Goal: Task Accomplishment & Management: Manage account settings

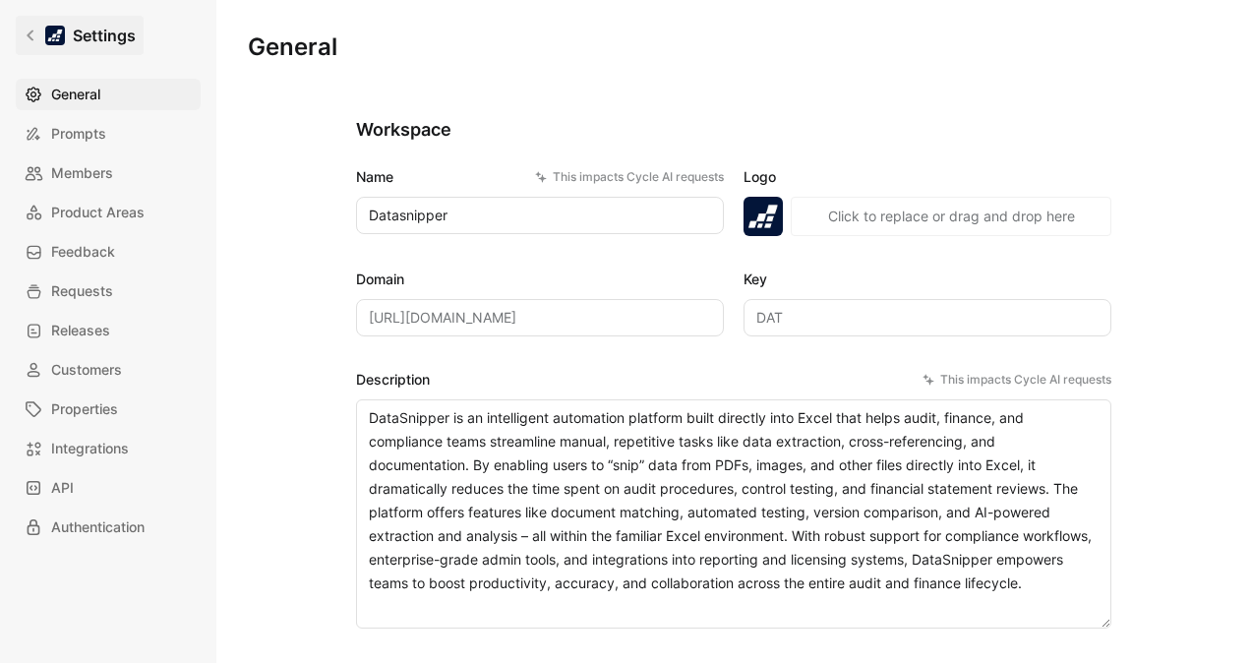
click at [89, 38] on h1 "Settings" at bounding box center [104, 36] width 63 height 24
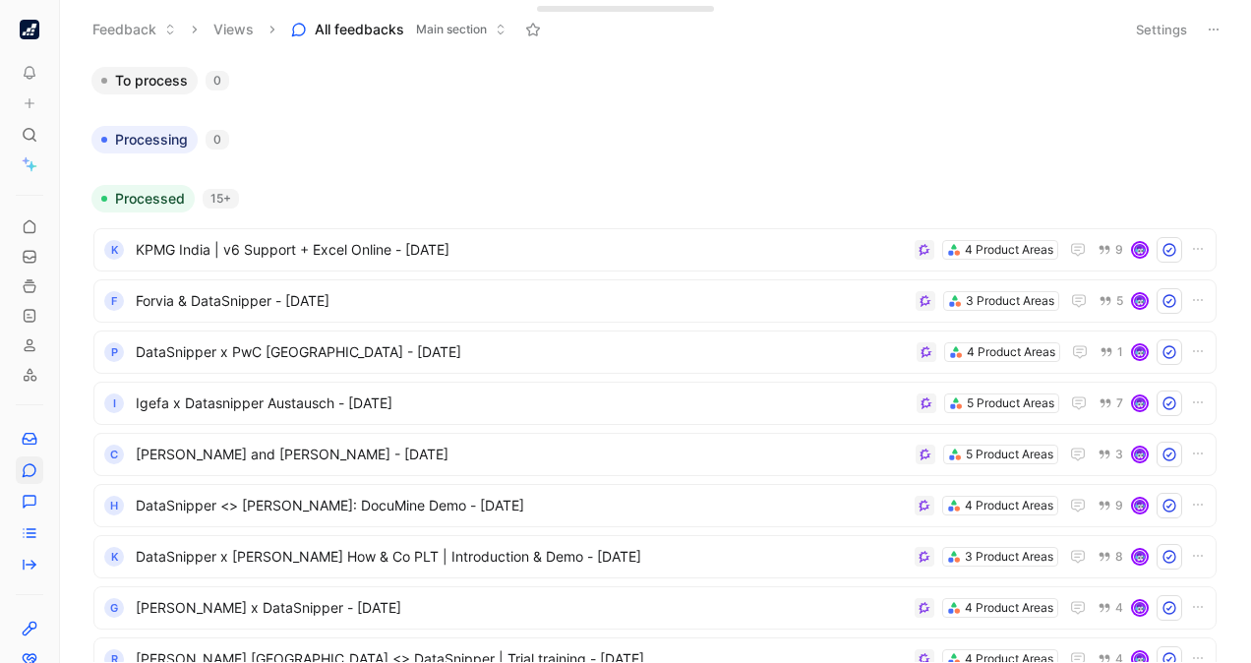
click at [502, 26] on icon at bounding box center [501, 30] width 12 height 12
click at [1153, 22] on button "Settings" at bounding box center [1161, 30] width 69 height 28
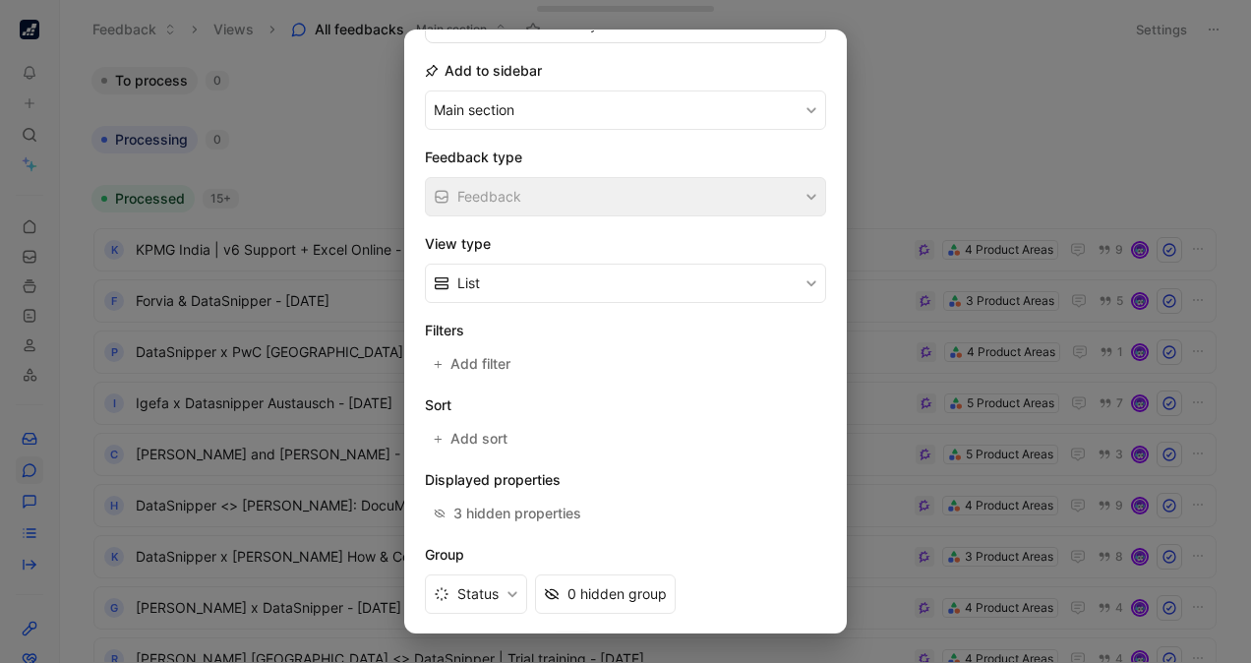
scroll to position [203, 0]
click at [478, 352] on span "Add filter" at bounding box center [482, 363] width 62 height 24
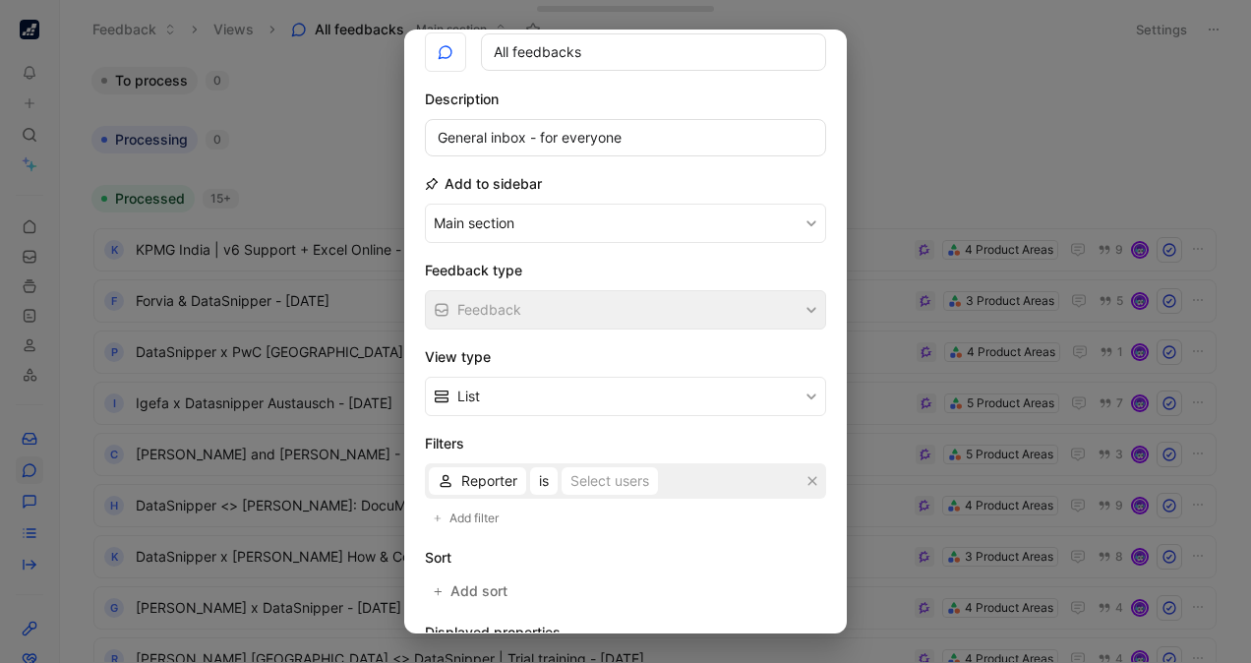
scroll to position [0, 0]
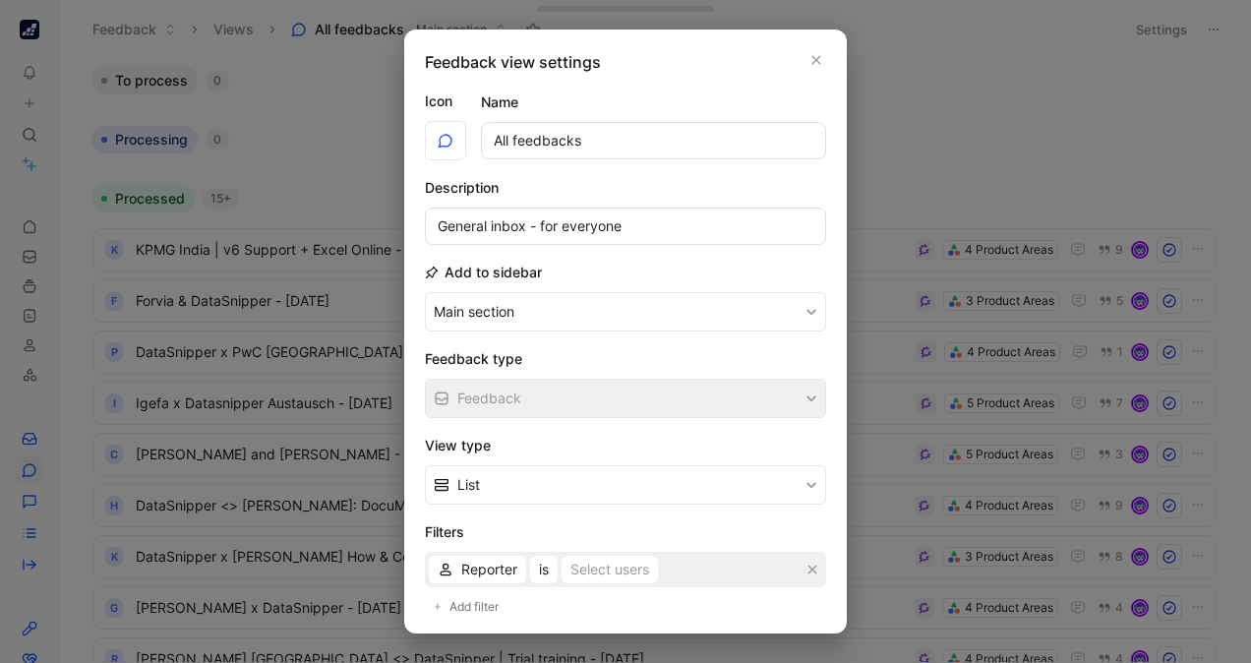
click at [941, 78] on div at bounding box center [625, 331] width 1251 height 663
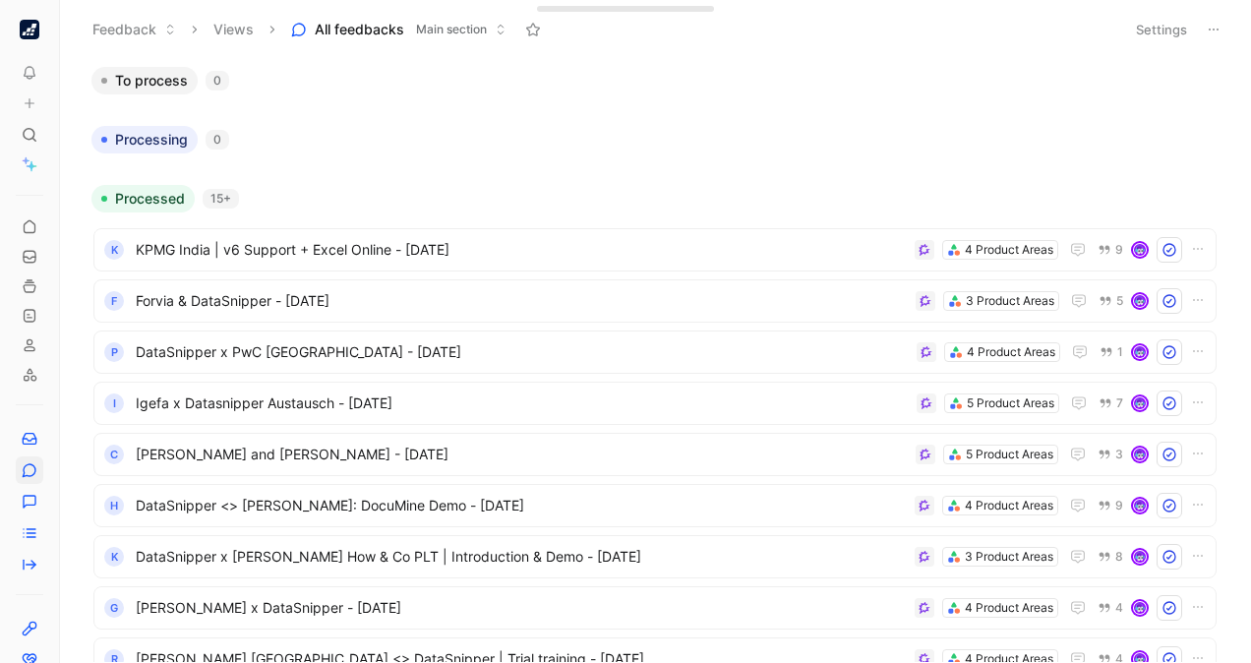
click at [1155, 28] on button "Settings" at bounding box center [1161, 30] width 69 height 28
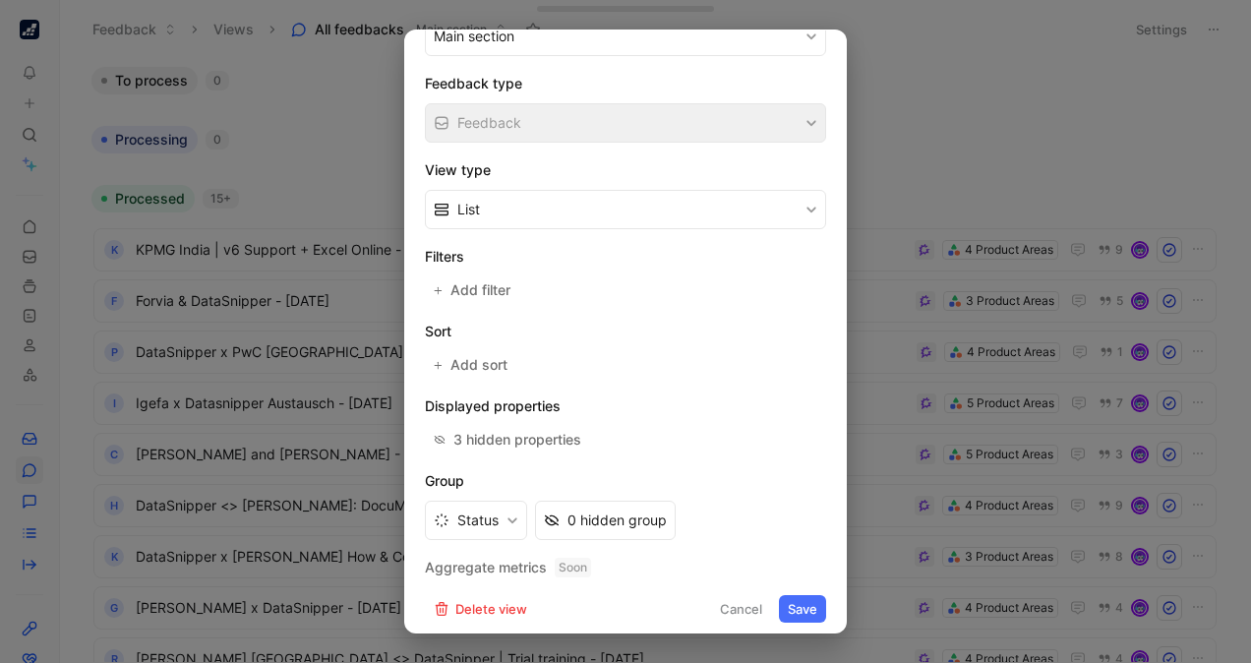
scroll to position [278, 0]
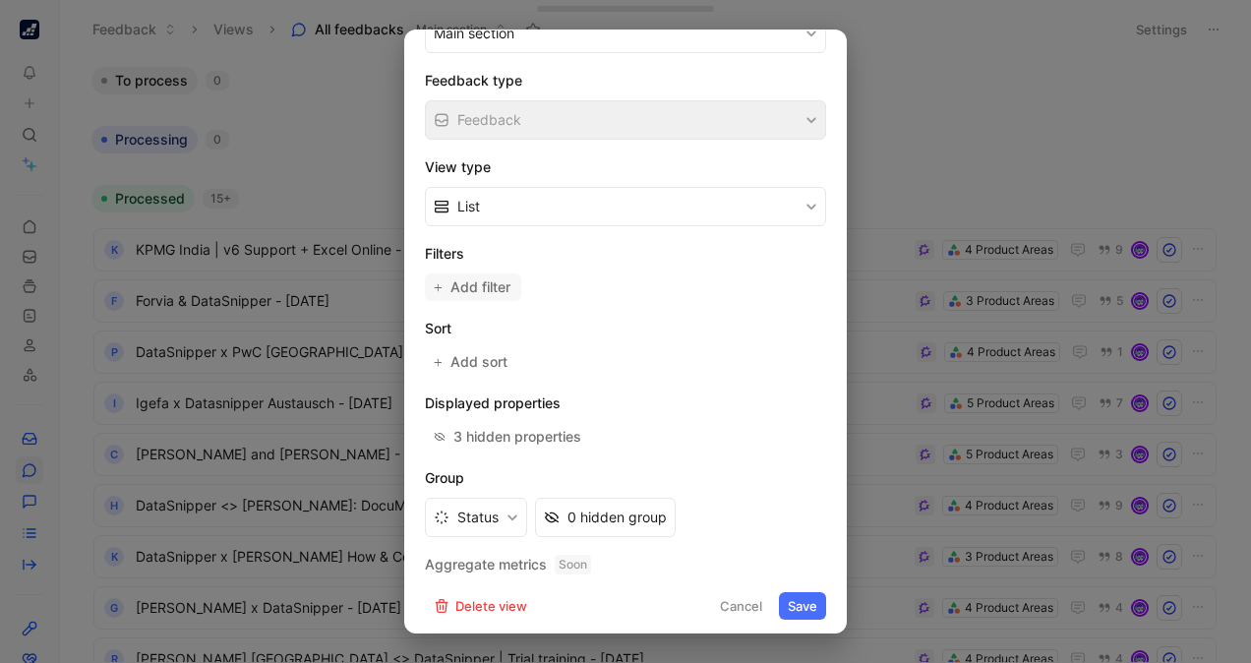
click at [503, 275] on span "Add filter" at bounding box center [482, 287] width 62 height 24
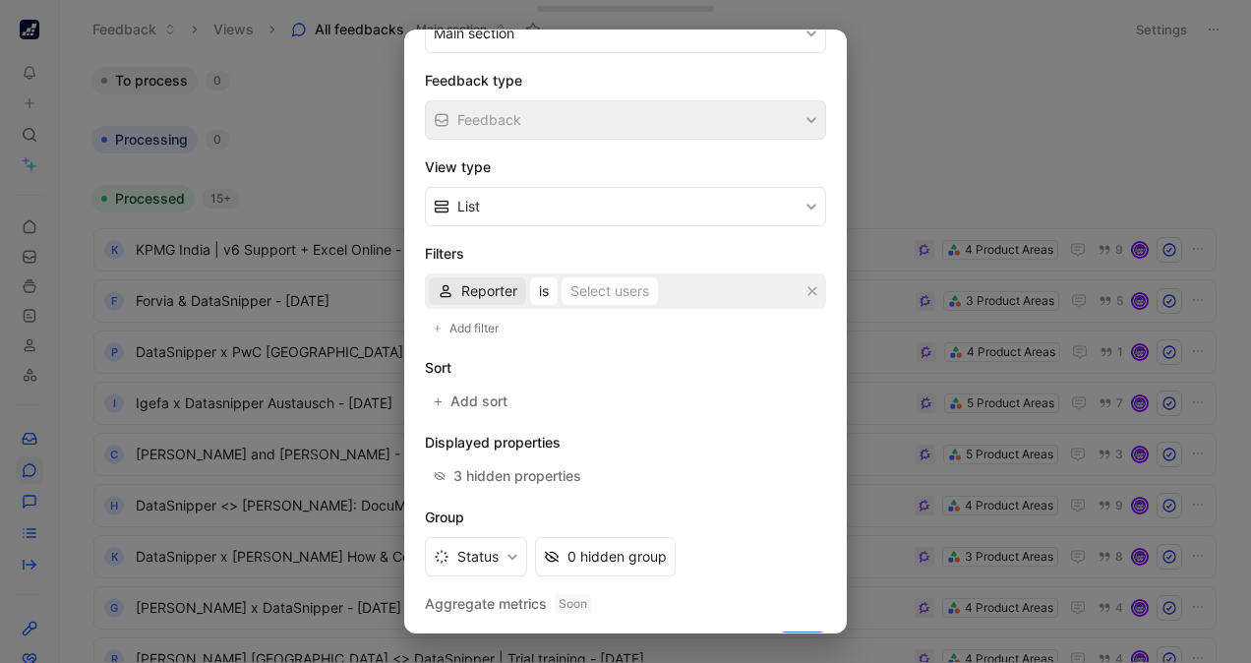
click at [510, 290] on span "Reporter" at bounding box center [489, 291] width 56 height 24
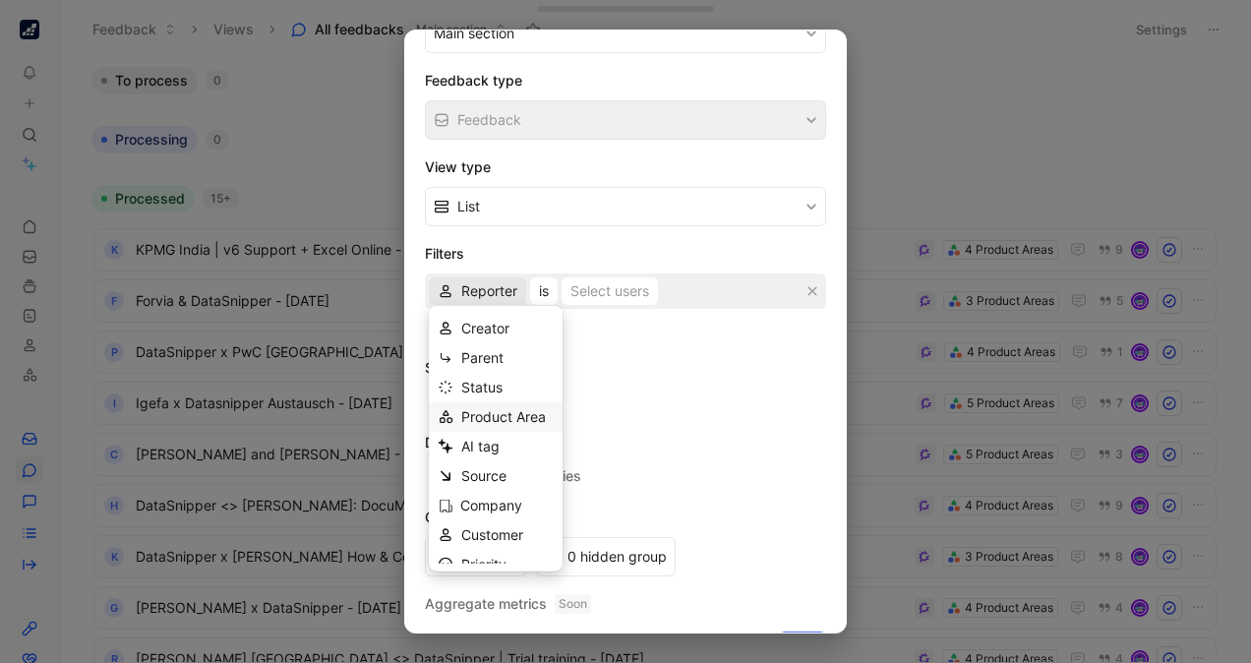
click at [501, 409] on span "Product Area" at bounding box center [503, 416] width 85 height 17
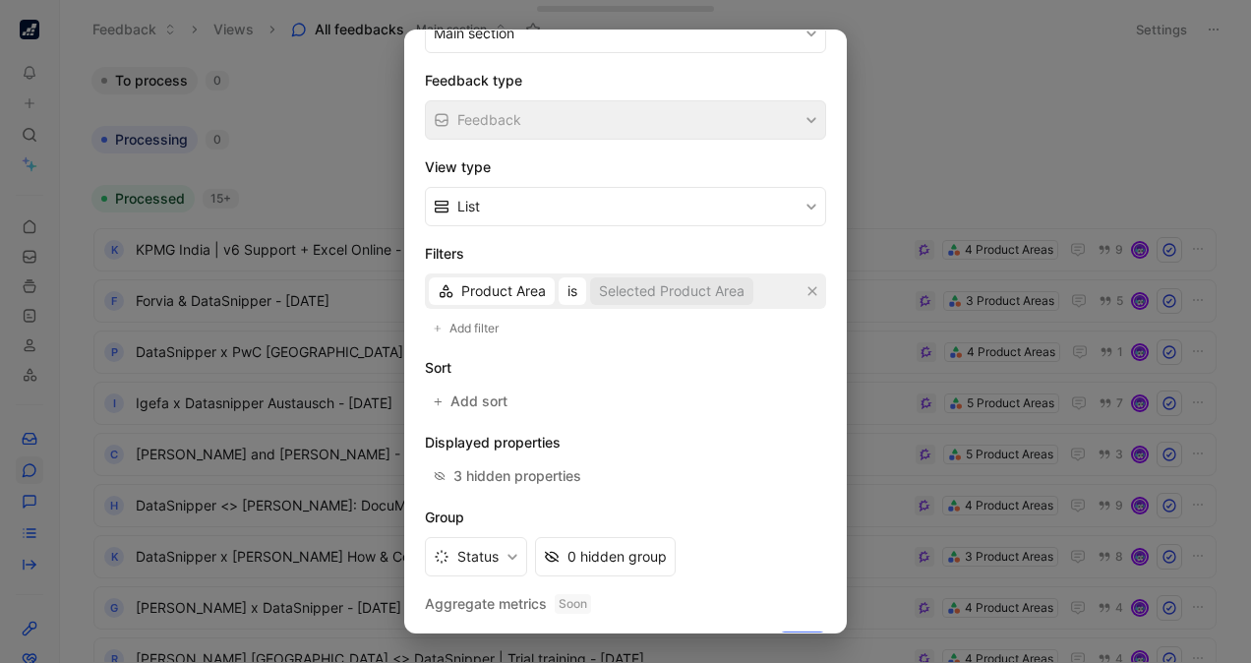
click at [656, 298] on div "Selected Product Area" at bounding box center [672, 291] width 146 height 24
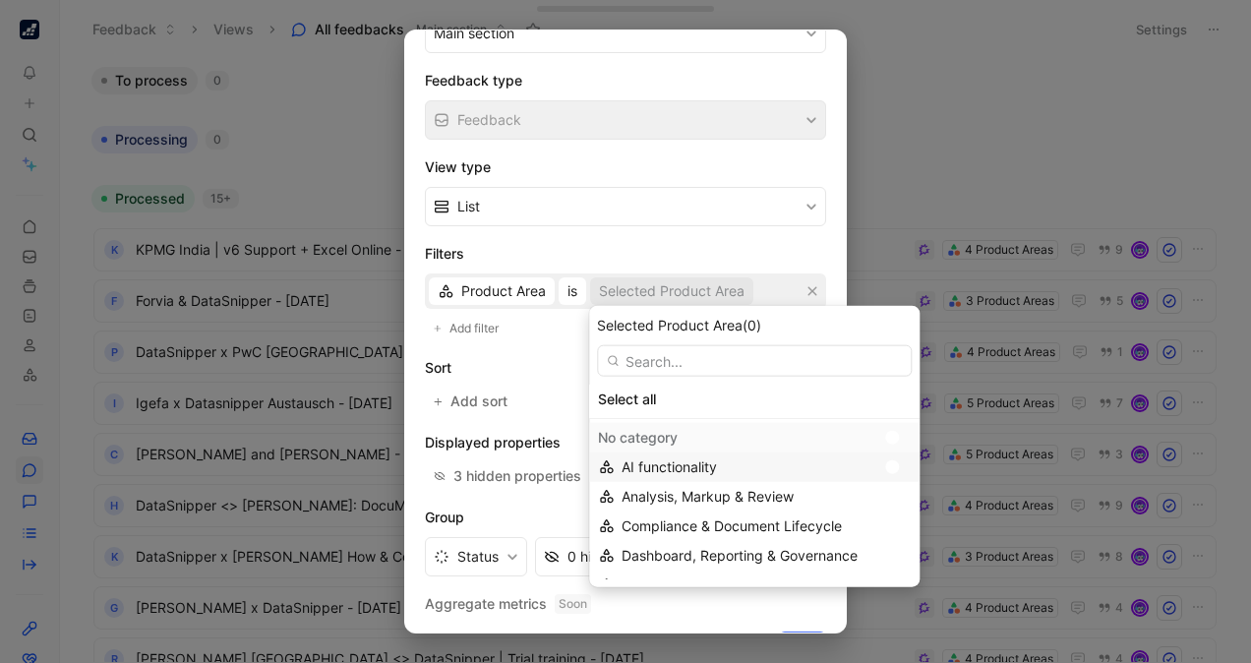
click at [730, 477] on div "AI functionality" at bounding box center [749, 467] width 254 height 24
click at [915, 472] on div "AI functionality" at bounding box center [754, 467] width 331 height 30
click at [900, 462] on div at bounding box center [897, 467] width 28 height 18
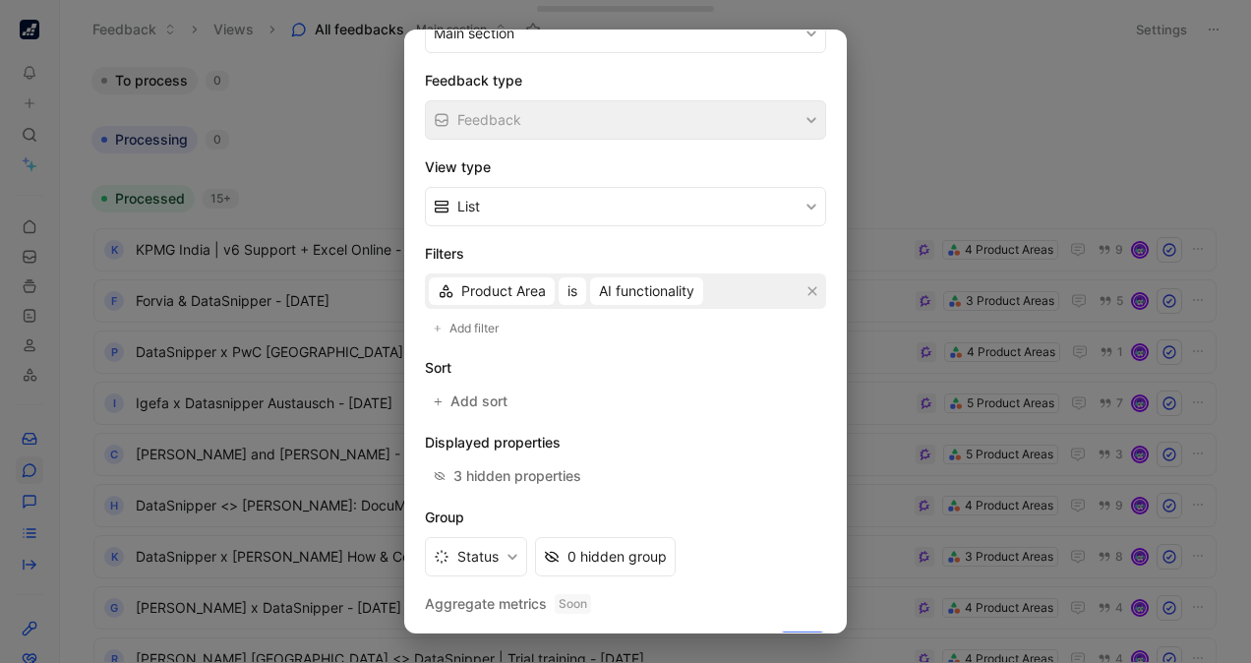
scroll to position [318, 0]
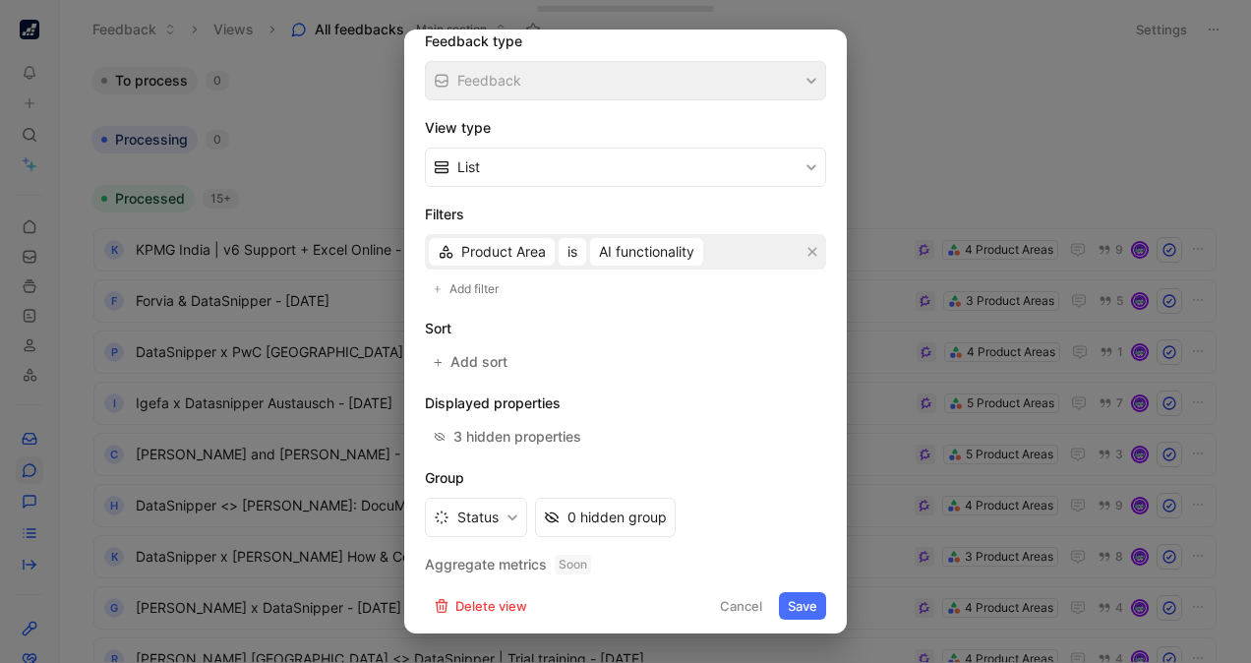
click at [1029, 45] on div at bounding box center [625, 331] width 1251 height 663
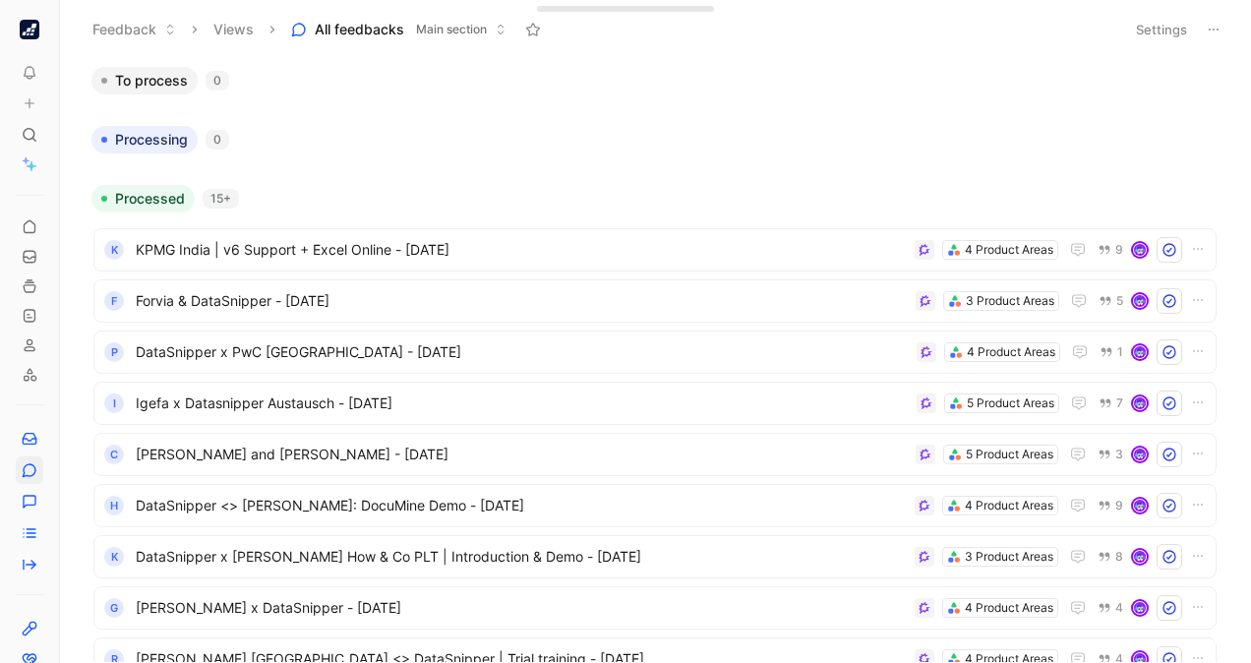
click at [1157, 29] on button "Settings" at bounding box center [1161, 30] width 69 height 28
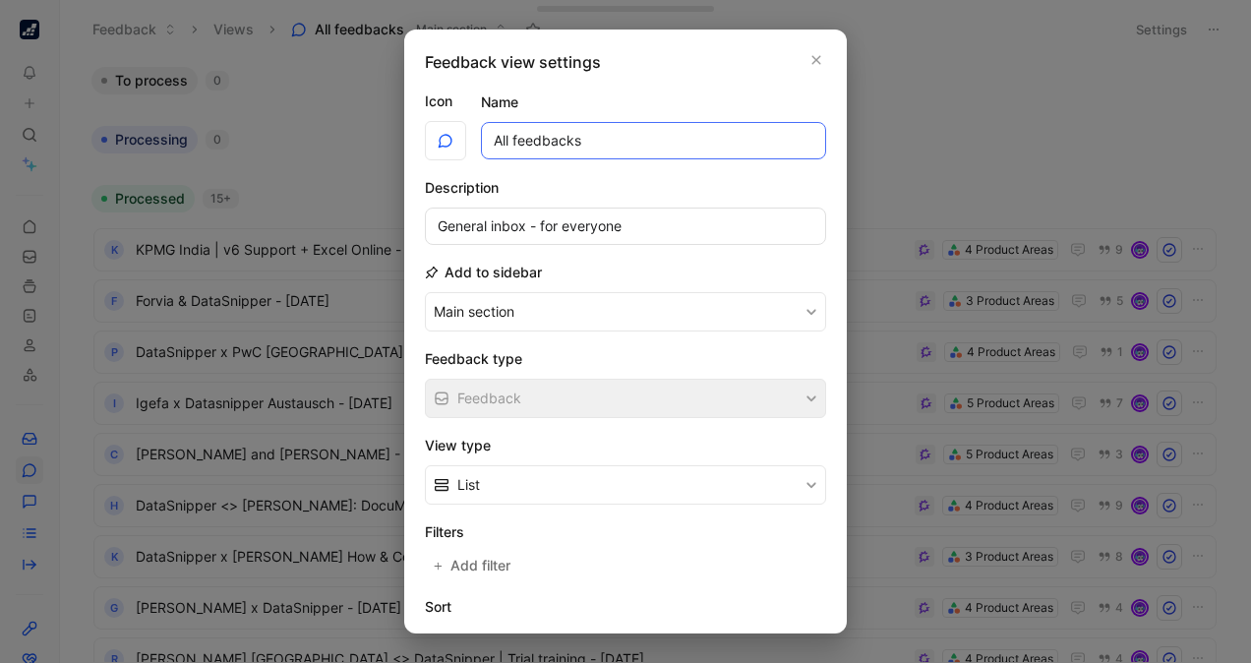
scroll to position [278, 0]
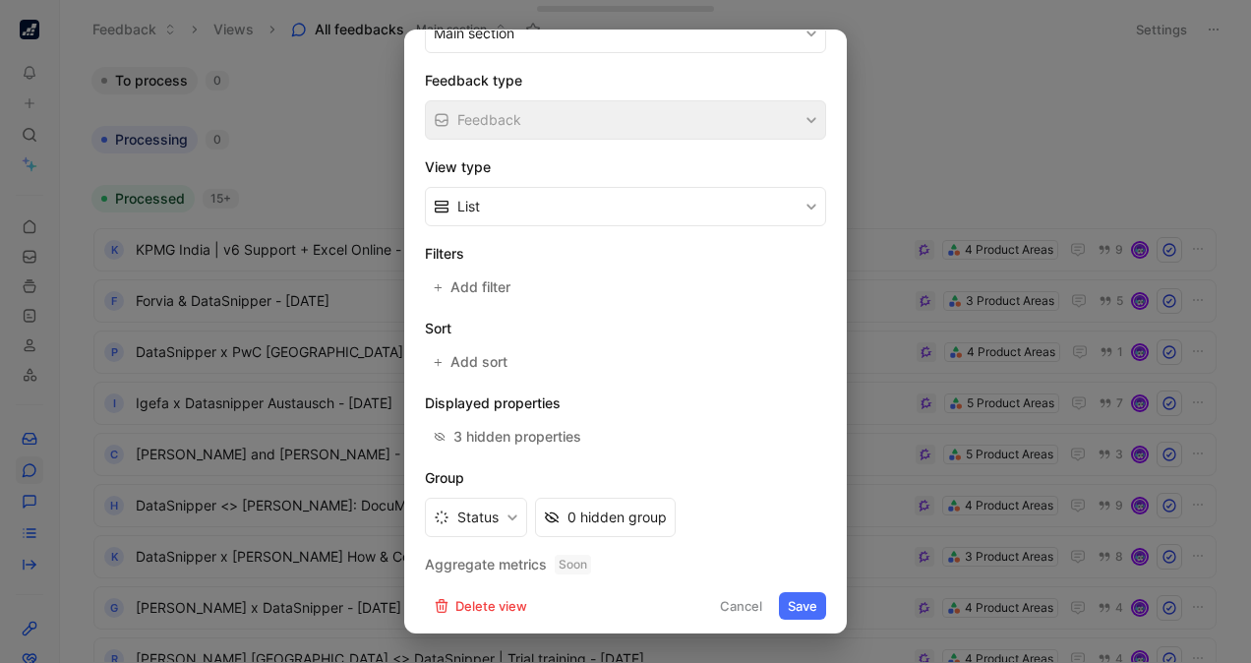
click at [806, 598] on button "Save" at bounding box center [802, 606] width 47 height 28
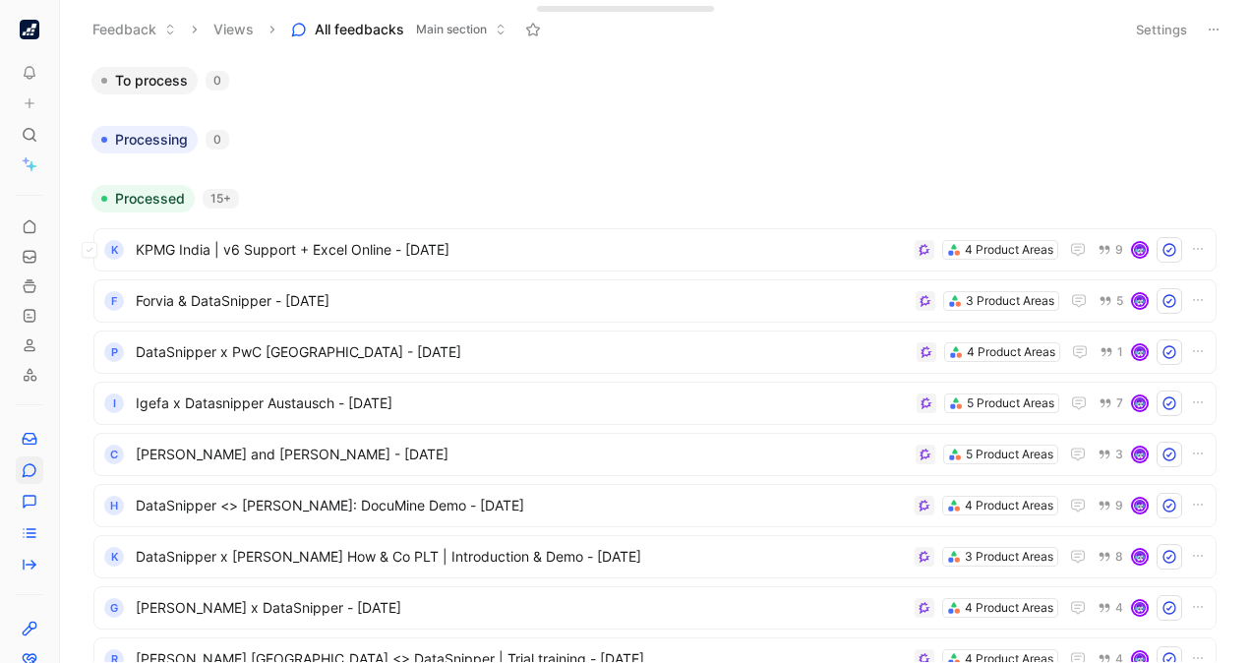
click at [1165, 22] on button "Settings" at bounding box center [1161, 30] width 69 height 28
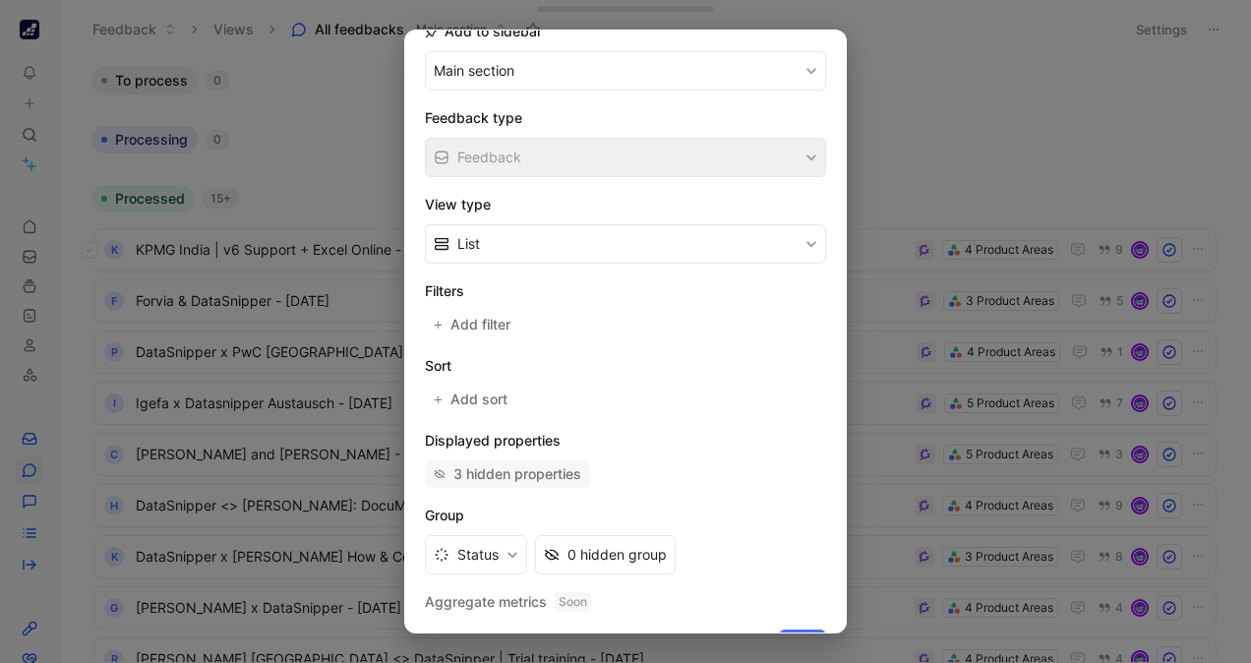
scroll to position [243, 0]
click at [468, 311] on span "Add filter" at bounding box center [482, 323] width 62 height 24
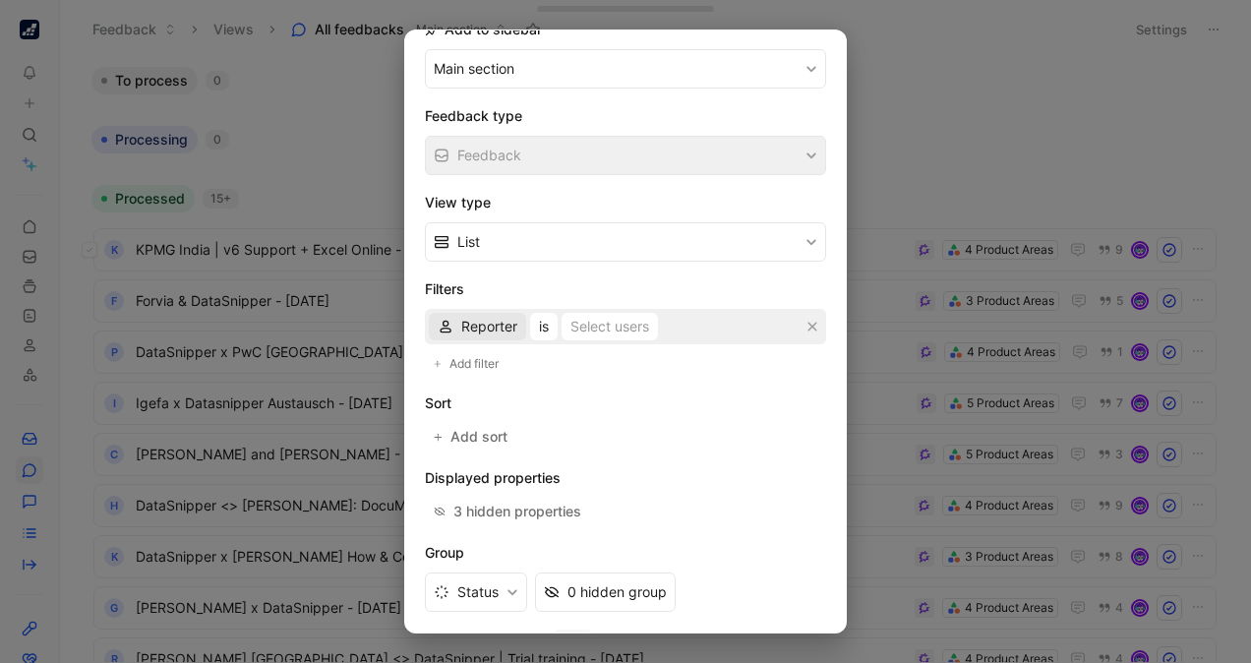
click at [482, 319] on span "Reporter" at bounding box center [489, 327] width 56 height 24
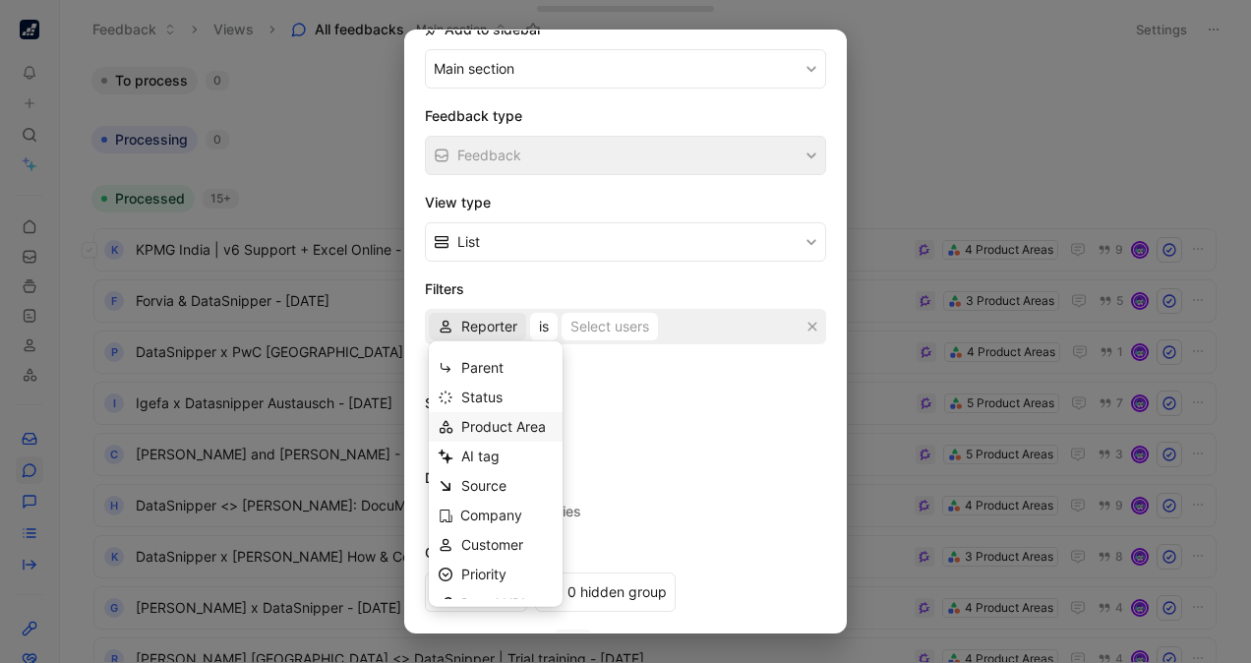
scroll to position [16, 0]
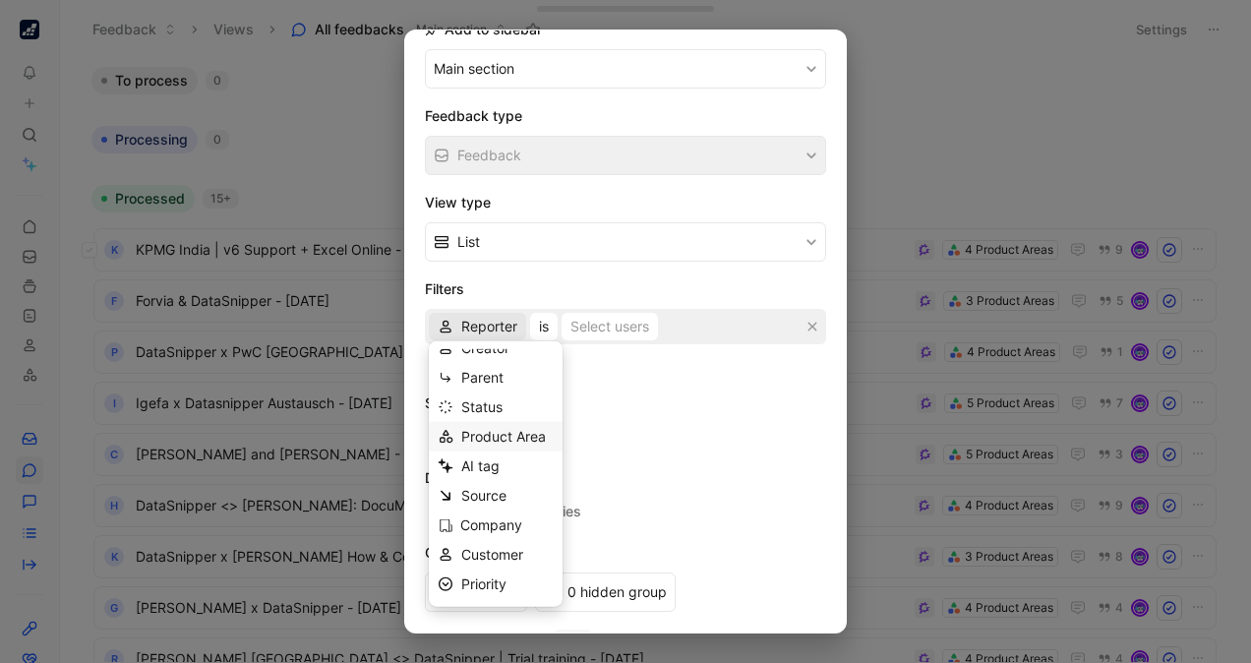
click at [522, 443] on span "Product Area" at bounding box center [503, 436] width 85 height 17
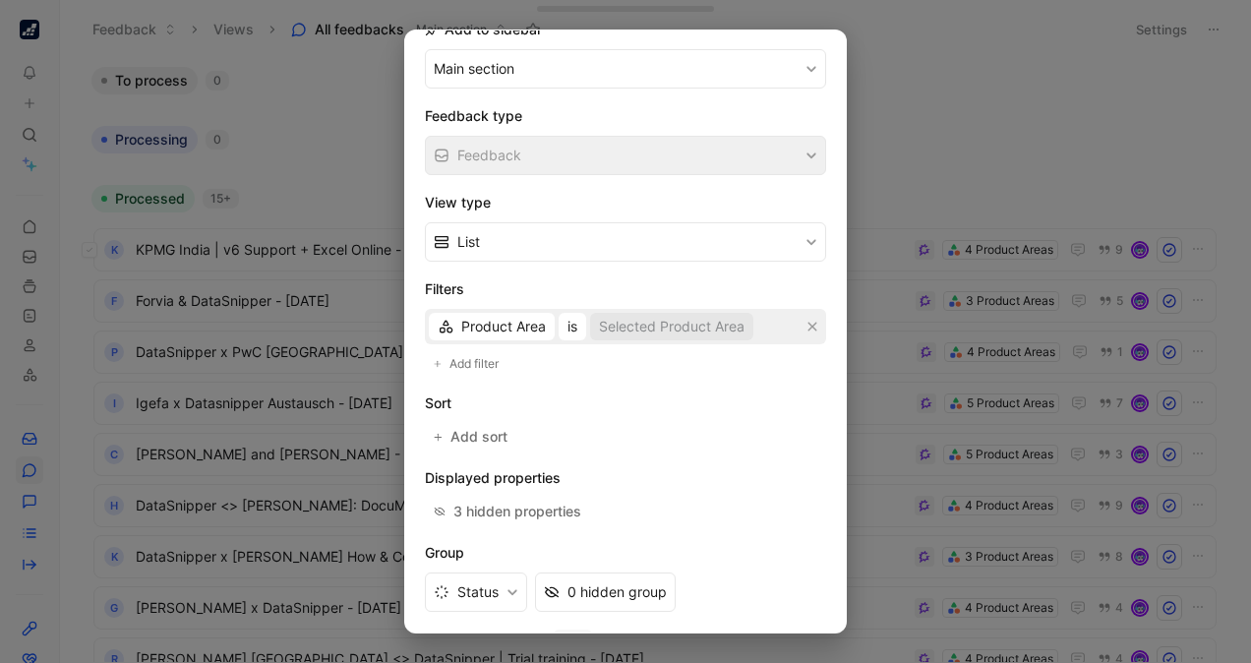
click at [650, 315] on div "Selected Product Area" at bounding box center [672, 327] width 146 height 24
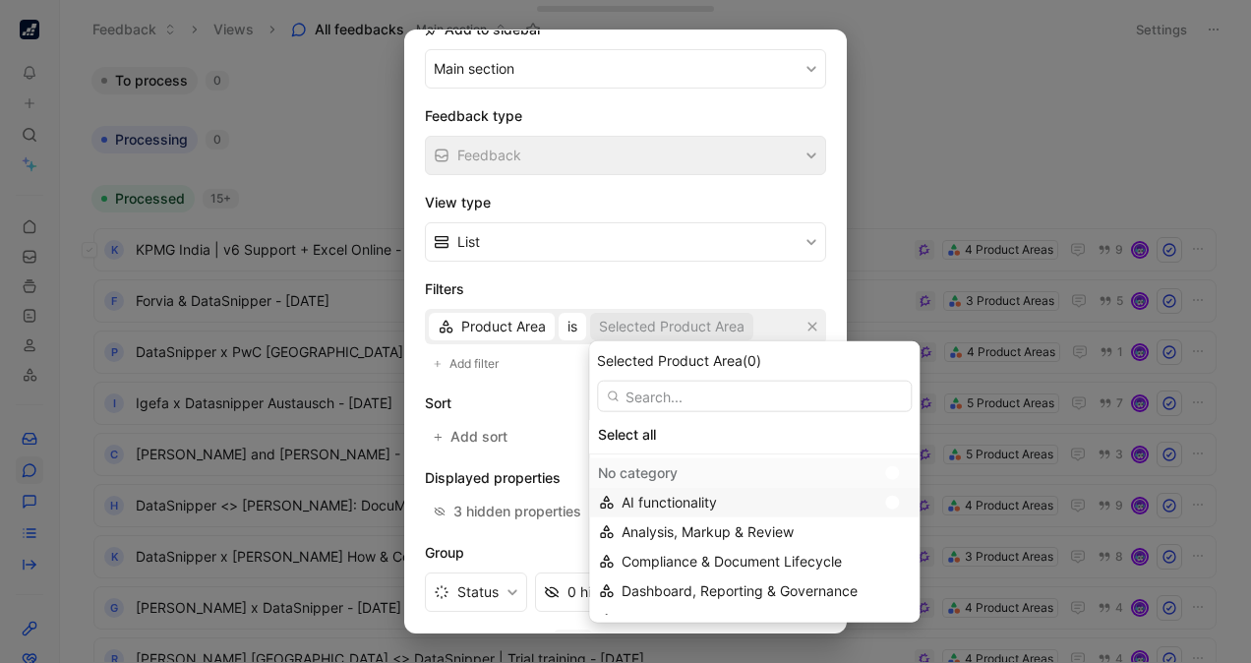
click at [892, 498] on div at bounding box center [892, 503] width 14 height 14
click at [898, 502] on div at bounding box center [892, 503] width 14 height 14
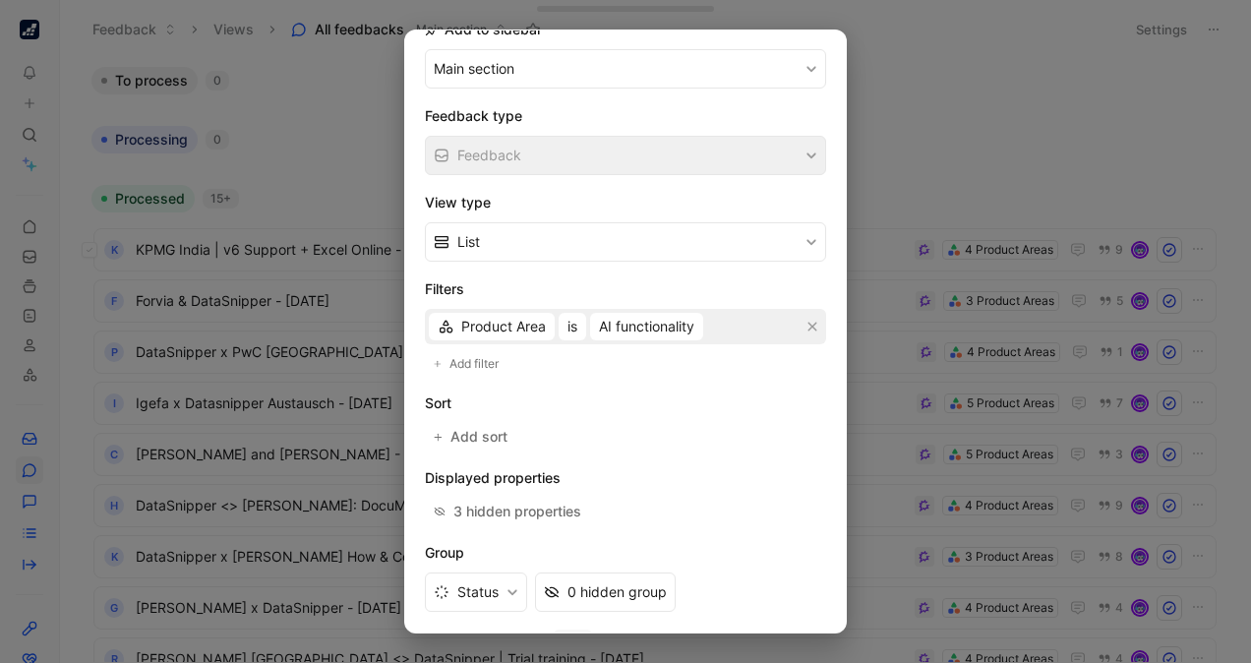
scroll to position [318, 0]
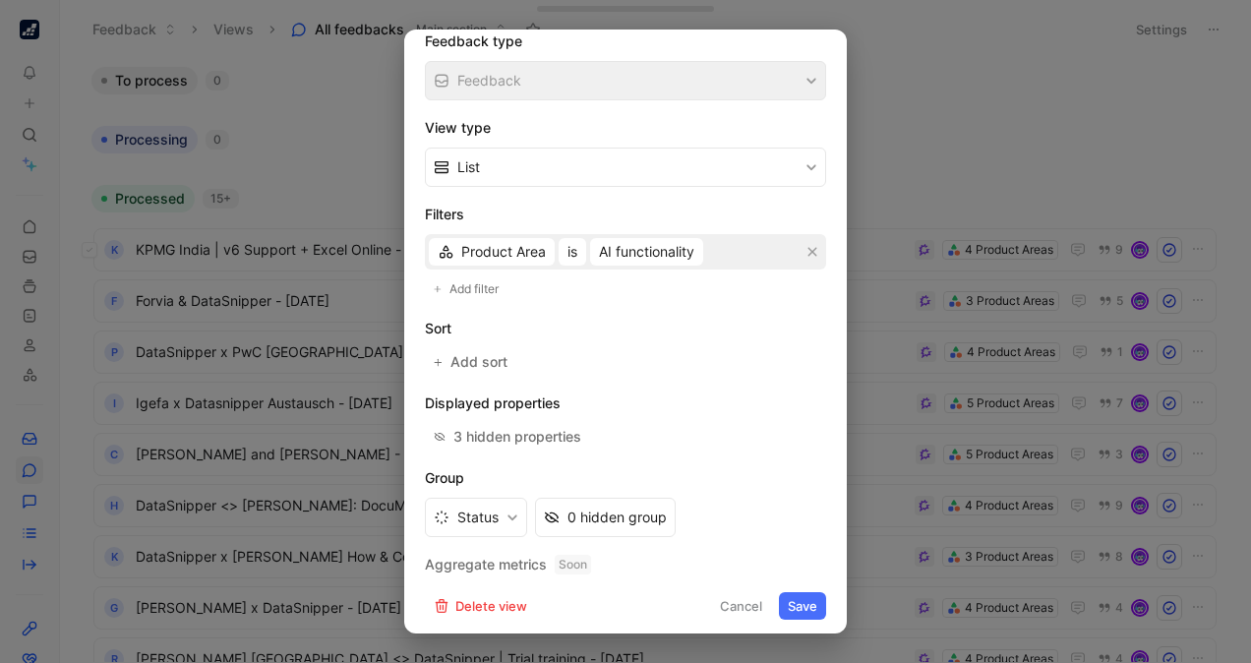
click at [796, 598] on button "Save" at bounding box center [802, 606] width 47 height 28
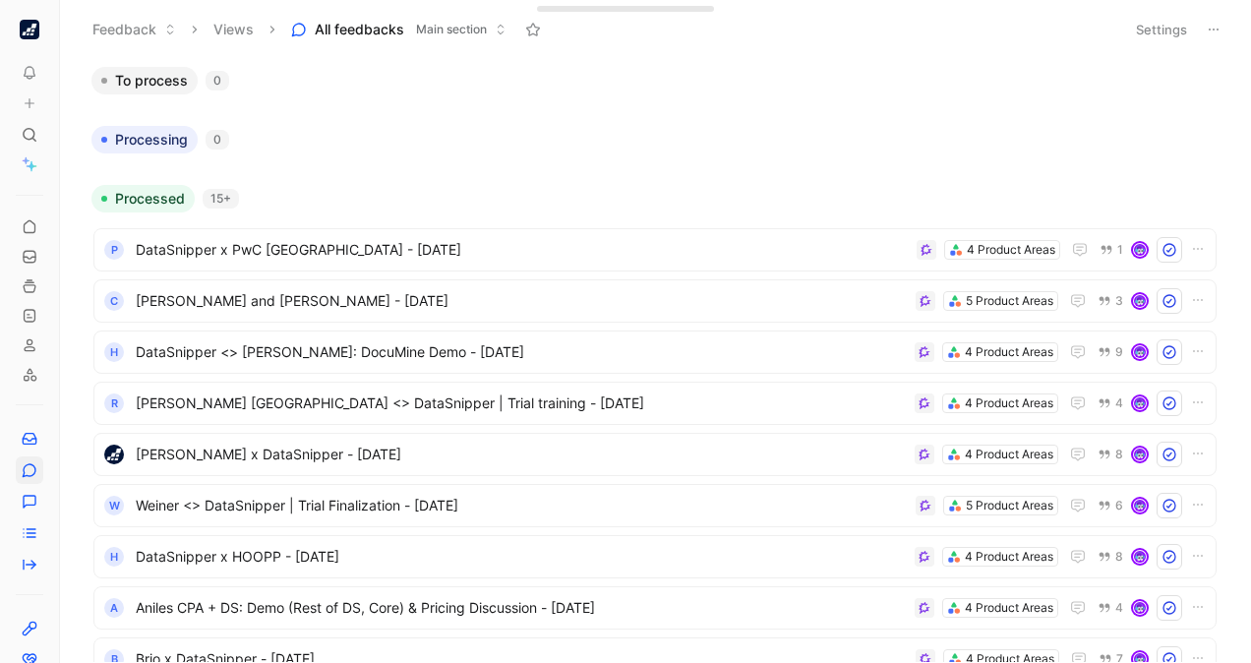
click at [1166, 24] on button "Settings" at bounding box center [1161, 30] width 69 height 28
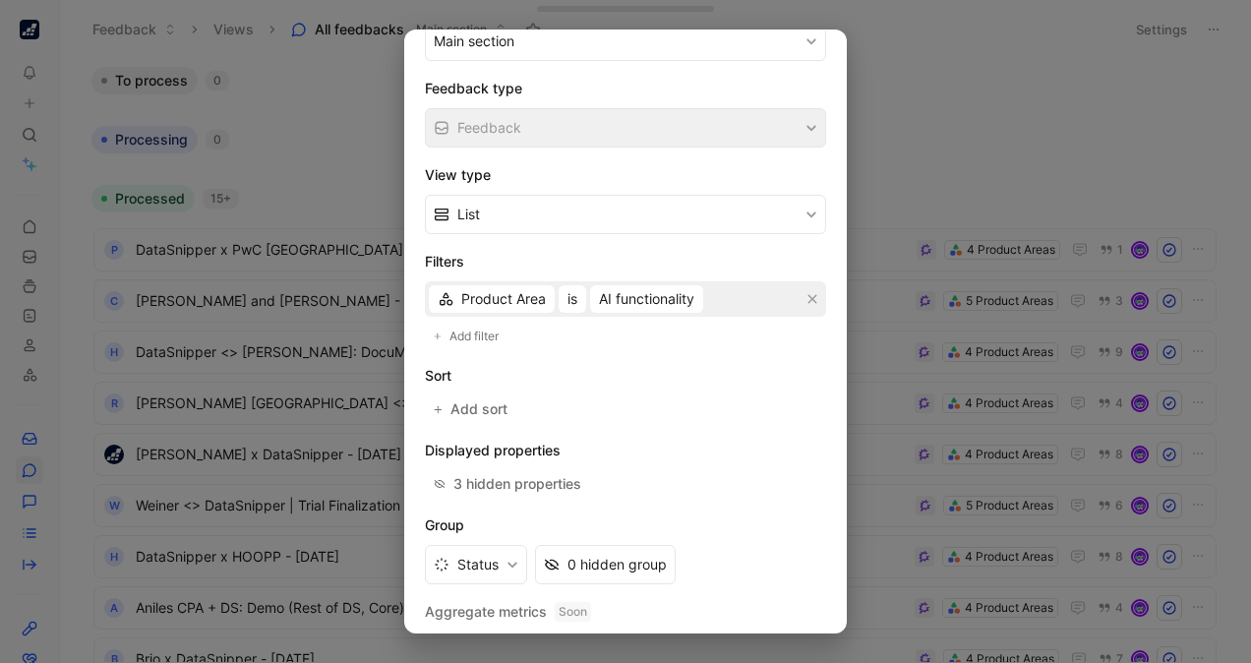
scroll to position [271, 0]
click at [807, 292] on icon "button" at bounding box center [813, 298] width 12 height 12
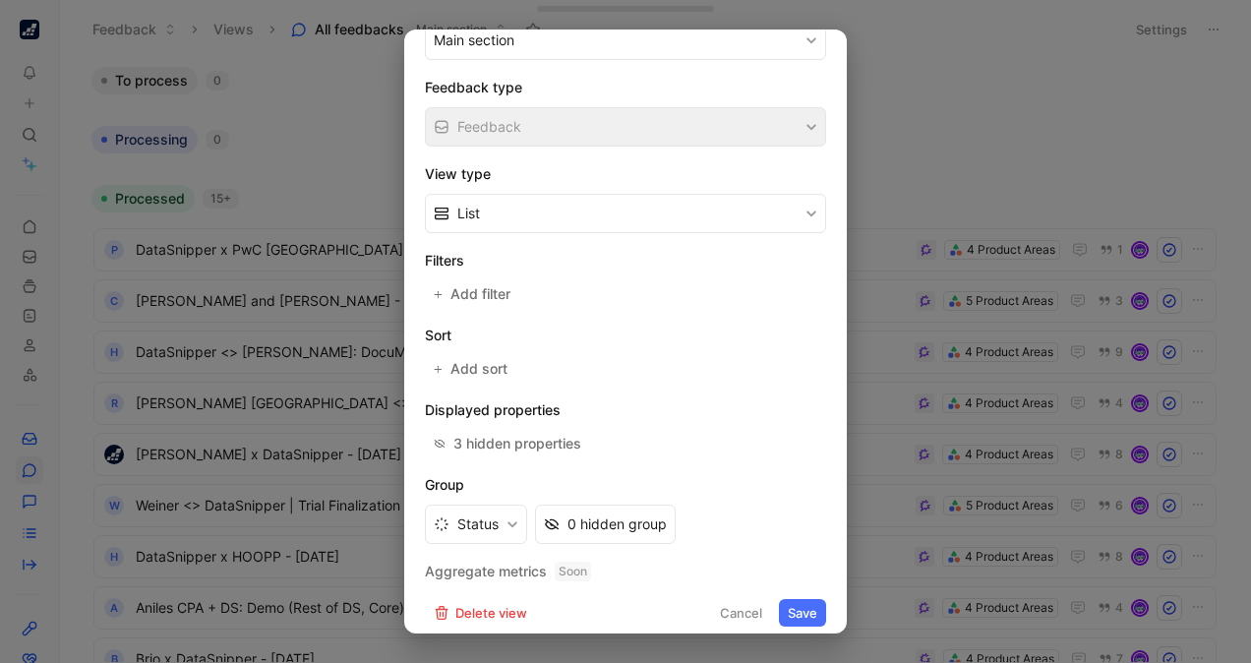
click at [800, 599] on button "Save" at bounding box center [802, 613] width 47 height 28
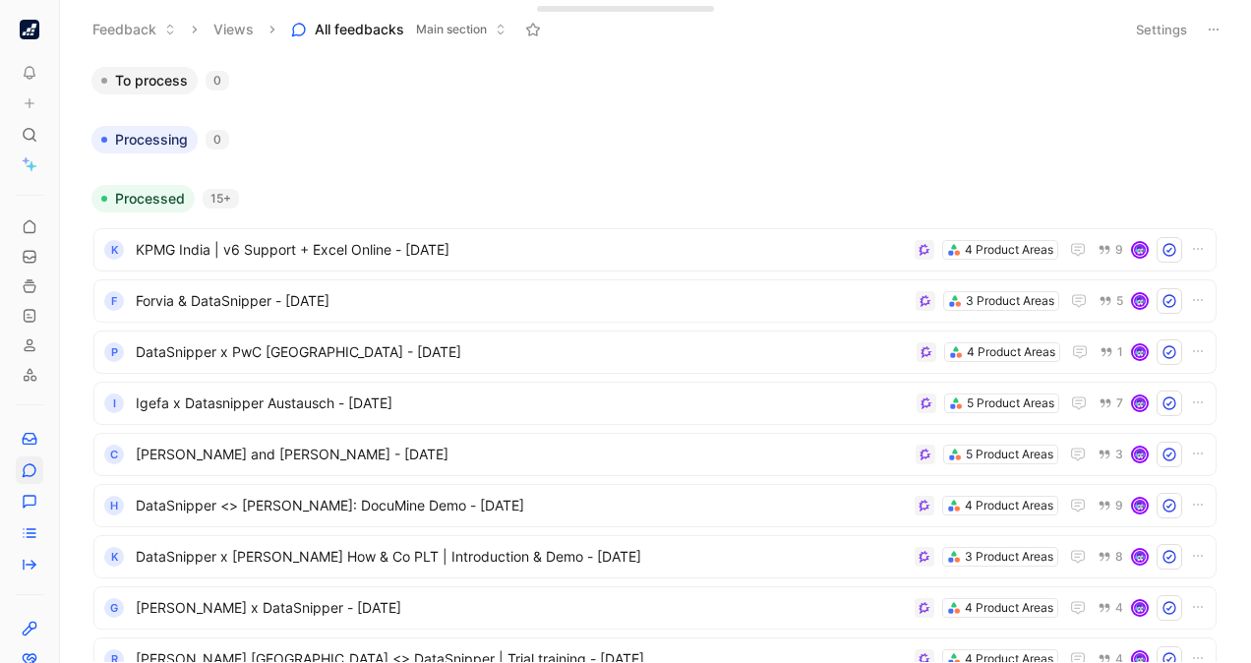
click at [1181, 28] on button "Settings" at bounding box center [1161, 30] width 69 height 28
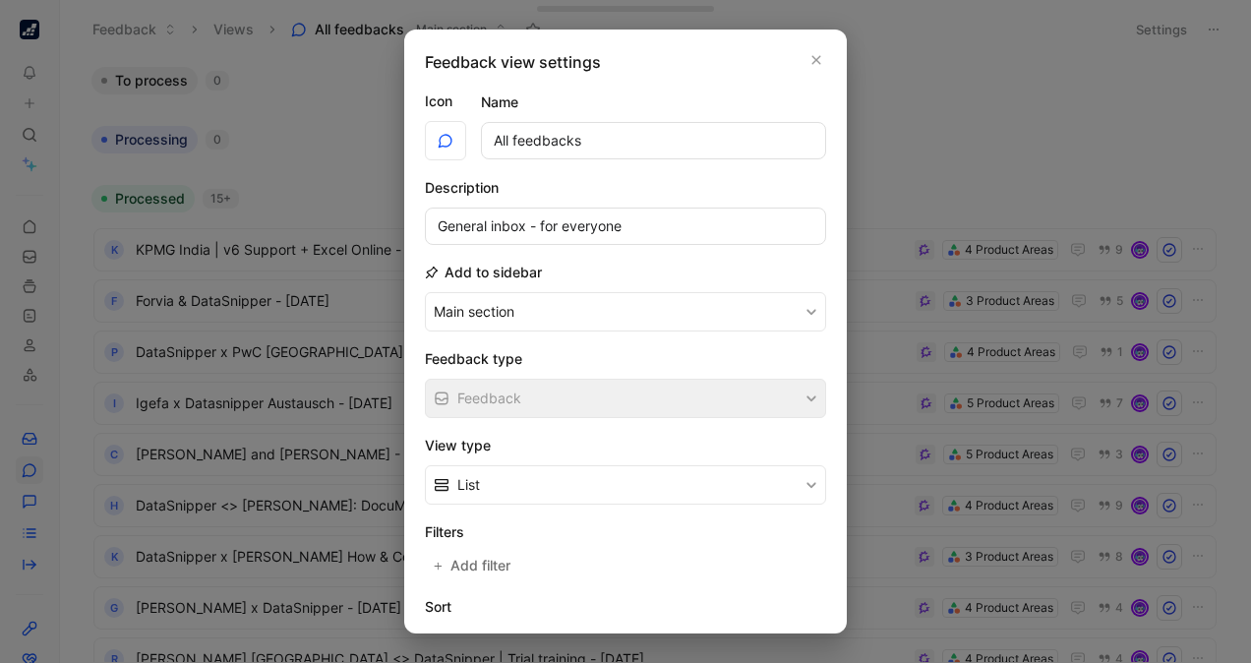
scroll to position [278, 0]
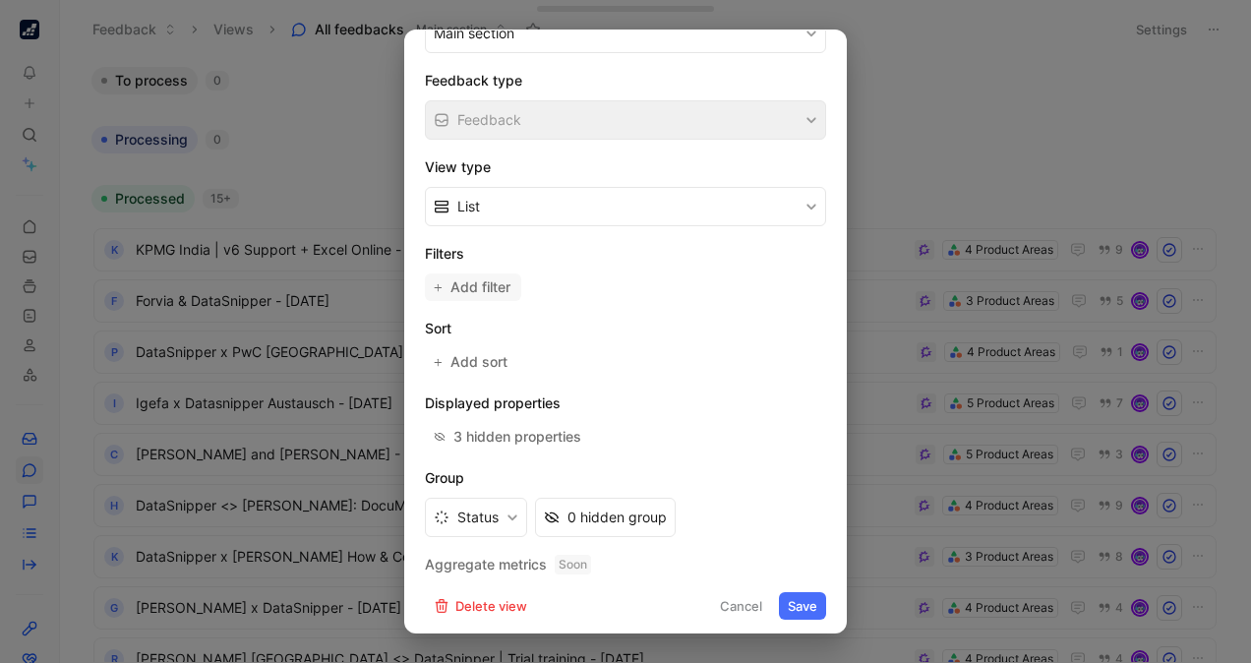
click at [494, 287] on span "Add filter" at bounding box center [482, 287] width 62 height 24
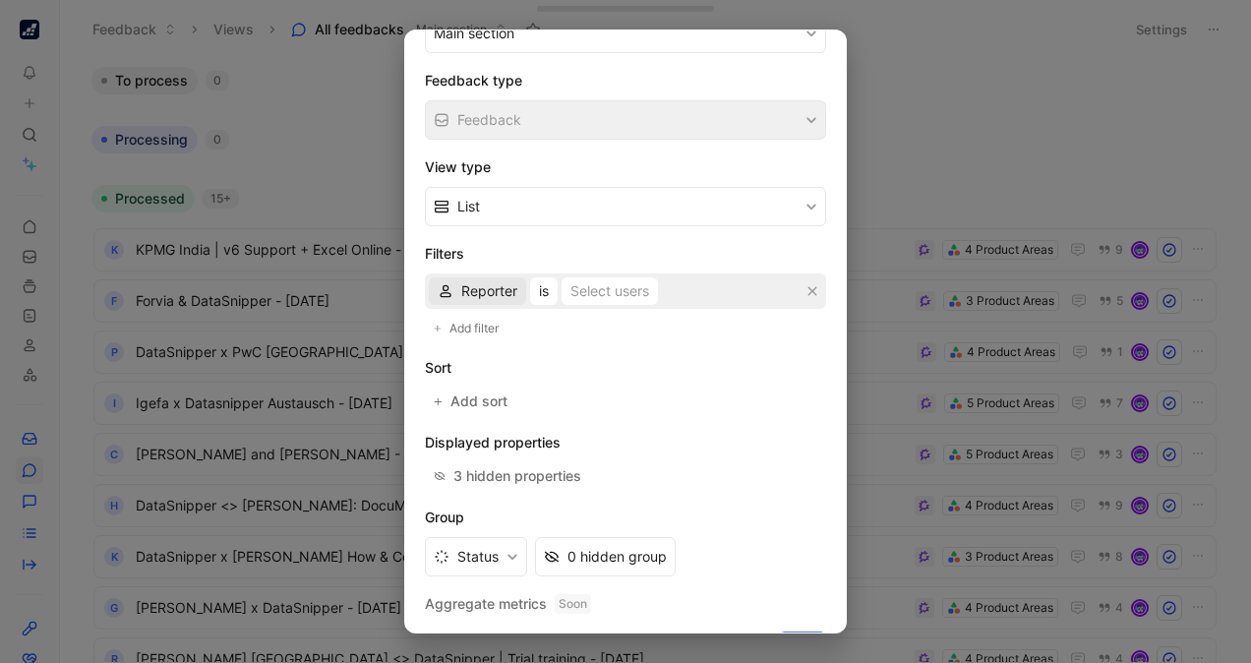
click at [470, 287] on span "Reporter" at bounding box center [489, 291] width 56 height 24
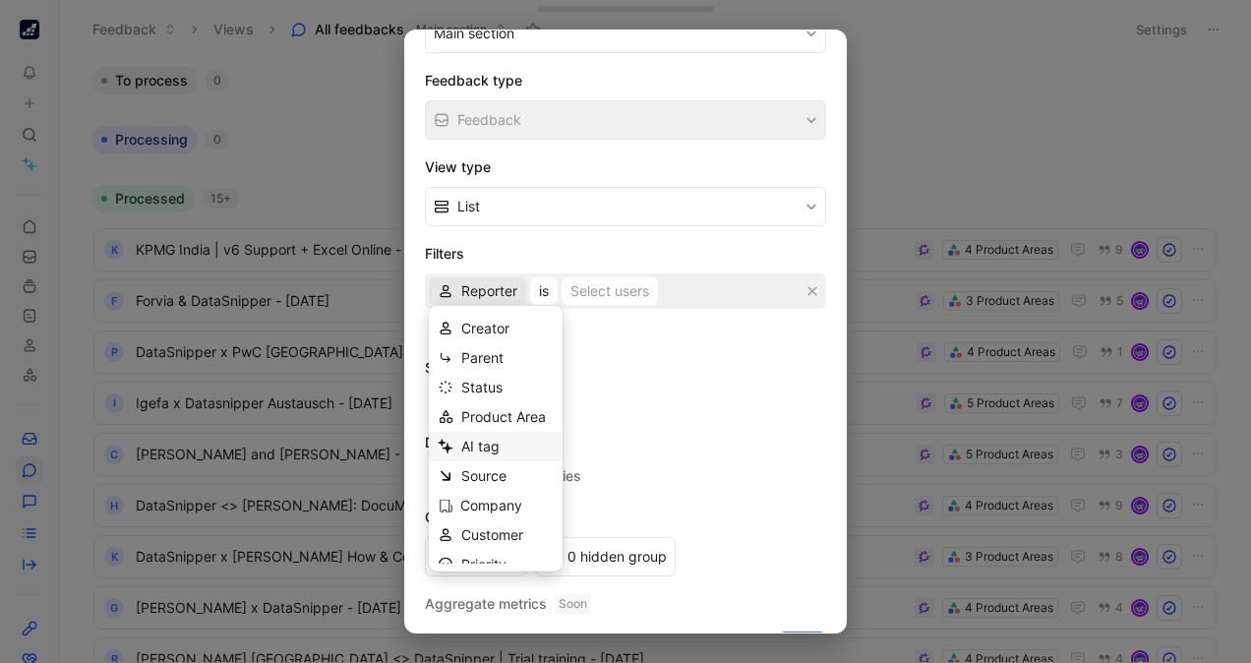
scroll to position [75, 0]
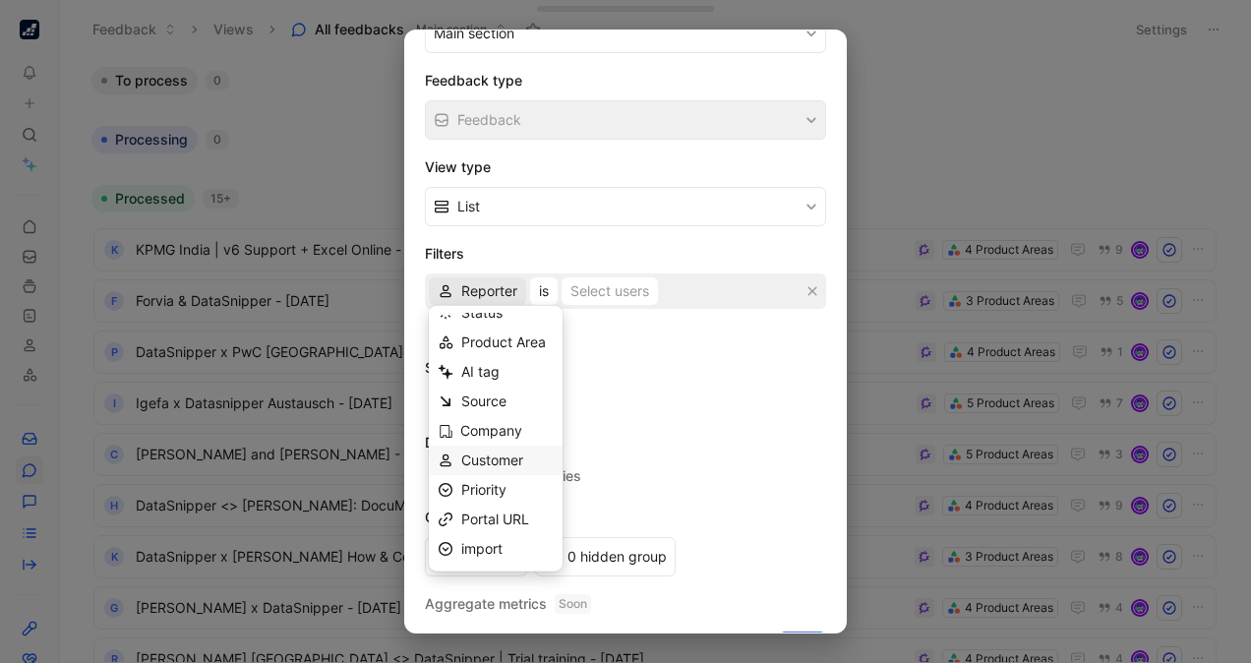
click at [480, 452] on span "Customer" at bounding box center [492, 459] width 62 height 17
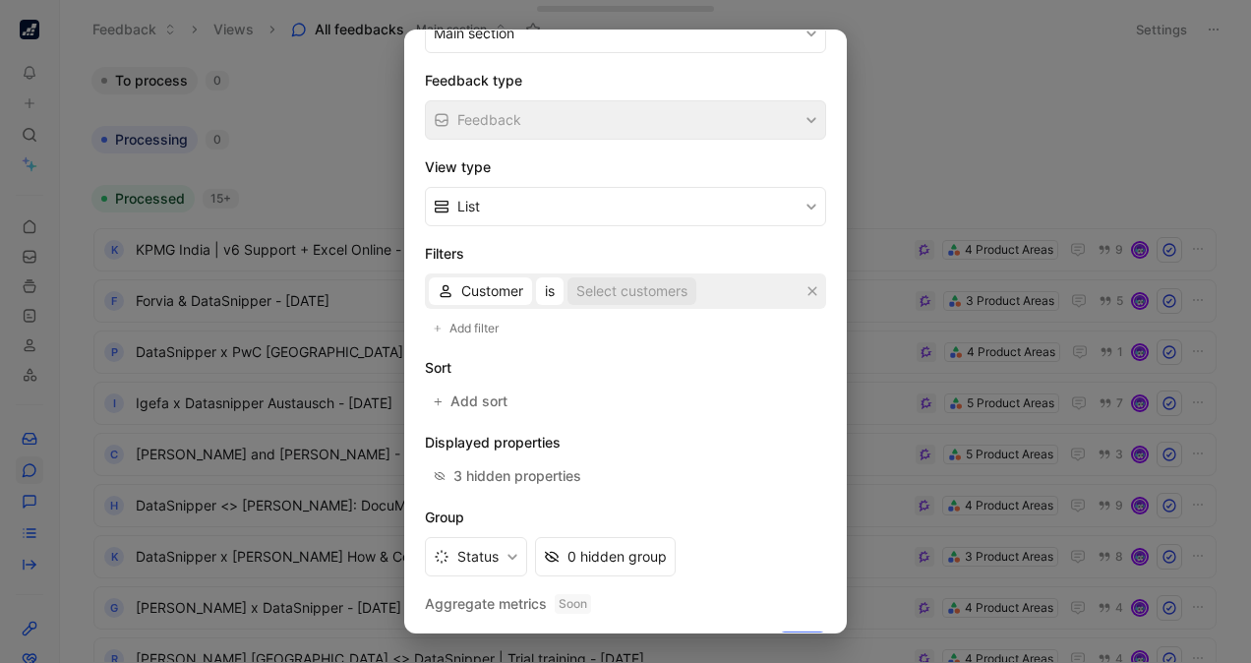
click at [633, 279] on div "Select customers" at bounding box center [631, 291] width 111 height 24
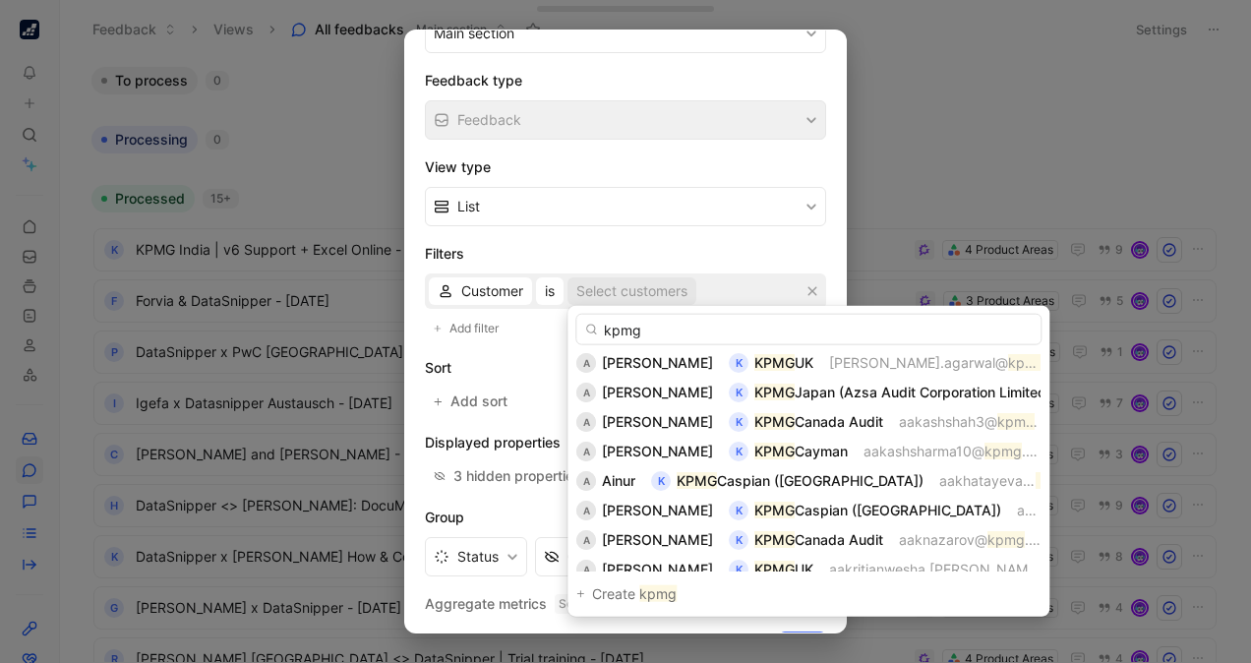
scroll to position [0, 0]
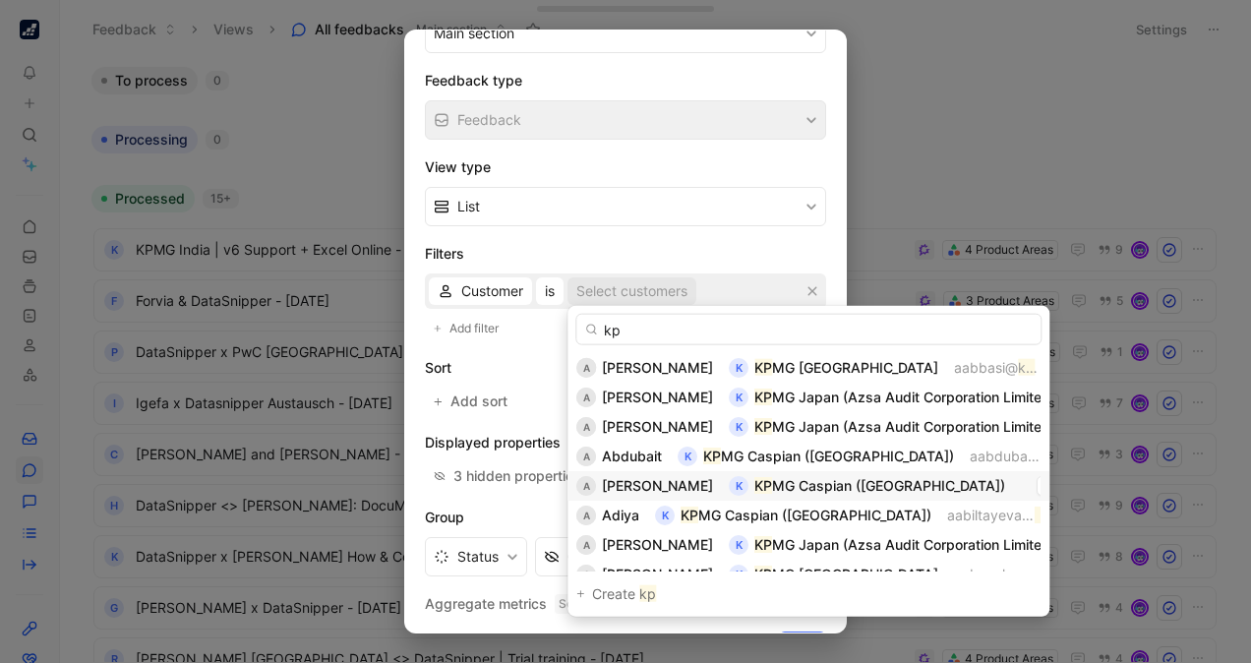
type input "k"
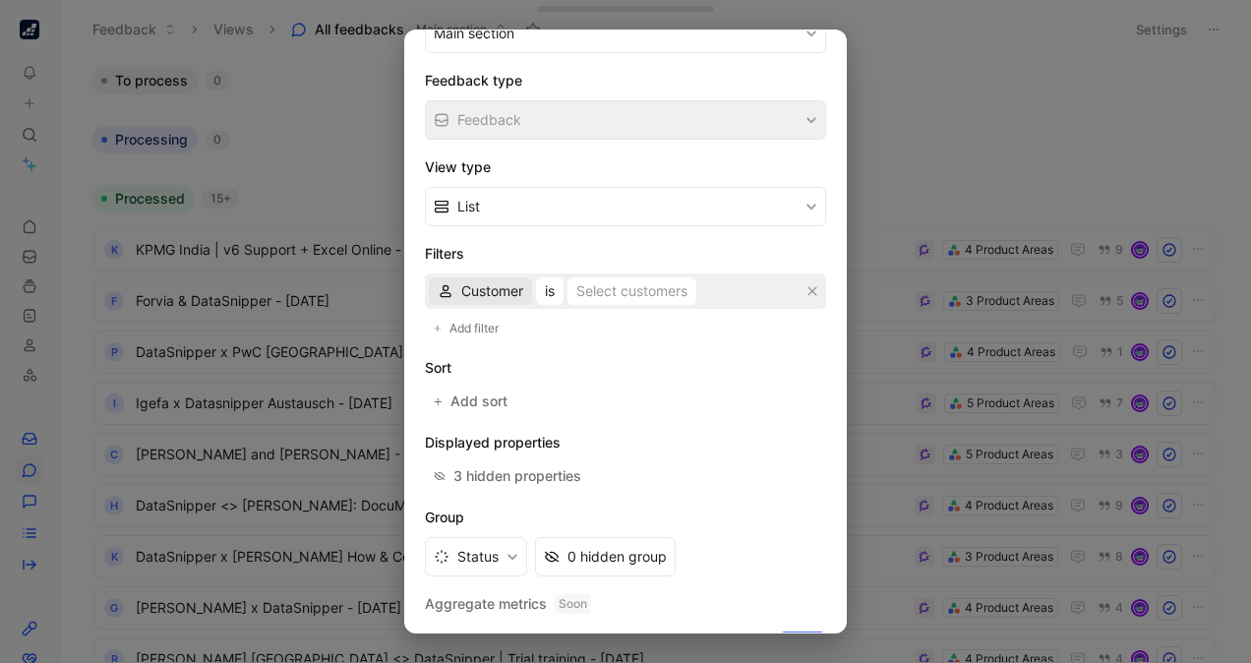
click at [491, 287] on span "Customer" at bounding box center [492, 291] width 62 height 24
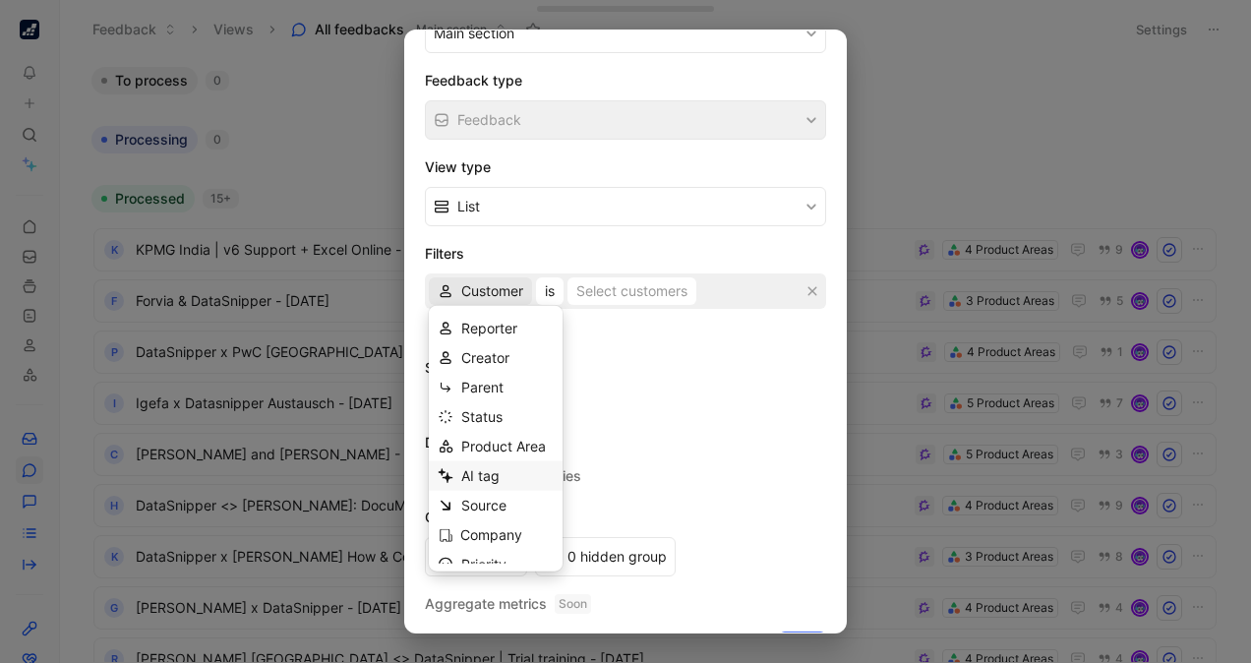
scroll to position [75, 0]
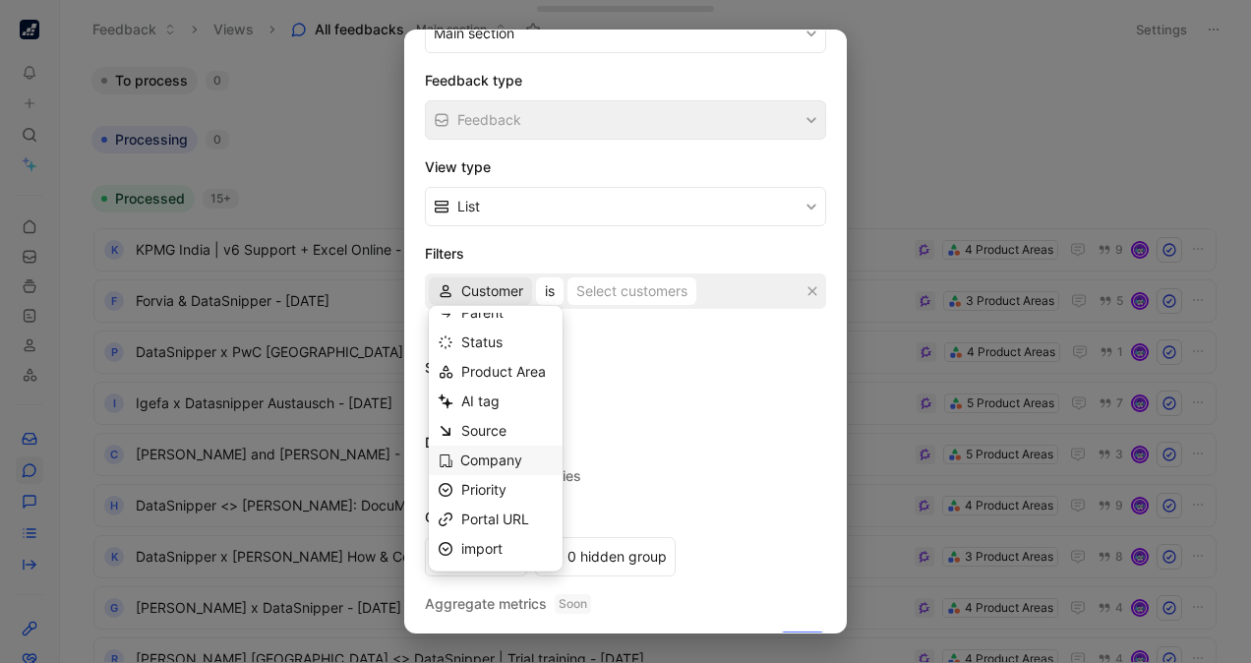
click at [472, 461] on span "Company" at bounding box center [491, 459] width 62 height 17
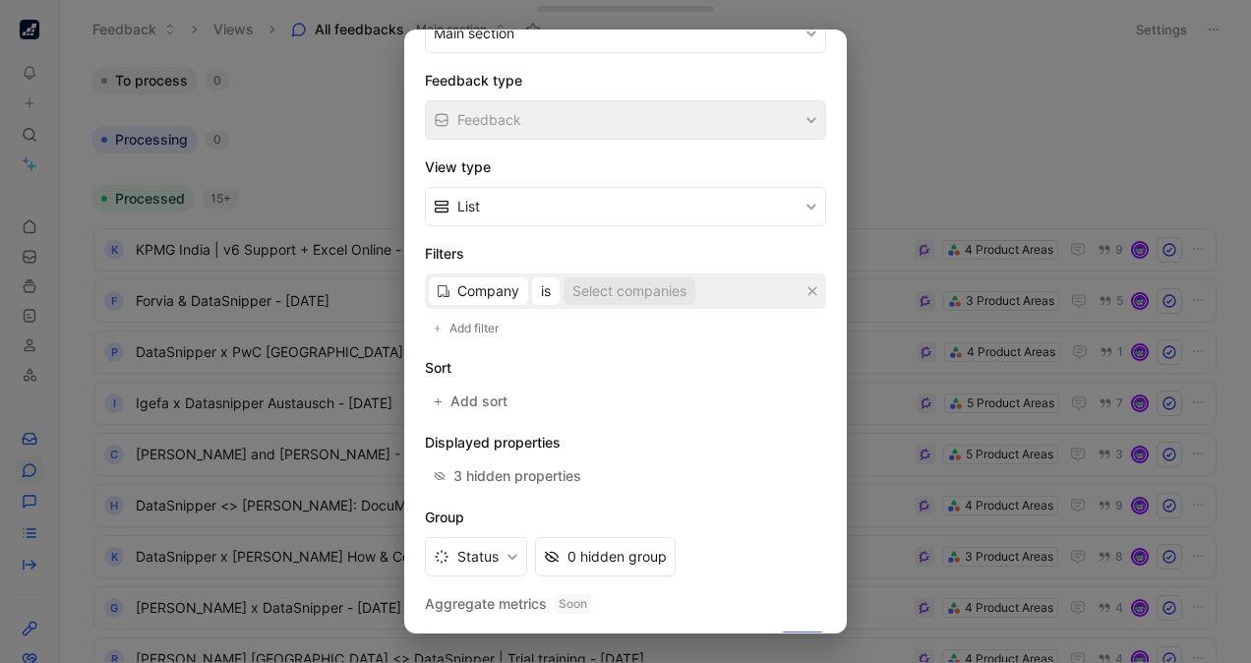
click at [640, 283] on div "Select companies" at bounding box center [629, 291] width 114 height 24
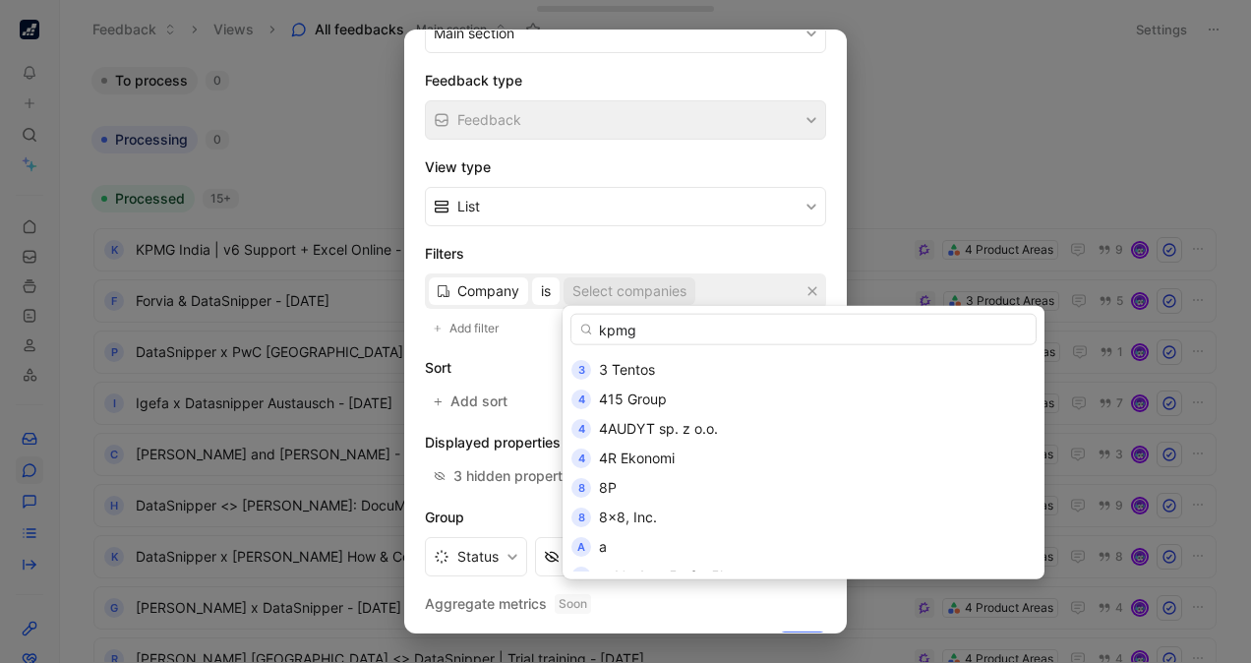
scroll to position [0, 0]
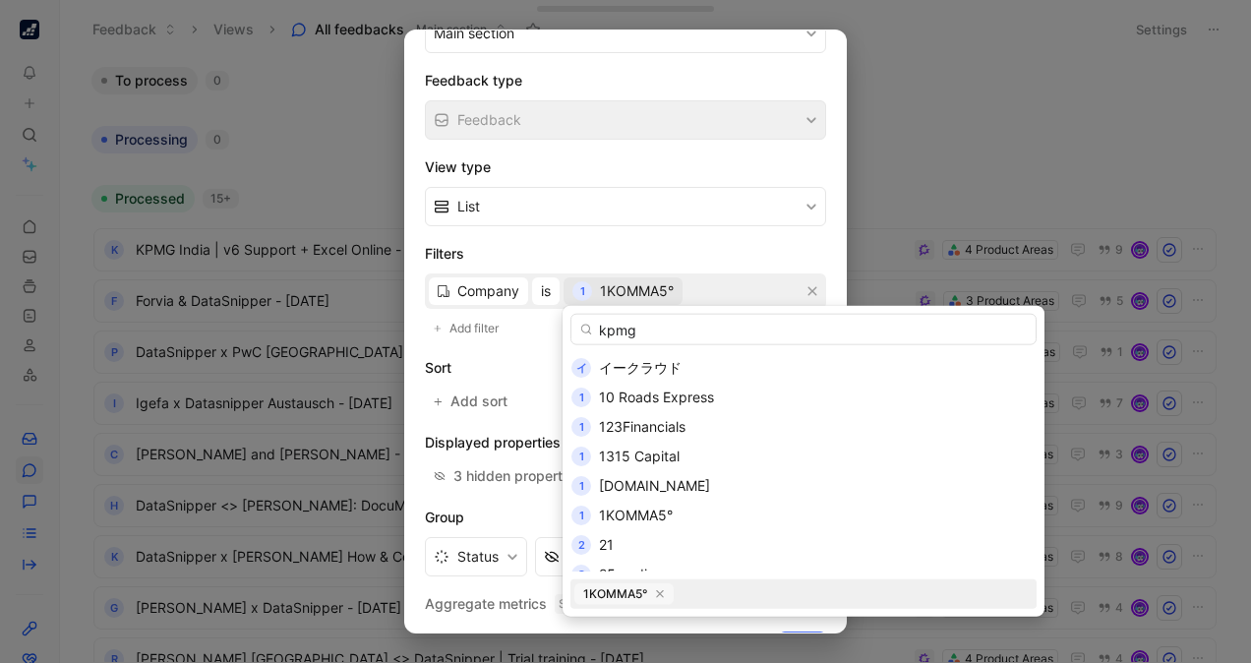
type input "kpmg"
click at [660, 593] on icon "button" at bounding box center [660, 594] width 8 height 8
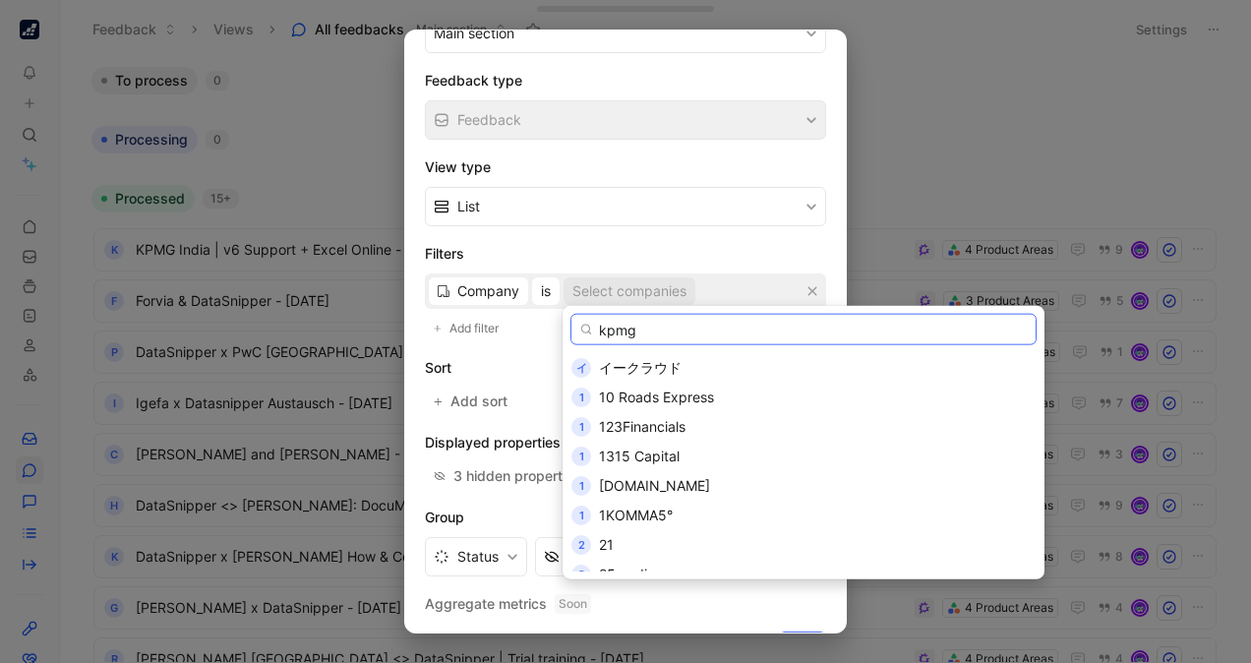
click at [683, 325] on input "kpmg" at bounding box center [804, 329] width 466 height 31
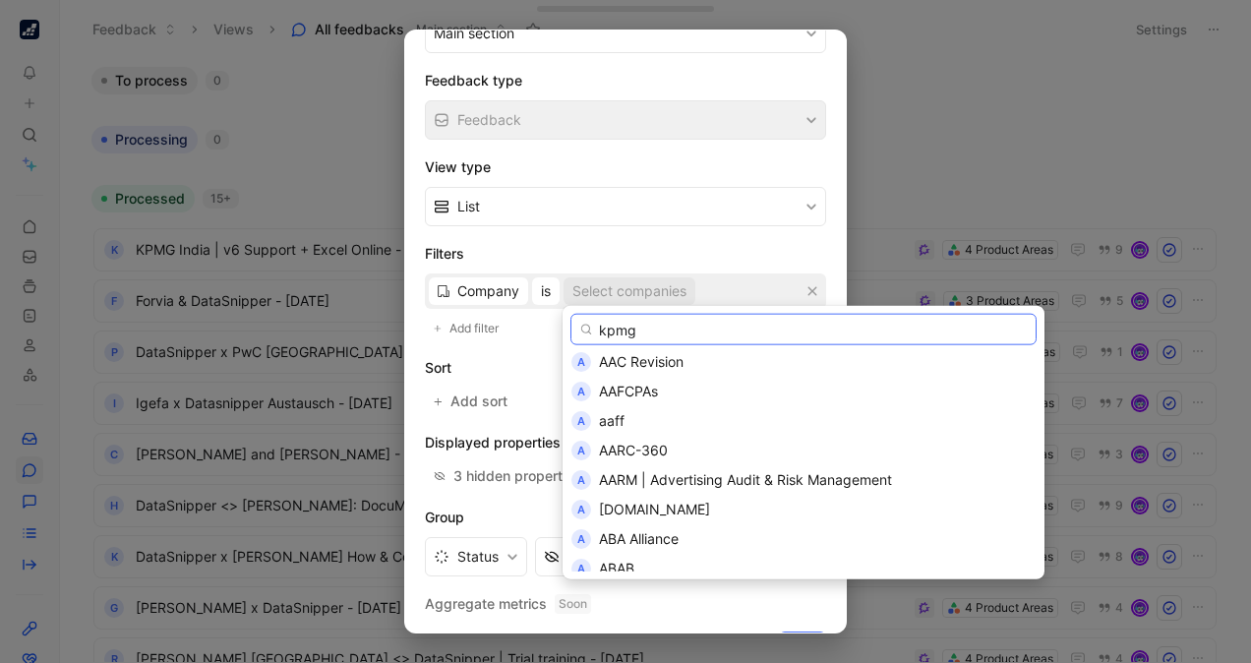
scroll to position [1257, 0]
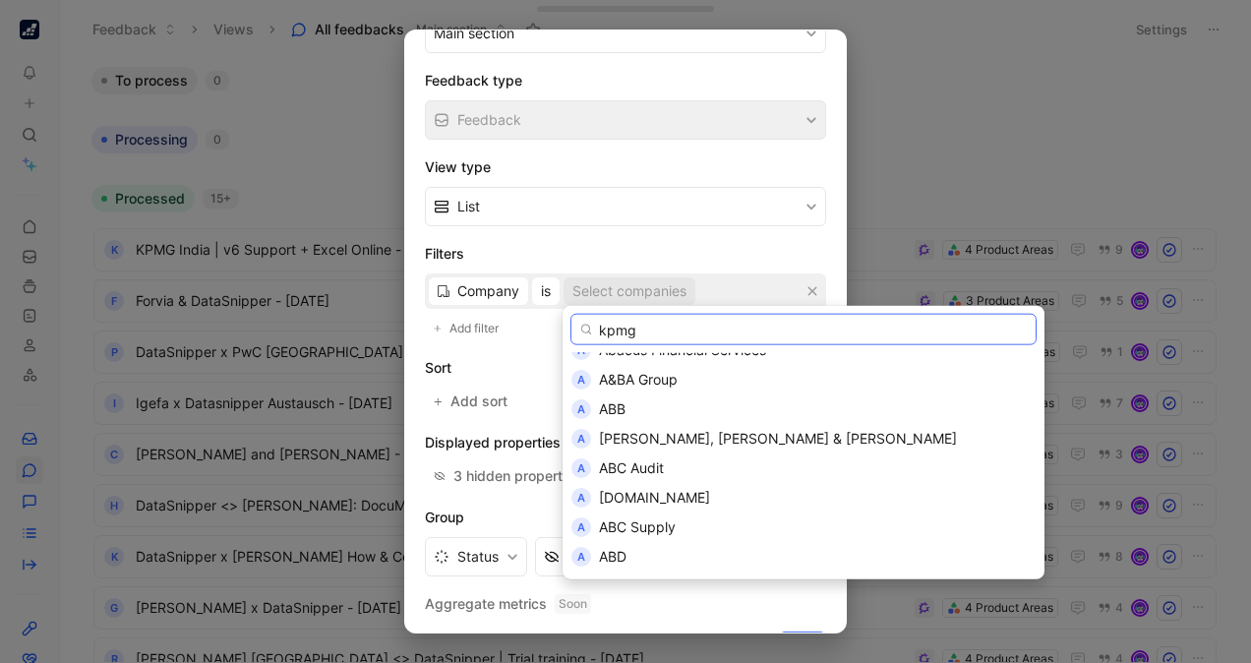
click at [646, 326] on input "kpmg" at bounding box center [804, 329] width 466 height 31
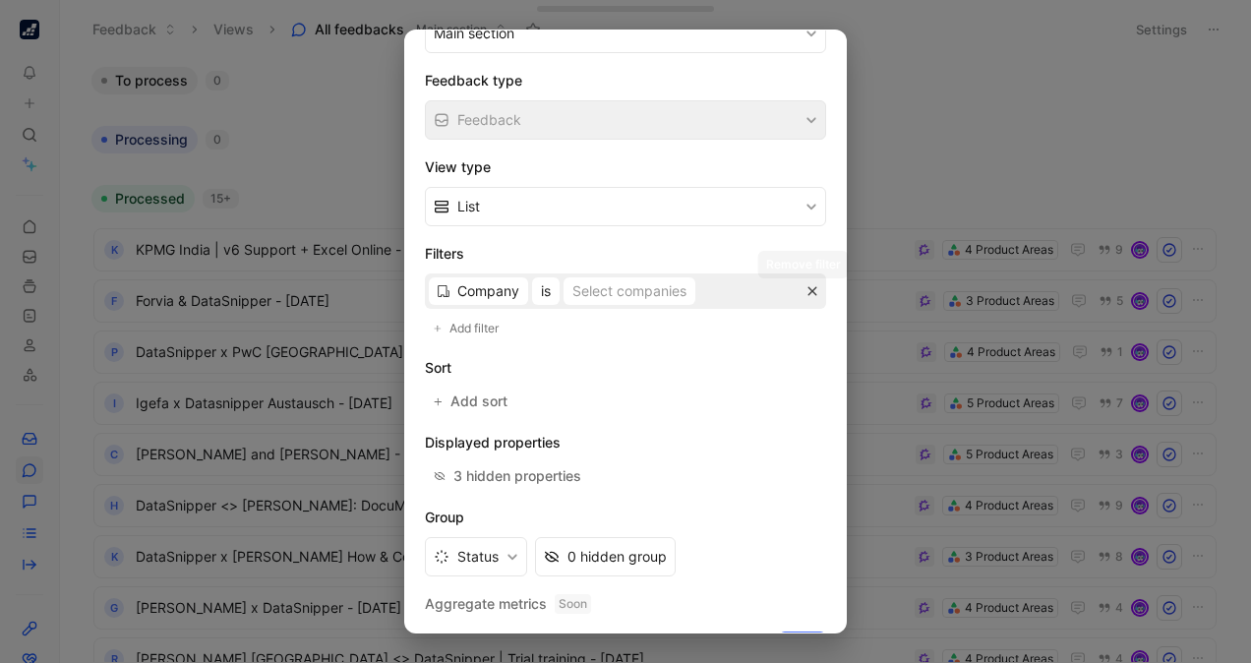
click at [809, 287] on icon "button" at bounding box center [813, 291] width 9 height 9
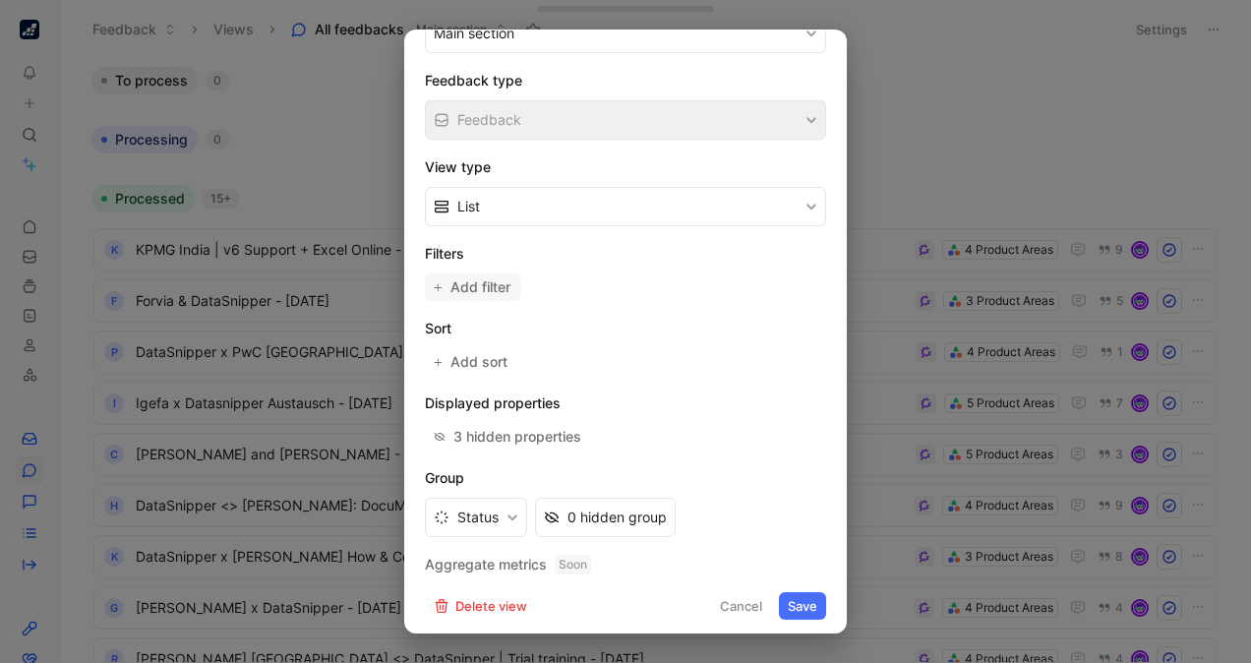
click at [488, 277] on span "Add filter" at bounding box center [482, 287] width 62 height 24
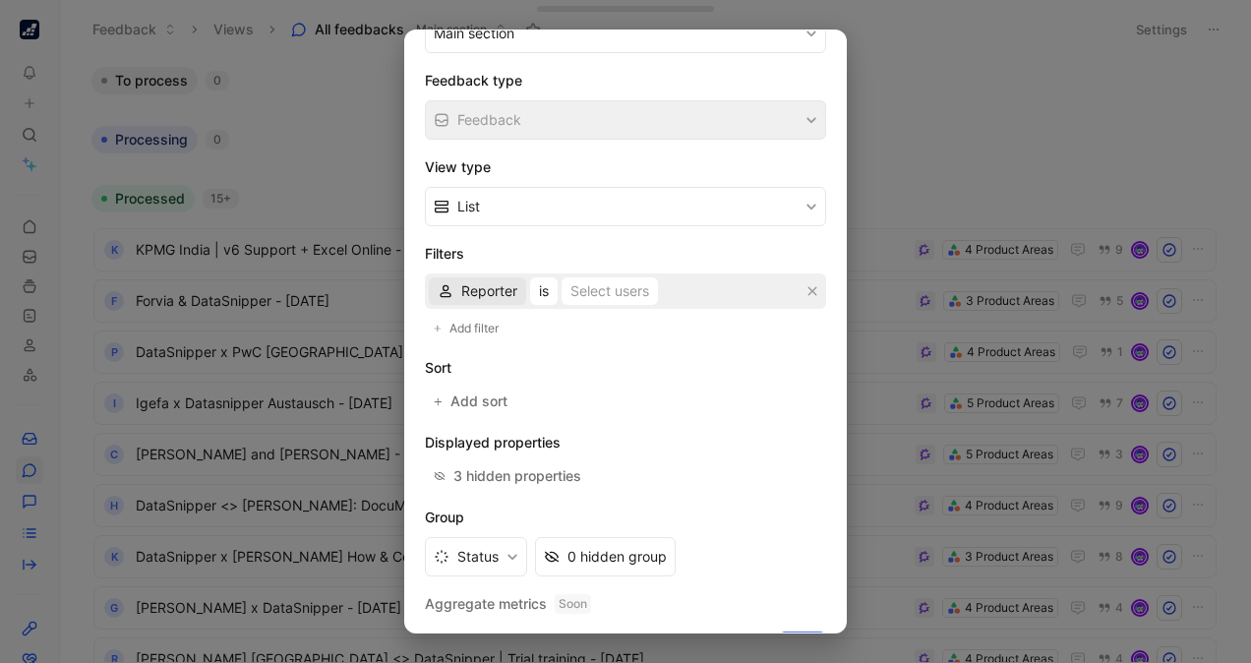
click at [473, 280] on span "Reporter" at bounding box center [489, 291] width 56 height 24
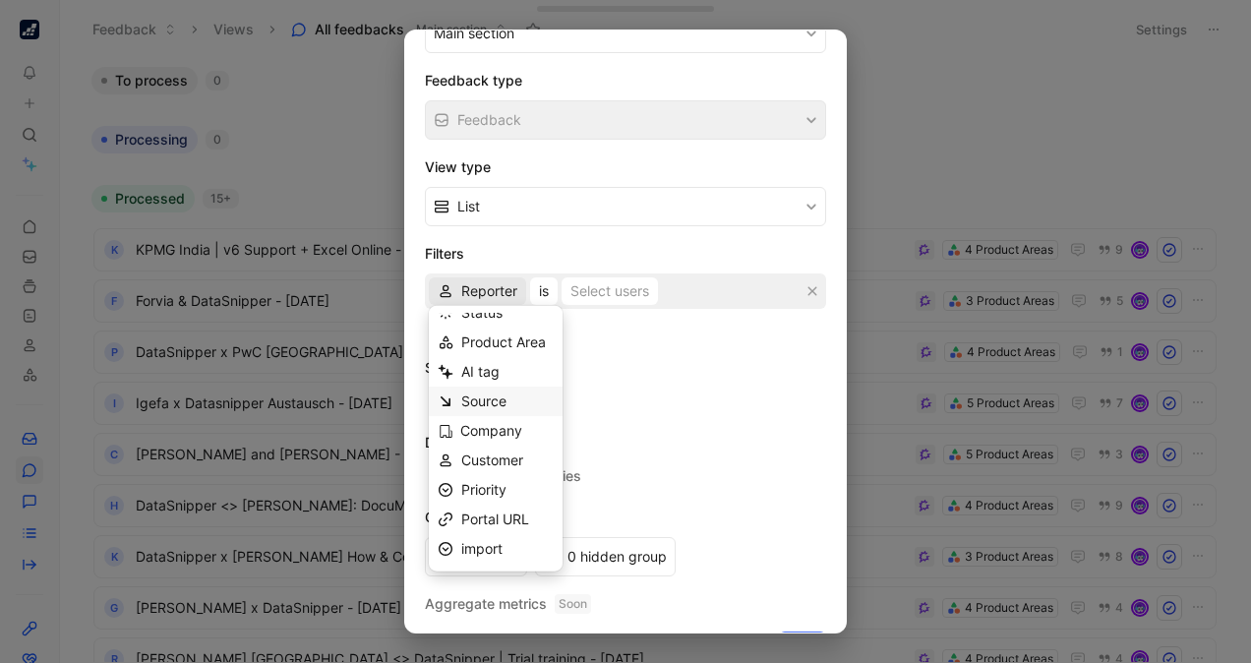
scroll to position [0, 0]
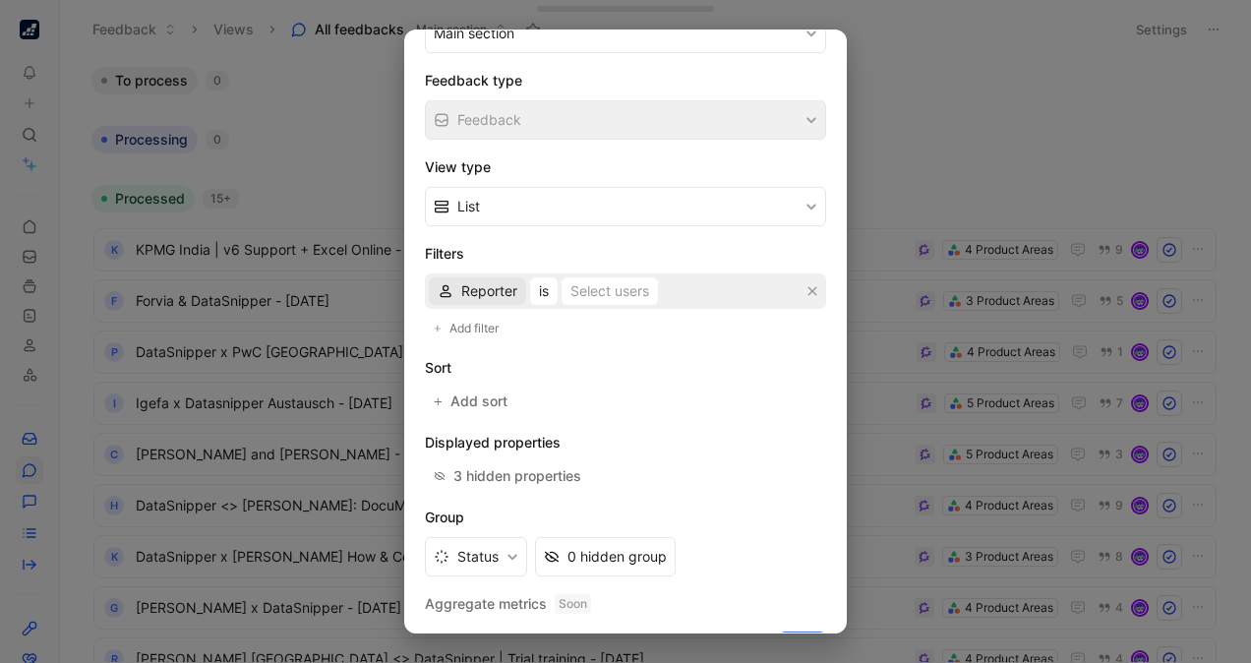
click at [463, 279] on span "Reporter" at bounding box center [489, 291] width 56 height 24
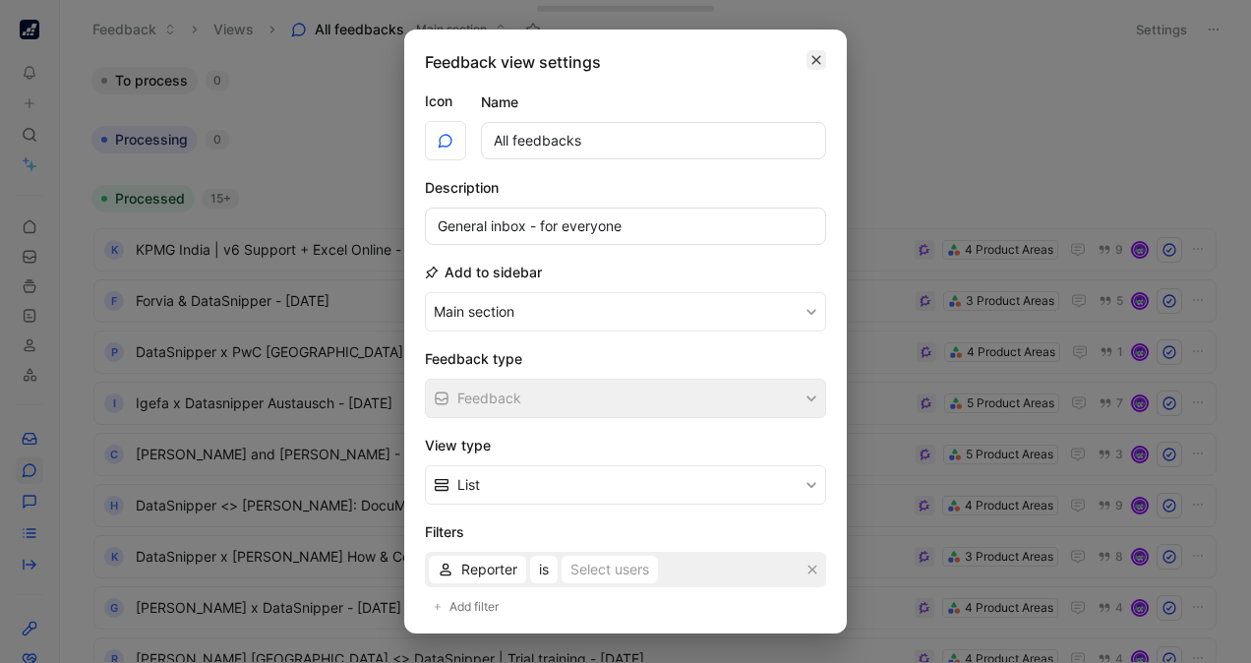
click at [811, 57] on icon "button" at bounding box center [817, 60] width 12 height 16
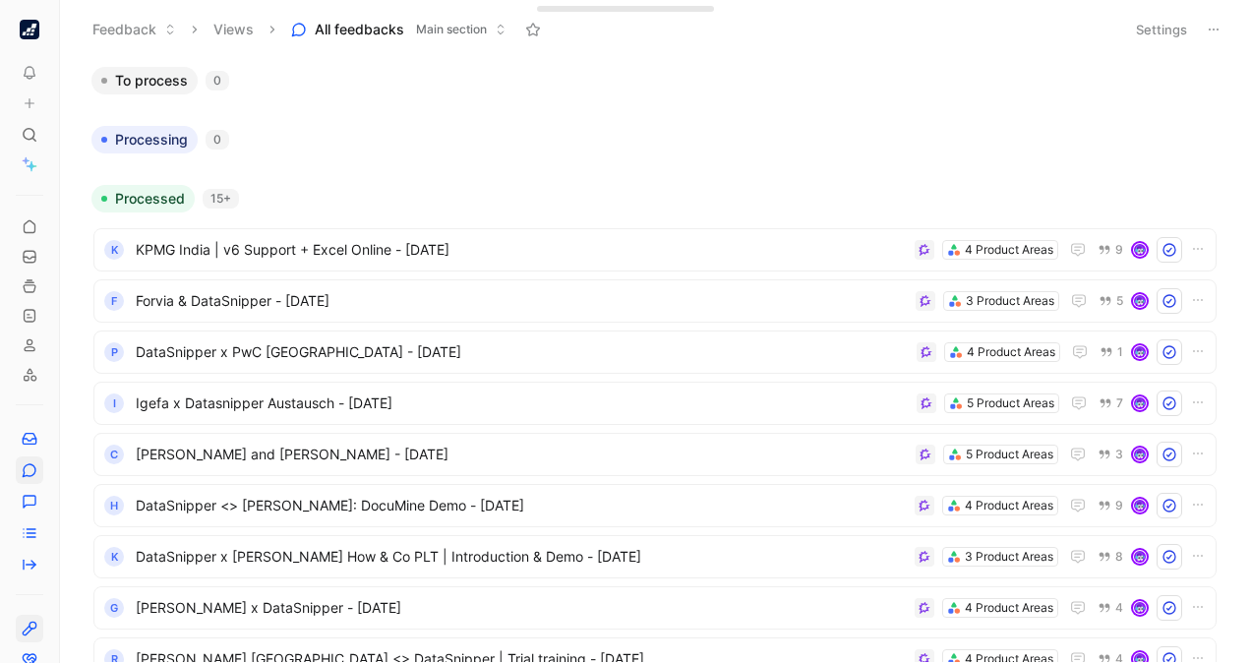
click at [26, 624] on icon at bounding box center [30, 629] width 16 height 16
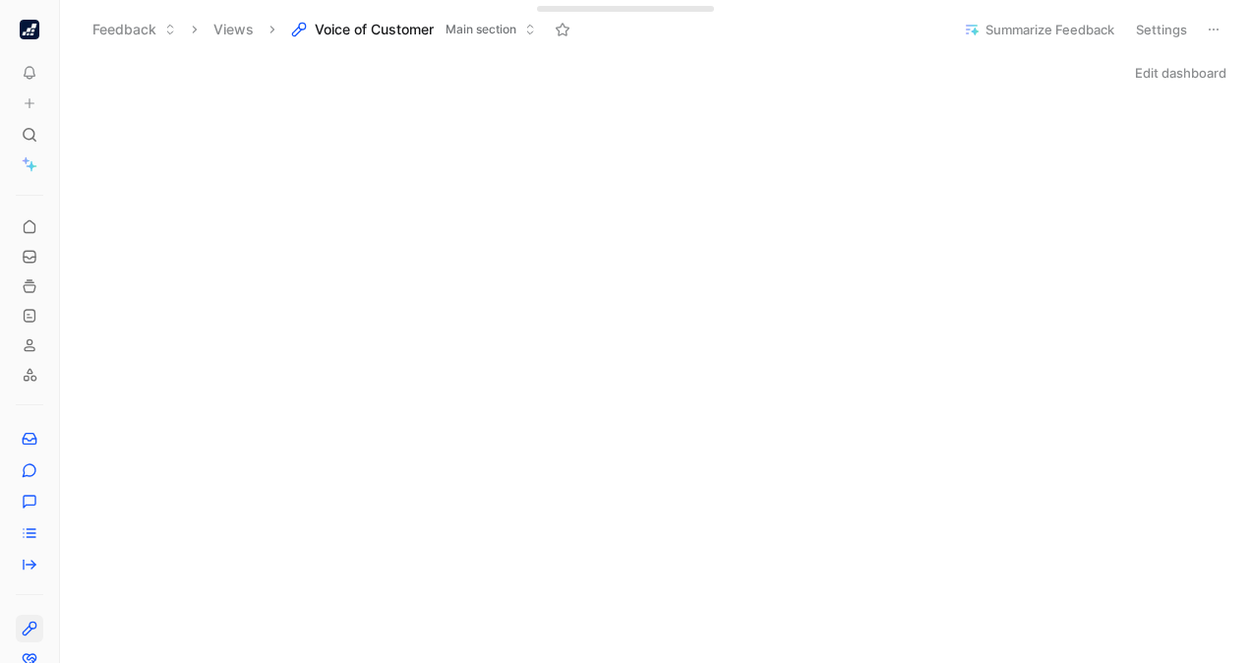
click at [1161, 68] on button "Edit dashboard" at bounding box center [1180, 73] width 109 height 28
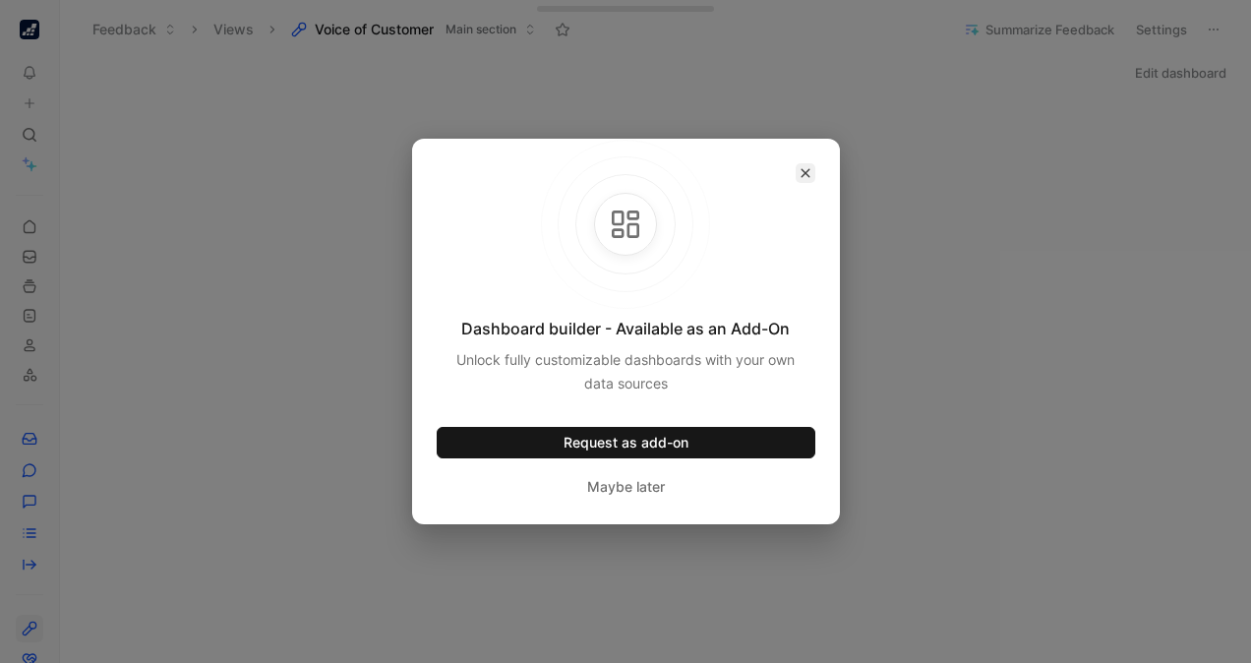
click at [800, 169] on icon "button" at bounding box center [806, 173] width 12 height 12
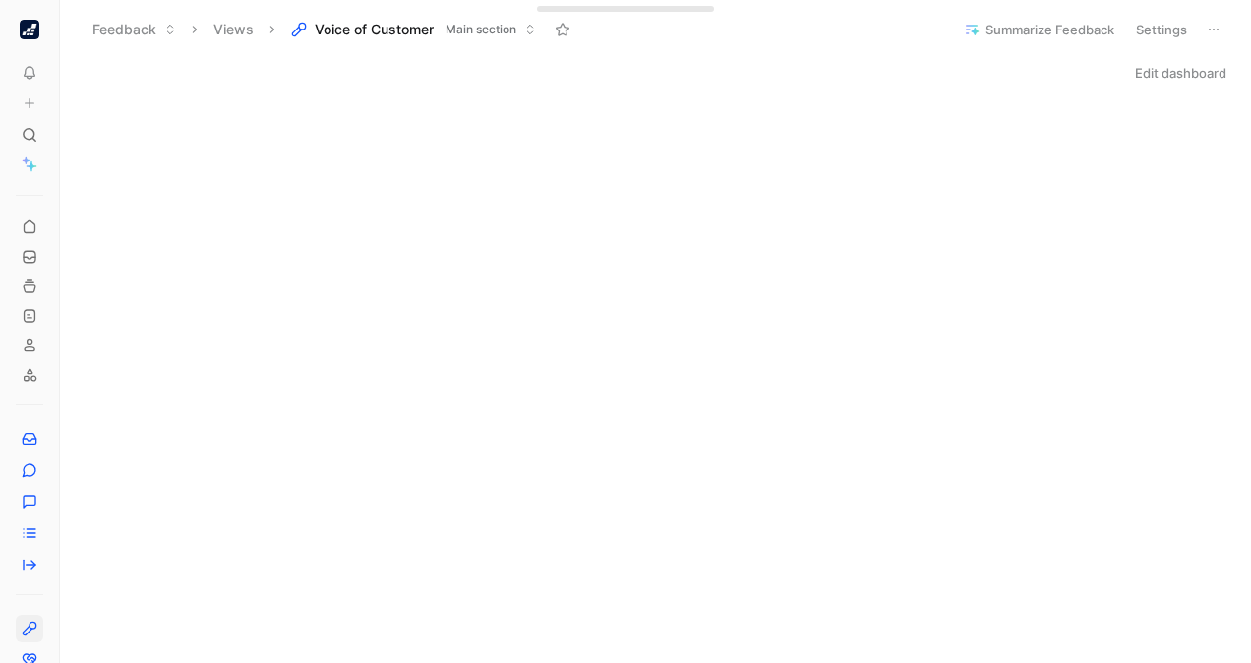
click at [244, 77] on div "Edit dashboard" at bounding box center [655, 73] width 1191 height 28
click at [216, 81] on div "Edit dashboard" at bounding box center [655, 73] width 1191 height 28
click at [828, 85] on div "Edit dashboard" at bounding box center [655, 73] width 1191 height 28
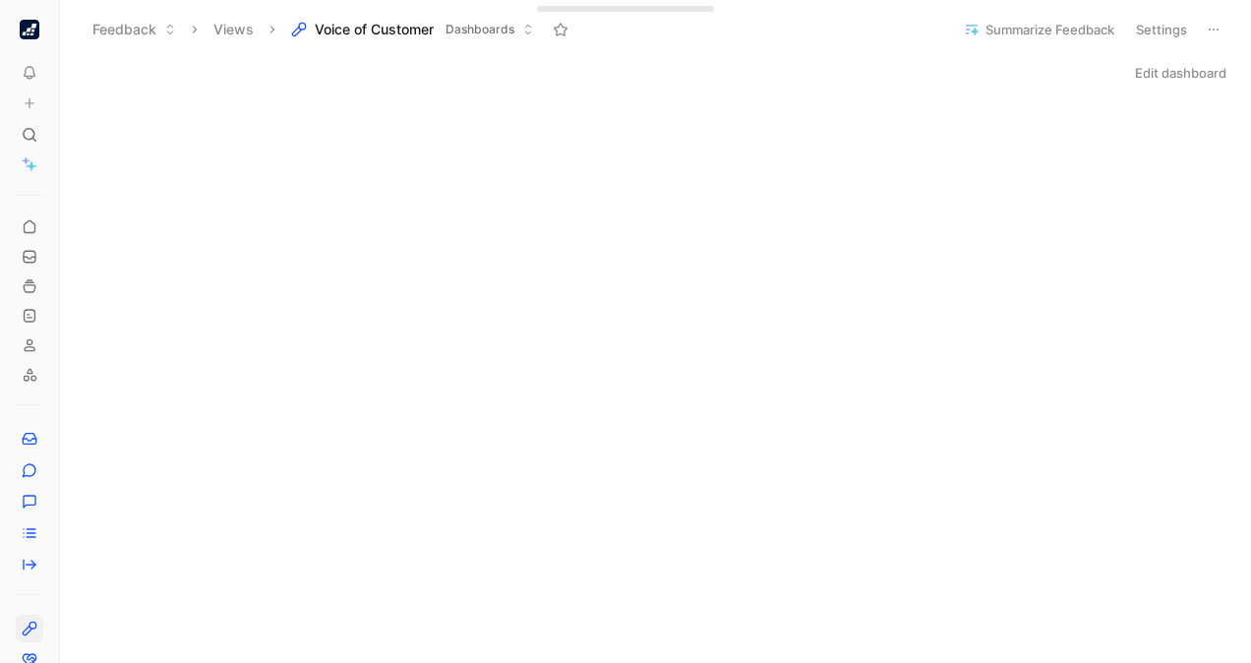
click at [692, 84] on div "Edit dashboard" at bounding box center [655, 73] width 1191 height 28
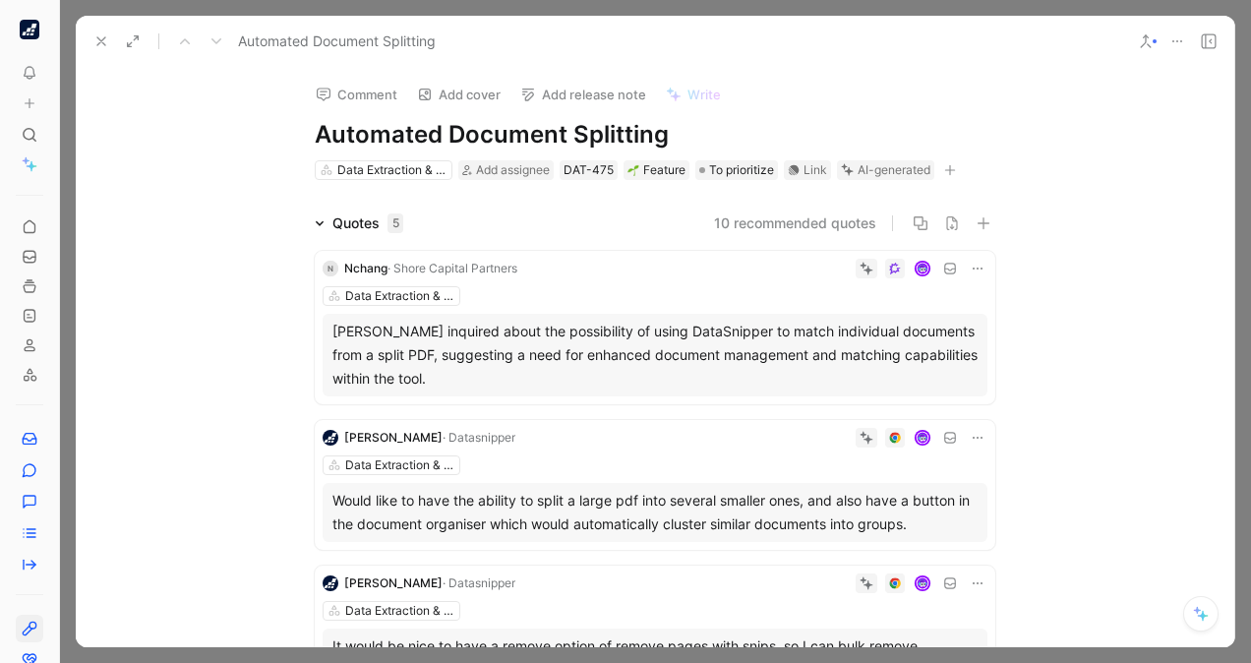
click at [102, 41] on icon at bounding box center [101, 41] width 16 height 16
click at [98, 35] on icon at bounding box center [101, 41] width 16 height 16
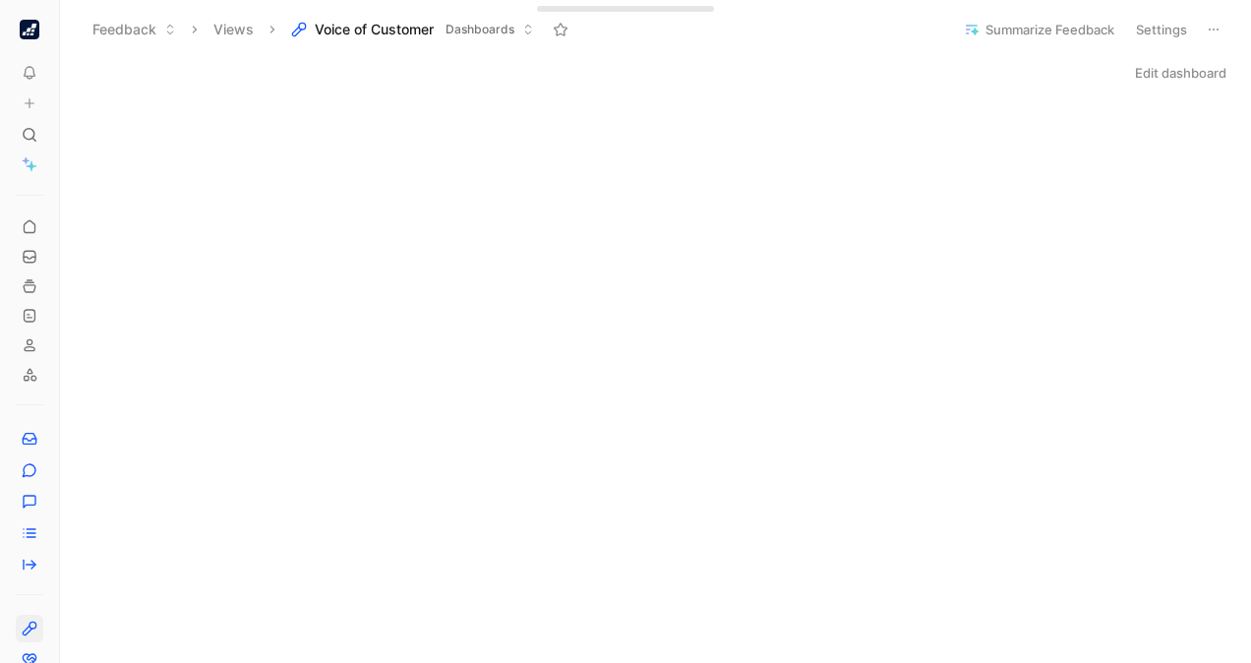
click at [700, 72] on div "Edit dashboard" at bounding box center [655, 73] width 1191 height 28
click at [1172, 61] on button "Edit dashboard" at bounding box center [1180, 73] width 109 height 28
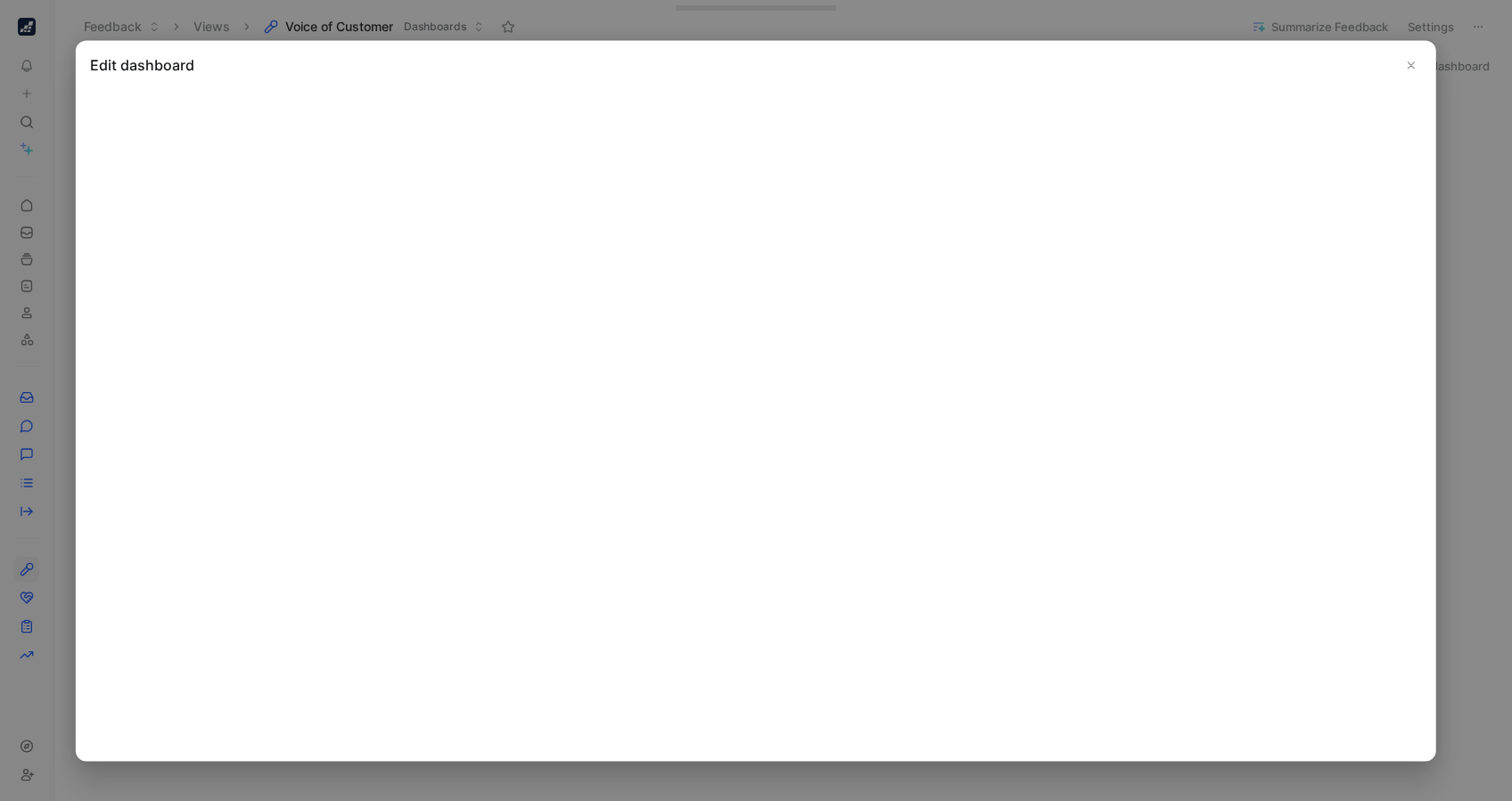
click at [1133, 64] on icon "Close" at bounding box center [1411, 65] width 13 height 13
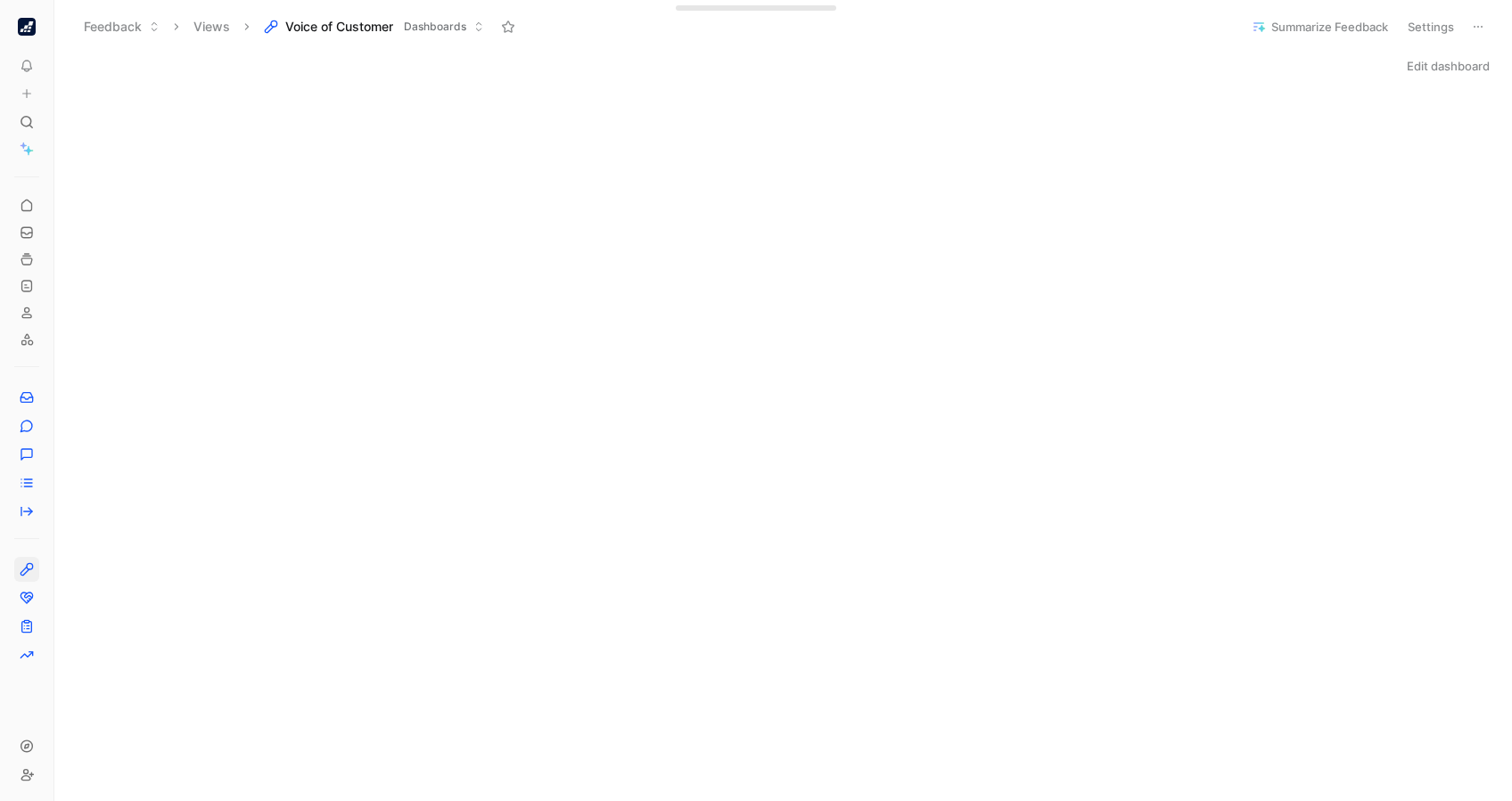
click at [1133, 57] on button "Edit dashboard" at bounding box center [1448, 66] width 99 height 25
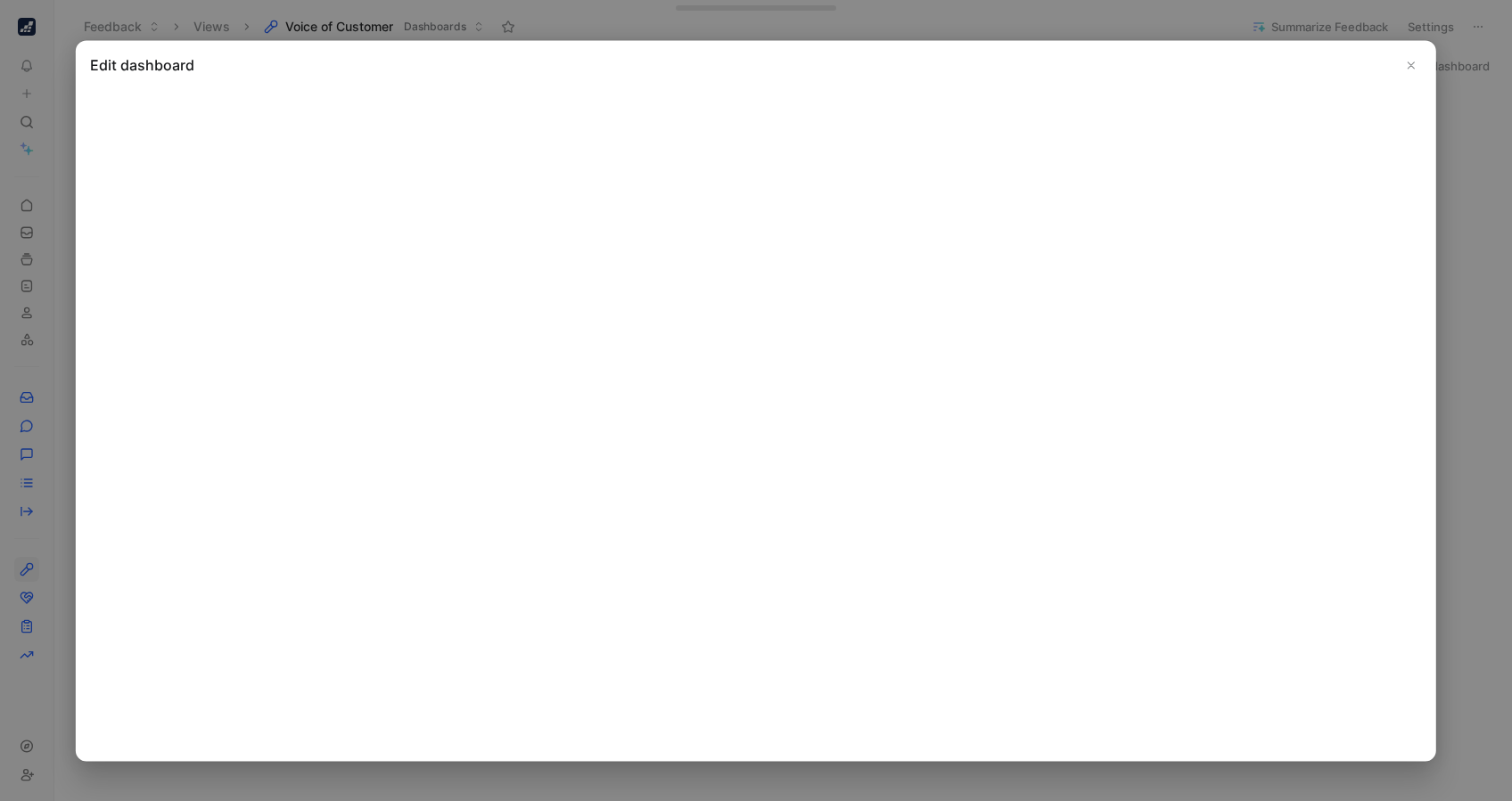
click at [1133, 59] on icon "Close" at bounding box center [1411, 65] width 13 height 13
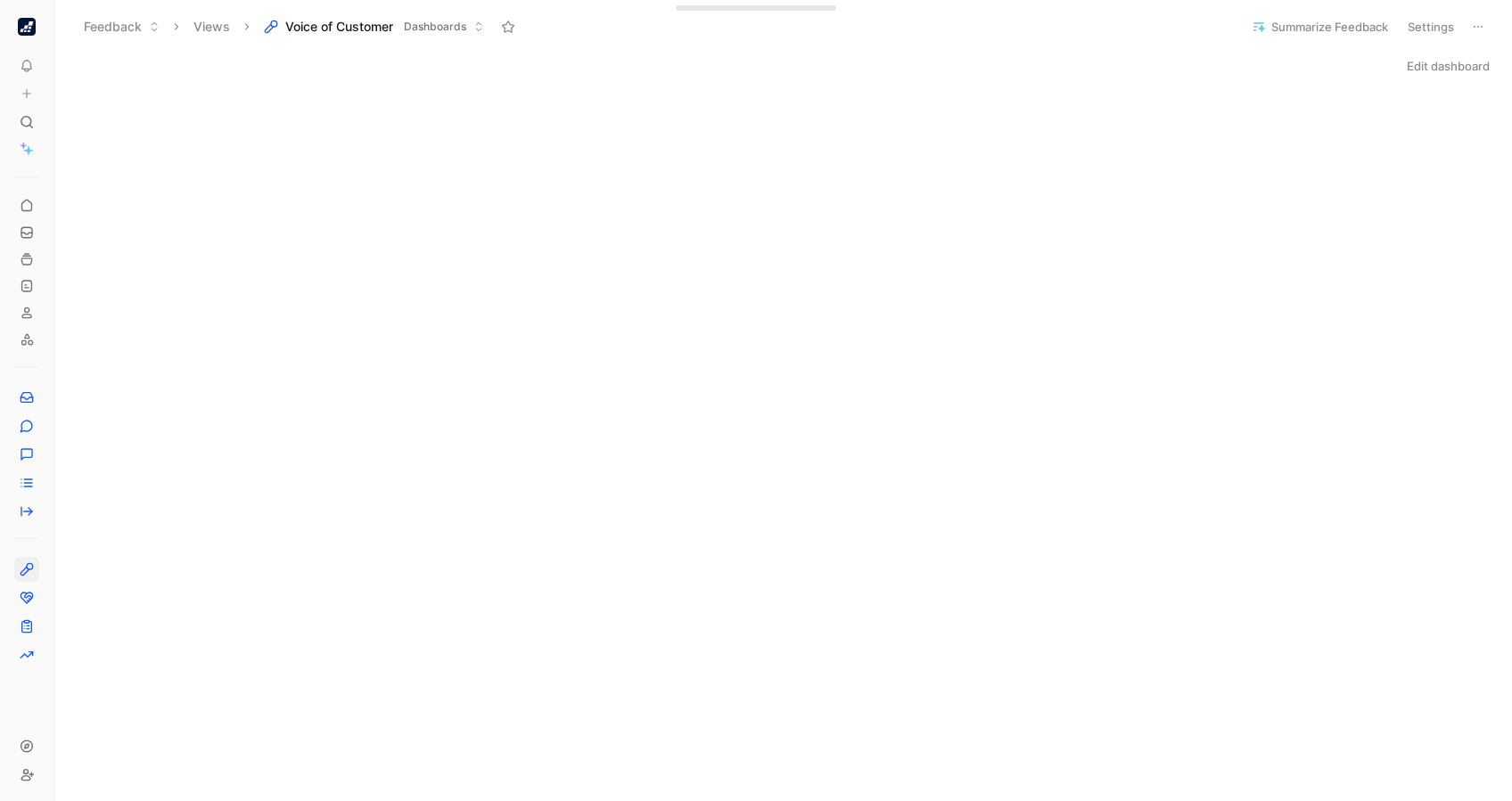
click at [1133, 77] on button "Edit dashboard" at bounding box center [1448, 66] width 99 height 25
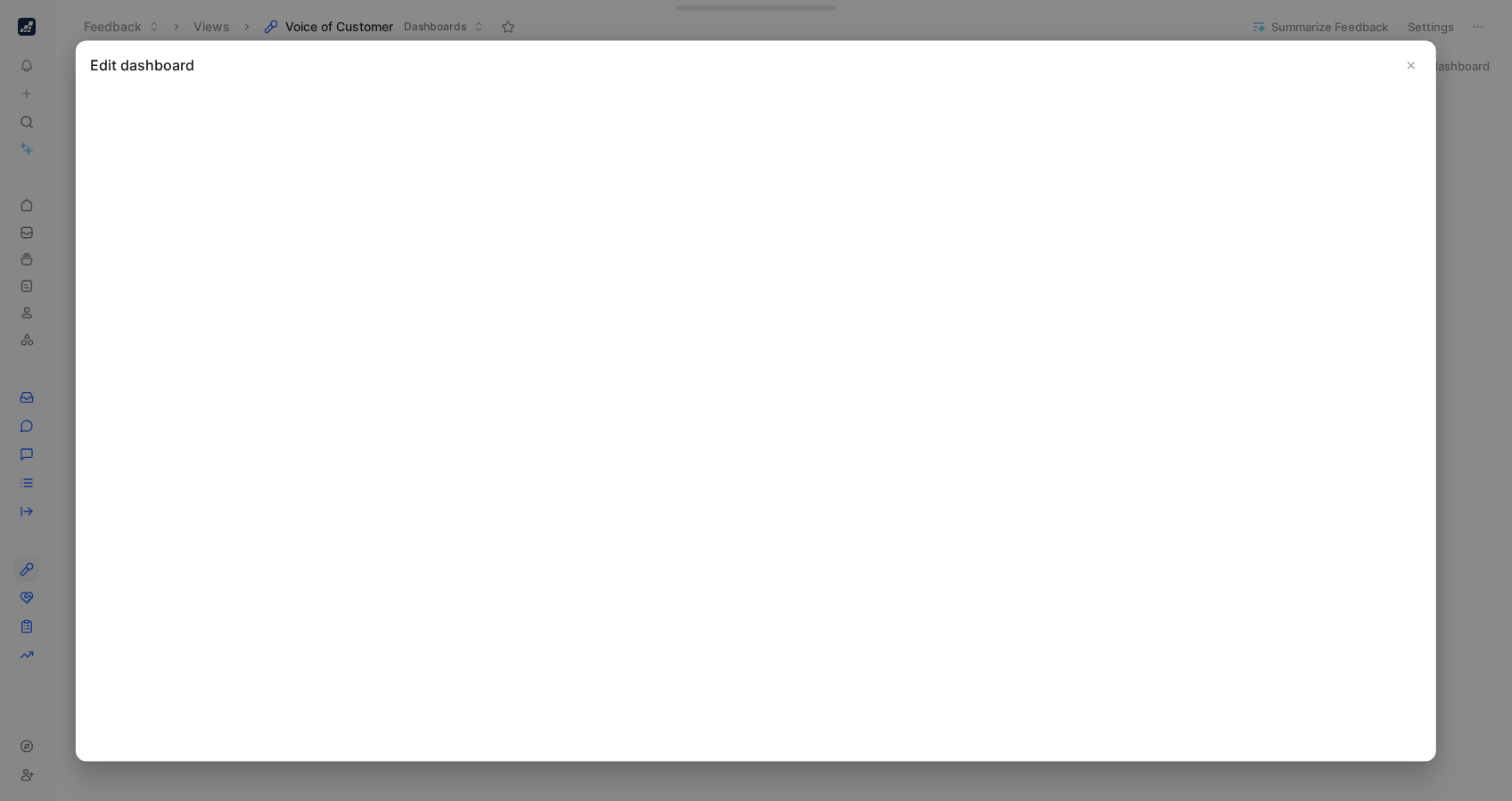
click at [1133, 58] on button "Close" at bounding box center [1411, 65] width 22 height 22
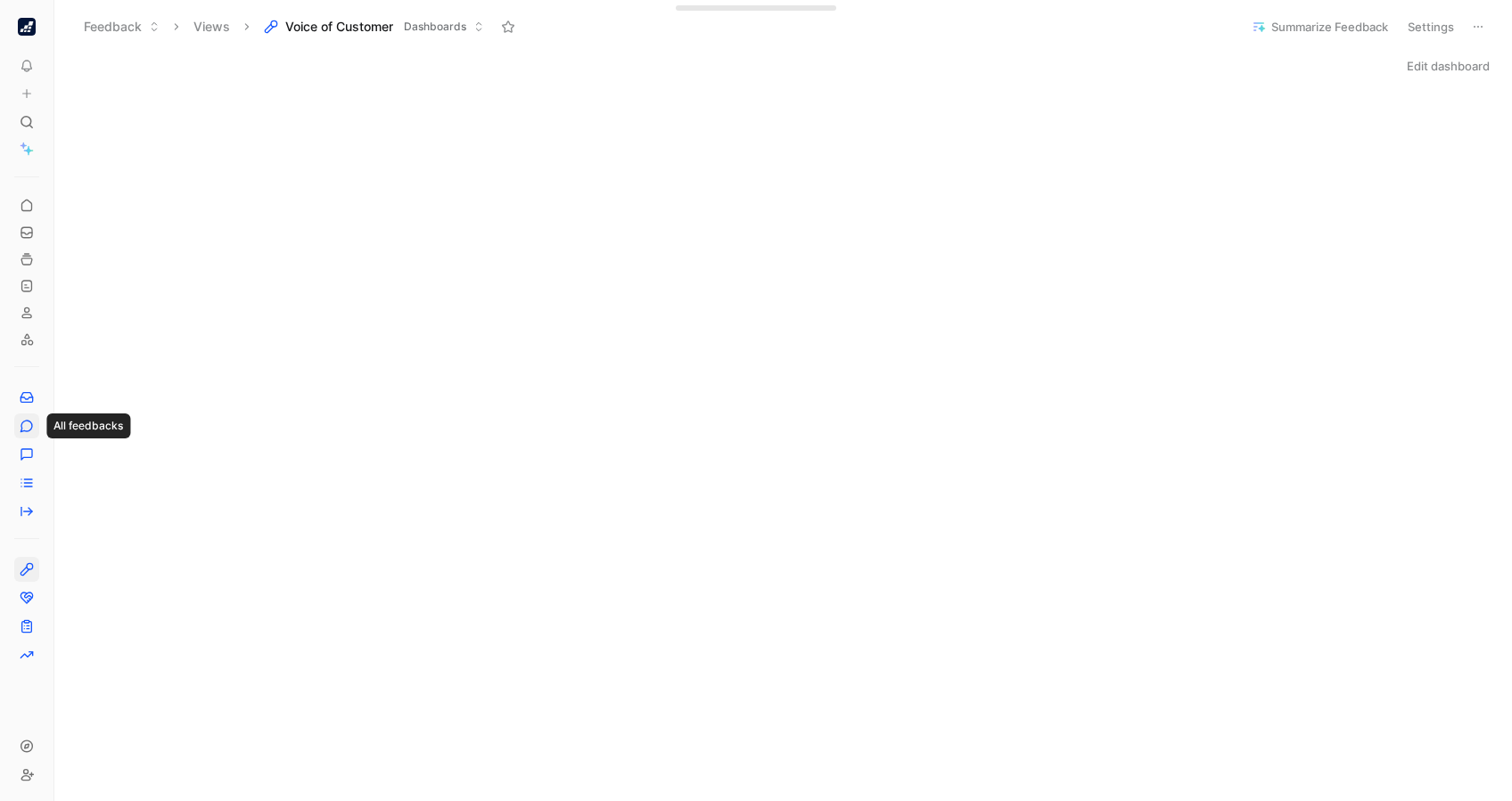
click at [26, 420] on icon at bounding box center [27, 426] width 15 height 14
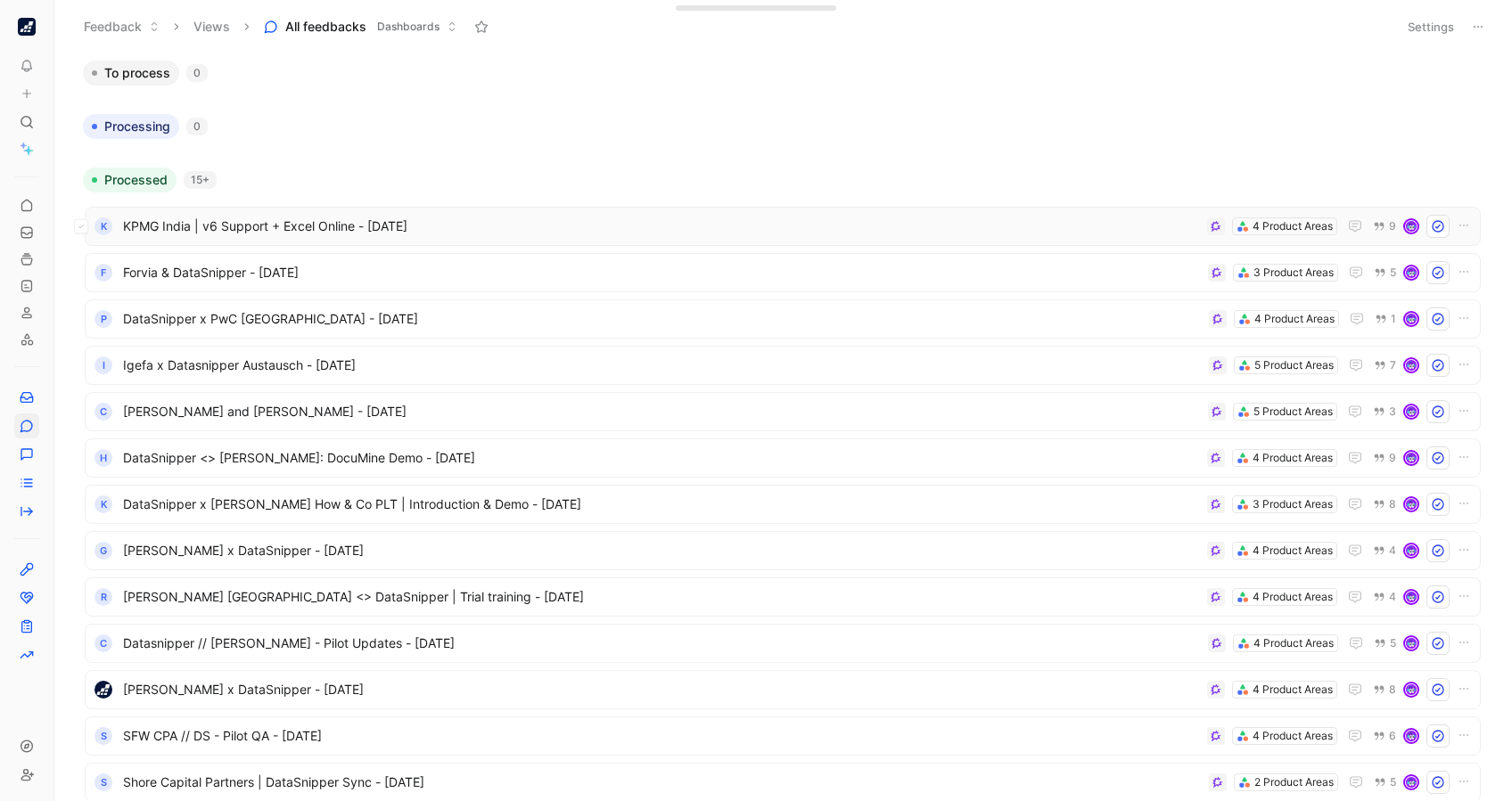
click at [1003, 236] on span "KPMG India | v6 Support + Excel Online - [DATE]" at bounding box center [662, 227] width 1077 height 22
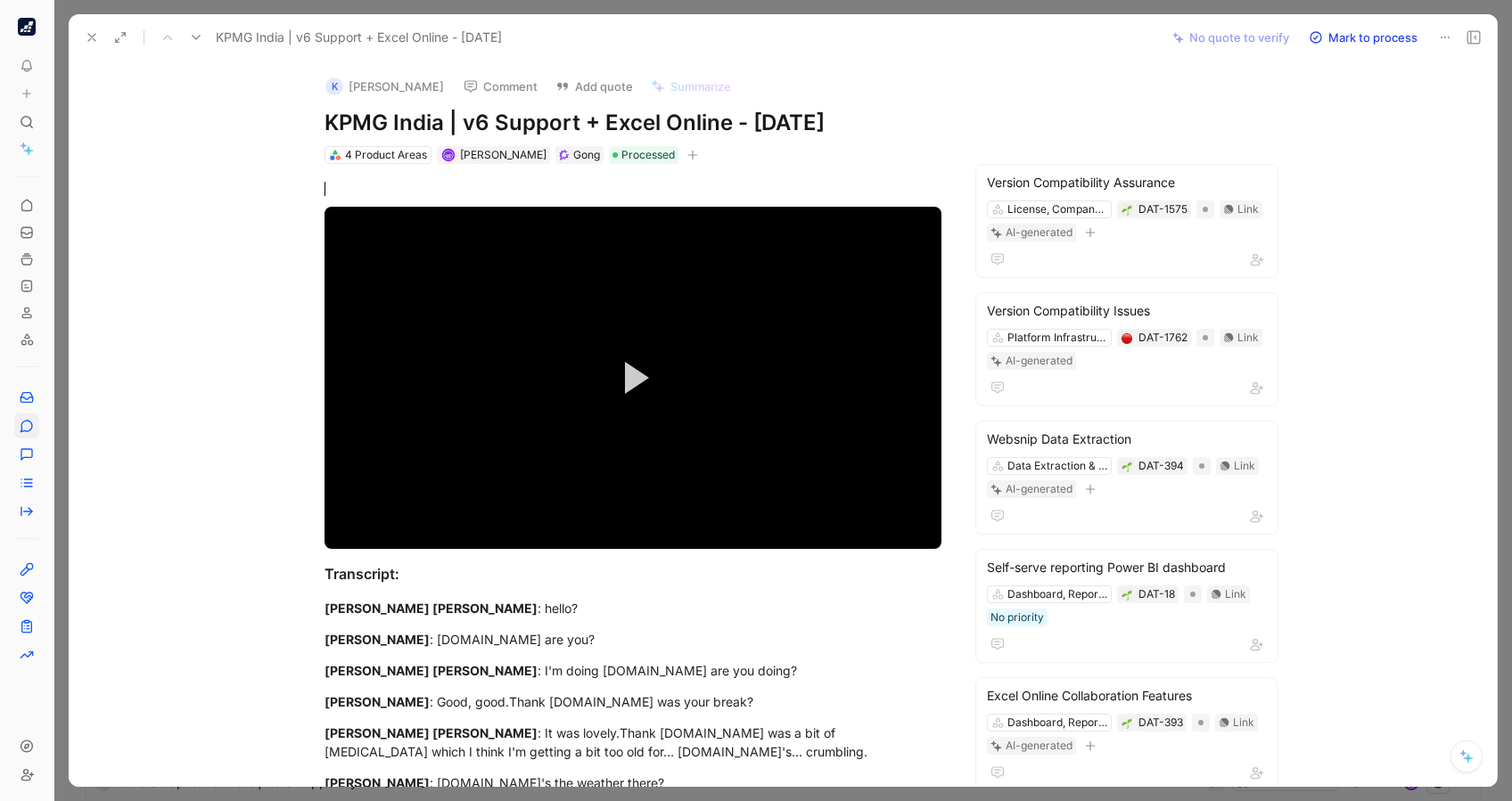
click at [402, 85] on button "K [PERSON_NAME]" at bounding box center [384, 87] width 135 height 27
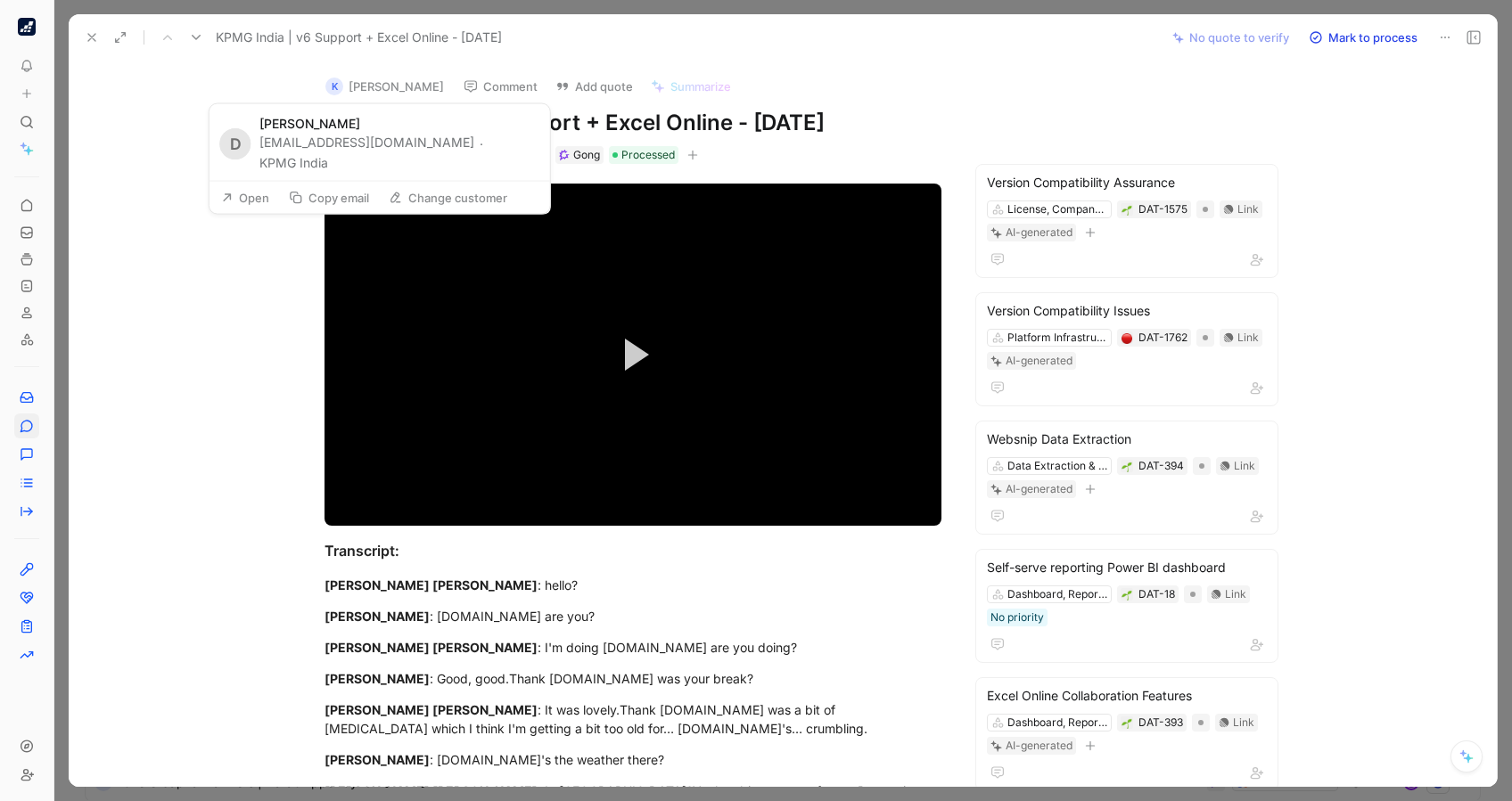
click at [373, 80] on button "K [PERSON_NAME]" at bounding box center [384, 87] width 135 height 27
click at [294, 162] on button "KPMG India" at bounding box center [294, 163] width 69 height 22
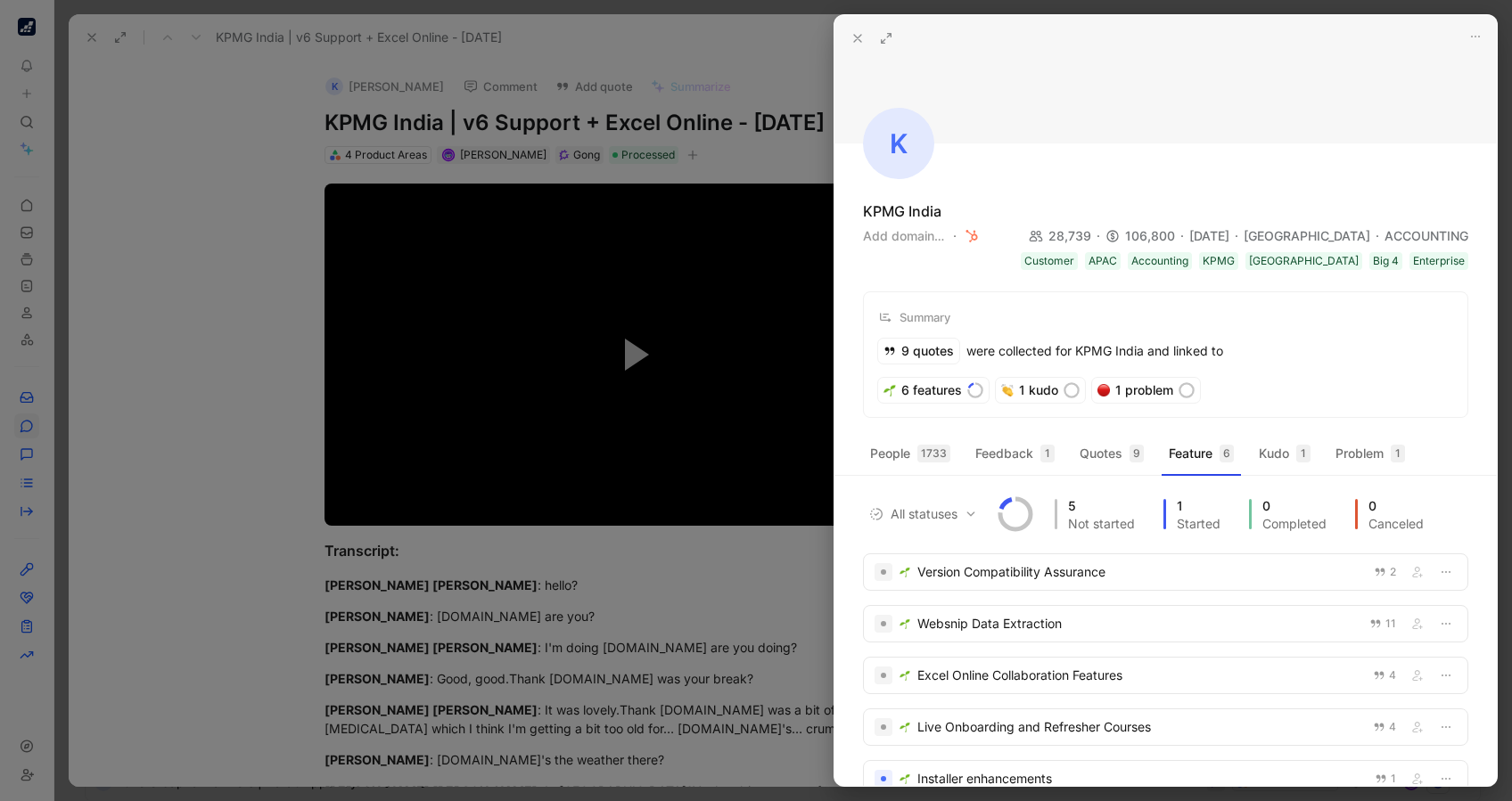
click at [239, 277] on div at bounding box center [756, 400] width 1512 height 801
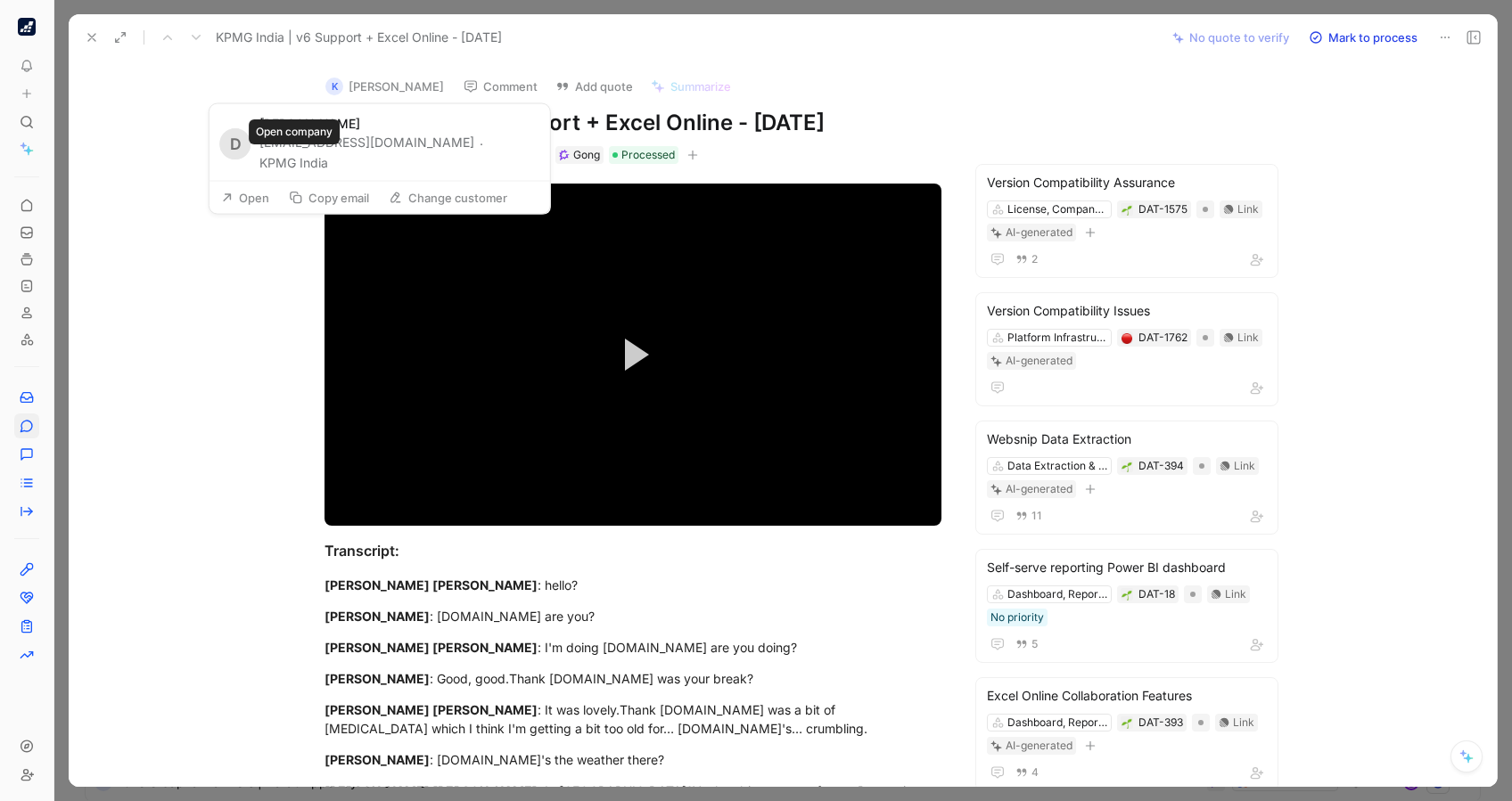
click at [310, 158] on button "KPMG India" at bounding box center [294, 163] width 69 height 22
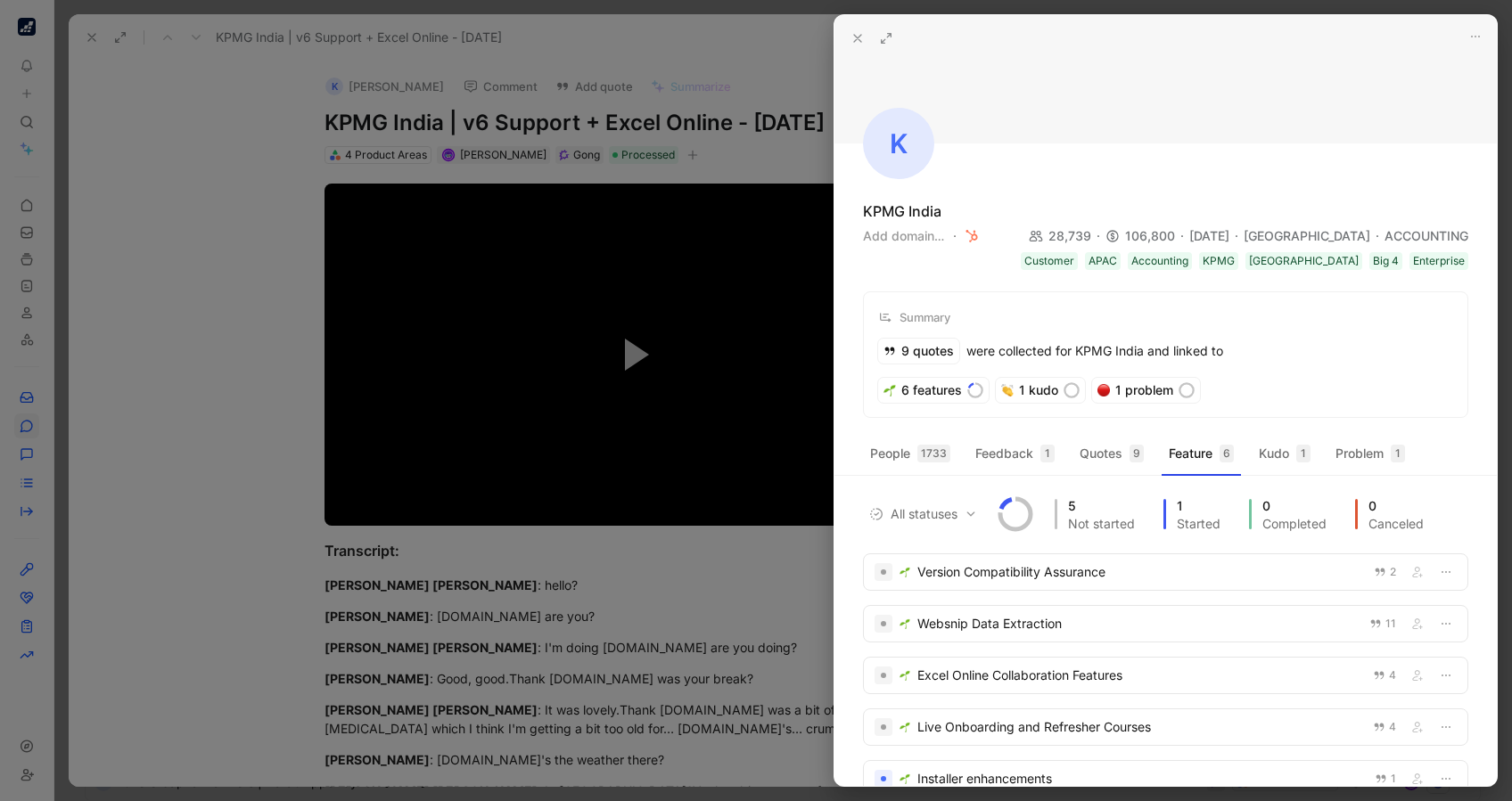
click at [182, 236] on div at bounding box center [756, 400] width 1512 height 801
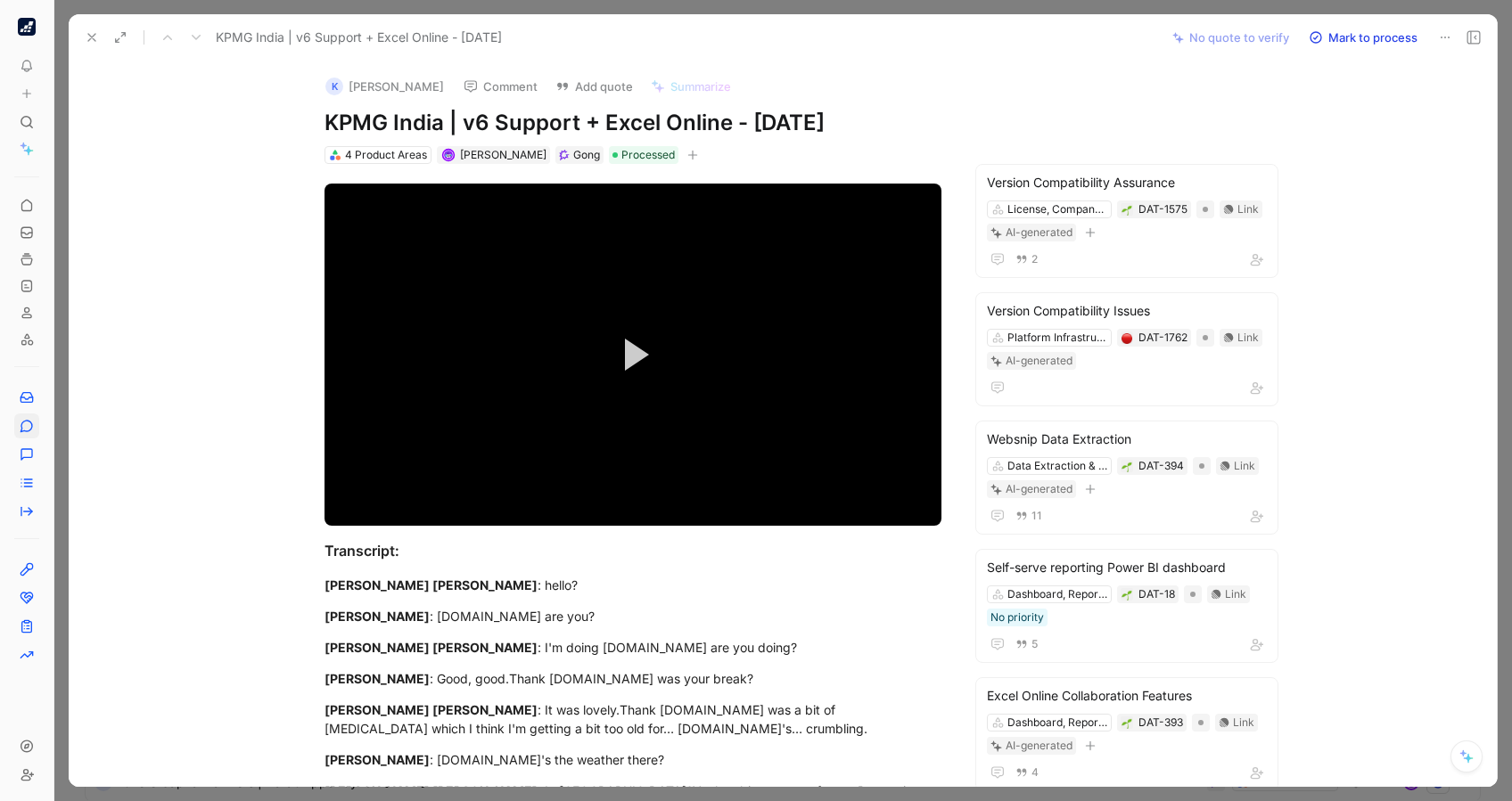
click at [327, 84] on div "K" at bounding box center [334, 87] width 18 height 18
click at [325, 81] on div "K" at bounding box center [334, 87] width 18 height 18
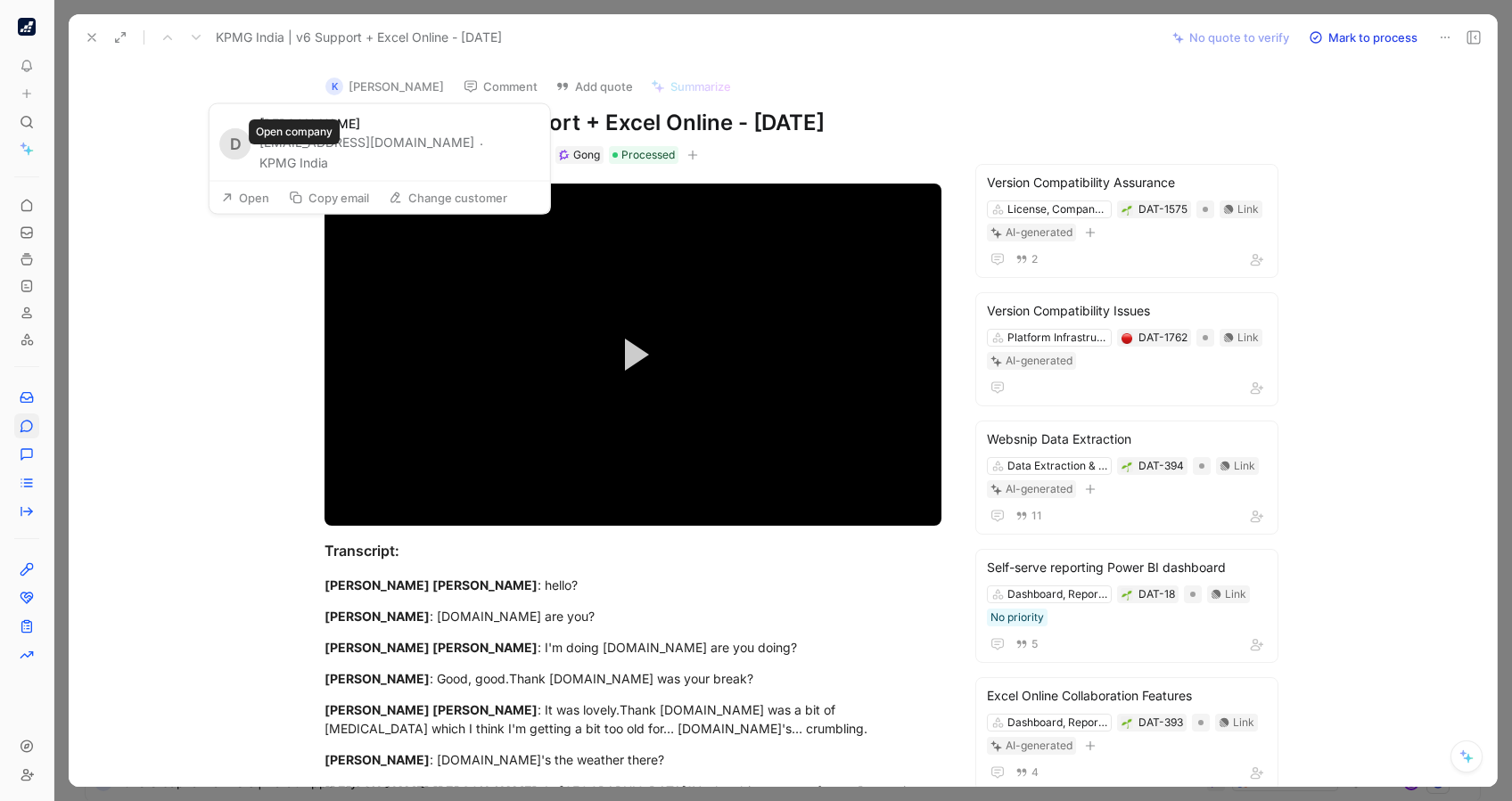
click at [300, 160] on button "KPMG India" at bounding box center [294, 163] width 69 height 22
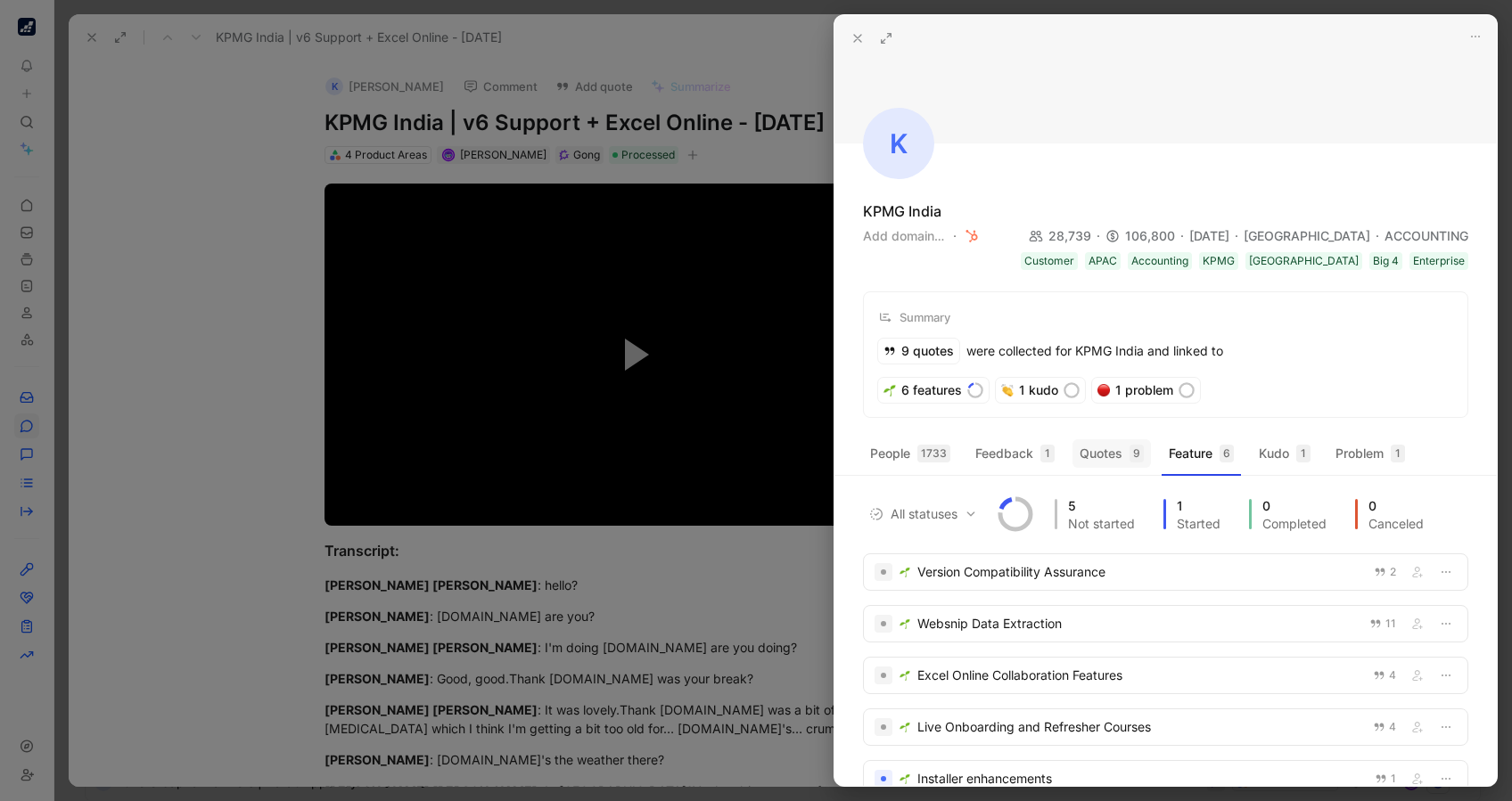
click at [1129, 453] on div "9" at bounding box center [1137, 454] width 15 height 18
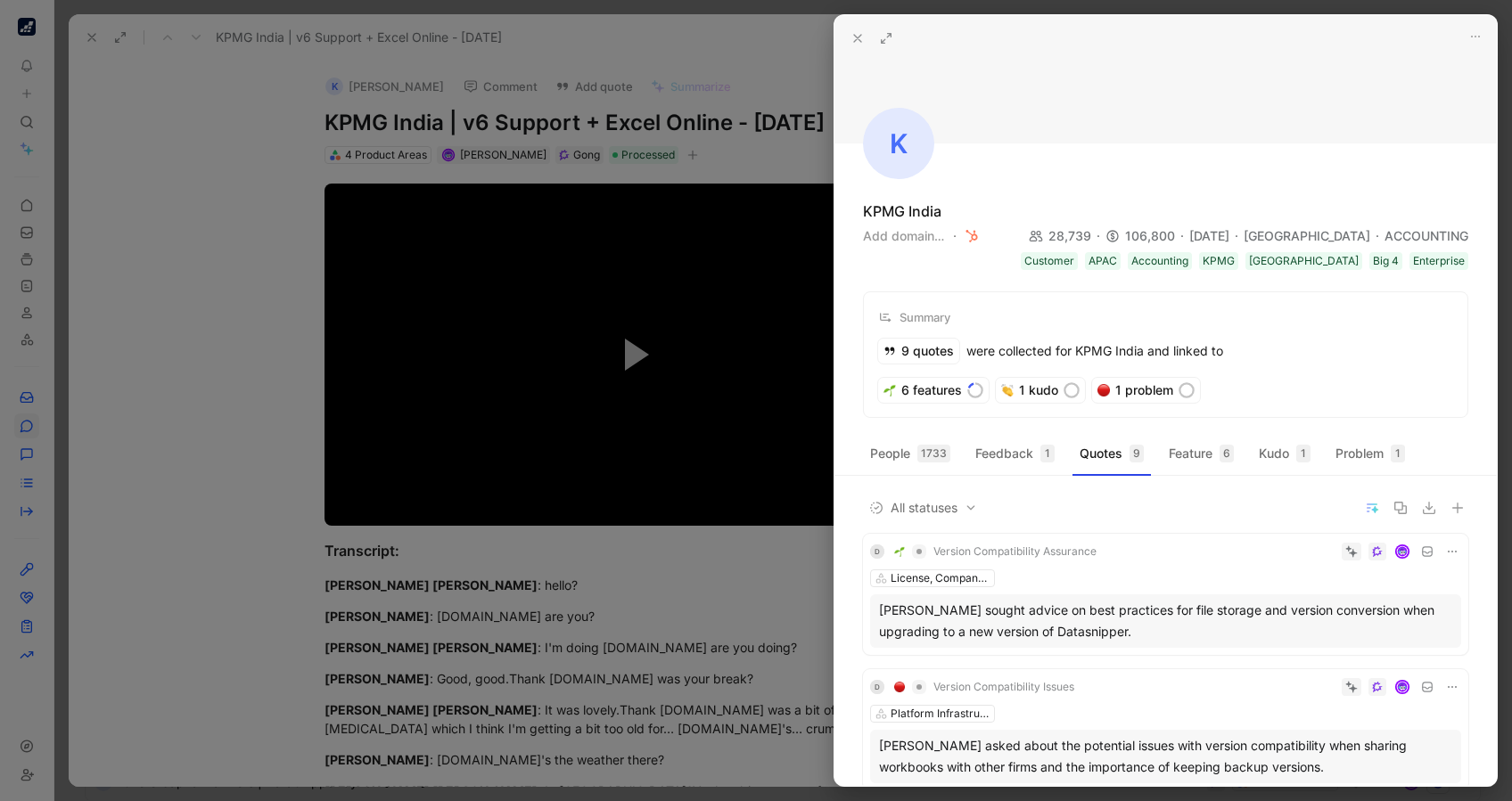
click at [210, 216] on div at bounding box center [756, 400] width 1512 height 801
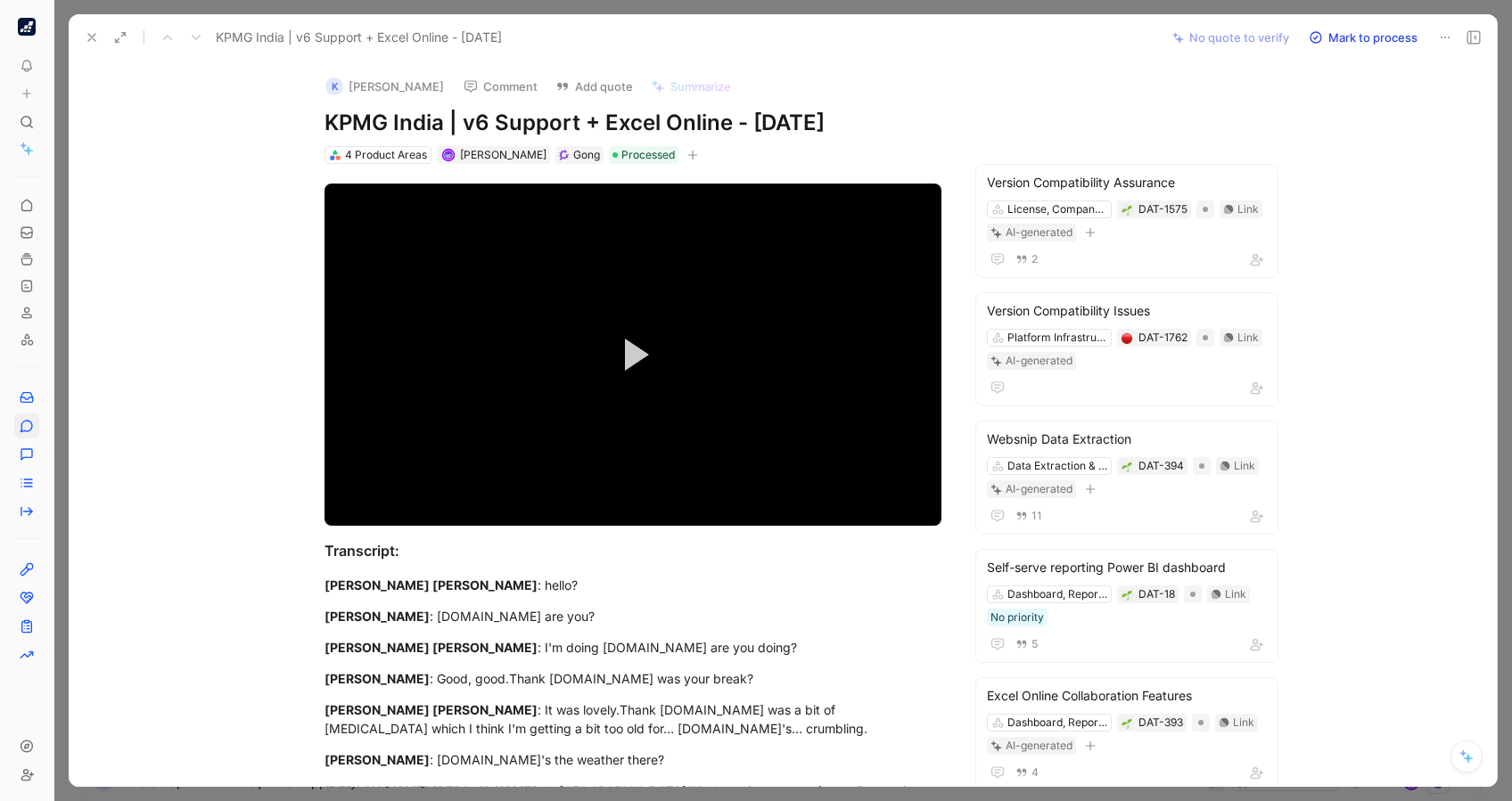
click at [85, 33] on icon at bounding box center [92, 37] width 15 height 14
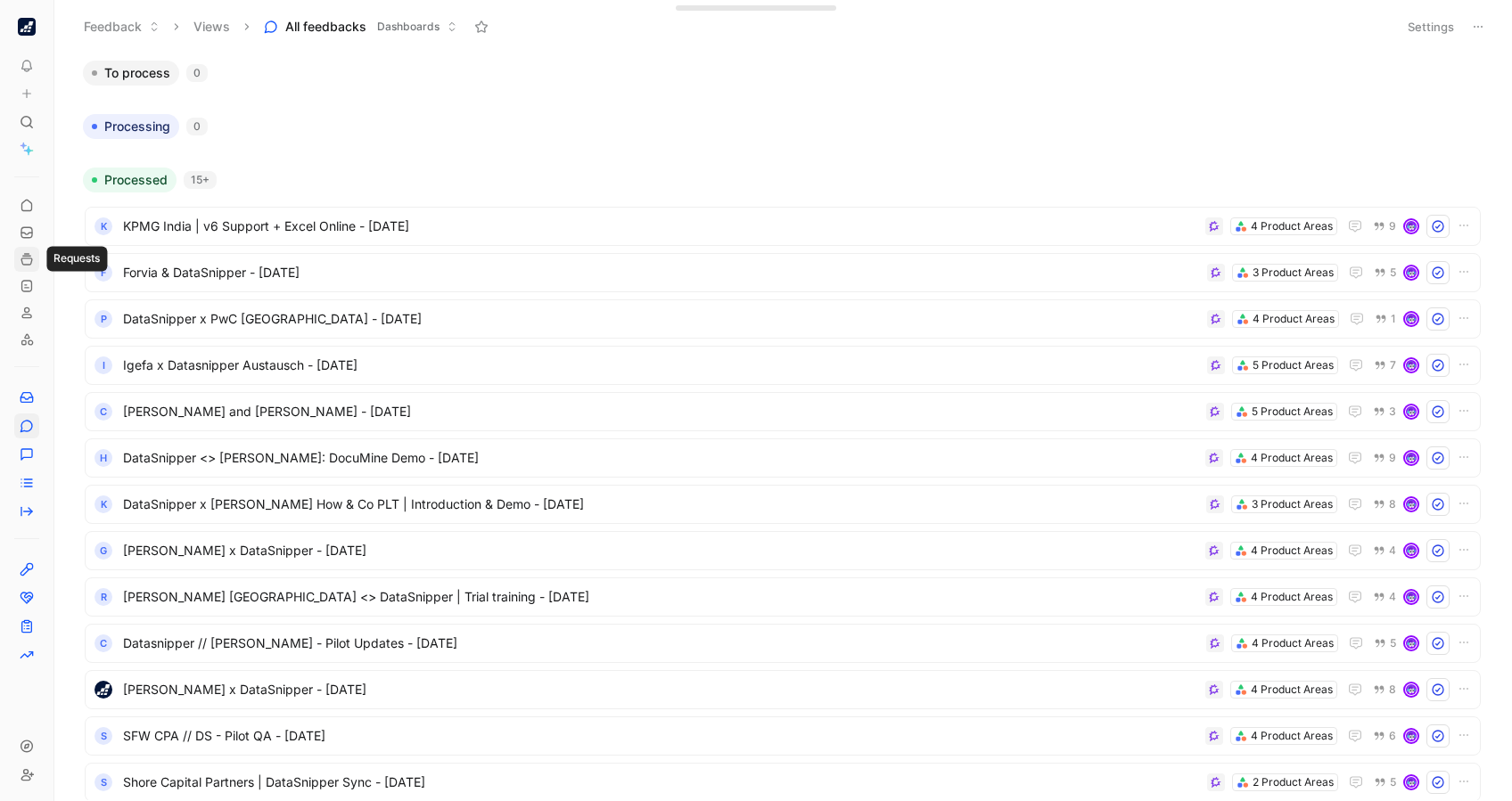
click at [26, 256] on icon at bounding box center [27, 259] width 15 height 14
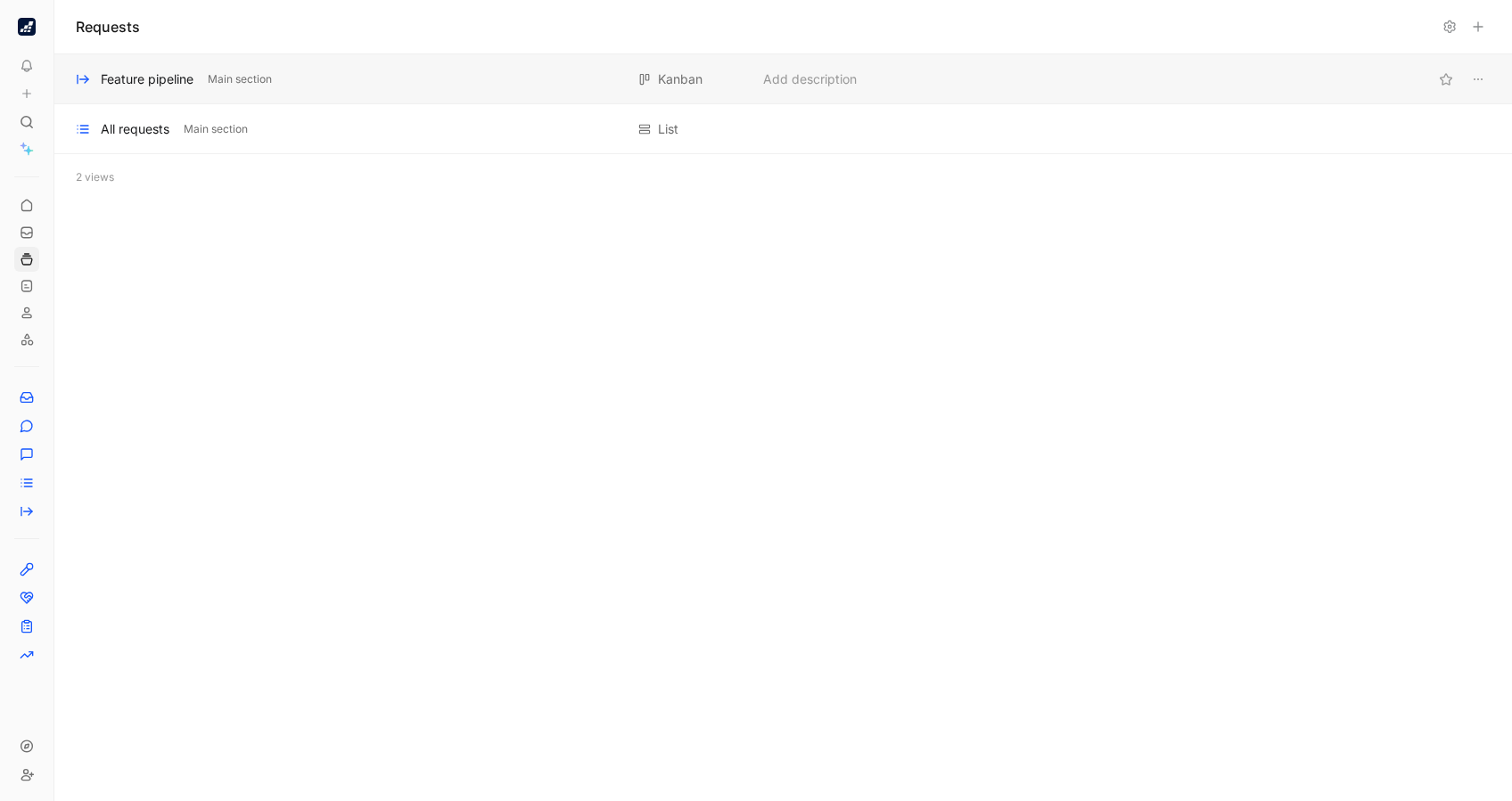
click at [157, 72] on div "Feature pipeline" at bounding box center [147, 80] width 92 height 22
click at [134, 128] on div "All requests" at bounding box center [135, 130] width 69 height 22
click at [150, 119] on div "All requests" at bounding box center [135, 130] width 69 height 22
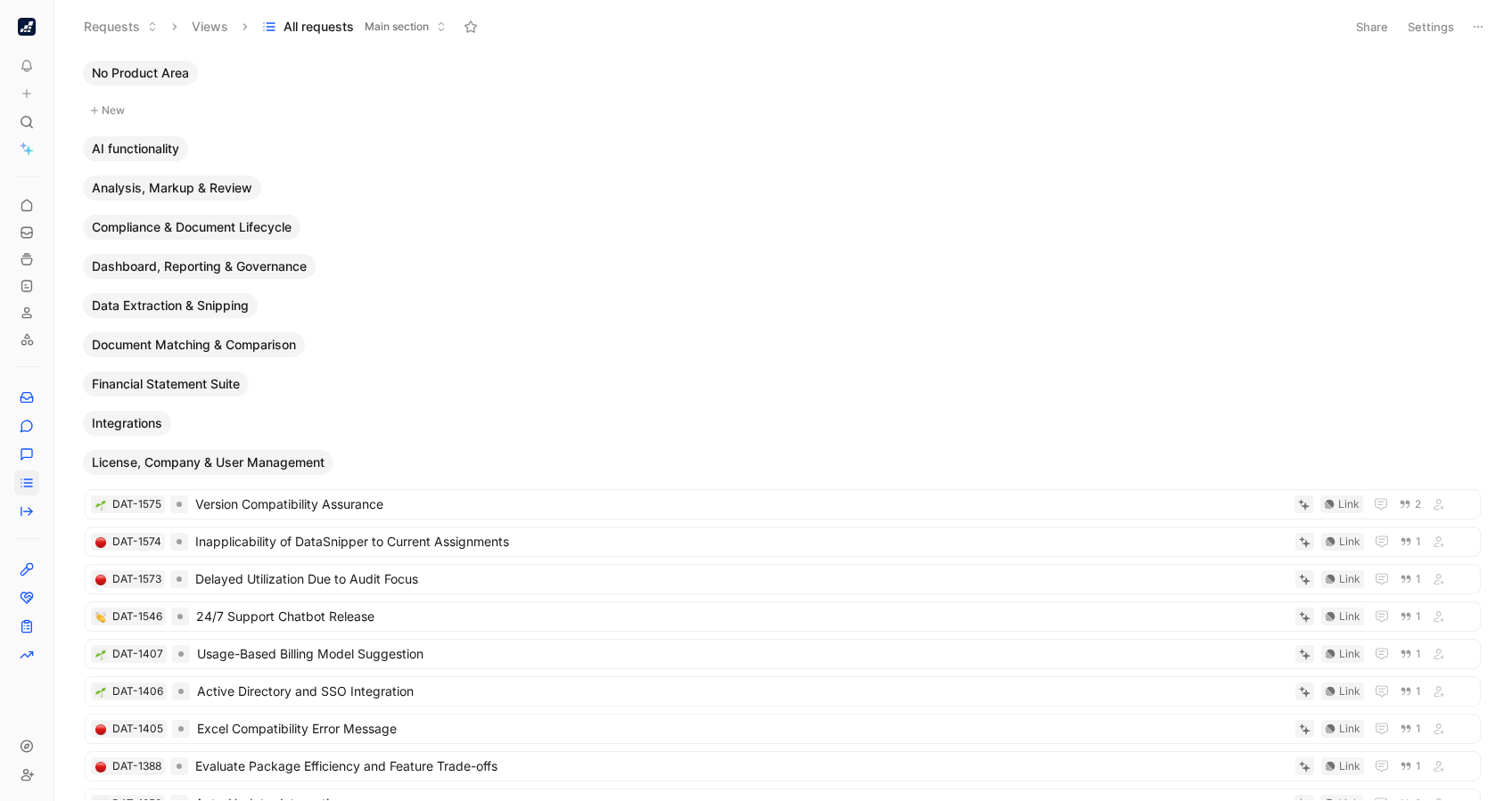
click at [135, 145] on span "AI functionality" at bounding box center [135, 149] width 87 height 18
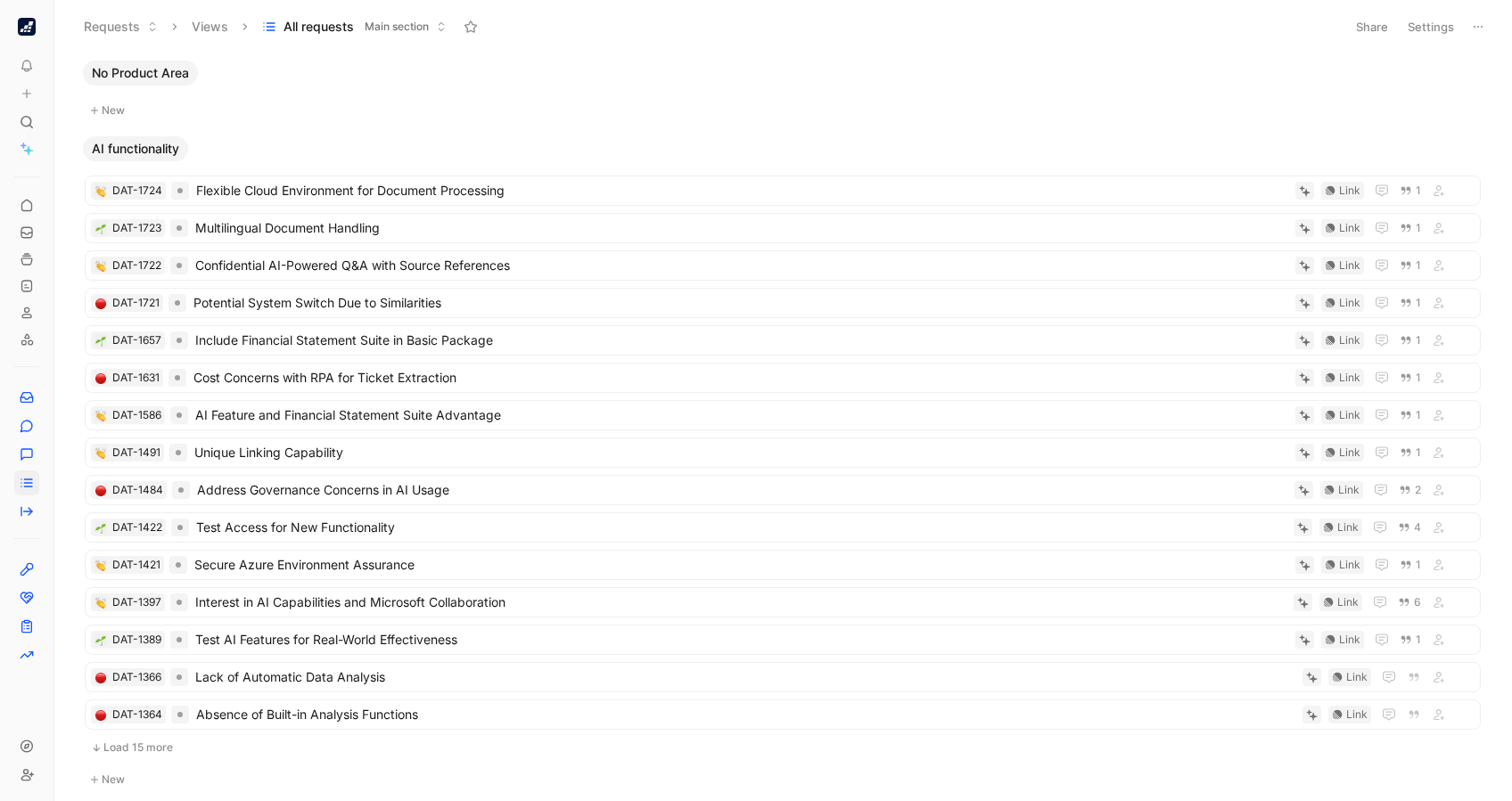
click at [142, 146] on span "AI functionality" at bounding box center [135, 149] width 87 height 18
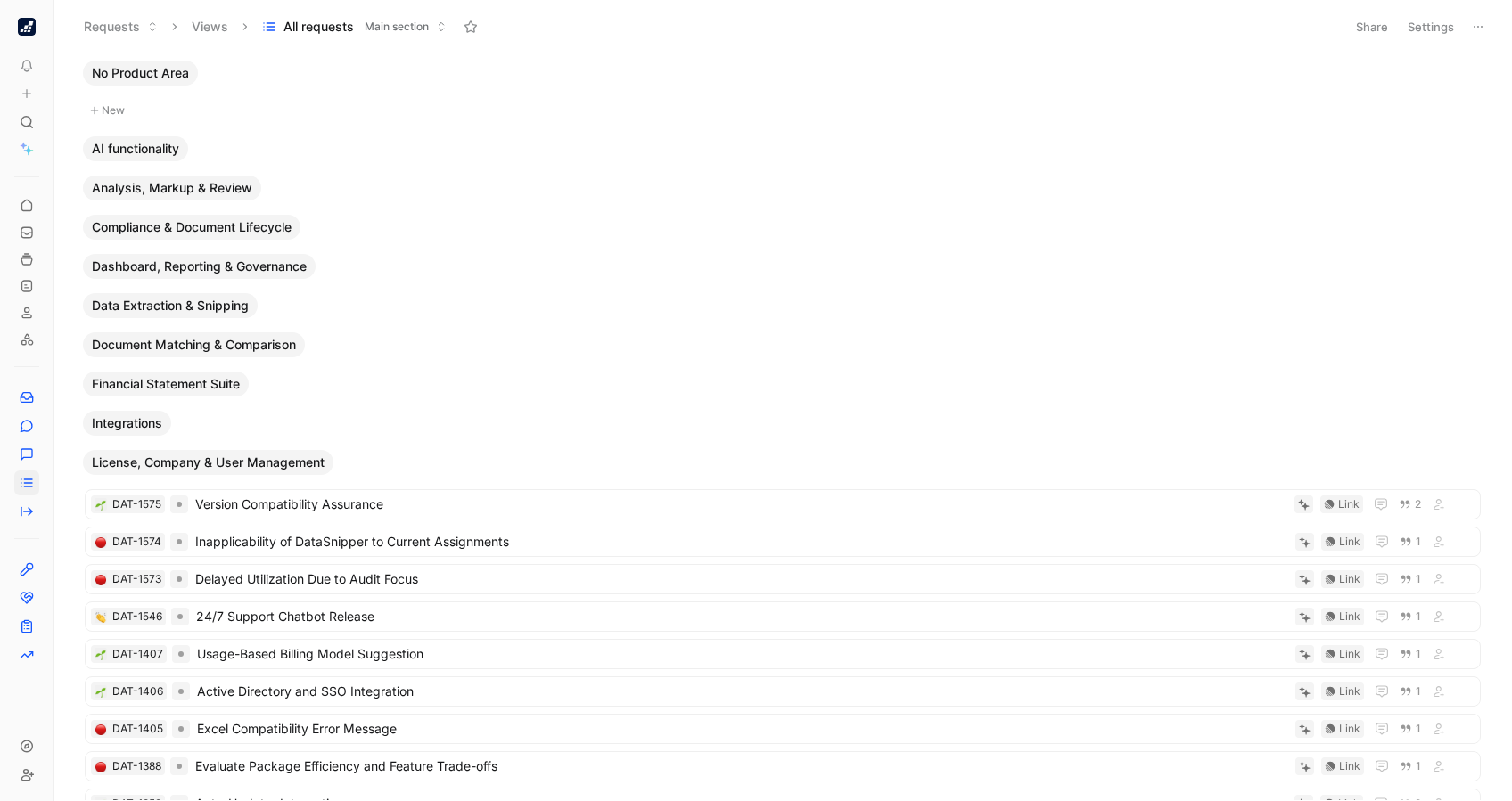
click at [218, 479] on div "DAT-1575 Version Compatibility Assurance Link 2 DAT-1574 Inapplicability of Dat…" at bounding box center [783, 778] width 1414 height 608
click at [228, 471] on button "License, Company & User Management" at bounding box center [208, 463] width 250 height 25
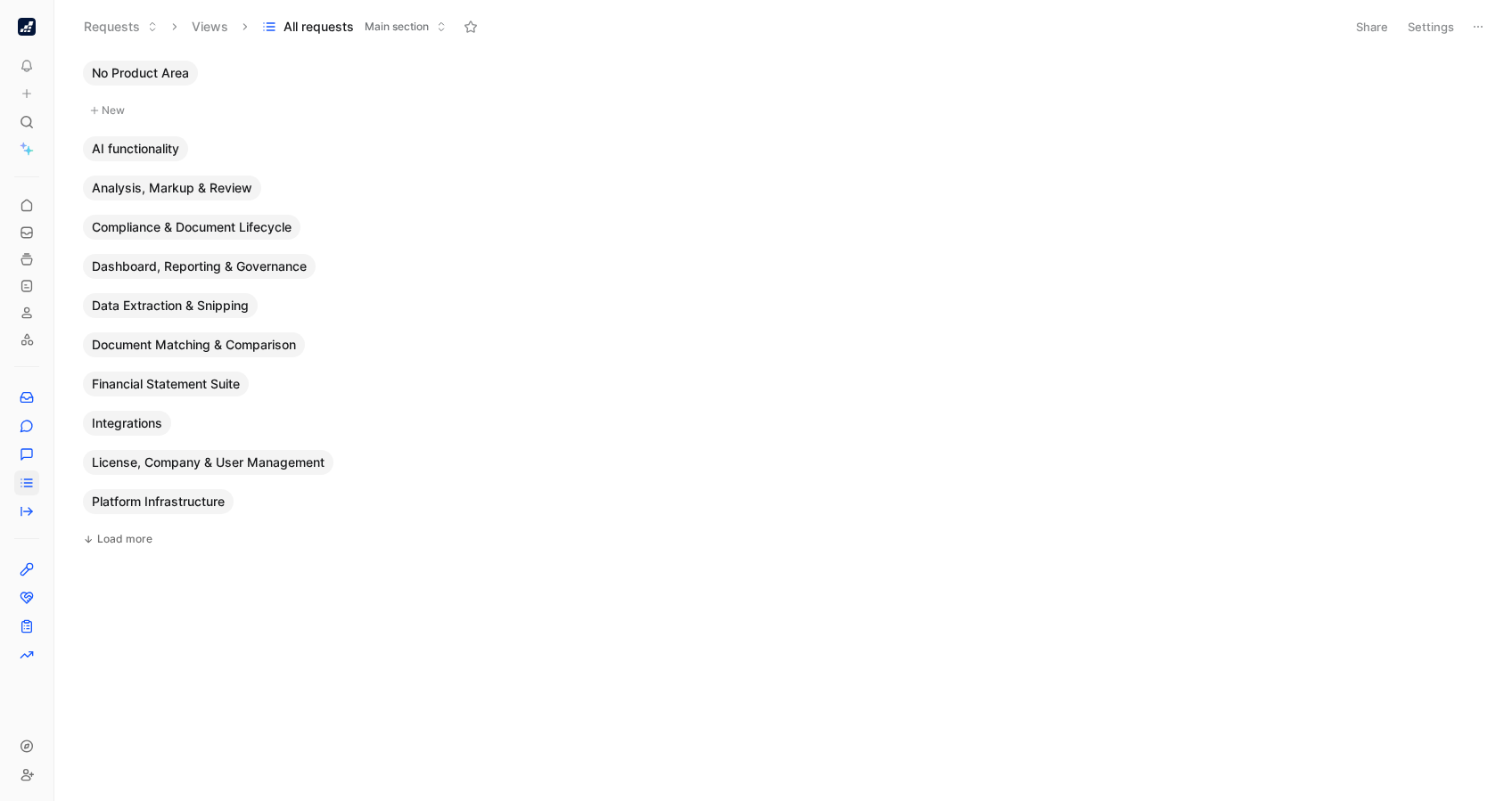
click at [181, 68] on span "No Product Area" at bounding box center [140, 73] width 97 height 18
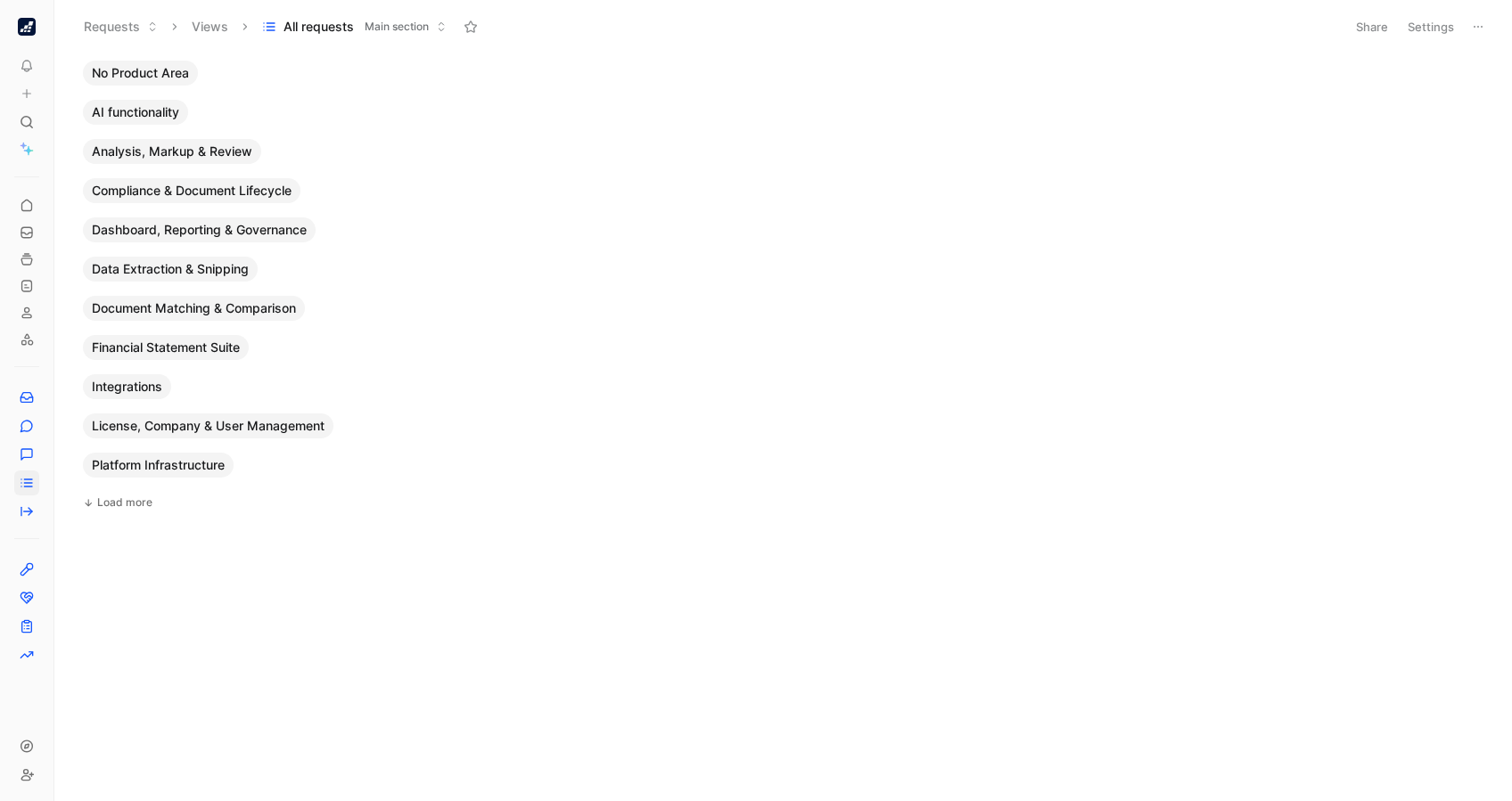
click at [212, 26] on button "Views" at bounding box center [210, 27] width 53 height 27
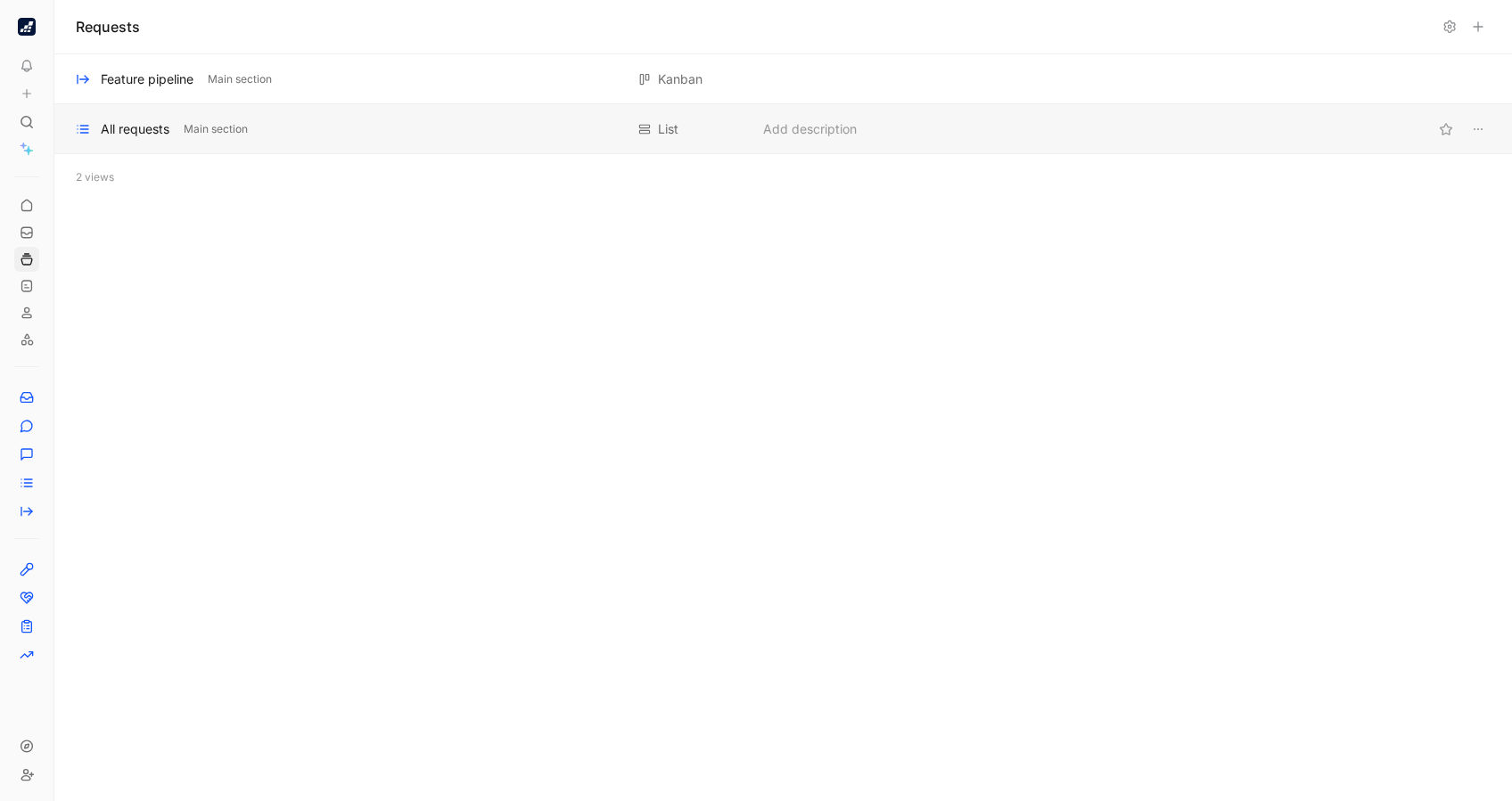
click at [119, 126] on div "All requests" at bounding box center [135, 130] width 69 height 22
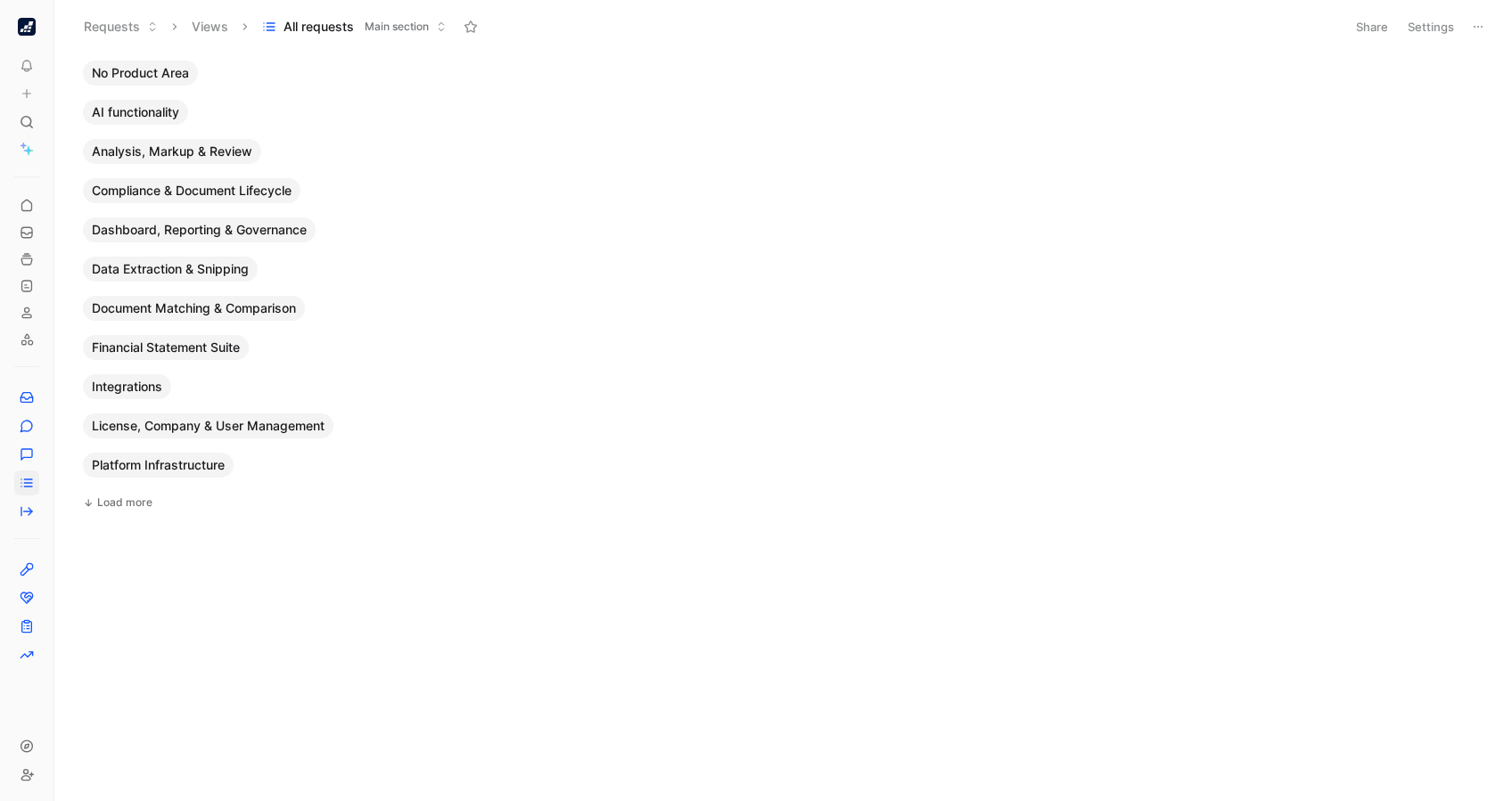
click at [167, 103] on span "AI functionality" at bounding box center [135, 112] width 87 height 18
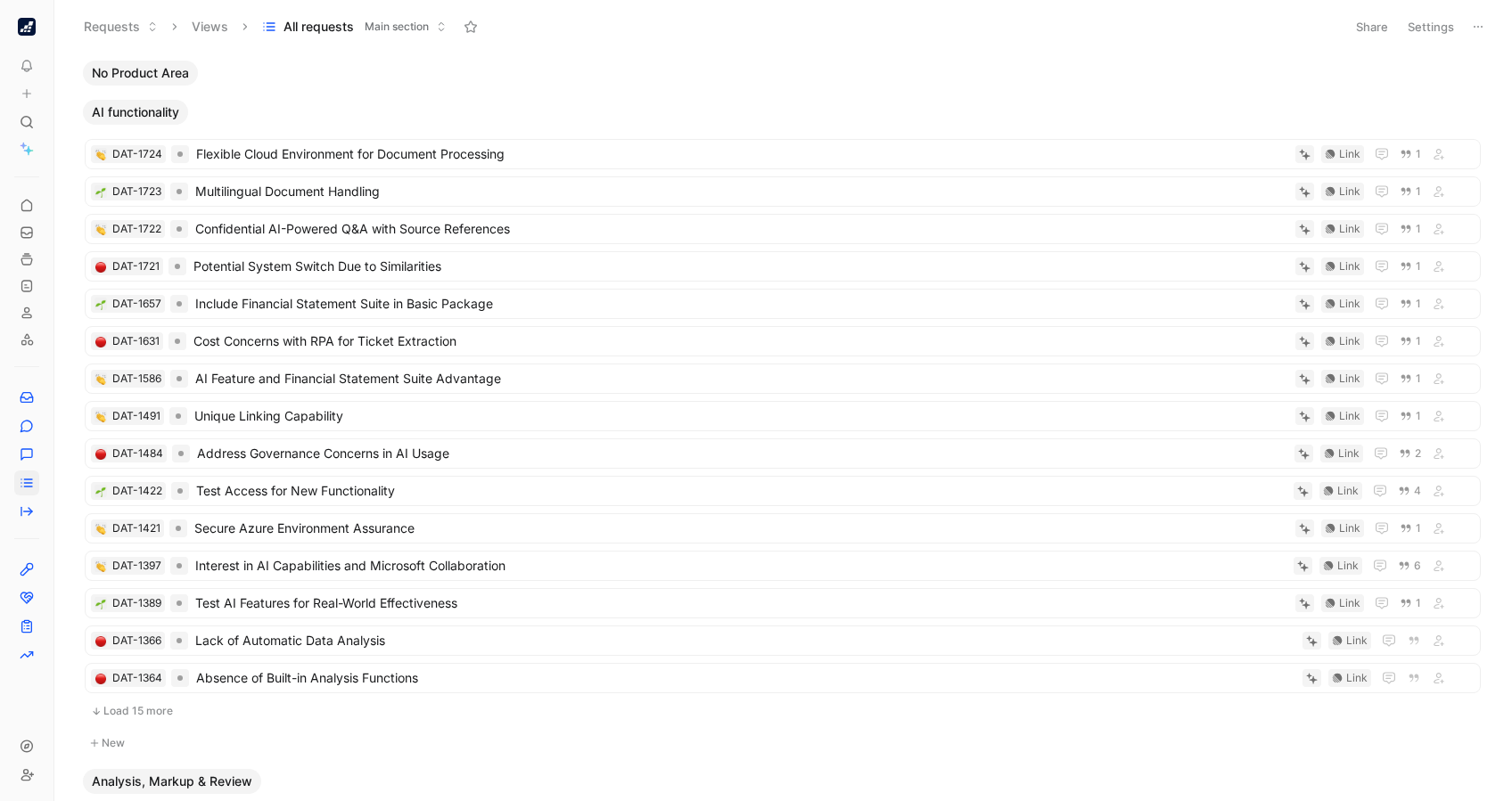
click at [1133, 29] on button "Settings" at bounding box center [1430, 27] width 63 height 25
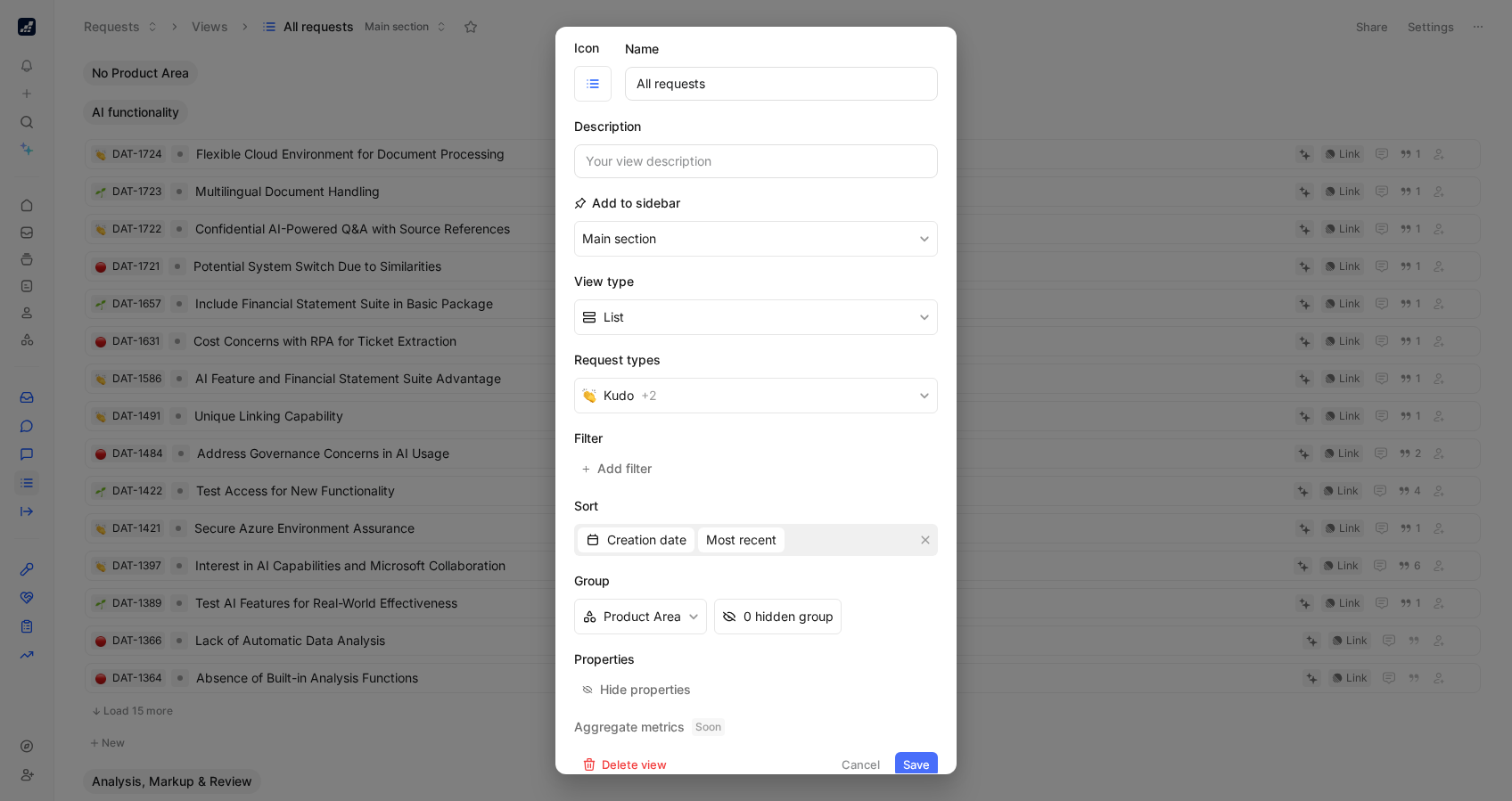
scroll to position [63, 0]
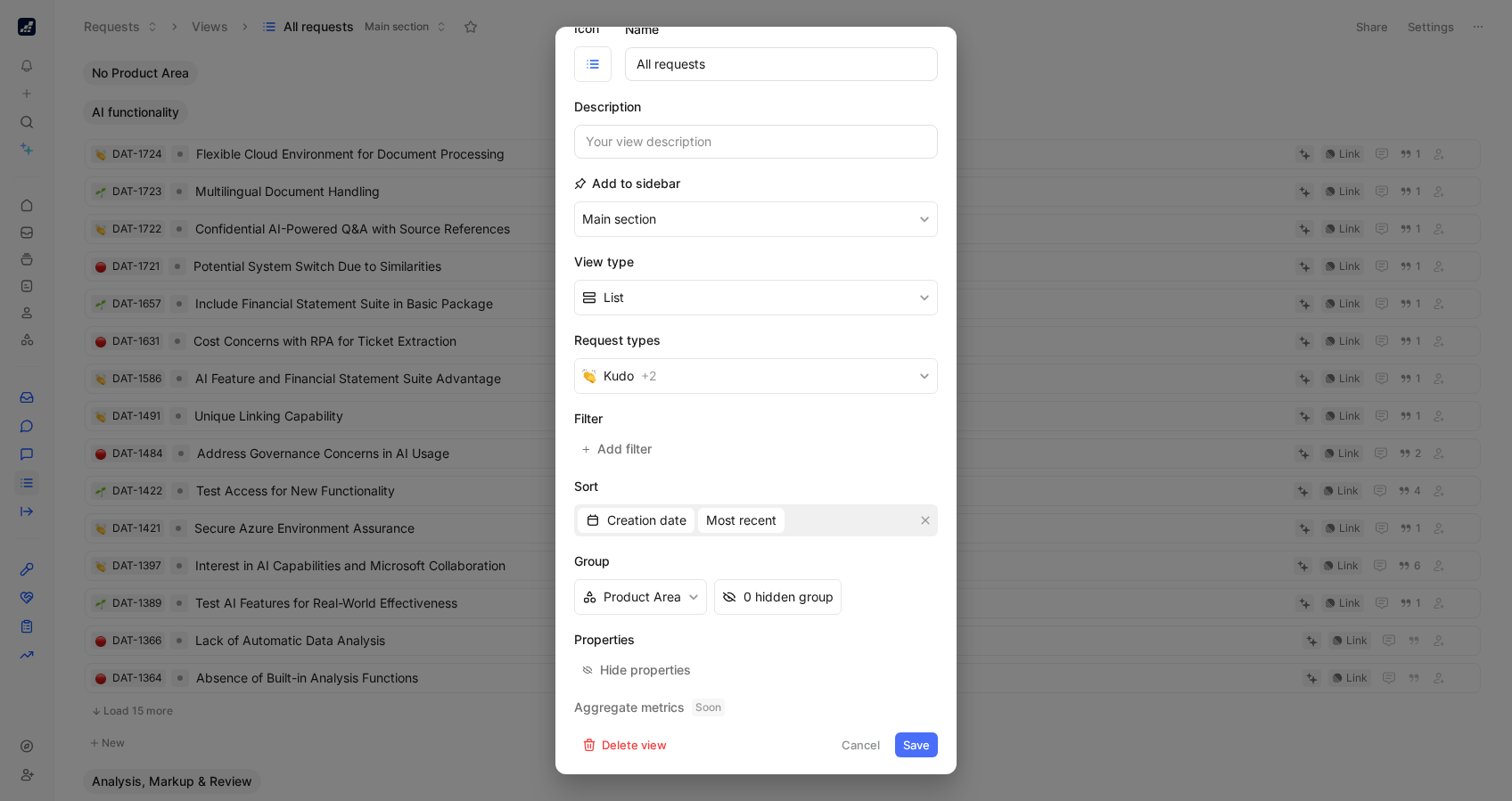
click at [1099, 71] on div at bounding box center [756, 400] width 1512 height 801
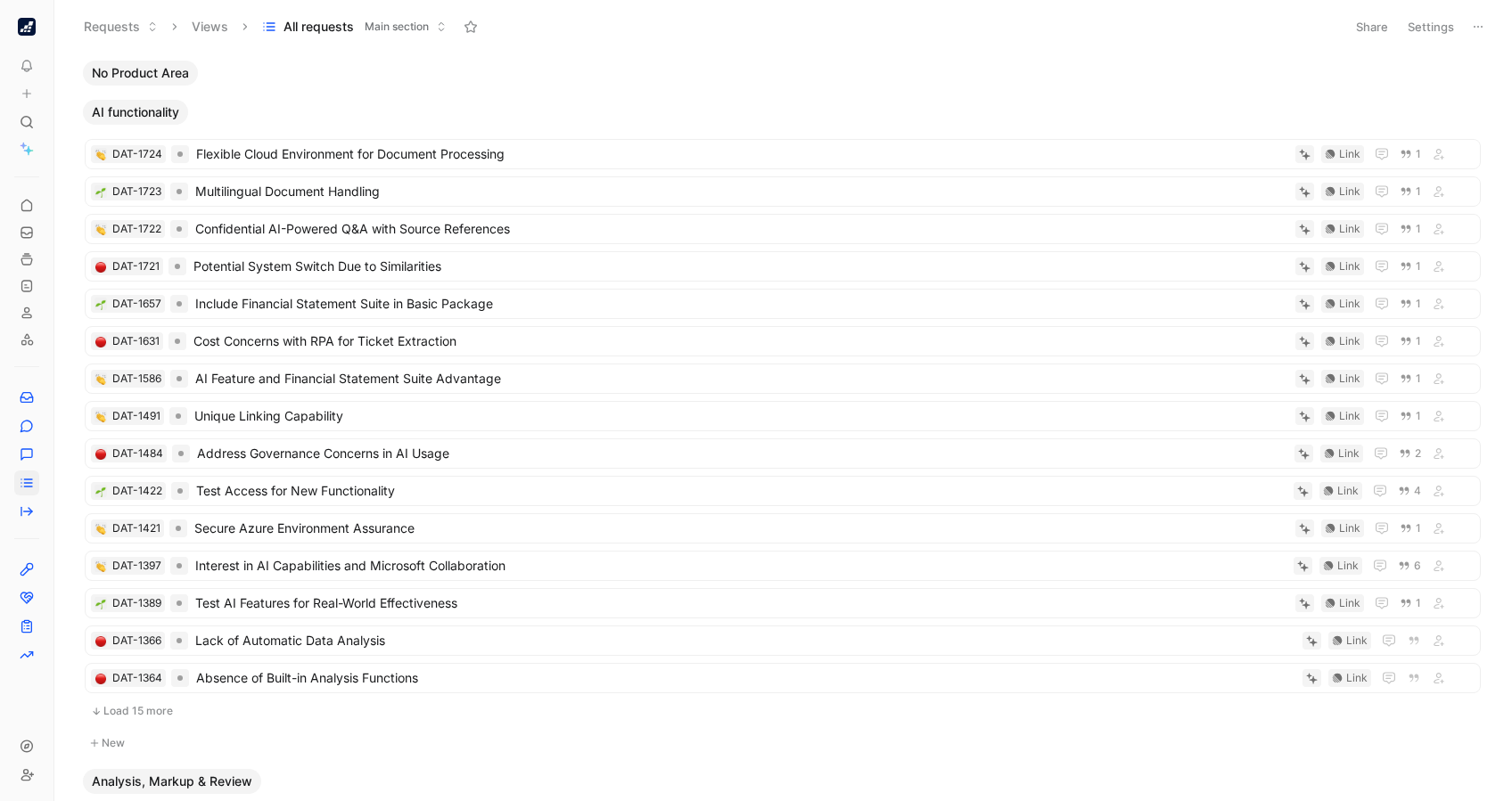
click at [12, 14] on div "To pick up a draggable item, press the space bar. While dragging, use the arrow…" at bounding box center [26, 400] width 53 height 801
click at [23, 16] on button "button" at bounding box center [27, 27] width 25 height 25
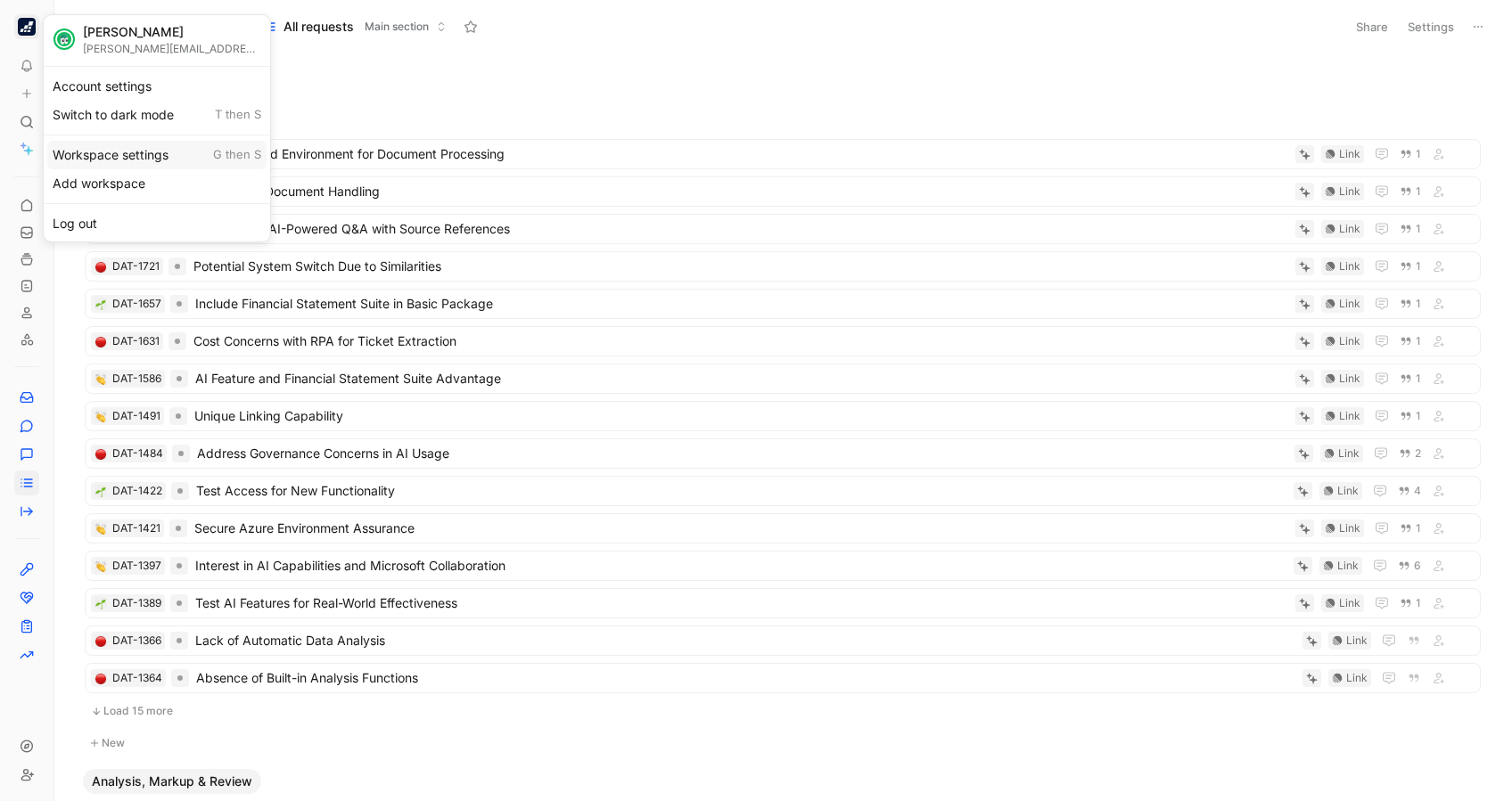
click at [139, 150] on div "Workspace settings G then S" at bounding box center [157, 154] width 219 height 28
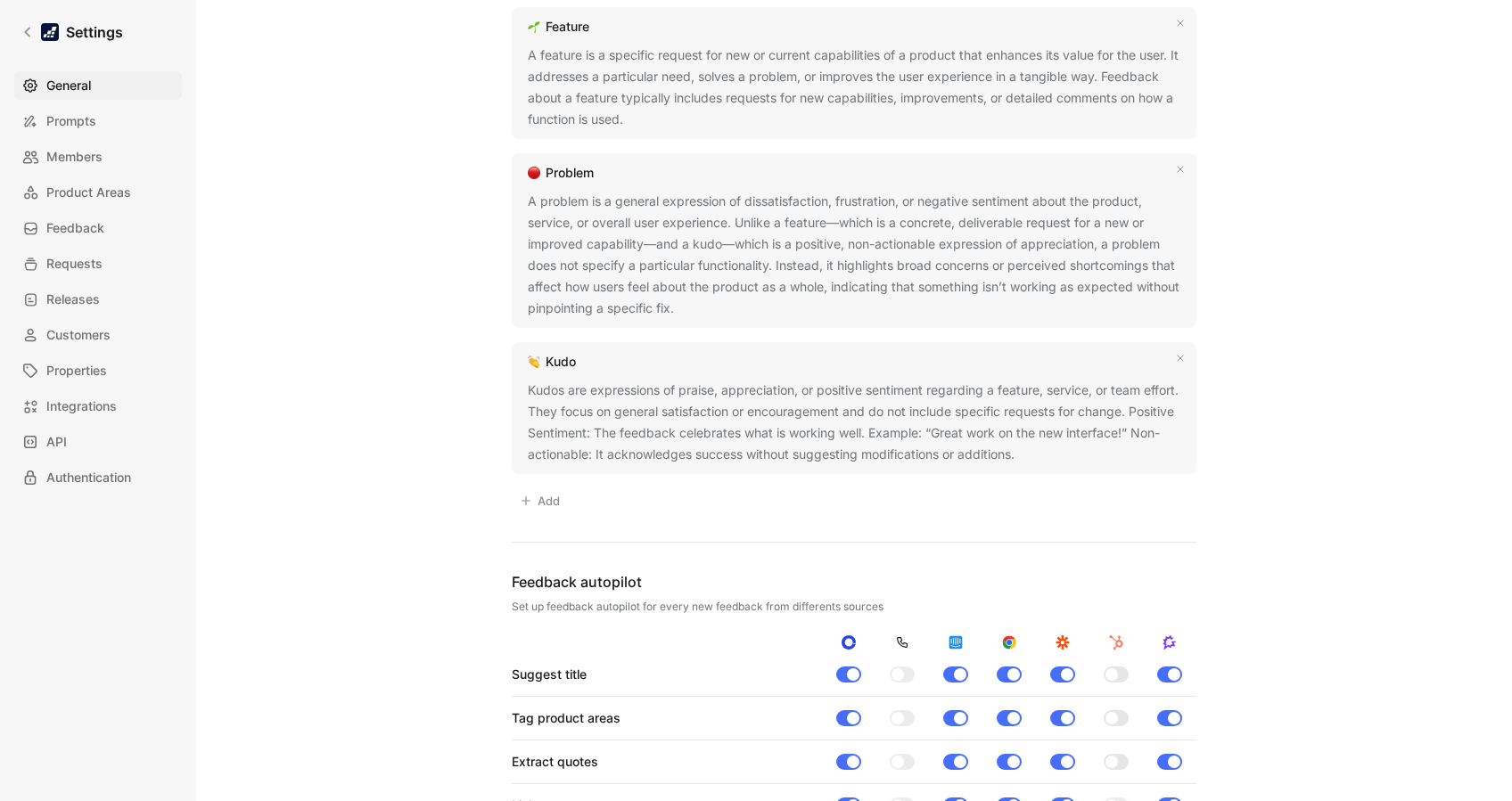
scroll to position [1221, 0]
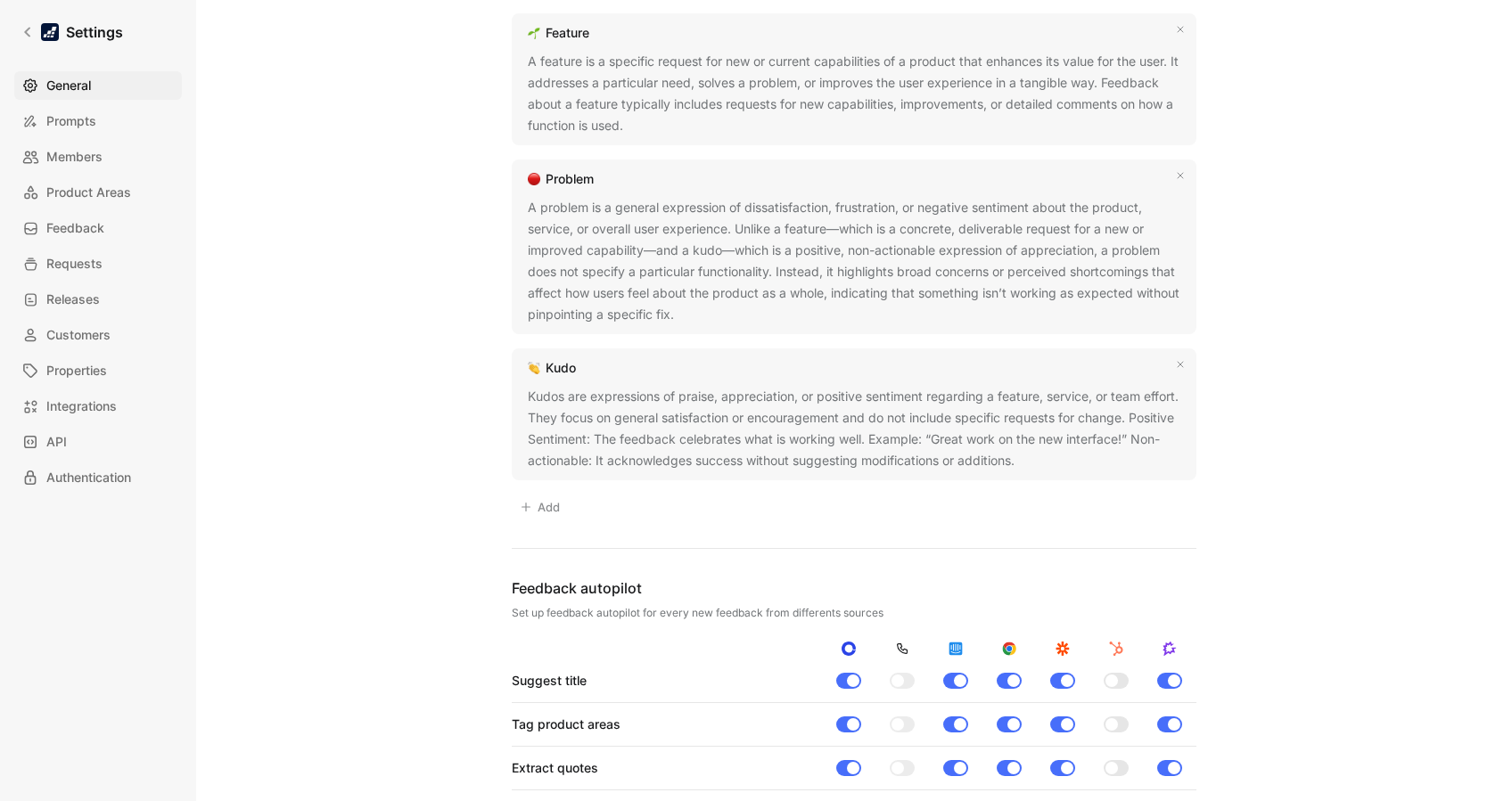
click at [897, 409] on div "Kudos are expressions of praise, appreciation, or positive sentiment regarding …" at bounding box center [854, 429] width 653 height 85
click at [1133, 434] on div "General Saved Workspace Name This impacts Cycle AI requests Datasnipper Logo «r…" at bounding box center [854, 34] width 1259 height 2452
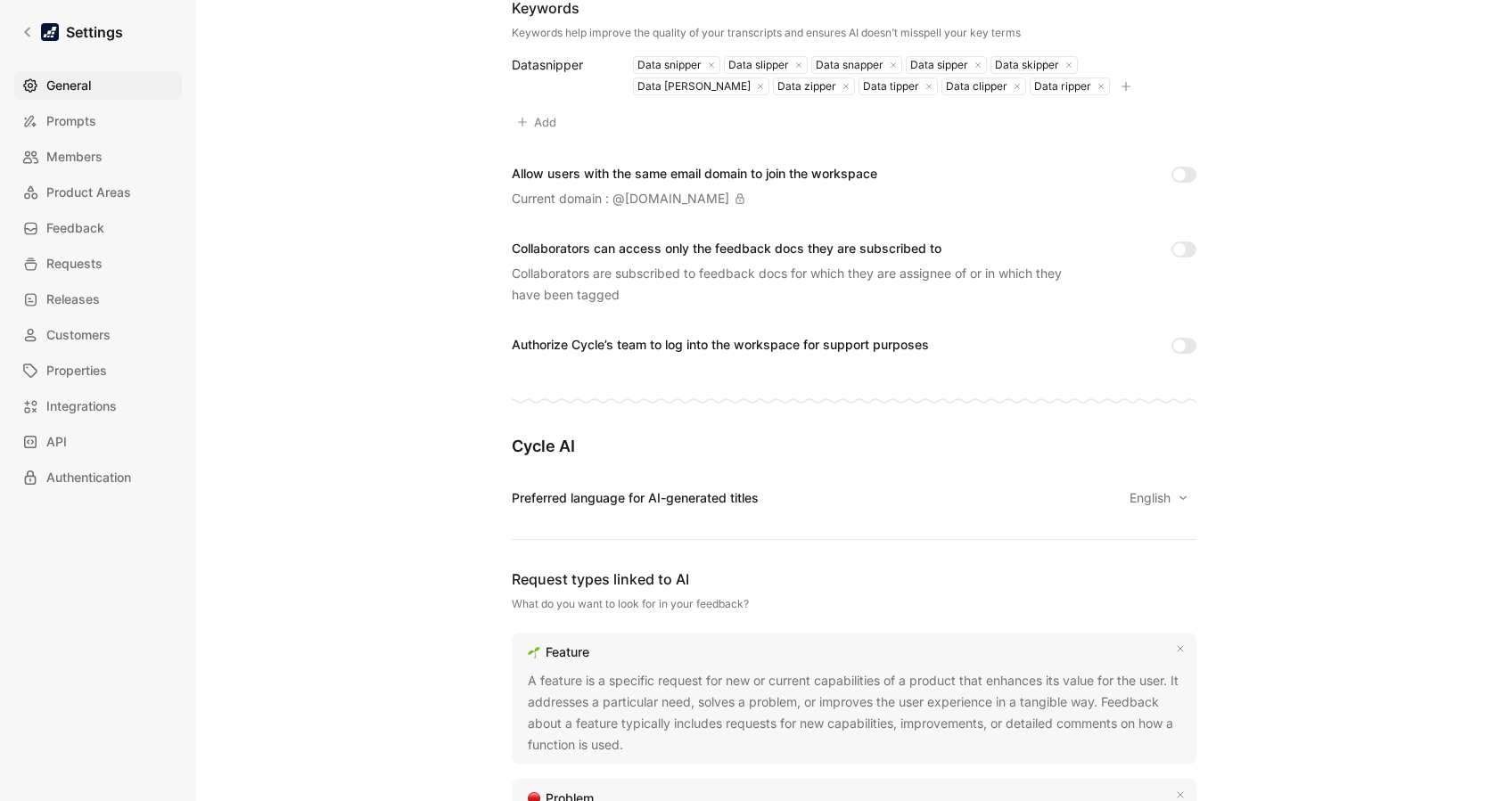
scroll to position [0, 0]
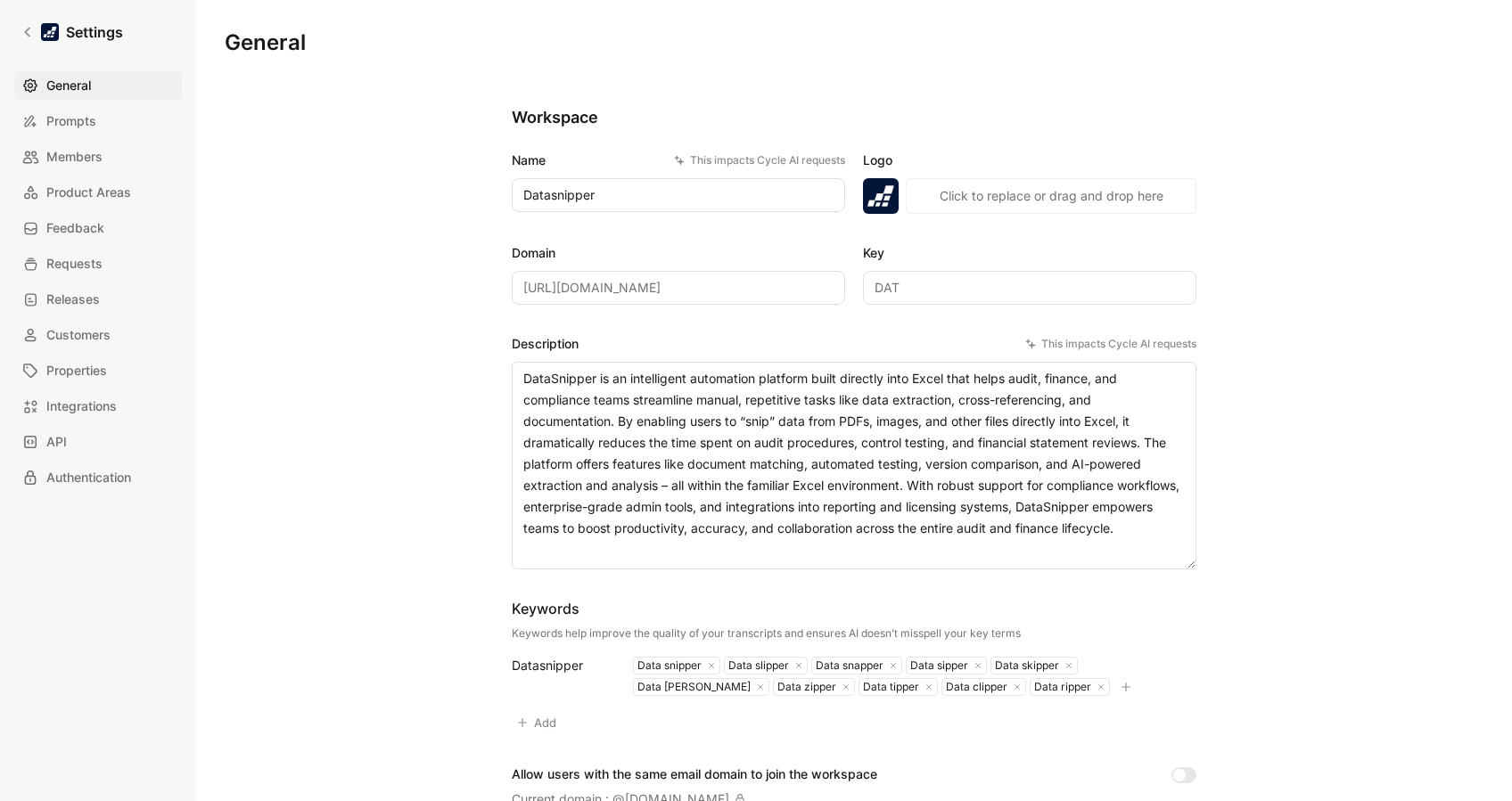
click at [72, 139] on div "General Prompts Members Product Areas Feedback Requests Releases Customers Prop…" at bounding box center [104, 282] width 180 height 420
click at [72, 135] on link "Prompts" at bounding box center [98, 121] width 168 height 28
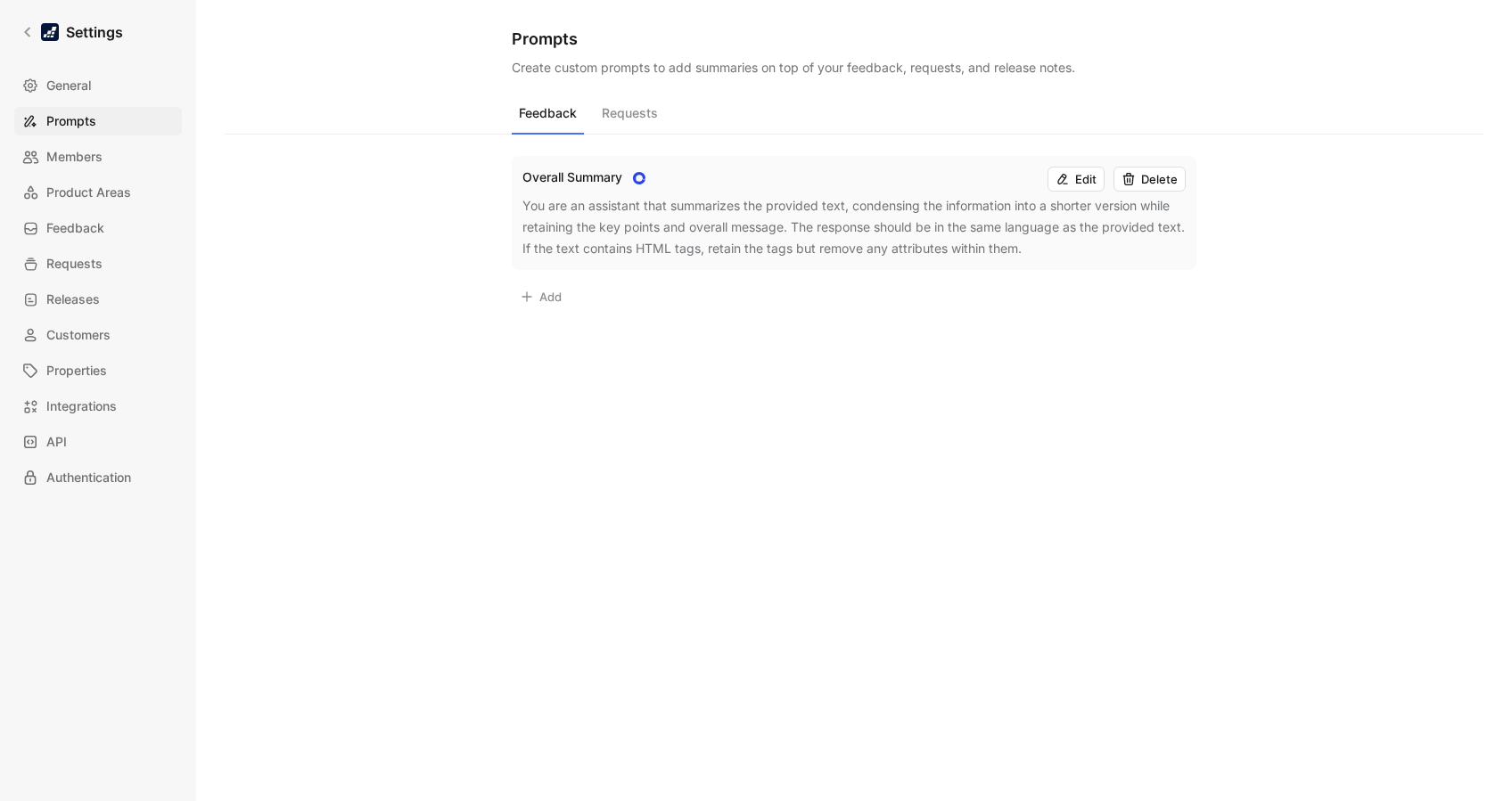
click at [614, 117] on button "Requests" at bounding box center [630, 117] width 71 height 34
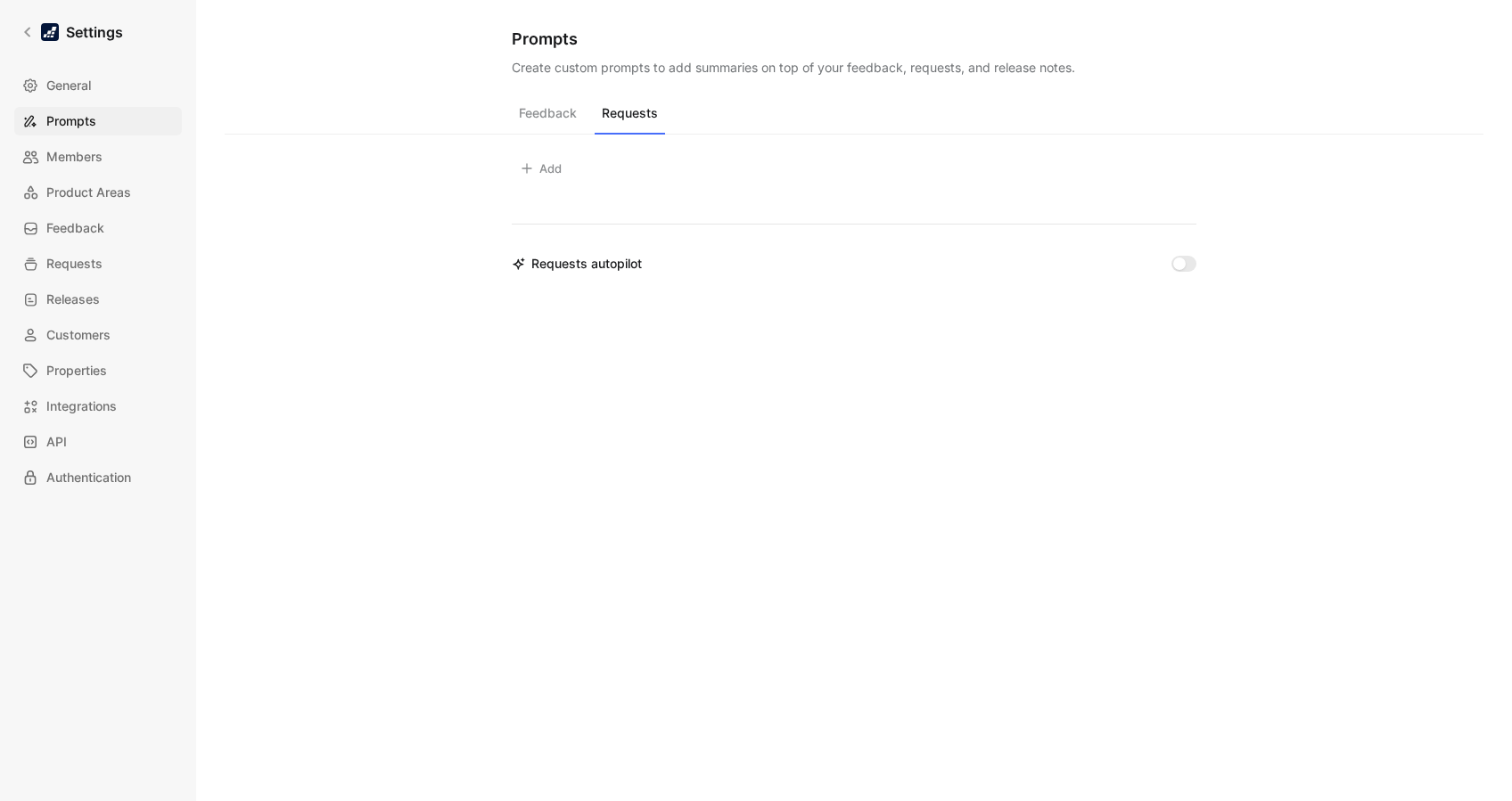
click at [549, 108] on button "Feedback" at bounding box center [548, 117] width 73 height 34
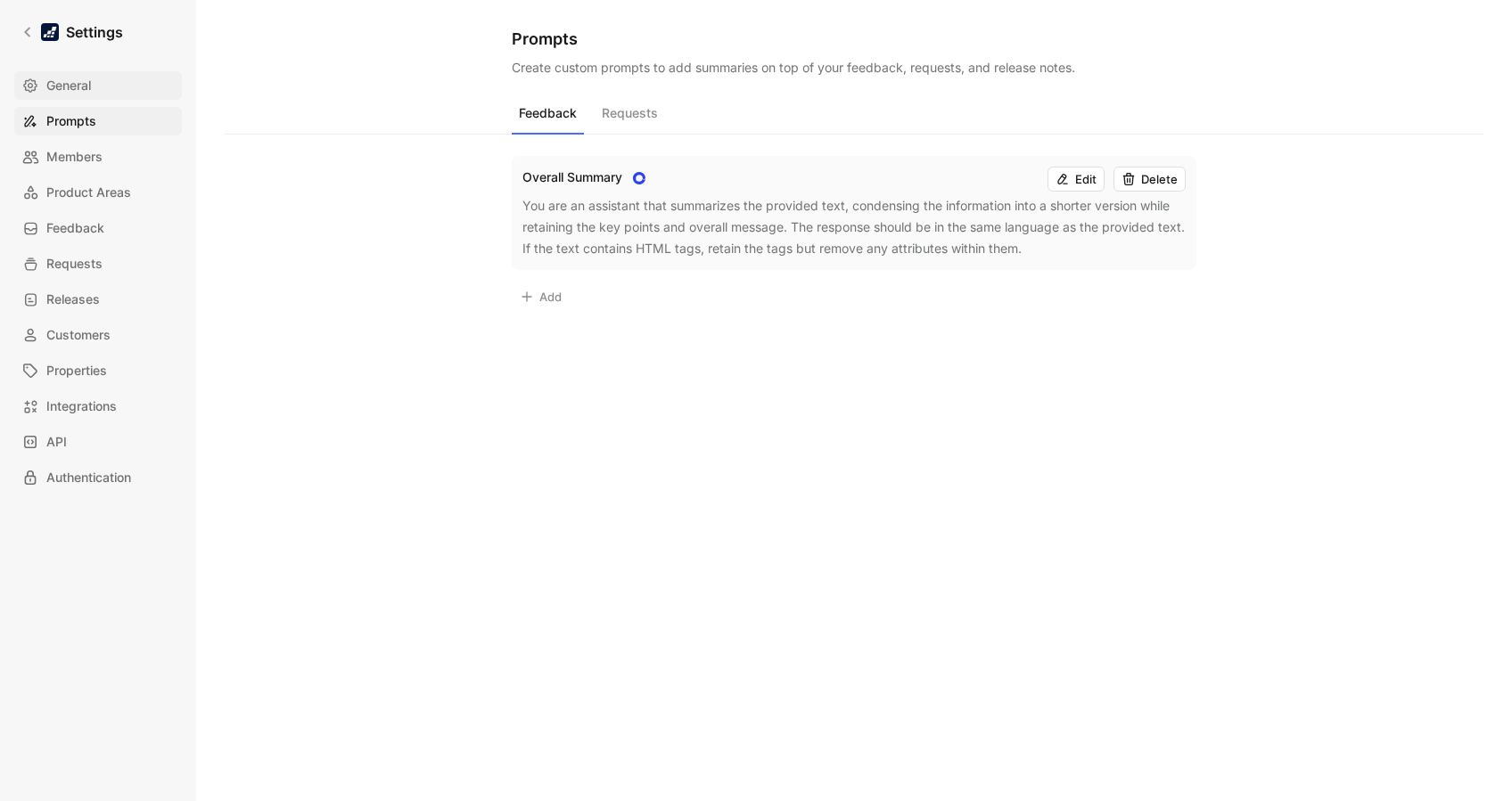
click at [63, 93] on span "General" at bounding box center [68, 86] width 44 height 22
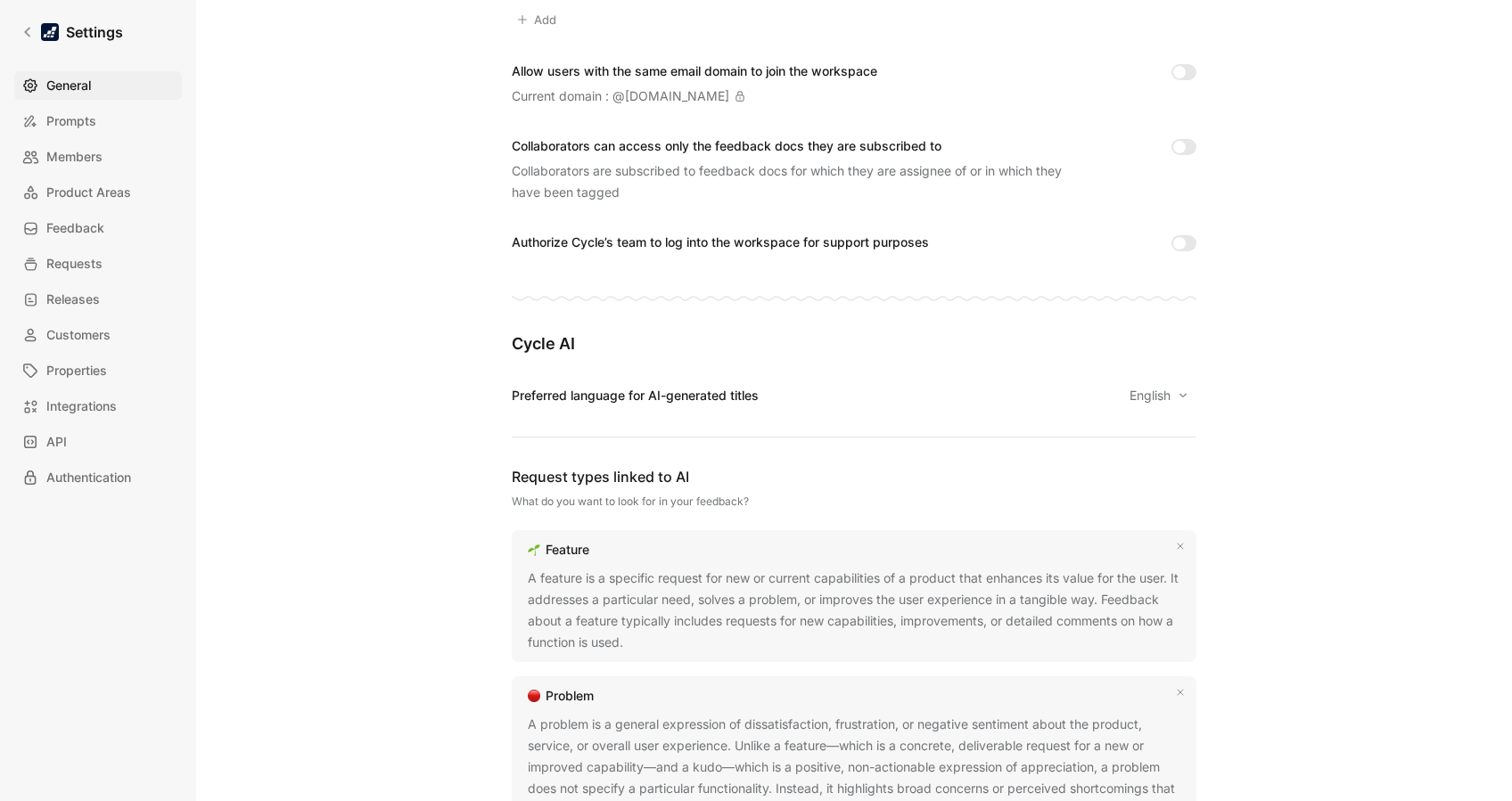
scroll to position [718, 0]
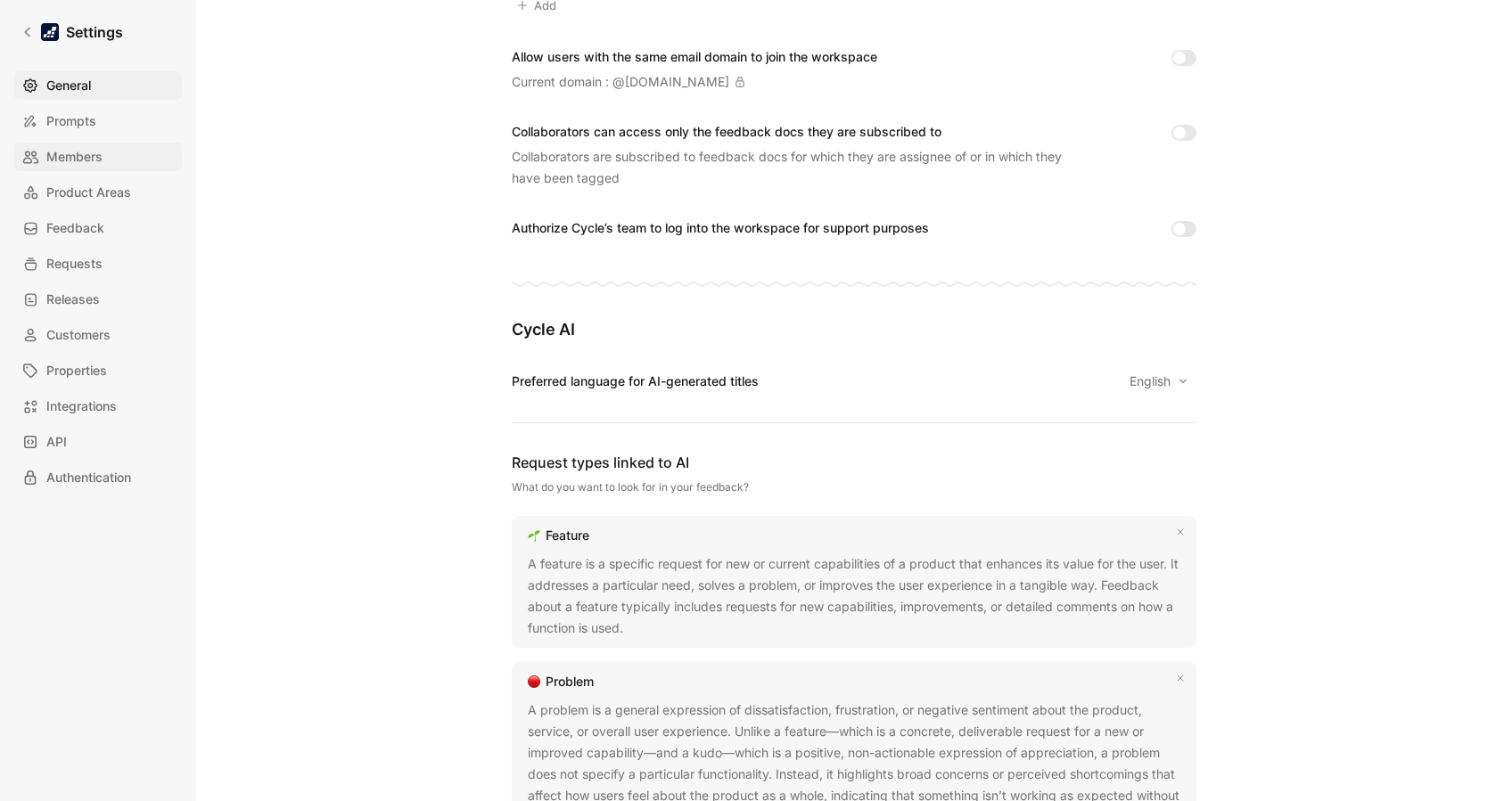
click at [106, 152] on link "Members" at bounding box center [98, 156] width 168 height 28
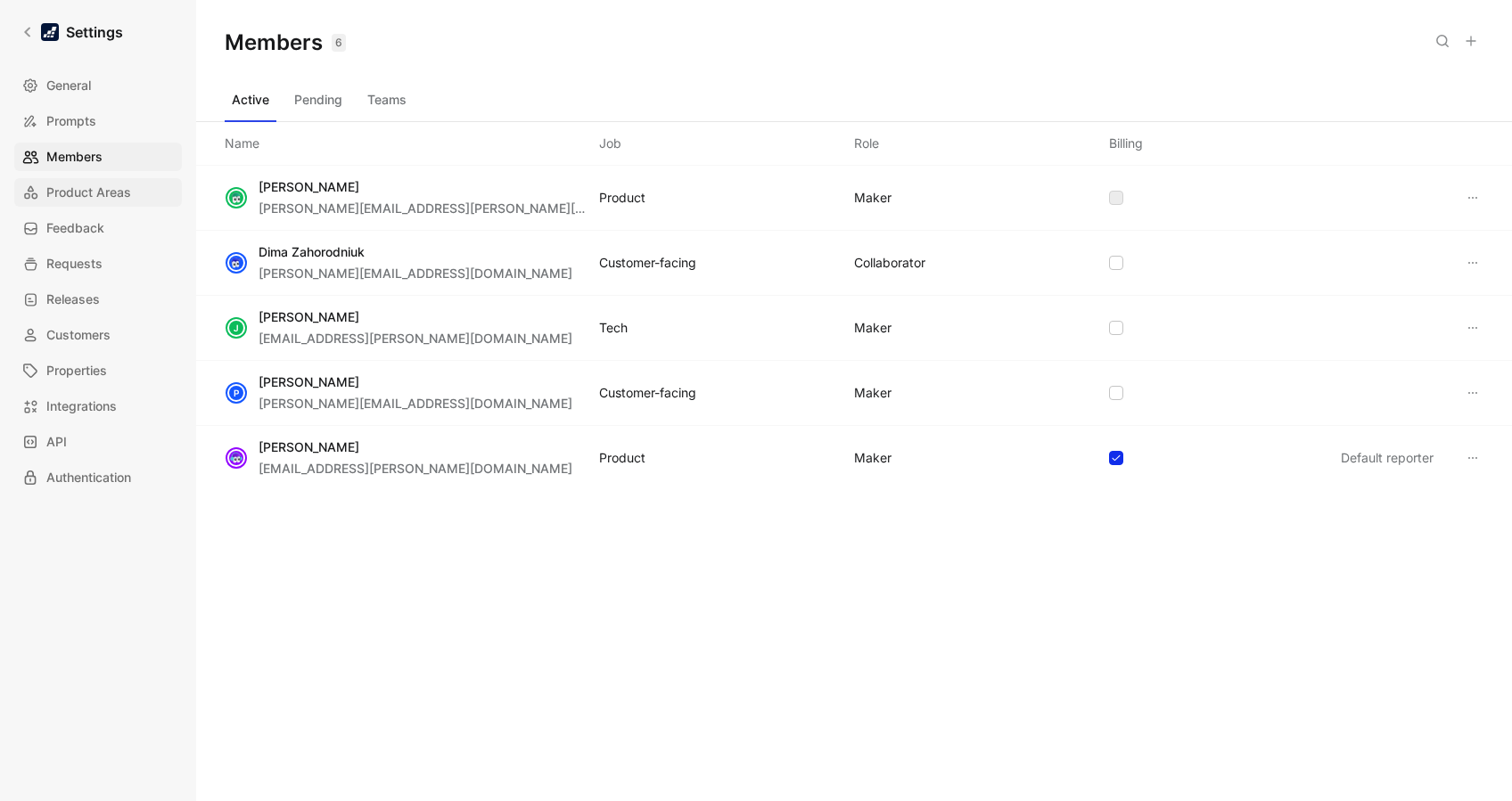
click at [85, 204] on link "Product Areas" at bounding box center [98, 192] width 168 height 28
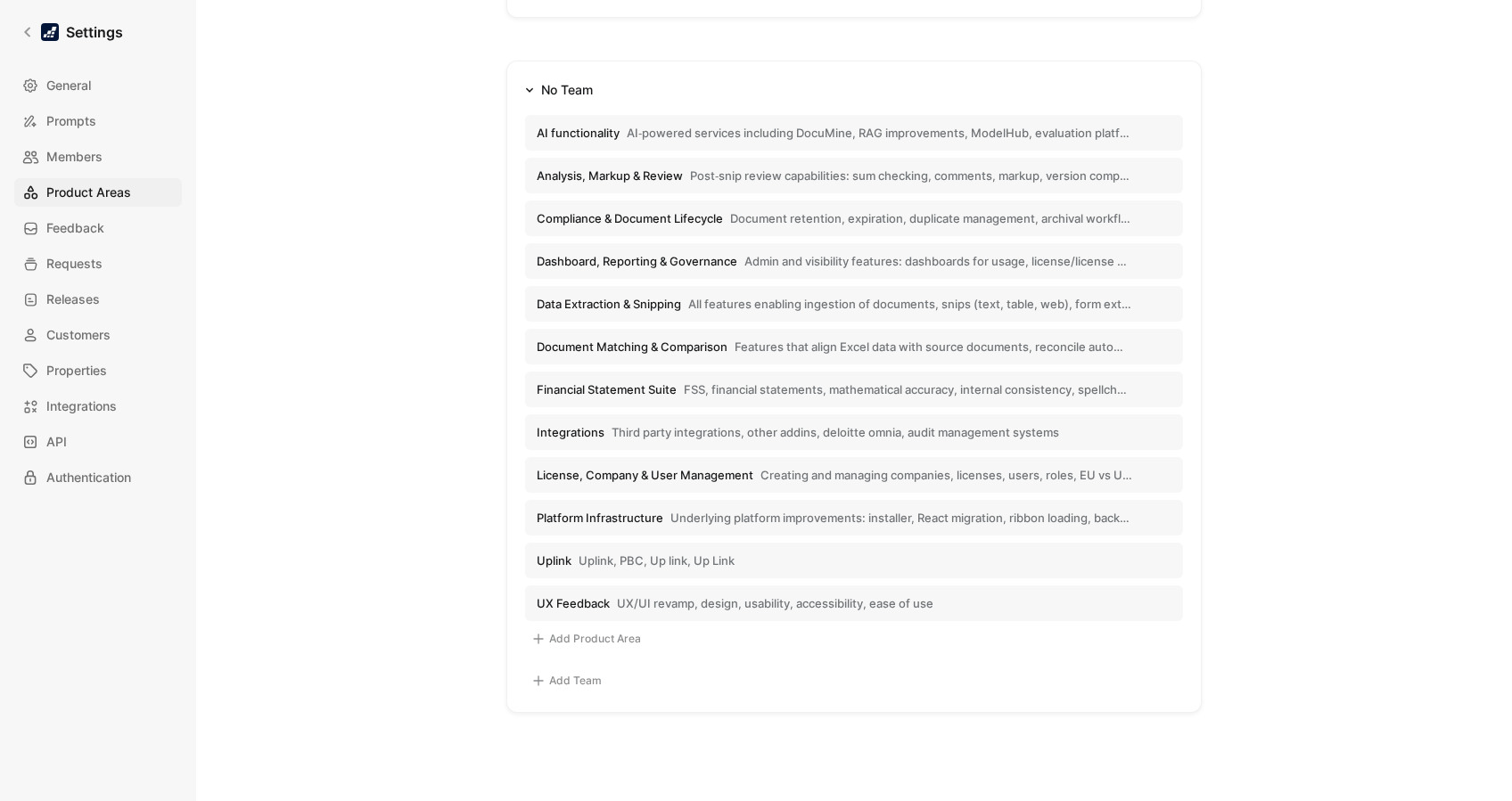
scroll to position [250, 0]
click at [29, 25] on link "Settings" at bounding box center [73, 32] width 116 height 35
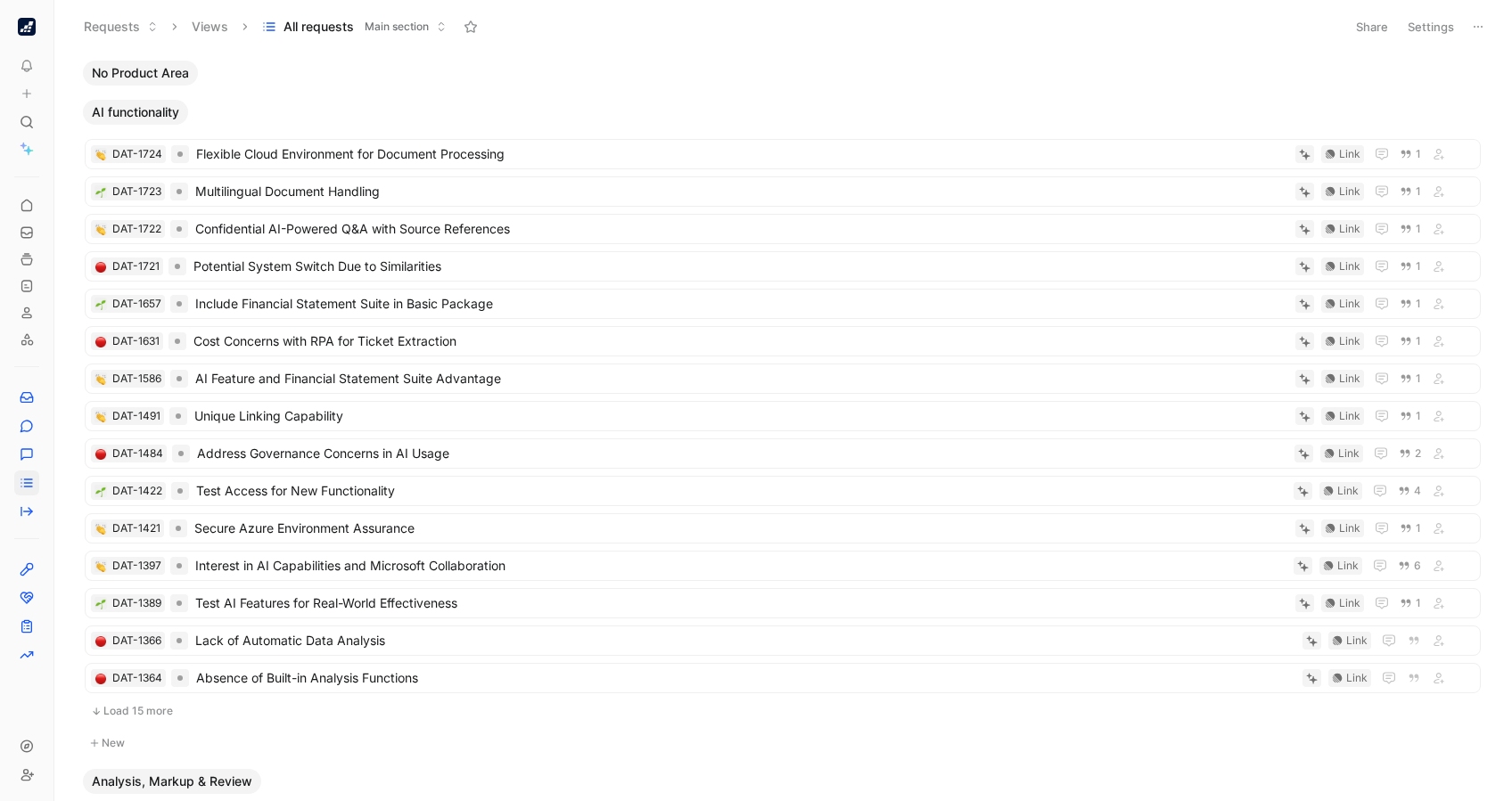
click at [157, 103] on span "AI functionality" at bounding box center [135, 112] width 87 height 18
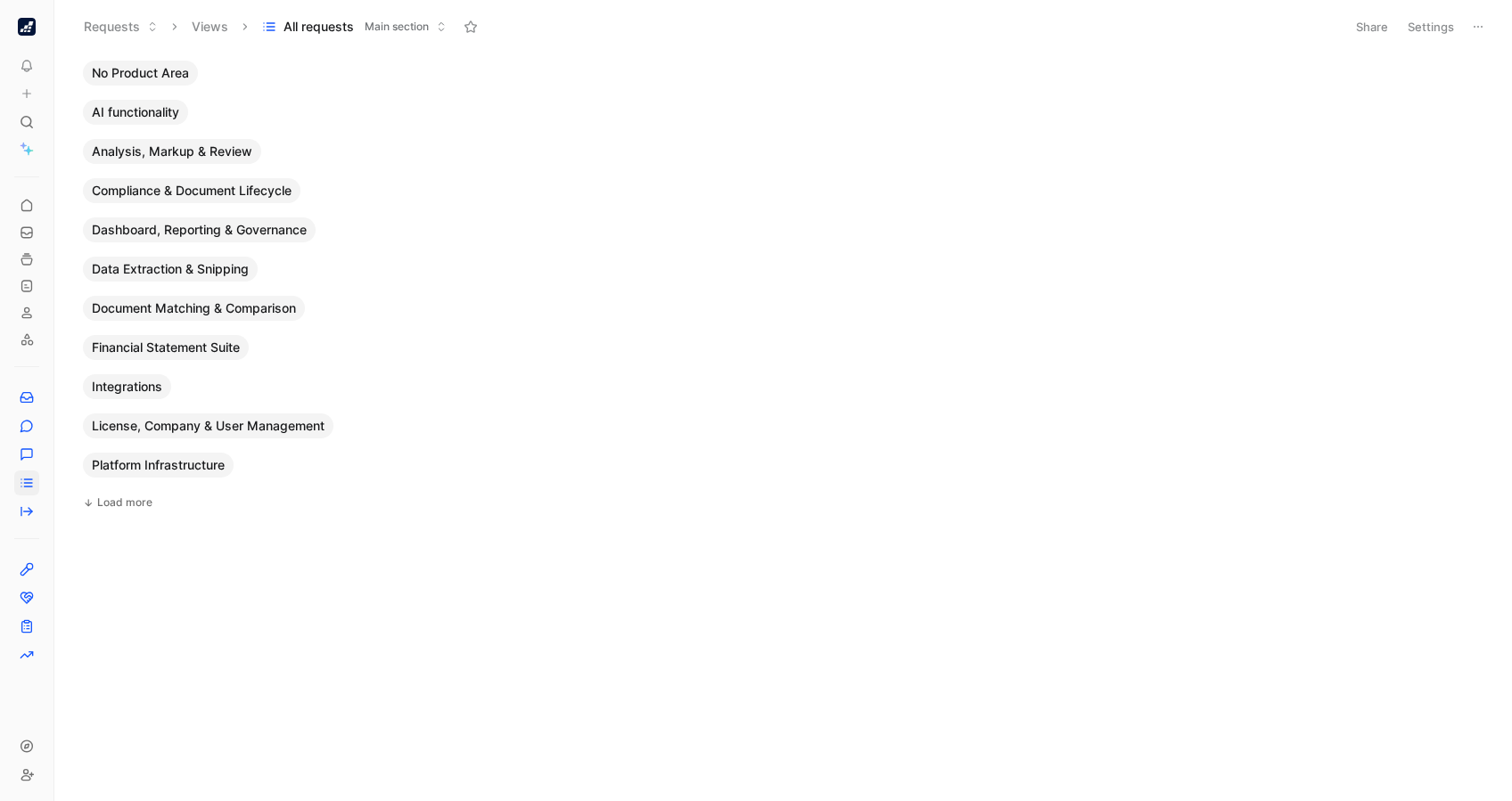
click at [299, 66] on div "No Product Area" at bounding box center [783, 73] width 1414 height 25
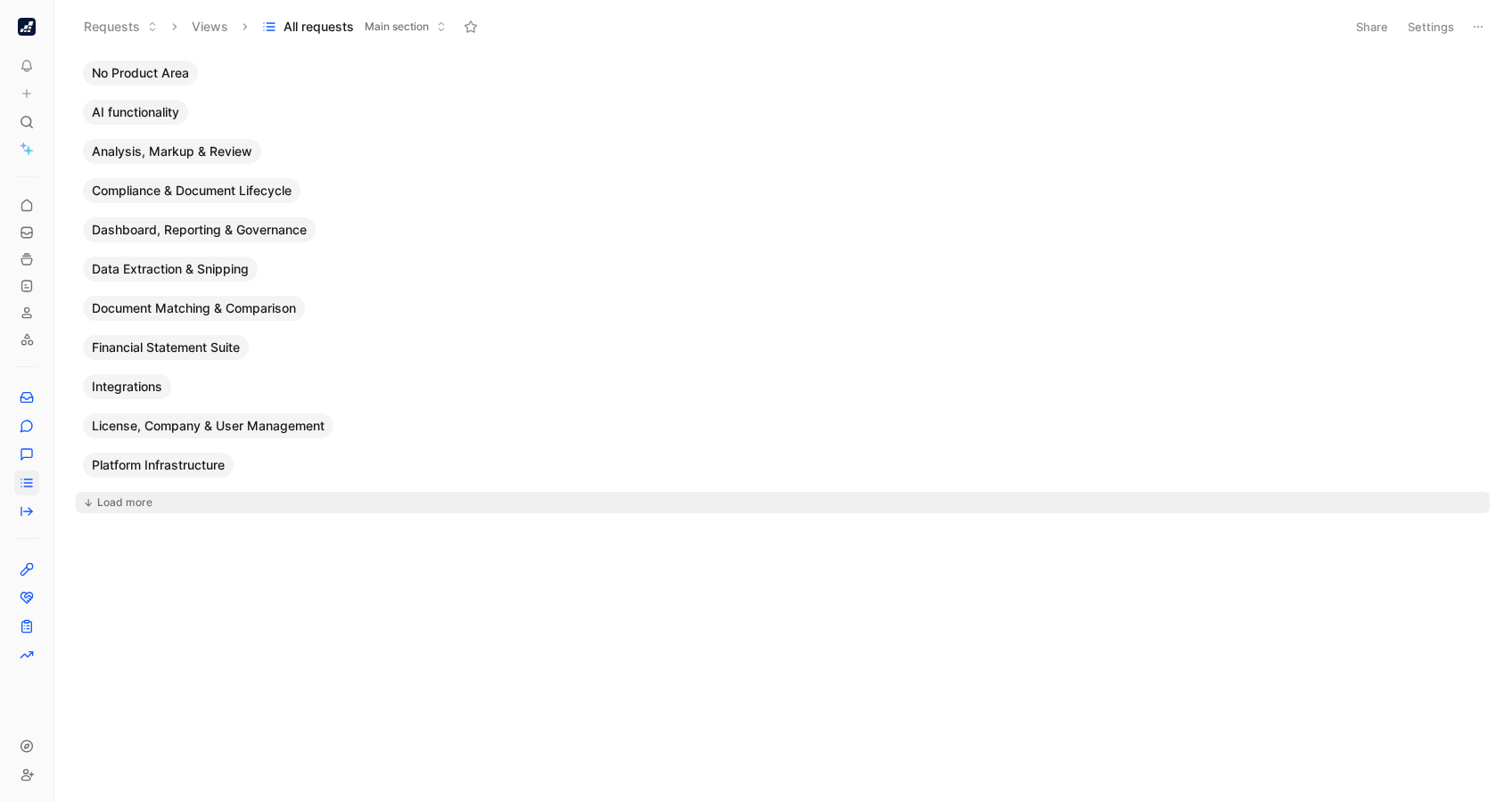
click at [140, 506] on div "Load more" at bounding box center [124, 503] width 55 height 18
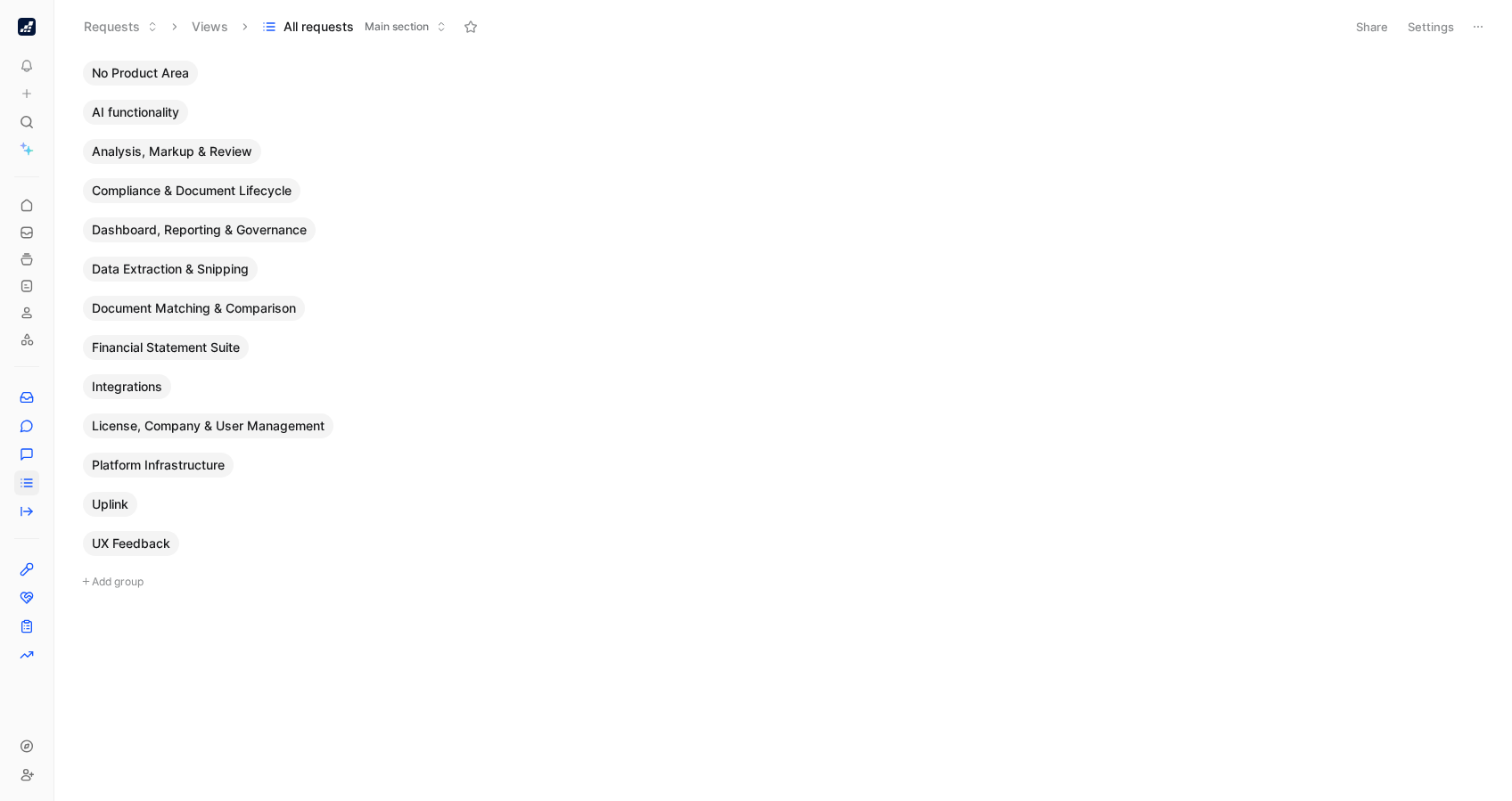
click at [139, 542] on span "UX Feedback" at bounding box center [131, 544] width 79 height 18
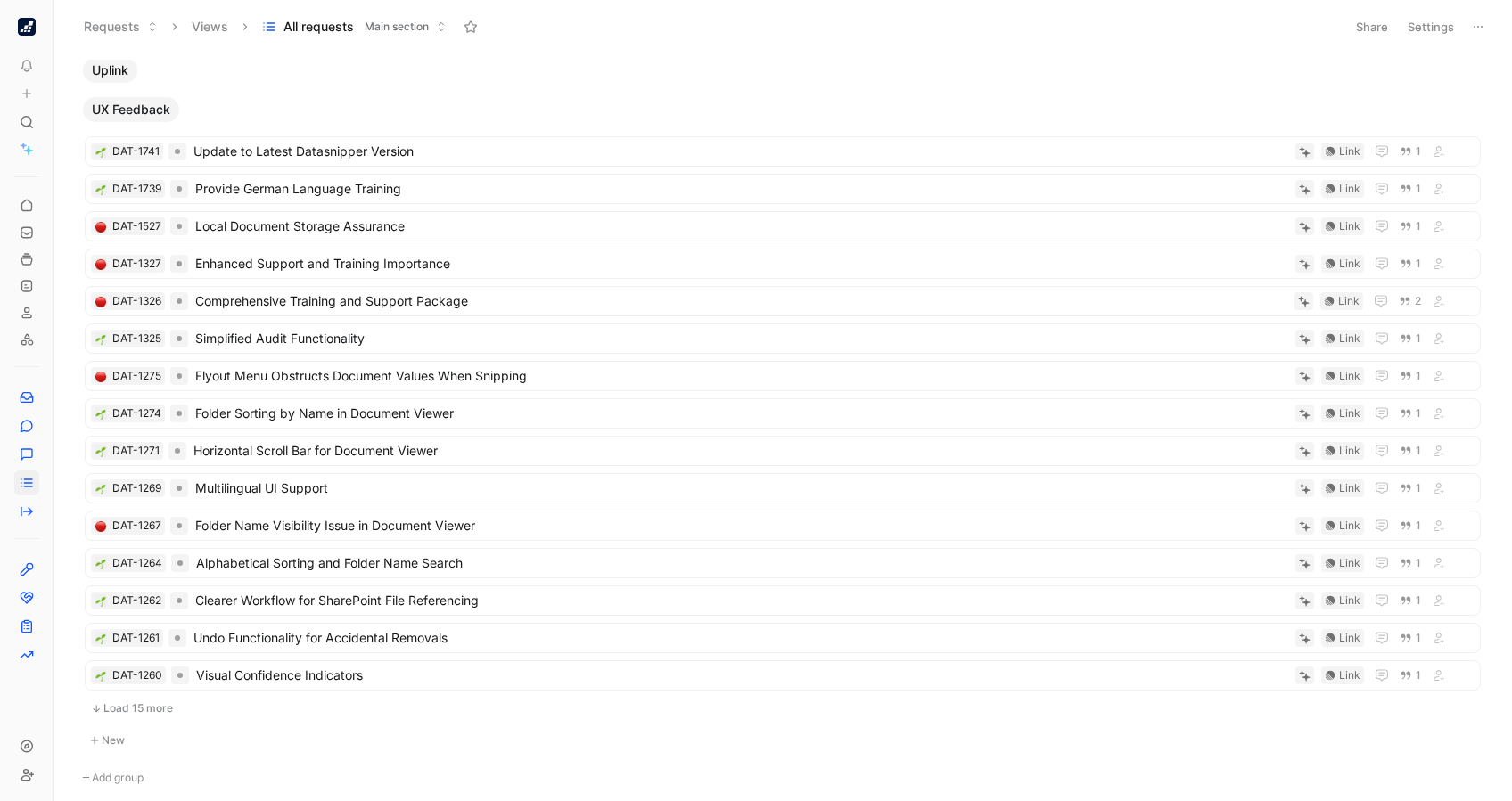
scroll to position [432, 0]
click at [451, 151] on span "Update to Latest Datasnipper Version" at bounding box center [741, 153] width 1095 height 22
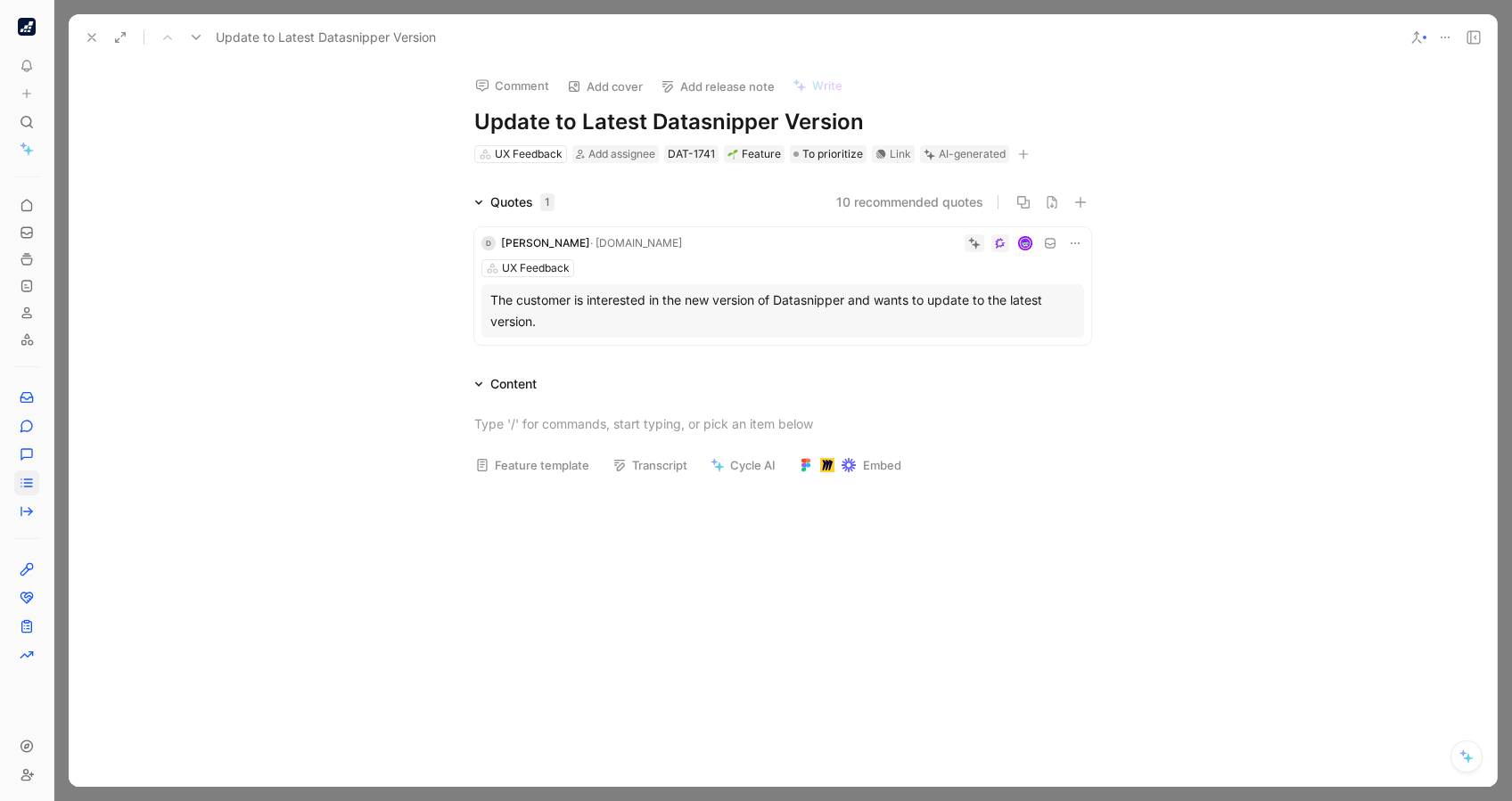
click at [89, 32] on icon at bounding box center [92, 37] width 15 height 14
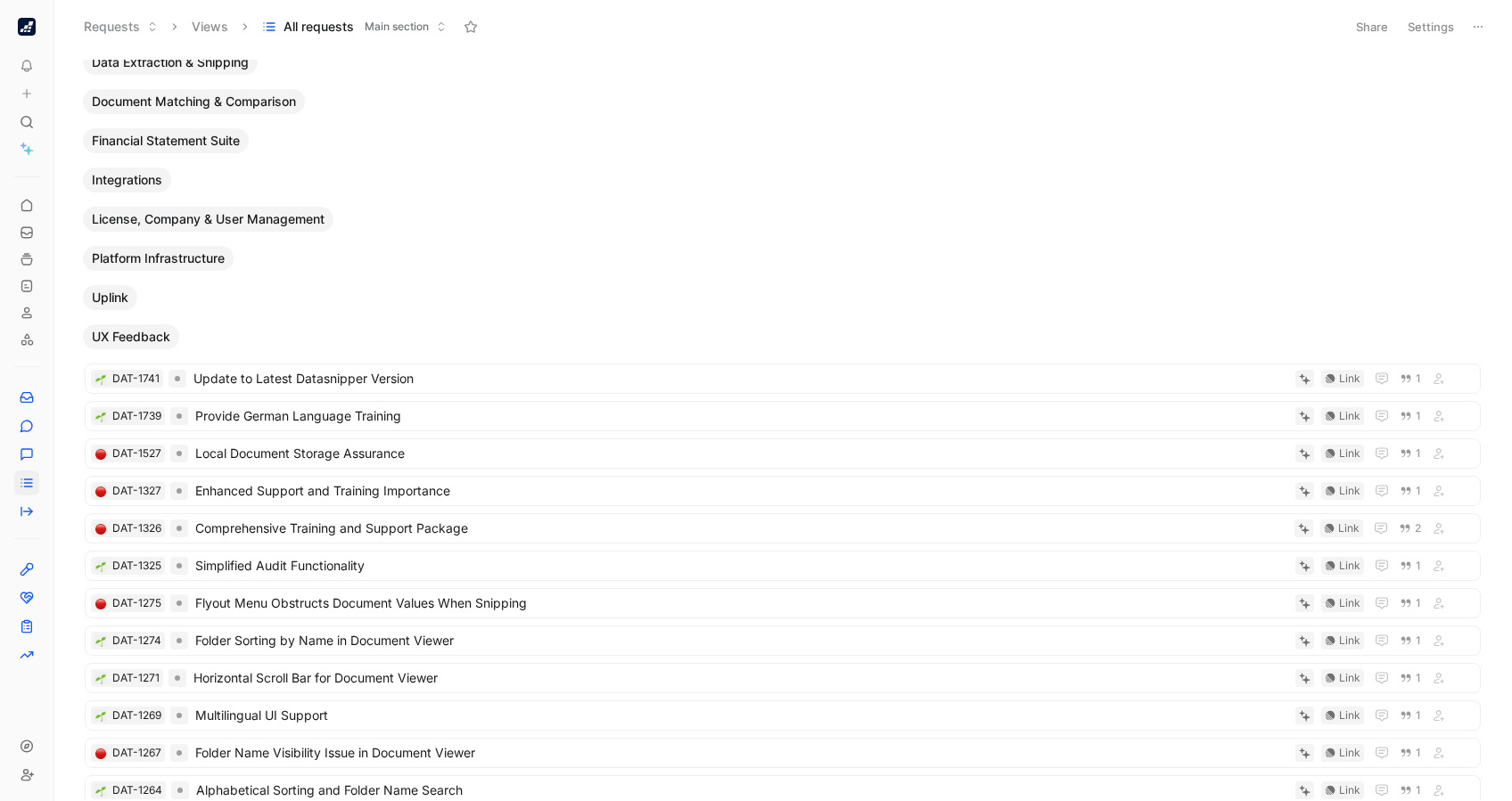
scroll to position [204, 0]
click at [123, 343] on span "UX Feedback" at bounding box center [131, 340] width 79 height 18
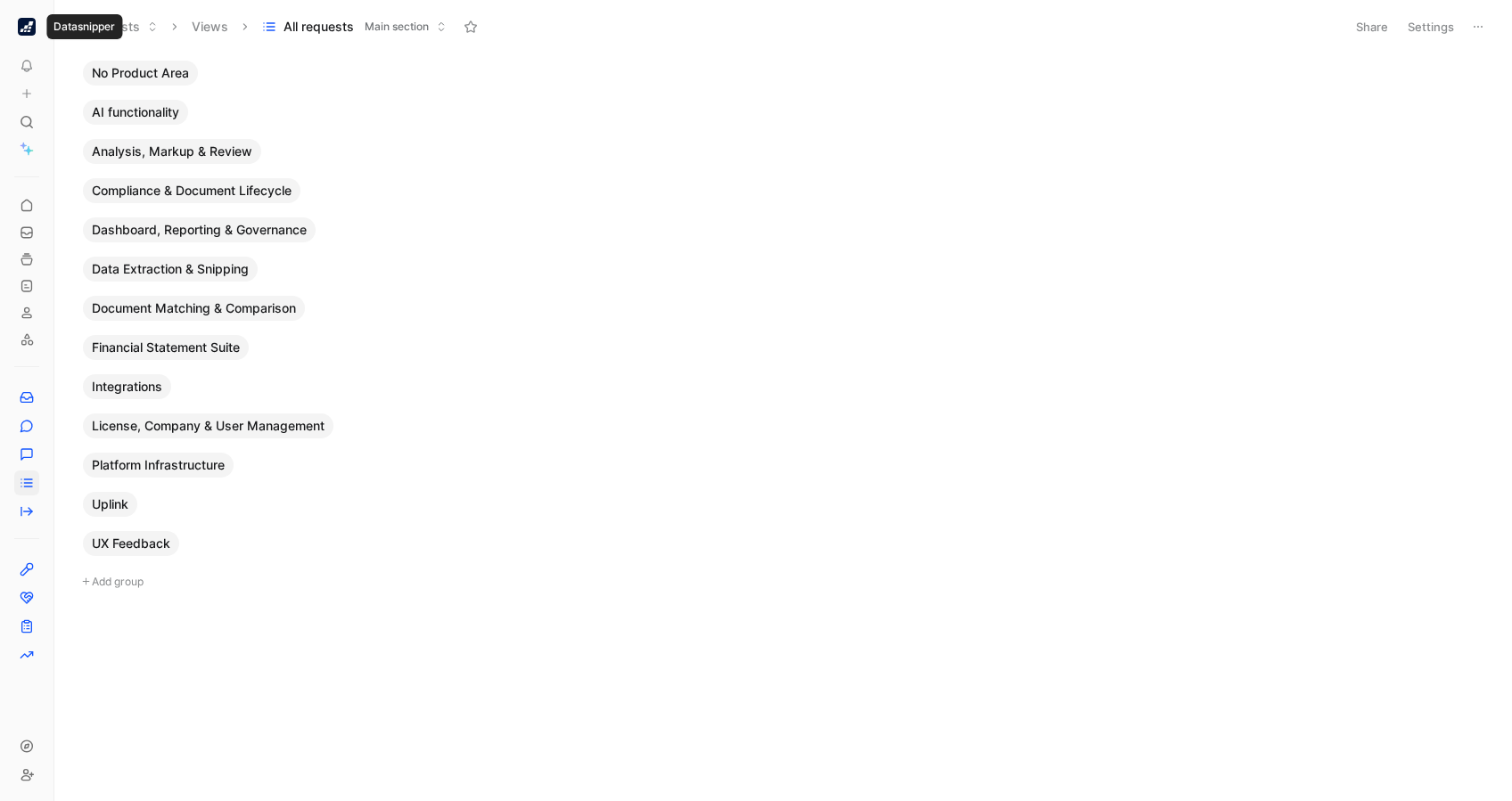
click at [22, 23] on img "button" at bounding box center [27, 27] width 18 height 18
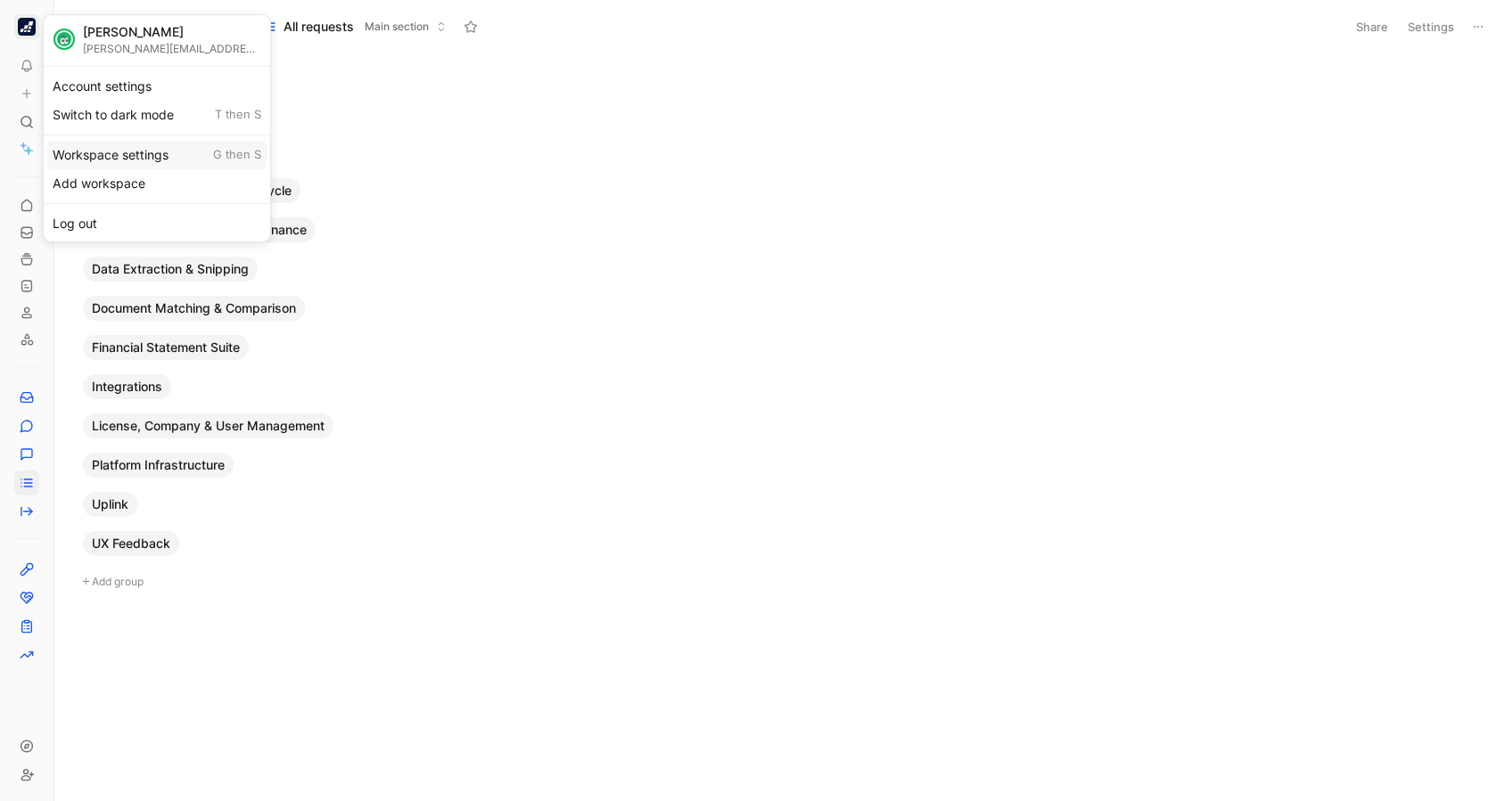
click at [136, 150] on div "Workspace settings G then S" at bounding box center [157, 154] width 219 height 28
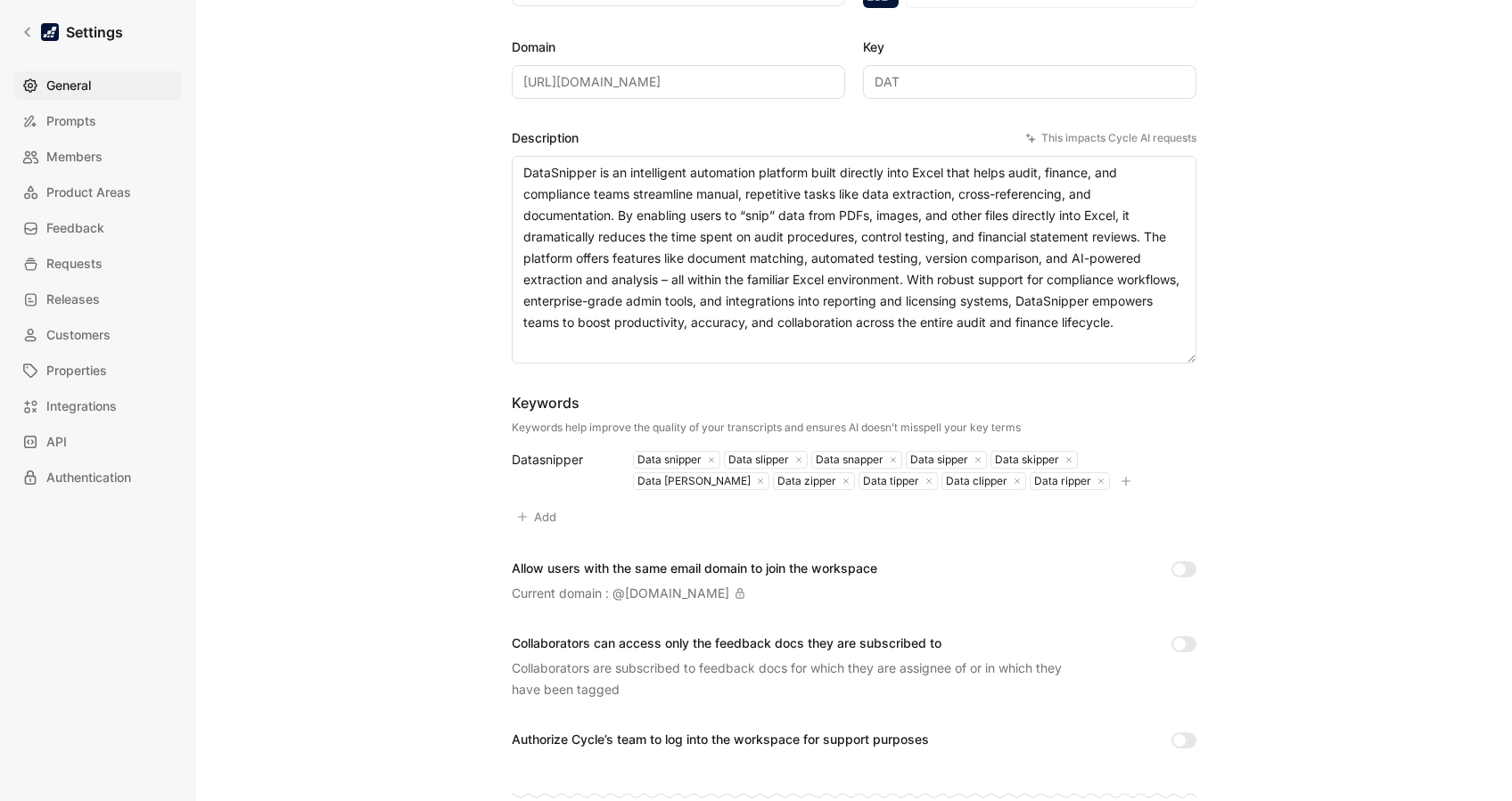
scroll to position [123, 0]
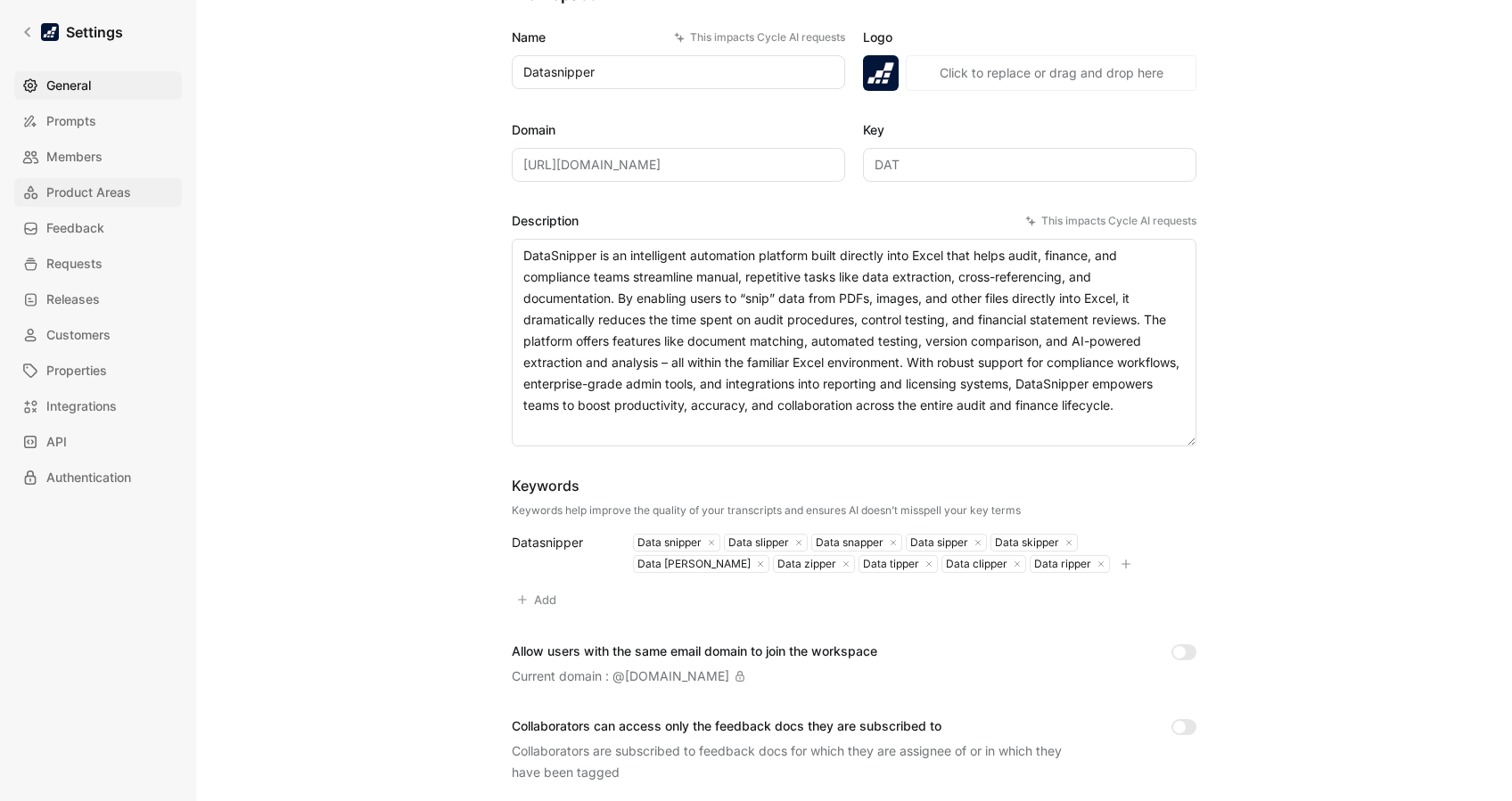
click at [84, 186] on span "Product Areas" at bounding box center [88, 193] width 84 height 22
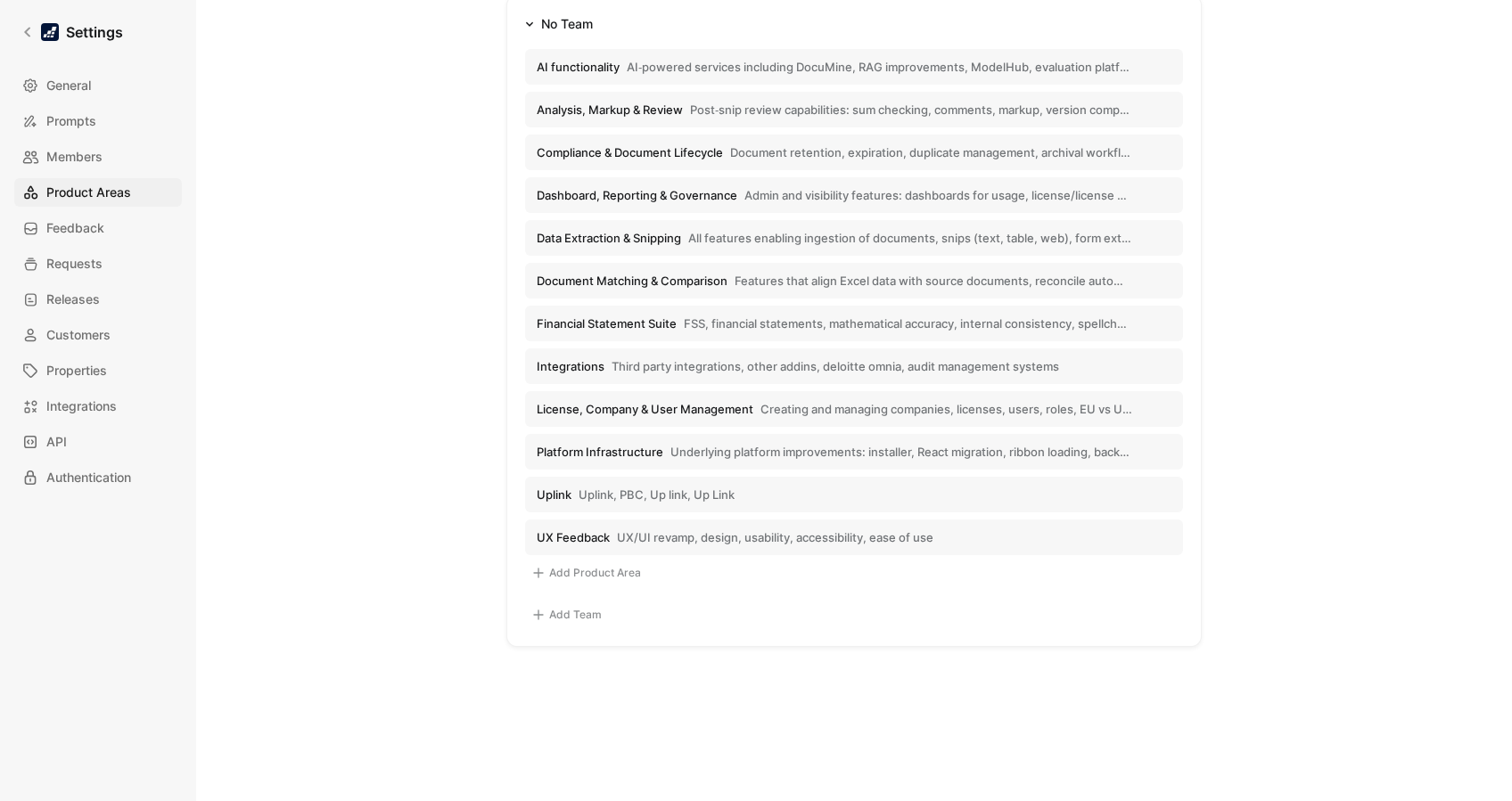
scroll to position [323, 0]
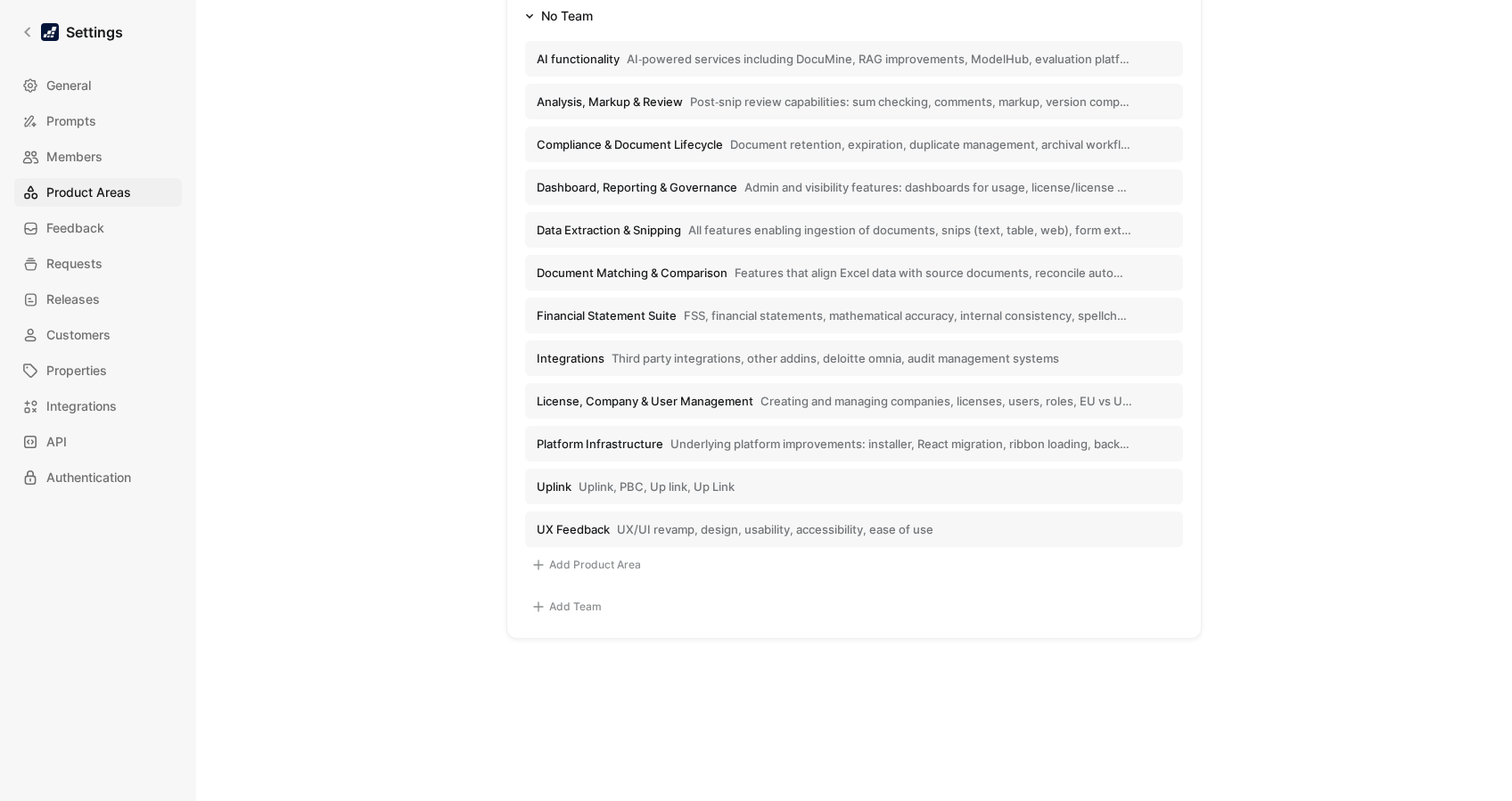
click at [905, 523] on span "UX/UI revamp, design, usability, accessibility, ease of use" at bounding box center [775, 529] width 316 height 16
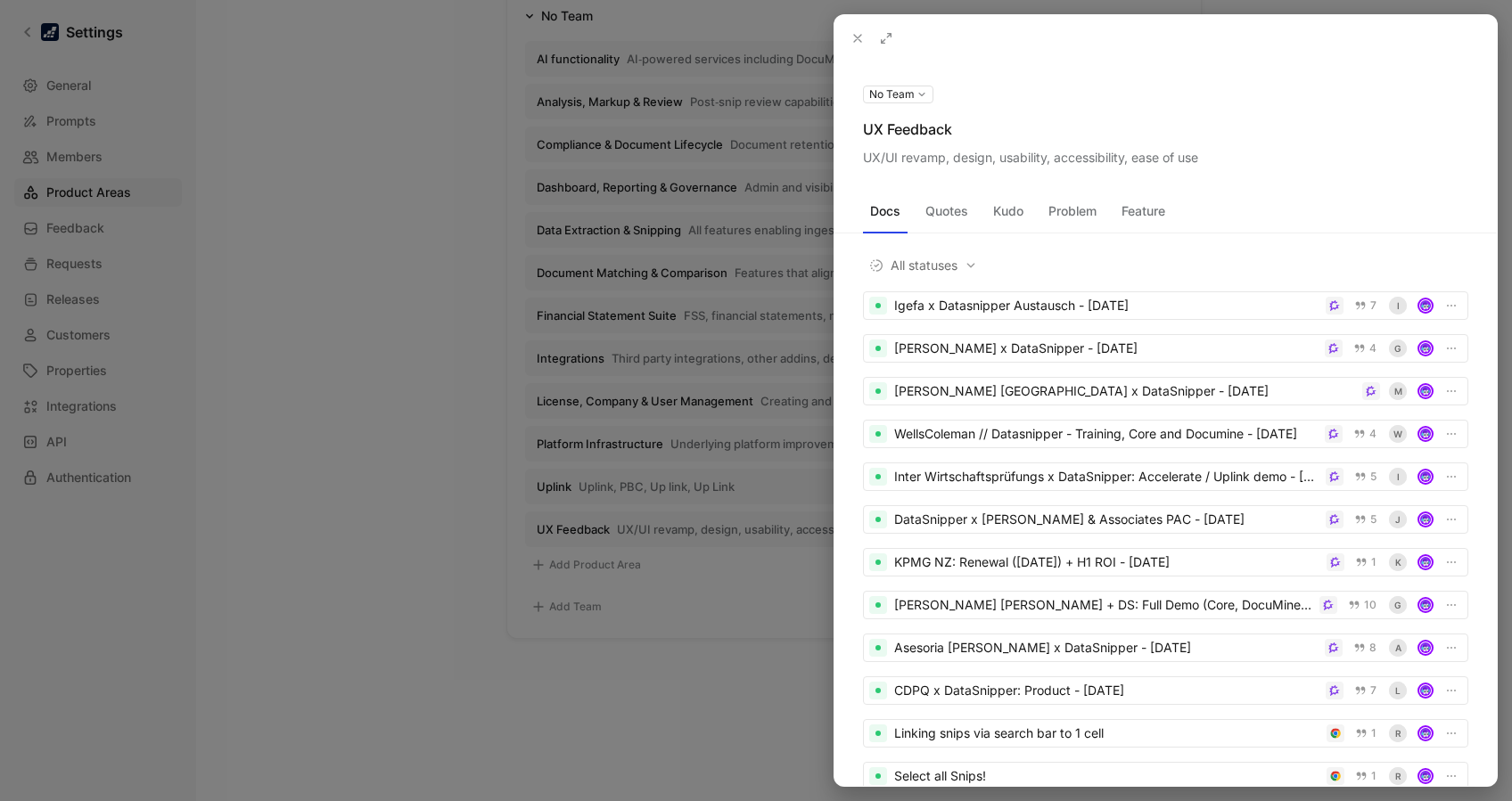
click at [415, 375] on div at bounding box center [756, 400] width 1512 height 801
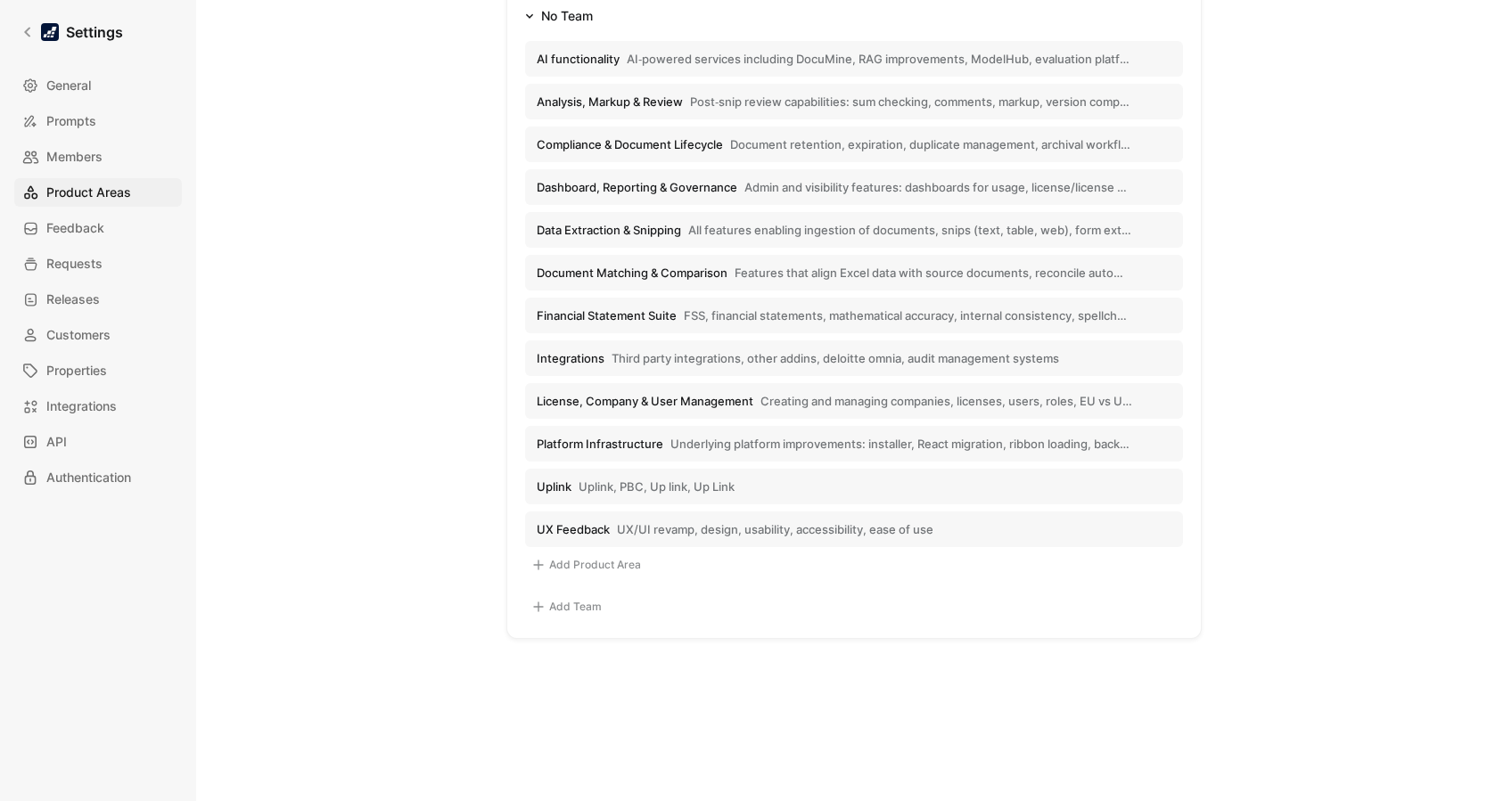
click at [959, 526] on button "UX Feedback UX/UI revamp, design, usability, accessibility, ease of use" at bounding box center [854, 529] width 658 height 35
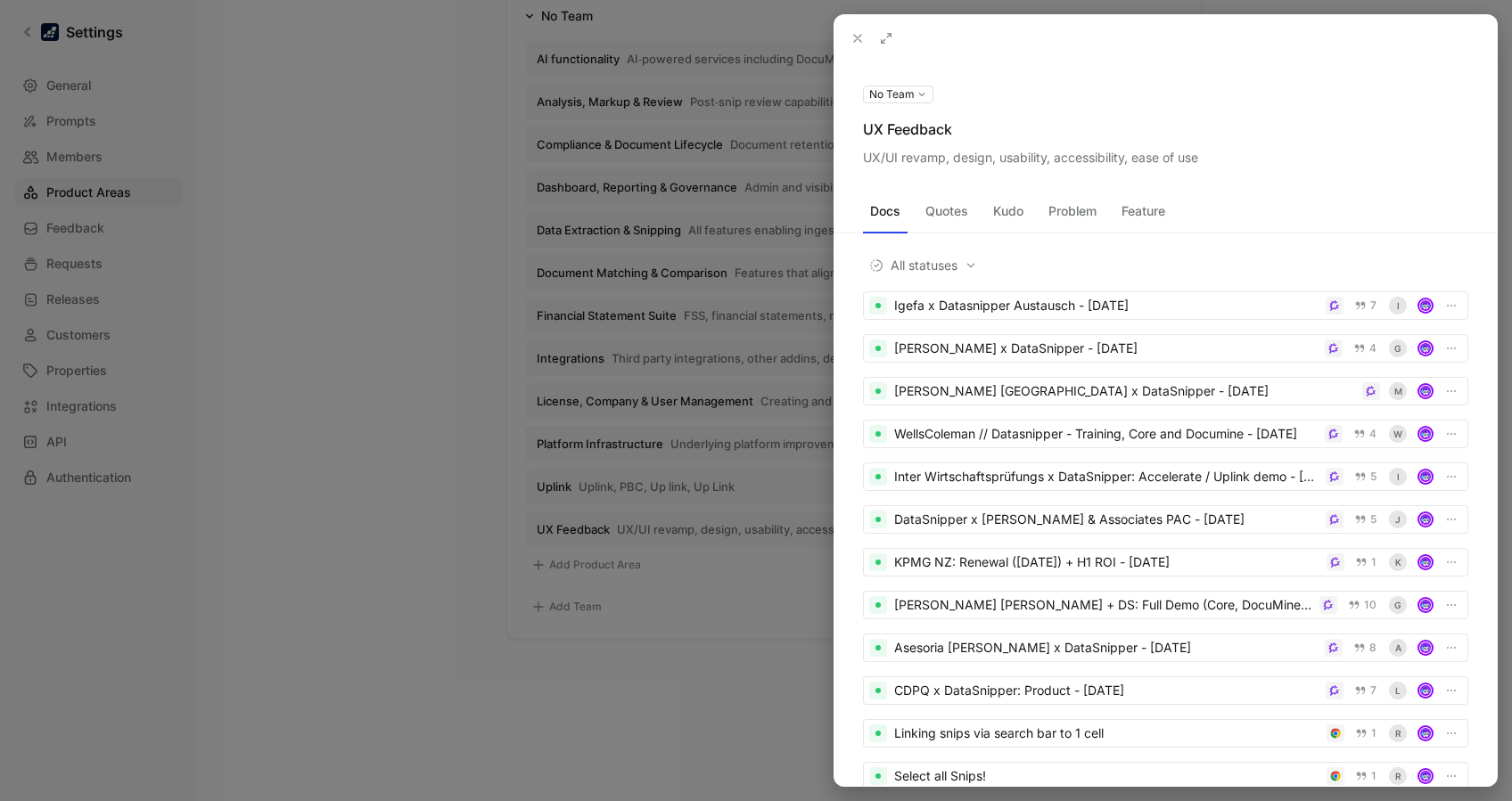
click at [0, 0] on button at bounding box center [0, 0] width 0 height 0
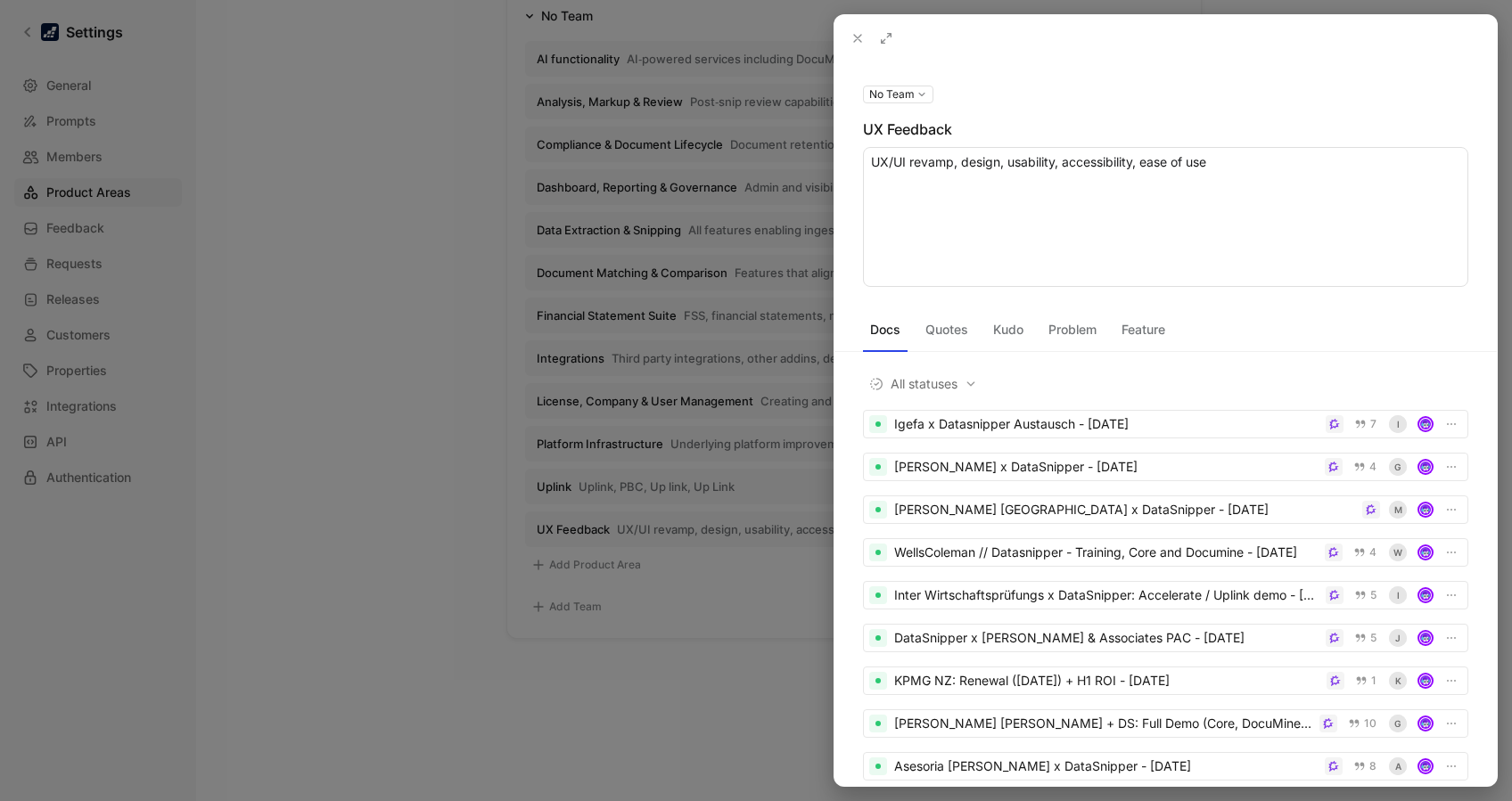
drag, startPoint x: 1222, startPoint y: 159, endPoint x: 1147, endPoint y: 167, distance: 75.4
click at [1133, 167] on textarea "UX/UI revamp, design, usability, accessibility, ease of use" at bounding box center [1166, 217] width 606 height 140
type textarea "UX/UI revamp, design, usability, accessibility"
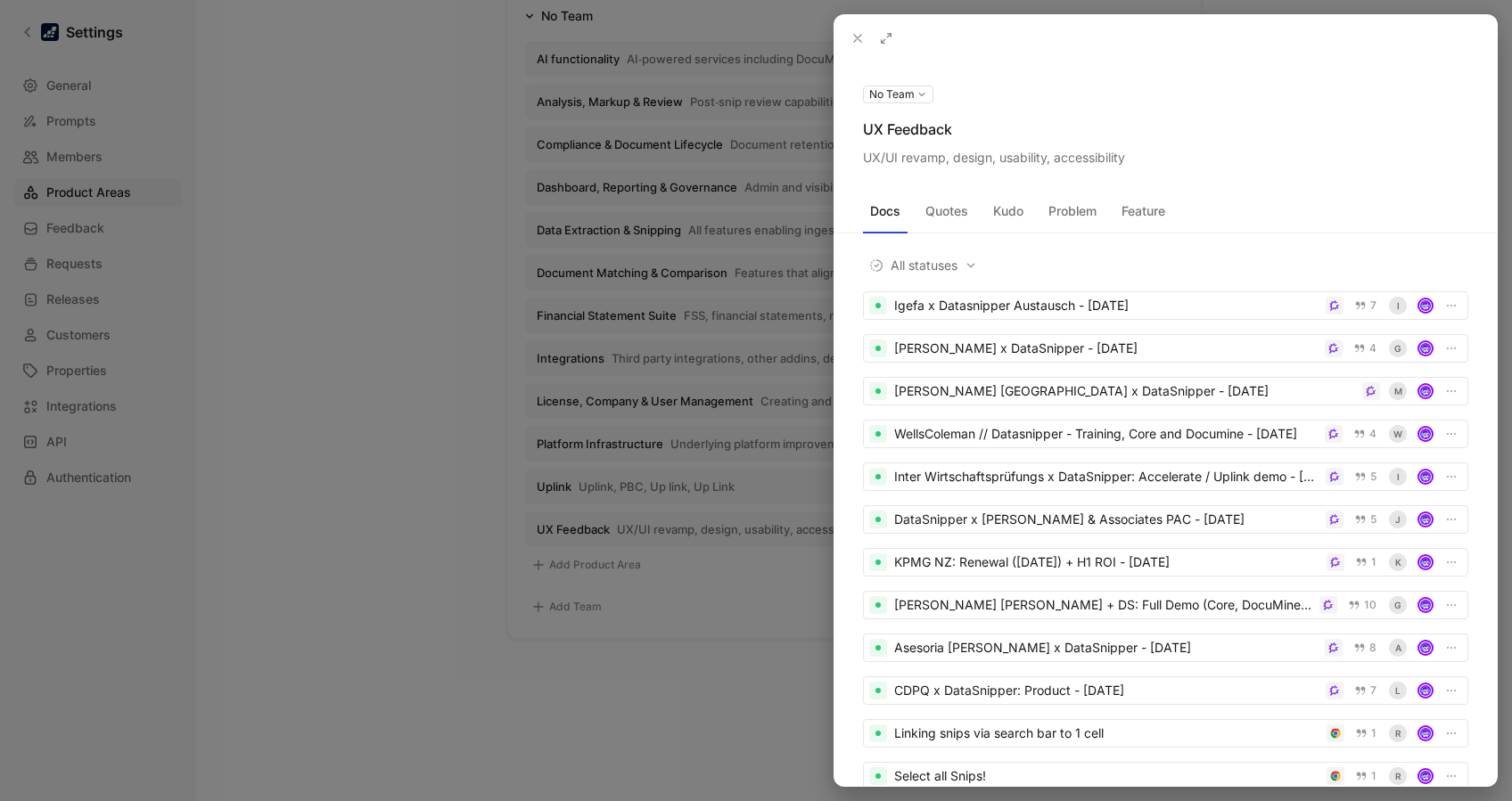
click at [348, 378] on div at bounding box center [756, 400] width 1512 height 801
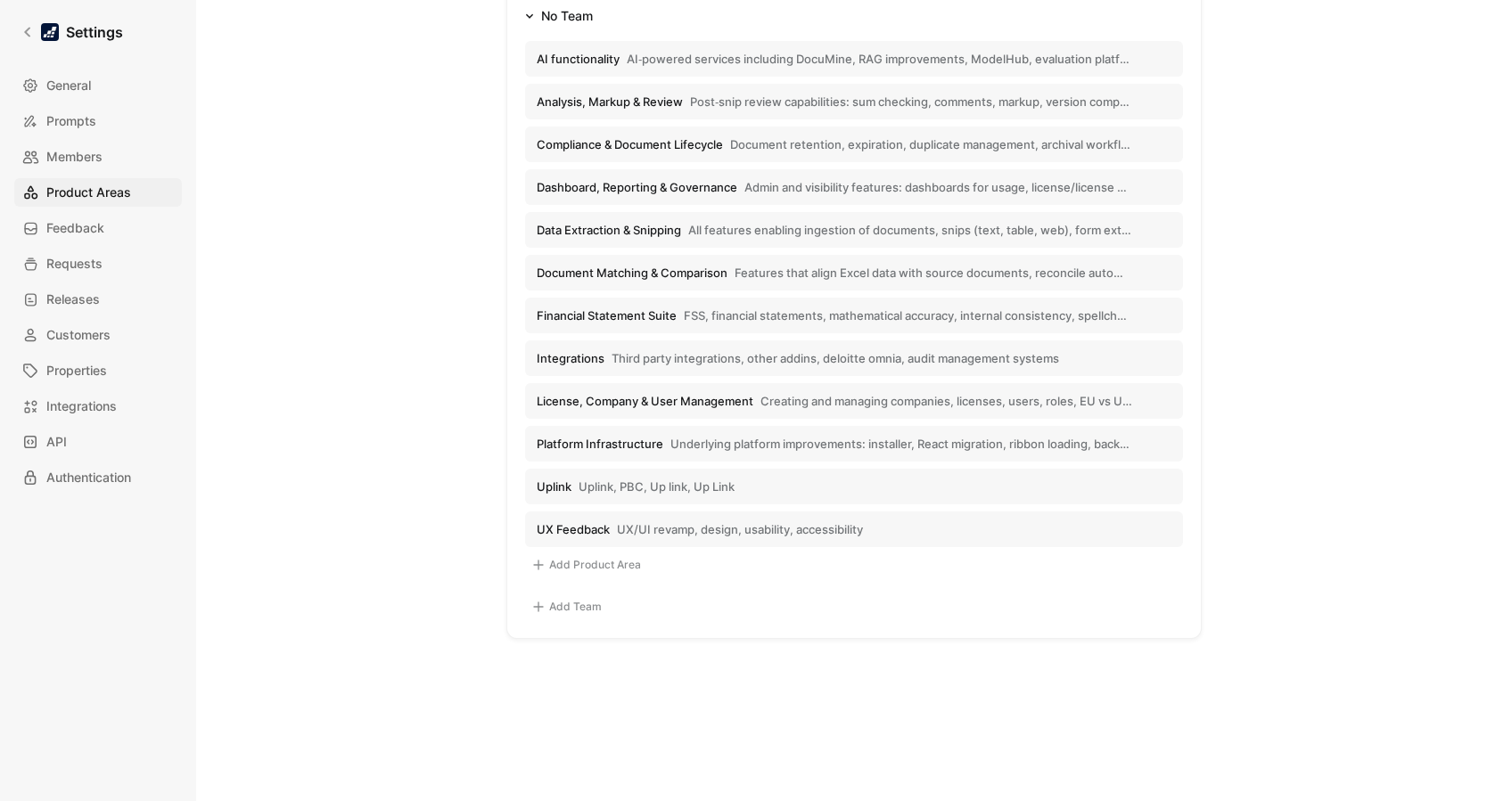
click at [581, 561] on button "Add Product Area" at bounding box center [586, 565] width 122 height 22
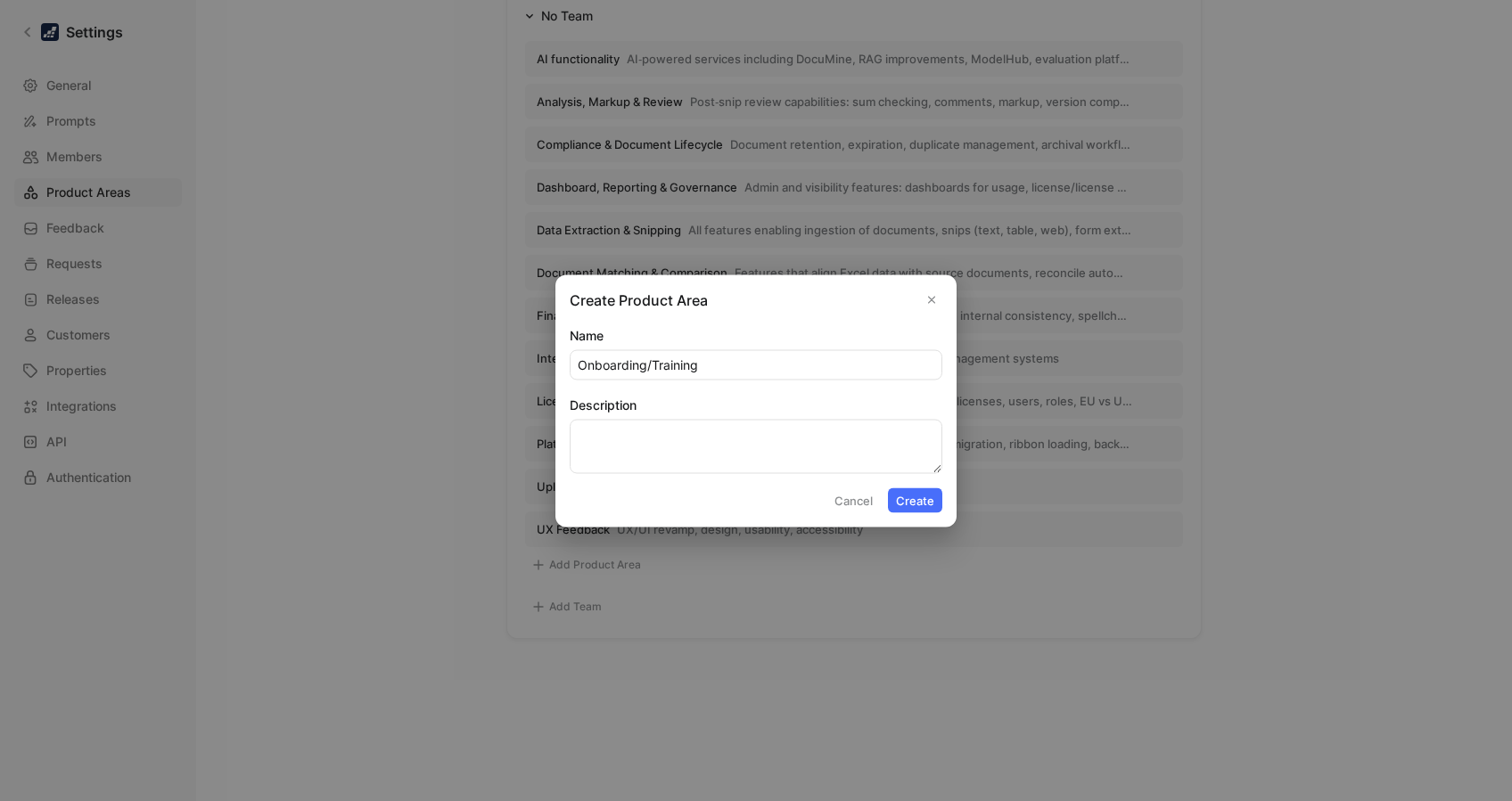
type input "Onboarding/Training"
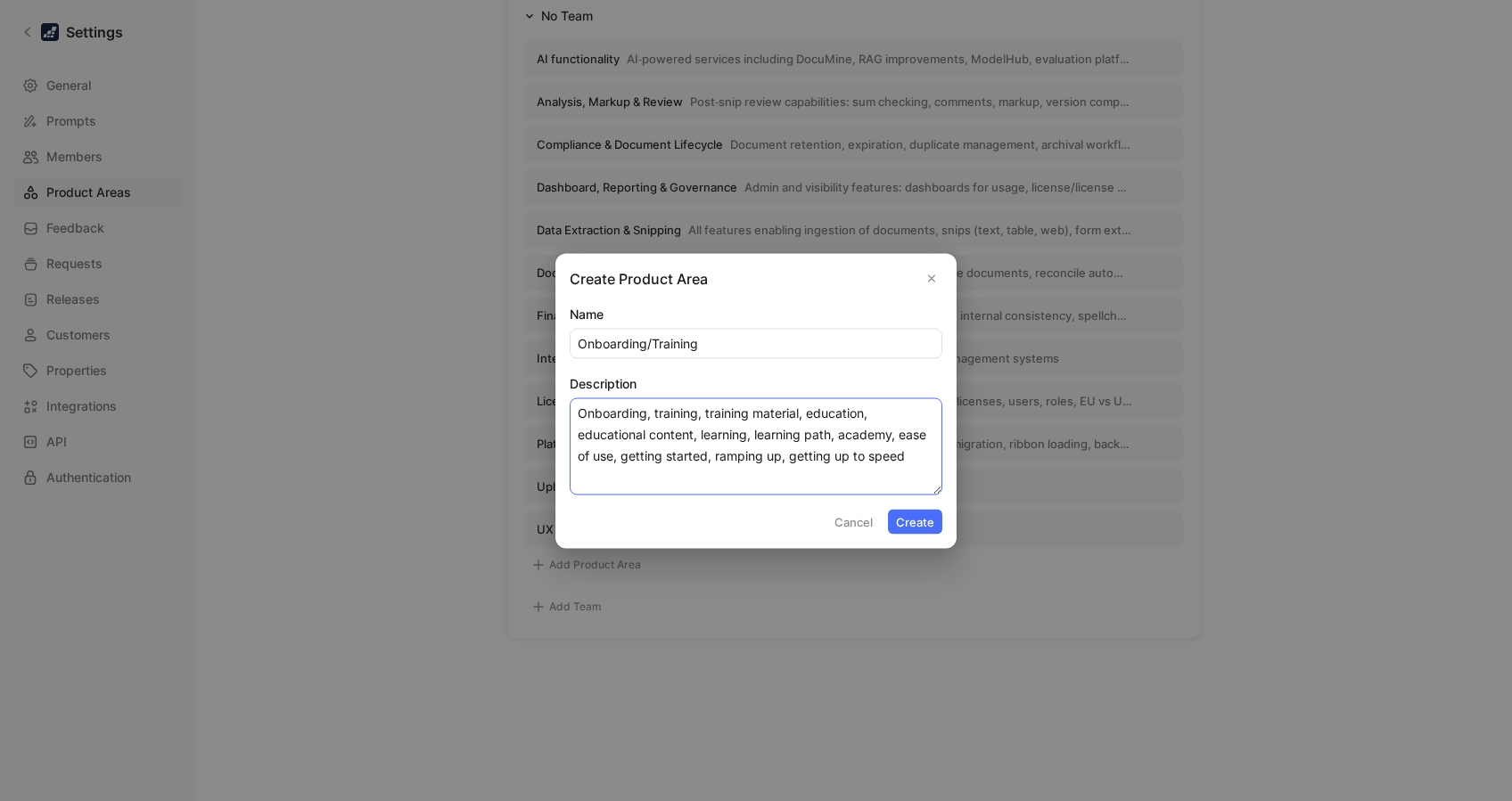
type textarea "Onboarding, training, training material, education, educational content, learni…"
click at [897, 504] on form "Name Onboarding/Training Description Onboarding, training, training material, e…" at bounding box center [756, 418] width 373 height 231
click at [924, 517] on button "Create" at bounding box center [916, 522] width 54 height 25
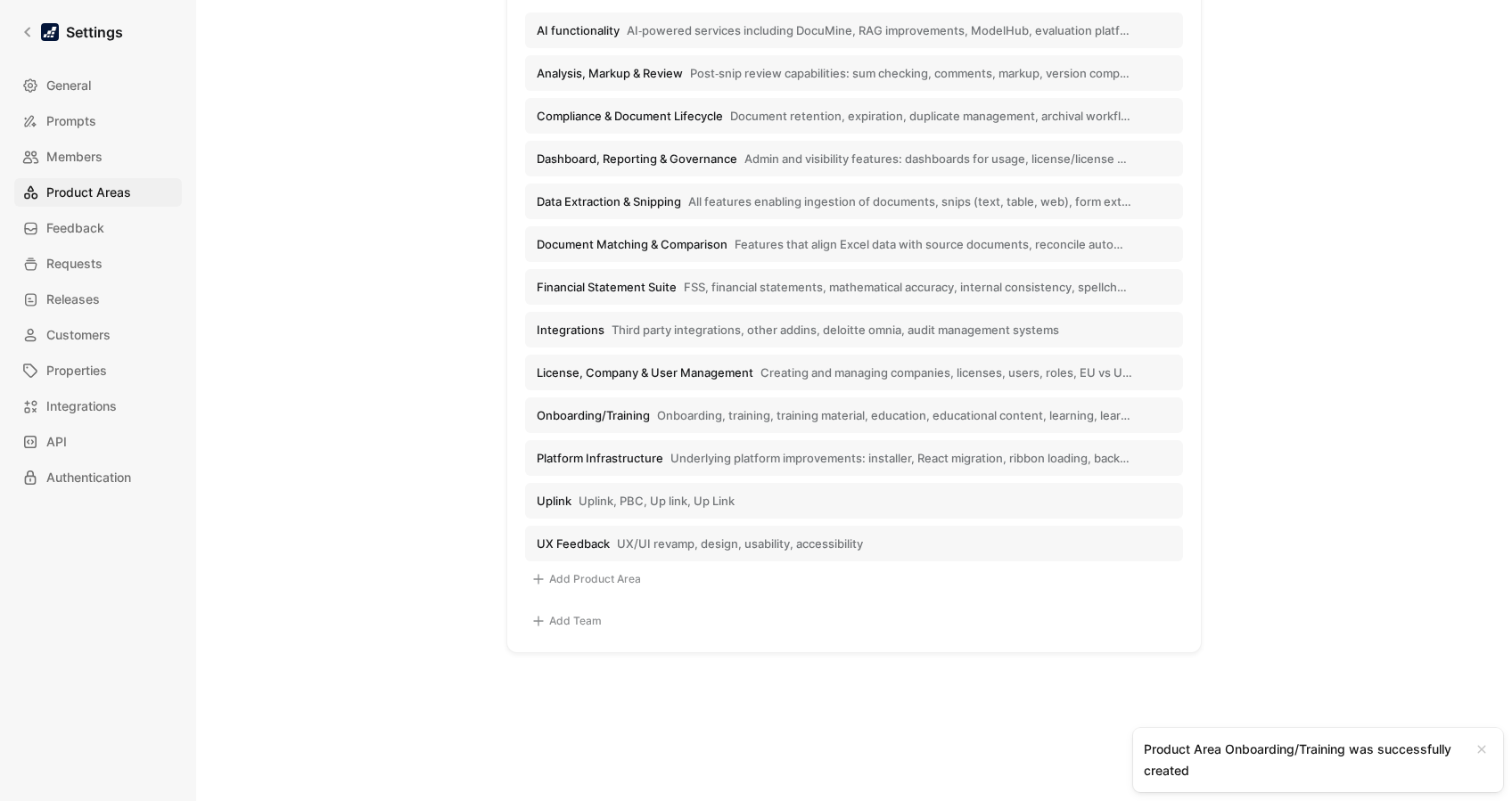
scroll to position [353, 0]
click at [25, 28] on icon at bounding box center [28, 33] width 13 height 13
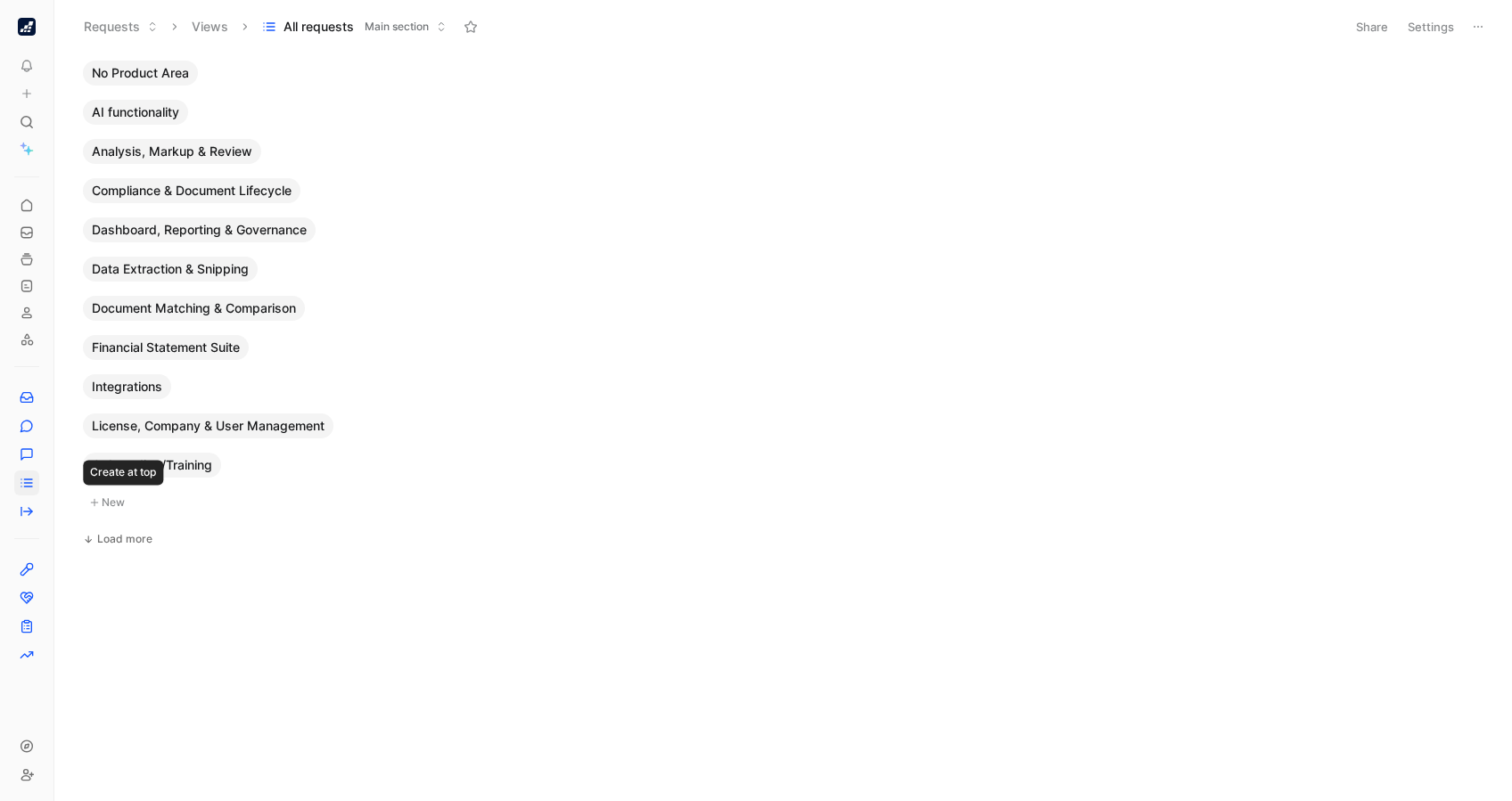
click at [116, 492] on button "New" at bounding box center [782, 503] width 1400 height 22
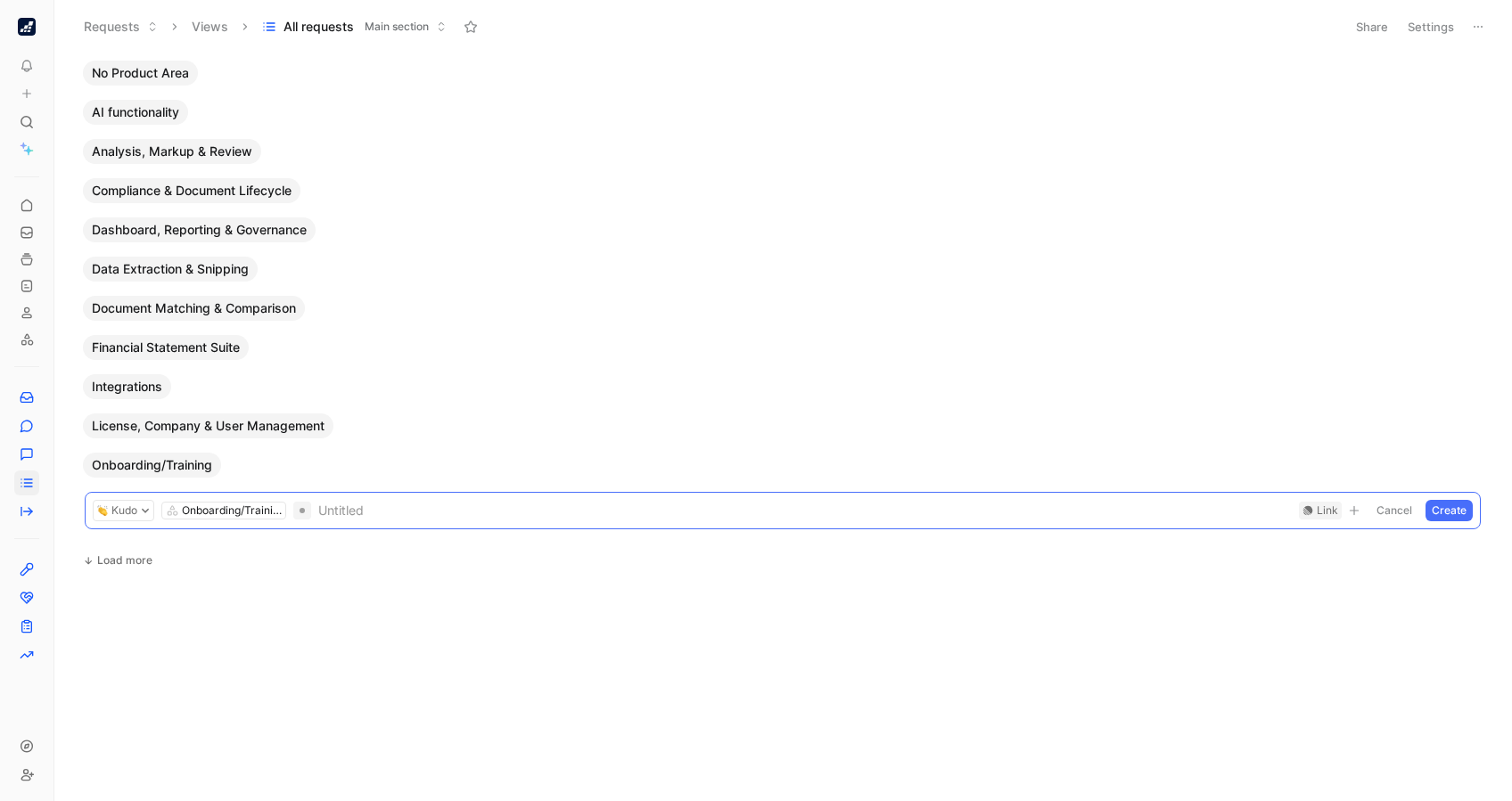
click at [133, 384] on span "Integrations" at bounding box center [127, 387] width 71 height 18
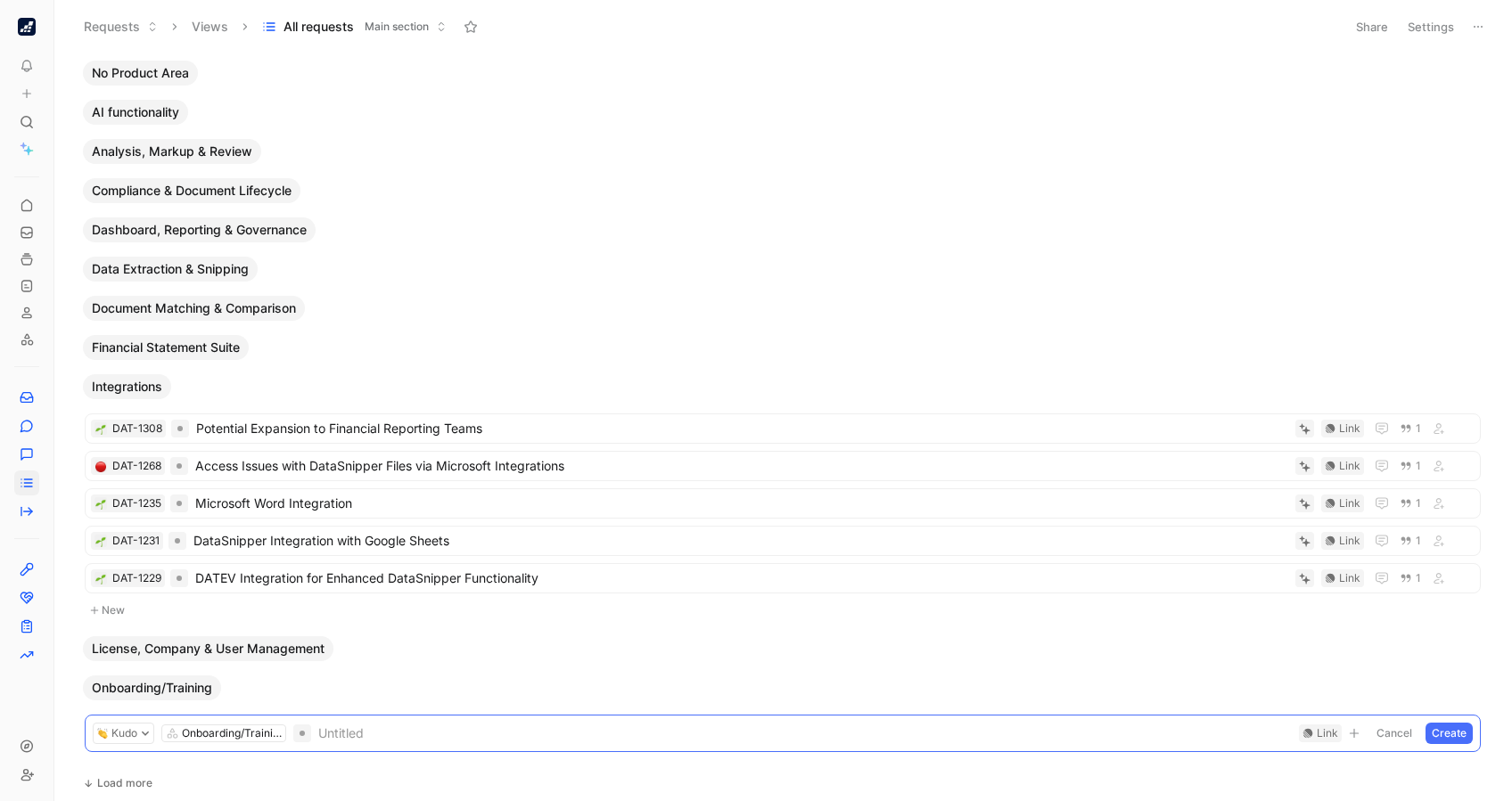
scroll to position [82, 0]
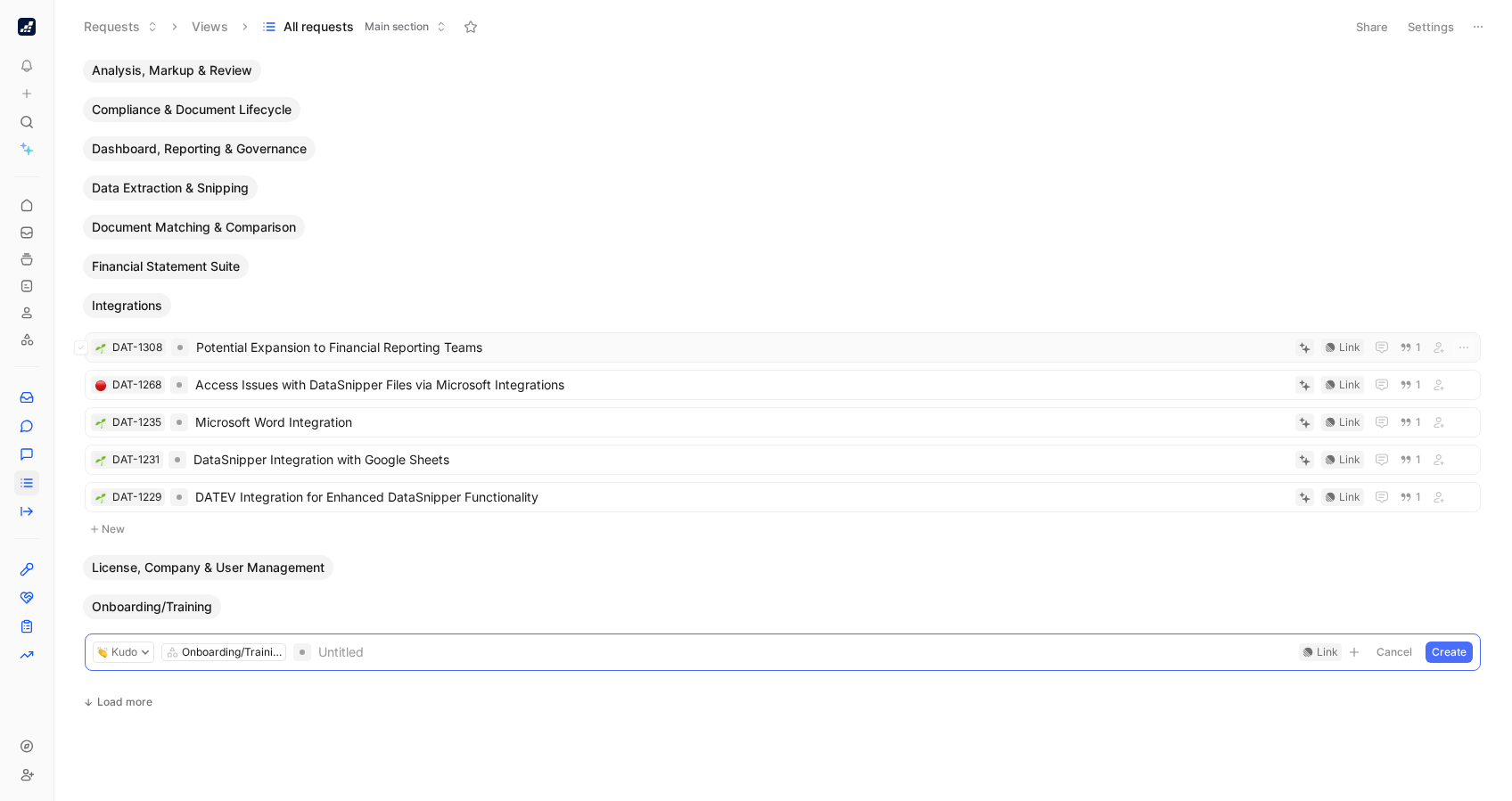
click at [353, 352] on span "Potential Expansion to Financial Reporting Teams" at bounding box center [741, 348] width 1092 height 22
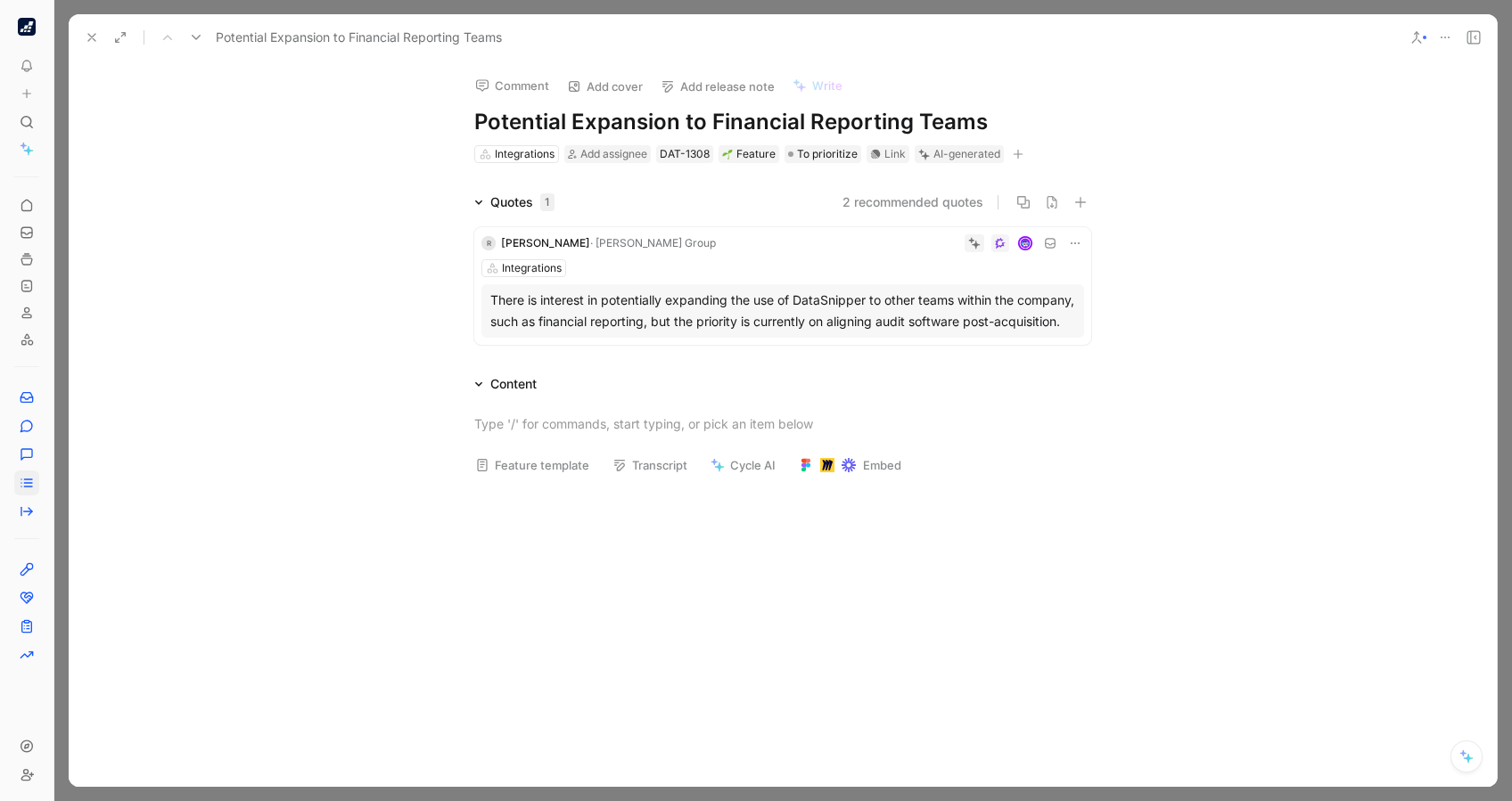
click at [92, 37] on icon at bounding box center [92, 37] width 15 height 14
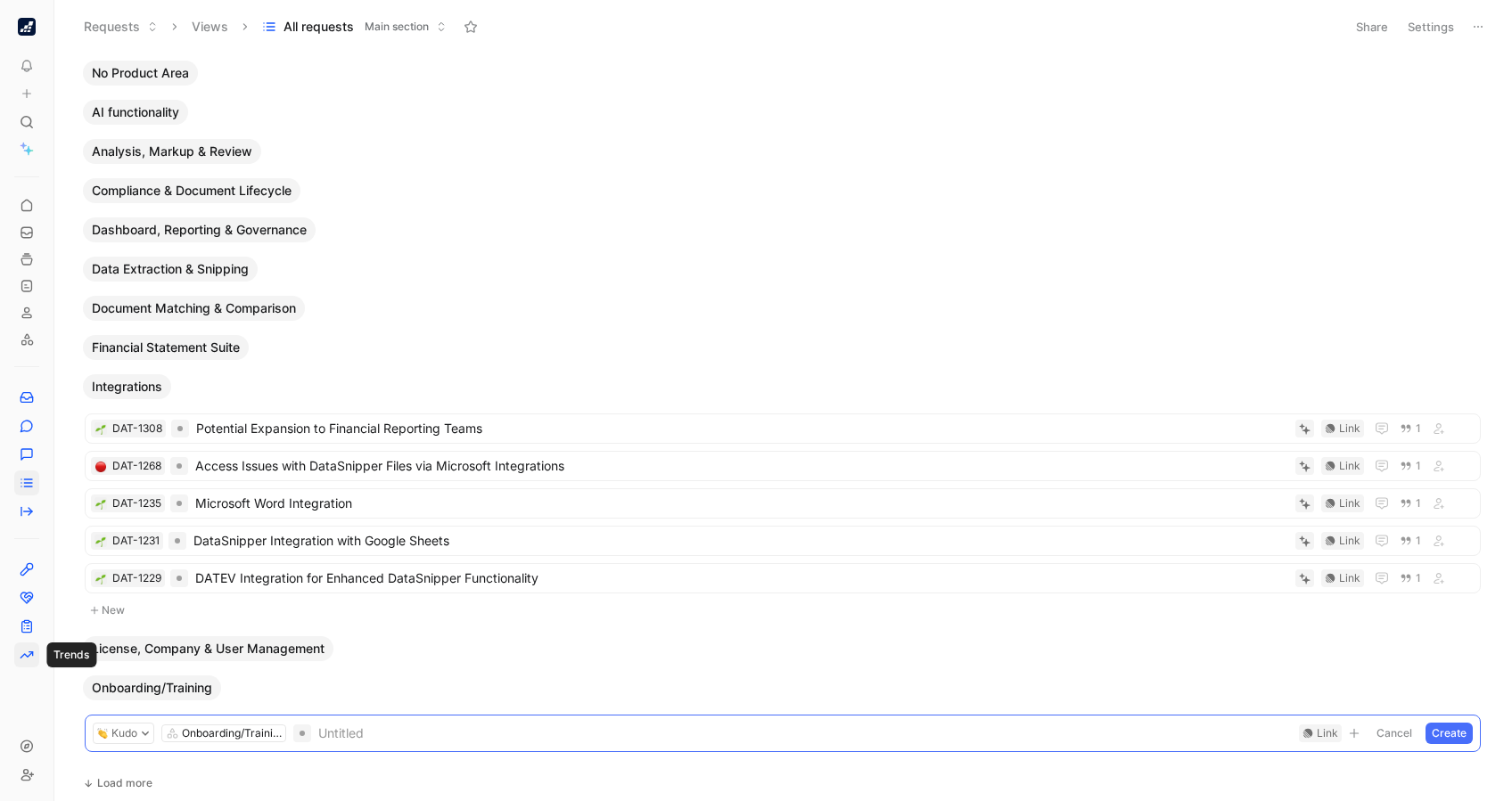
click at [31, 600] on icon at bounding box center [27, 655] width 15 height 14
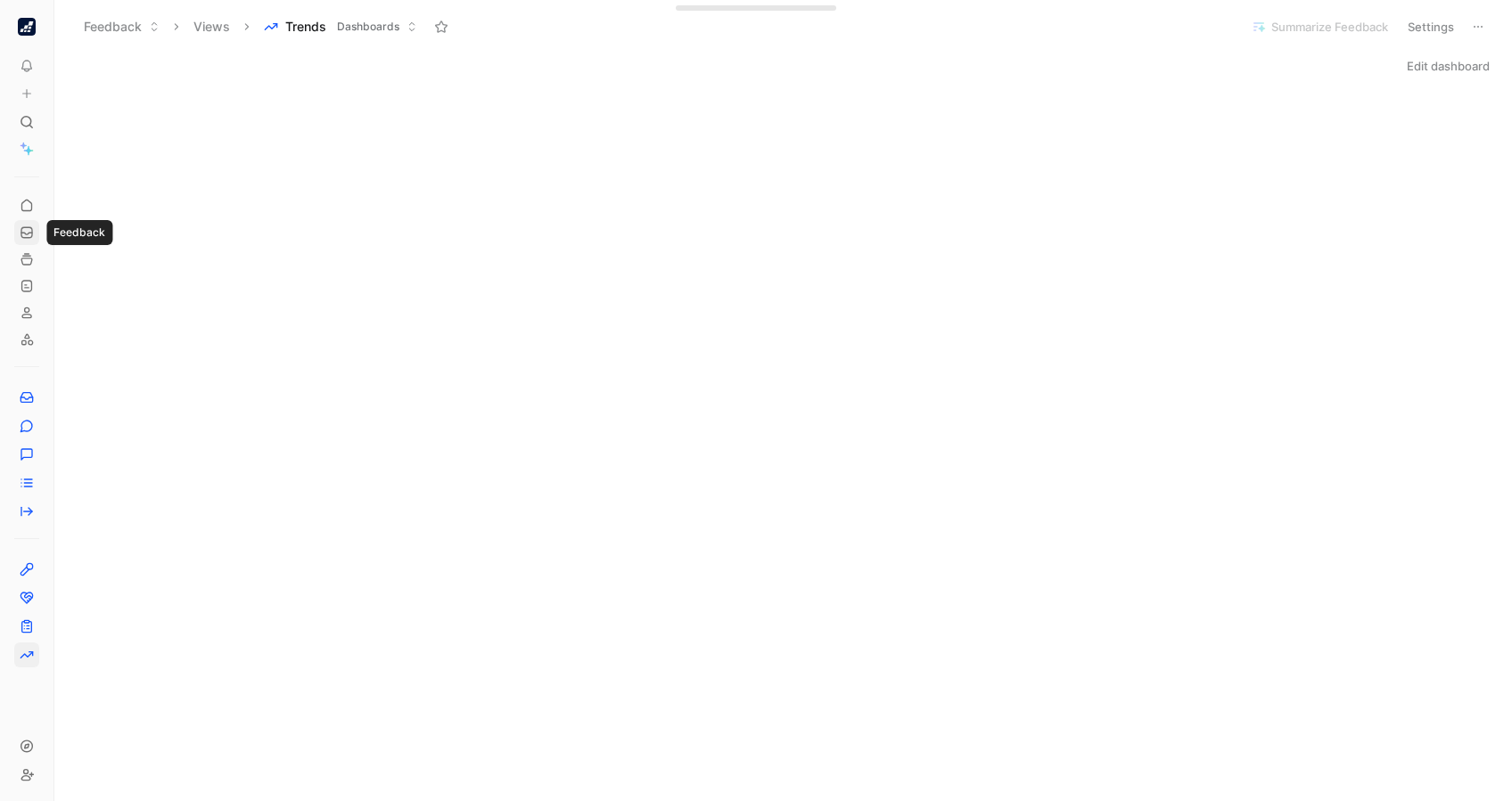
click at [31, 234] on use at bounding box center [27, 233] width 11 height 11
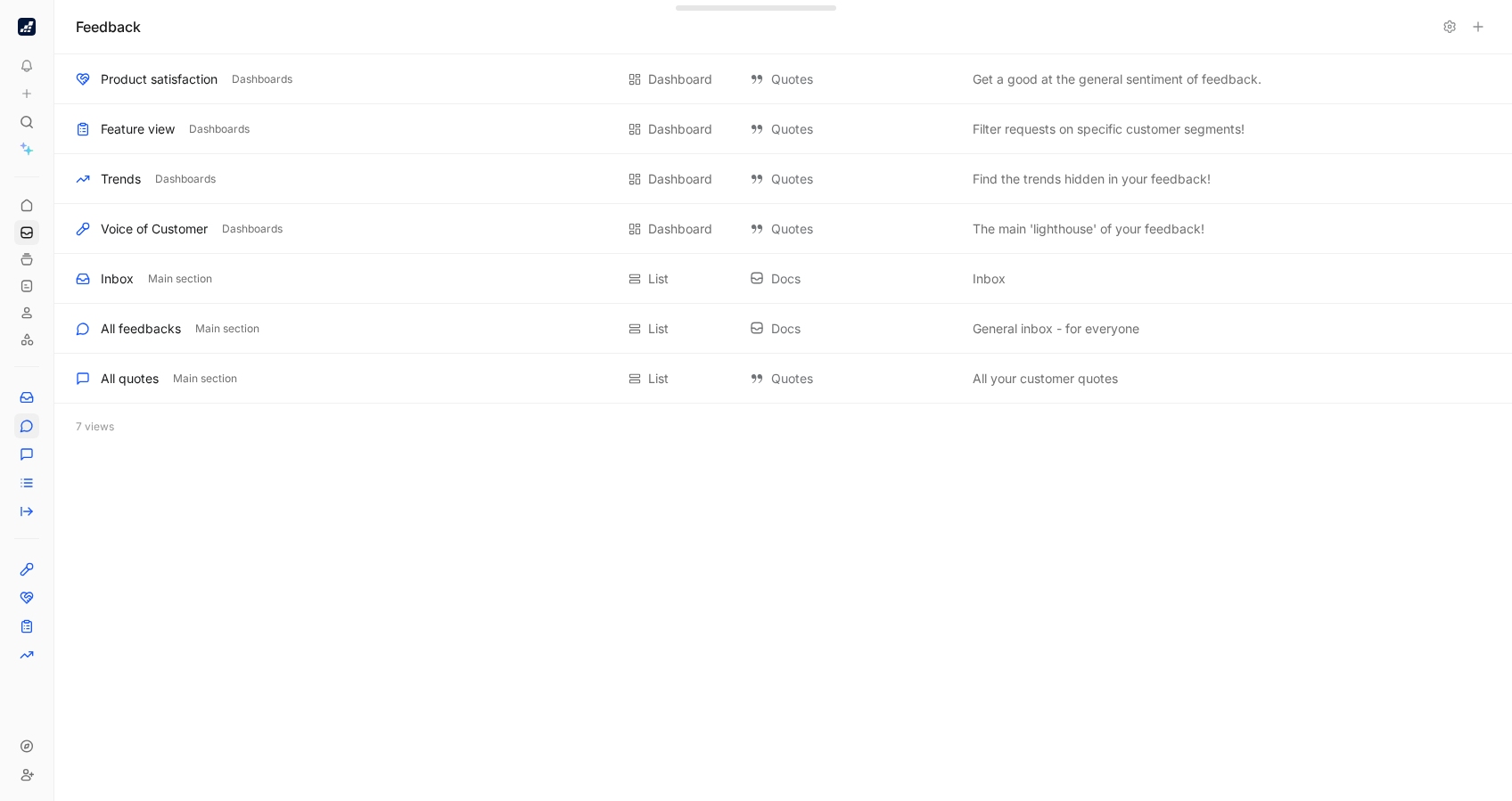
click at [16, 427] on link at bounding box center [27, 426] width 25 height 25
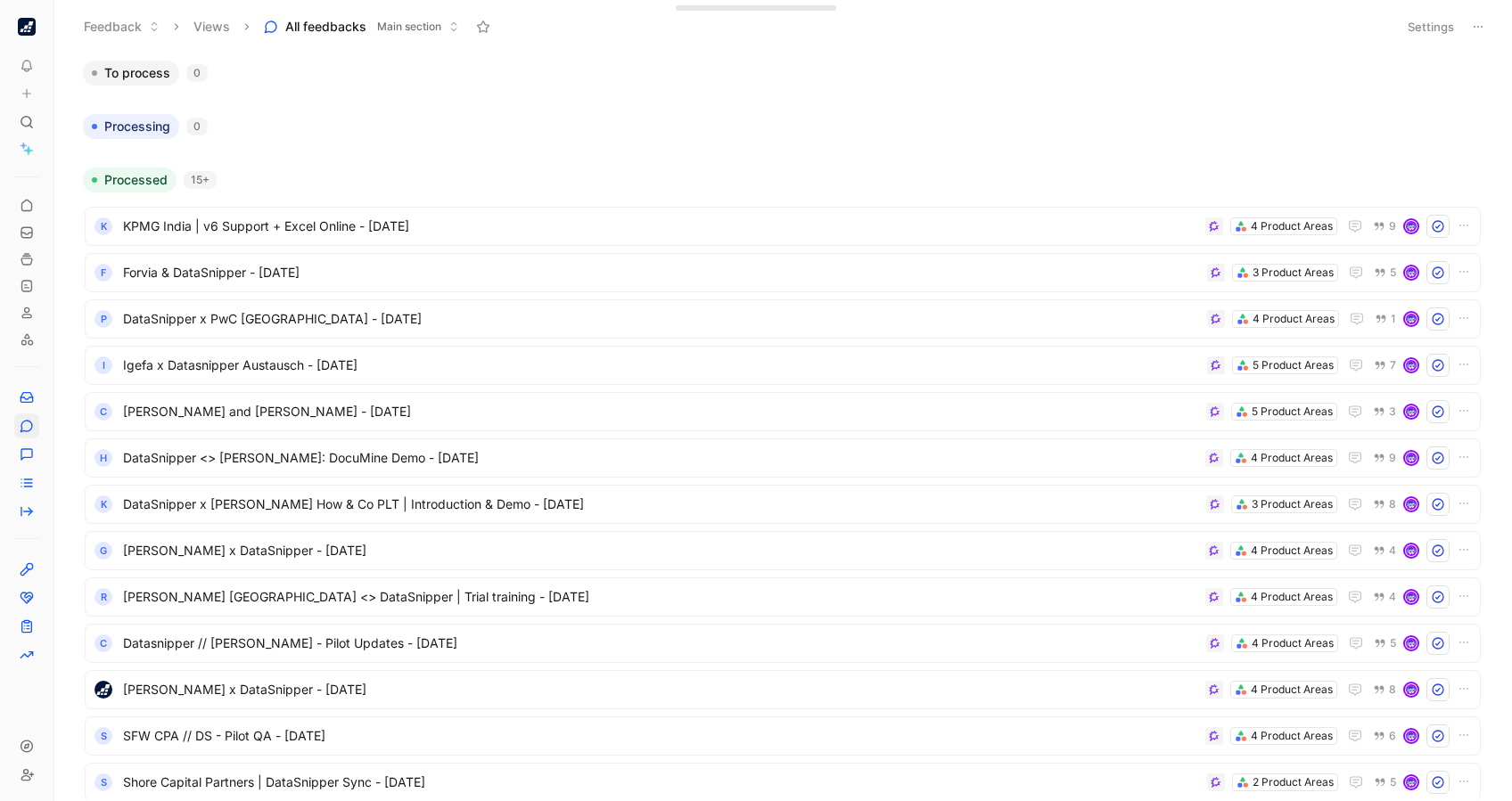
click at [954, 246] on ul "K KPMG [GEOGRAPHIC_DATA] | v6 Support + Excel Online - [DATE] 4 Product Areas 9…" at bounding box center [782, 568] width 1396 height 723
click at [872, 190] on div "Processed 15+" at bounding box center [783, 180] width 1414 height 25
click at [829, 235] on span "KPMG India | v6 Support + Excel Online - [DATE]" at bounding box center [661, 227] width 1075 height 22
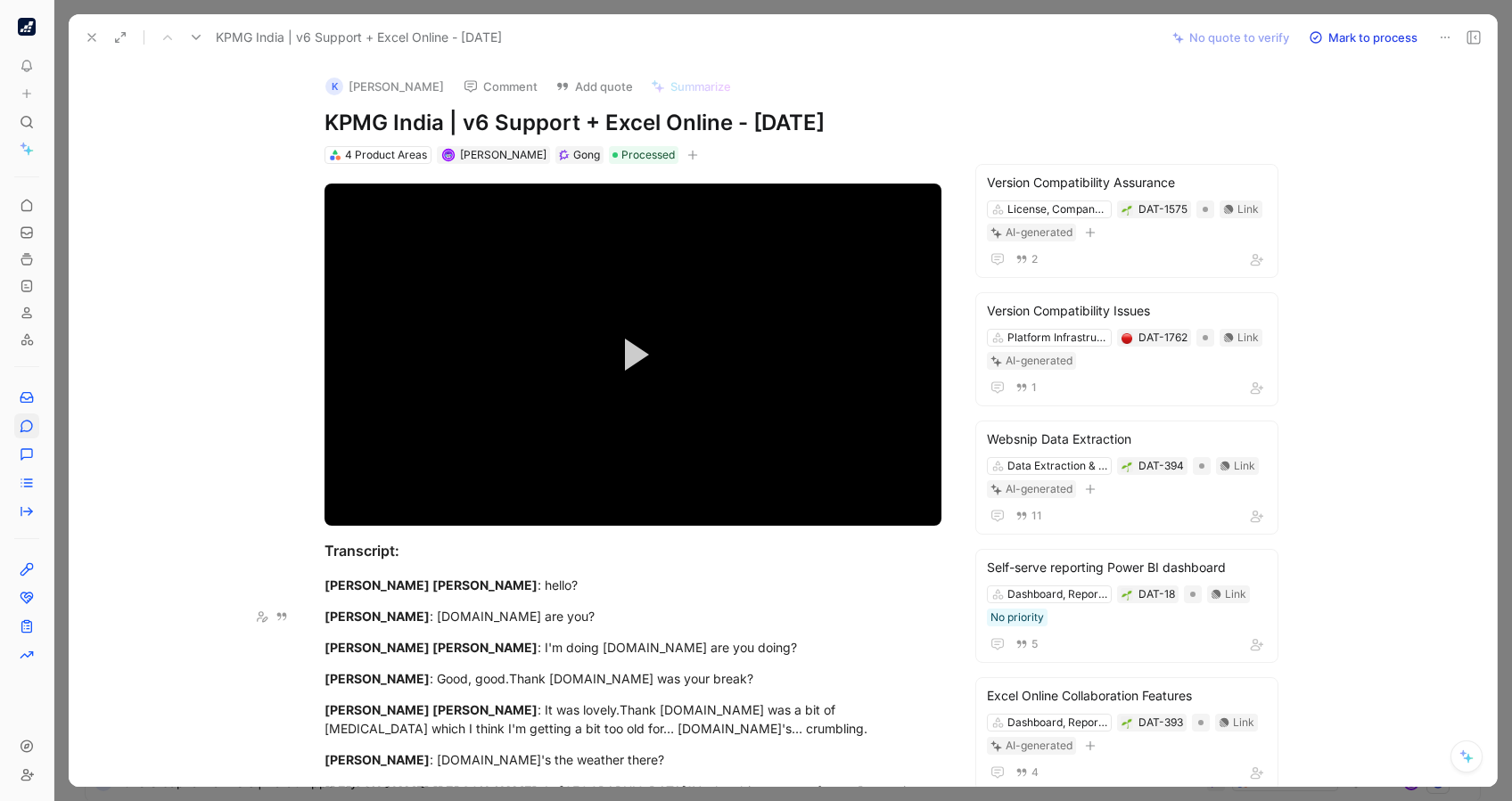
click at [94, 35] on icon at bounding box center [92, 37] width 15 height 14
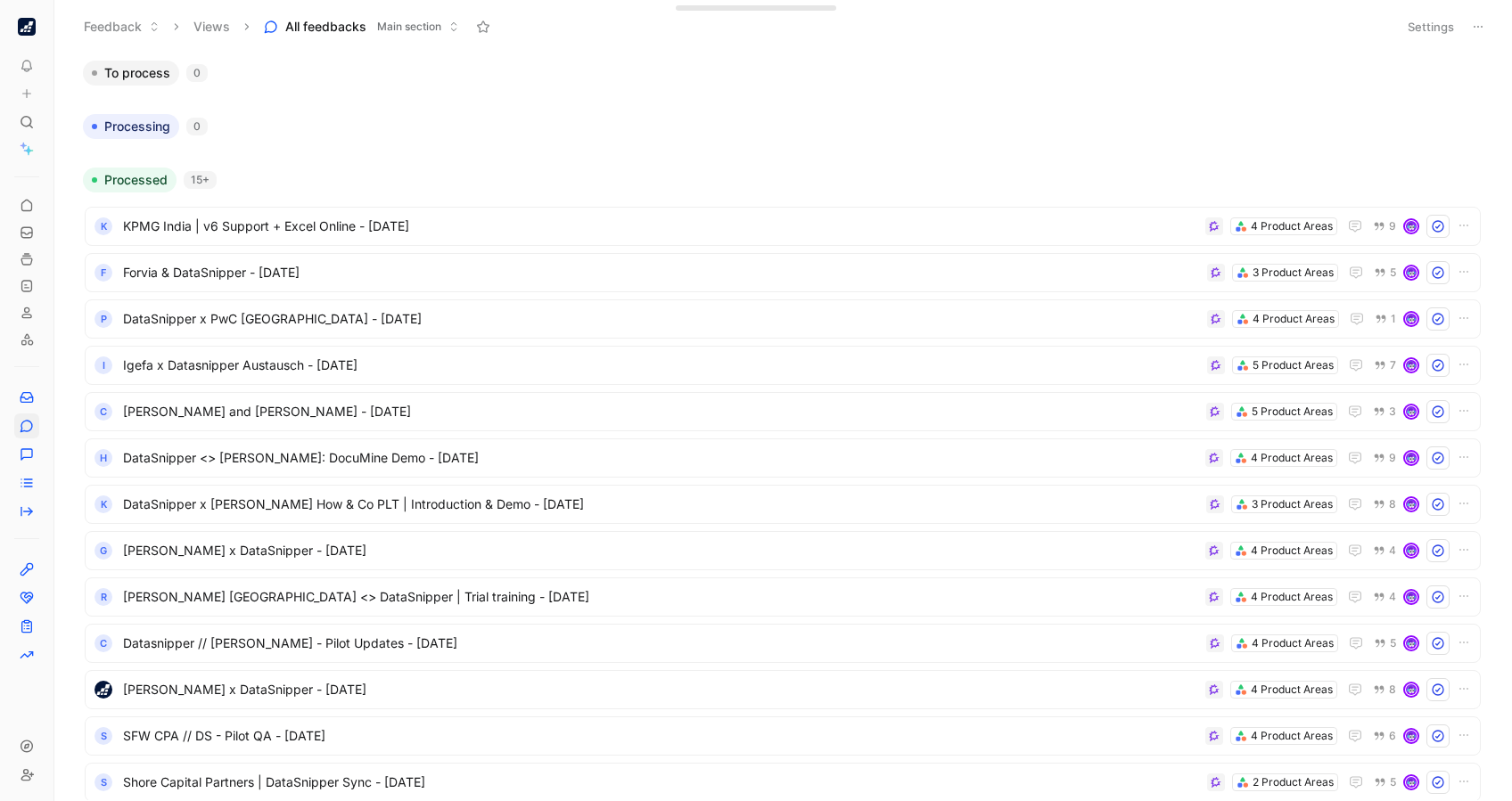
click at [430, 24] on span "Main section" at bounding box center [409, 27] width 64 height 18
click at [544, 107] on div "To process 0 Processing 0 Processed 15+ K KPMG [GEOGRAPHIC_DATA] | v6 Support +…" at bounding box center [781, 429] width 1434 height 740
click at [63, 24] on icon at bounding box center [59, 27] width 15 height 14
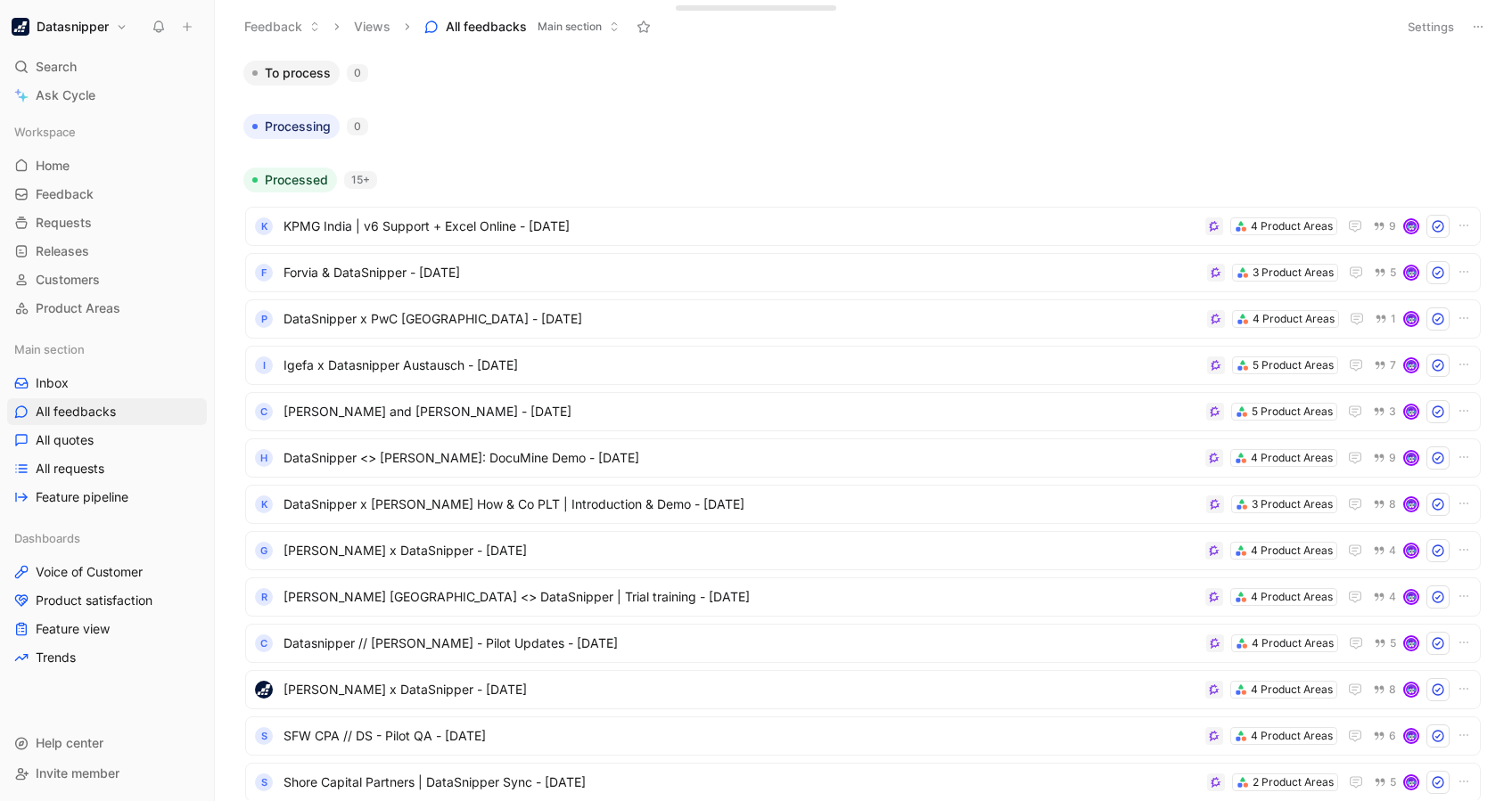
click at [566, 31] on span "Main section" at bounding box center [569, 27] width 64 height 18
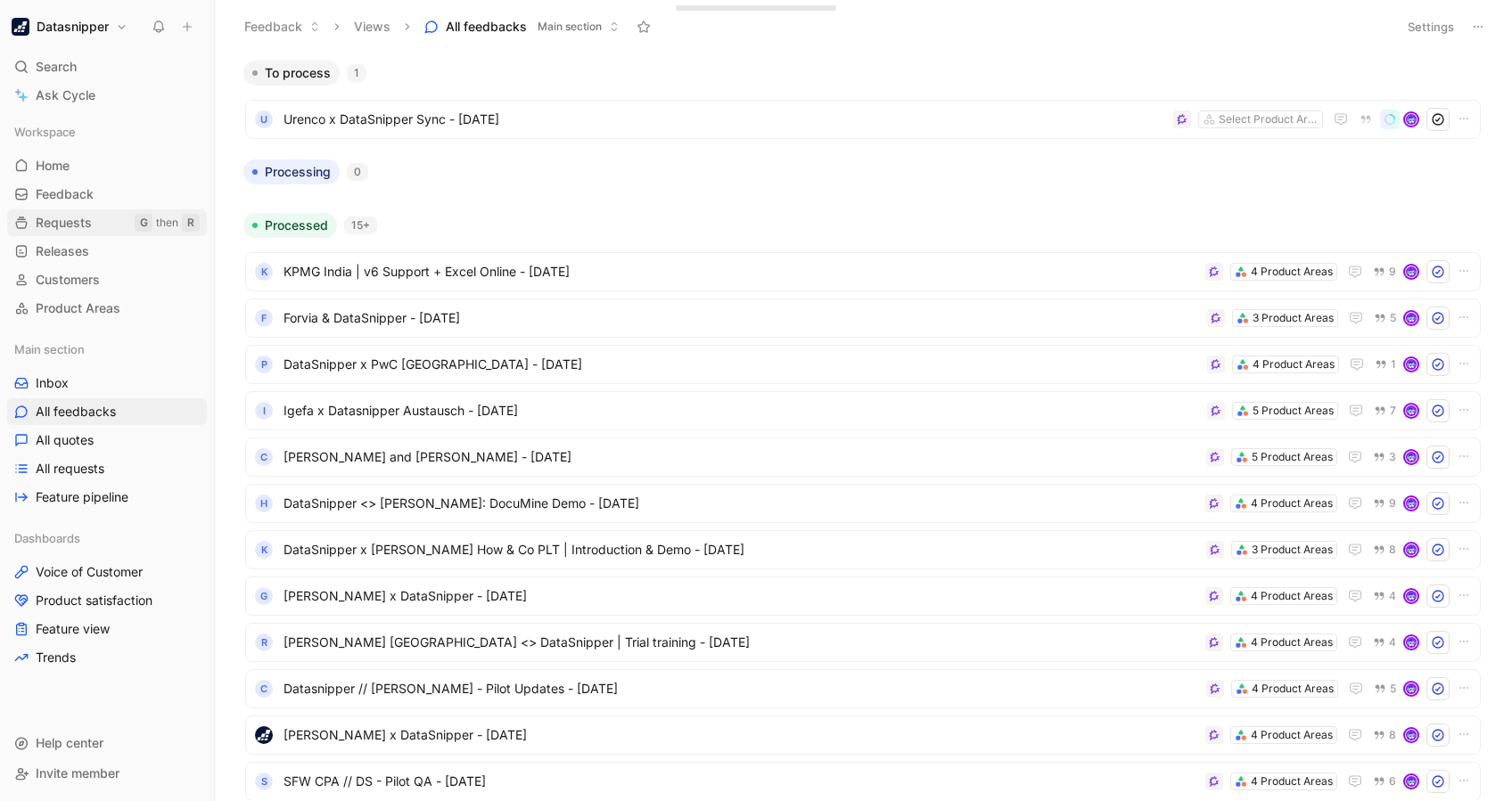
click at [58, 230] on span "Requests" at bounding box center [63, 223] width 56 height 18
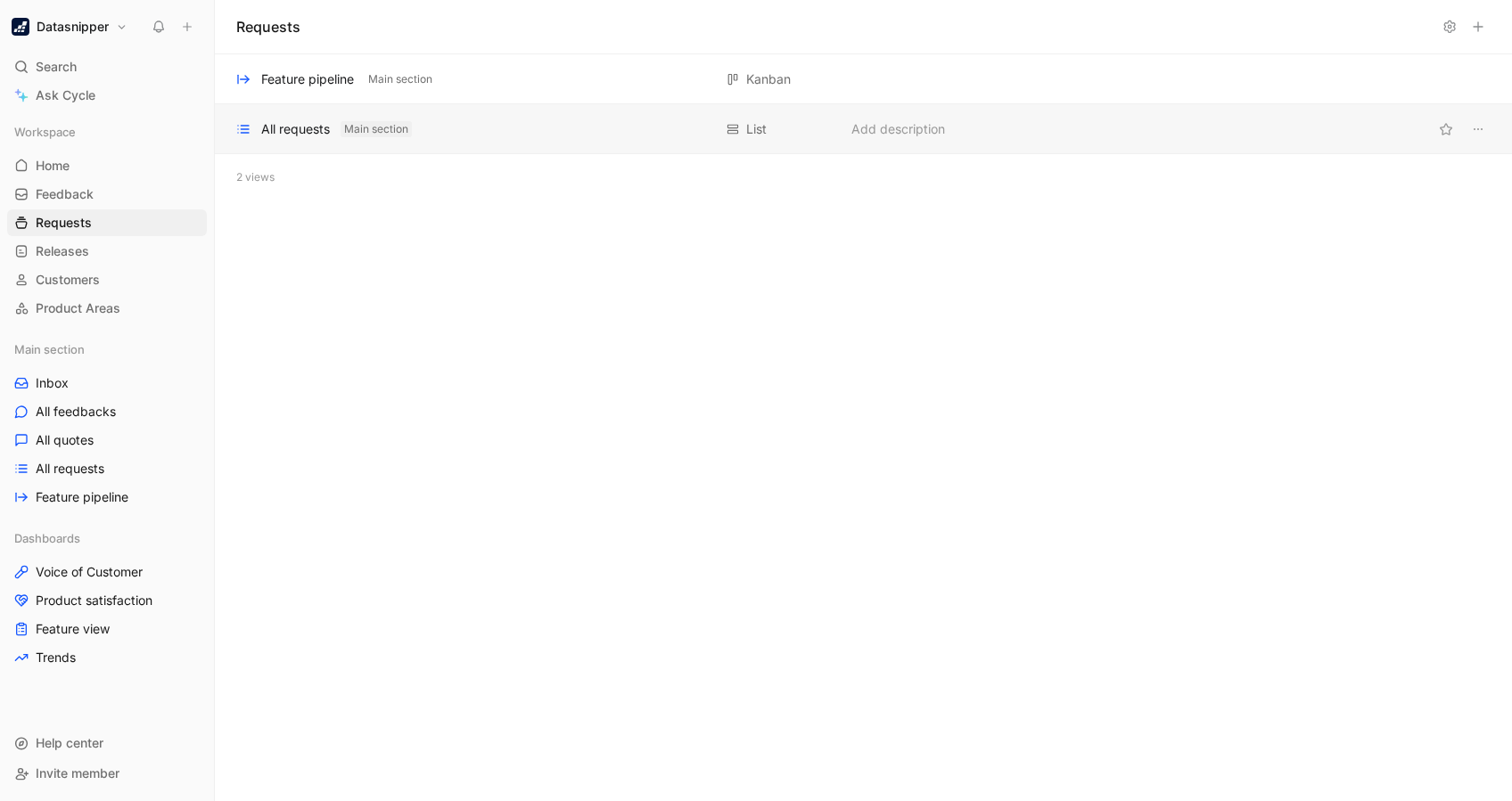
click at [400, 135] on span "Main section" at bounding box center [376, 130] width 64 height 18
click at [751, 137] on div "List" at bounding box center [756, 130] width 21 height 22
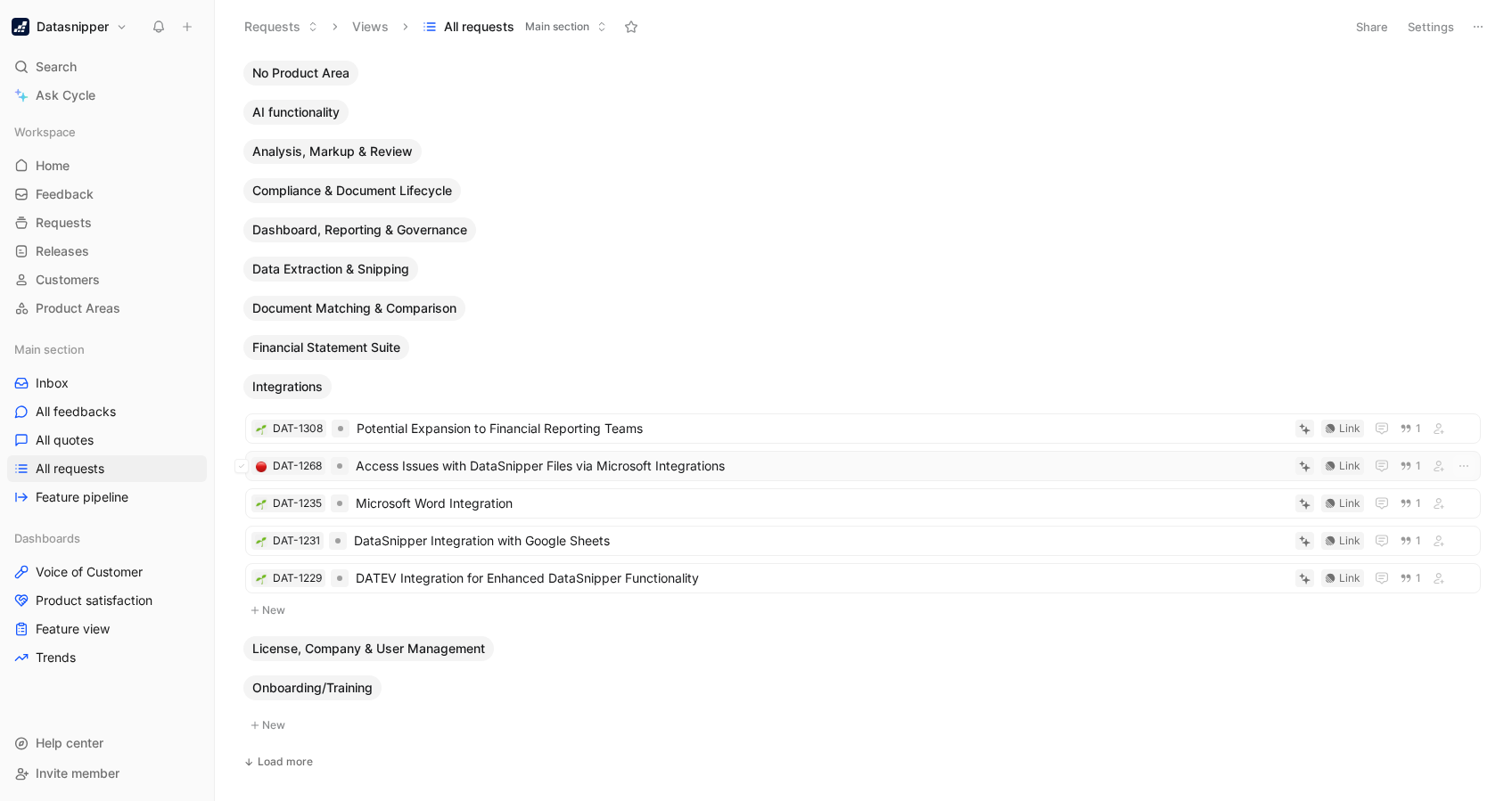
click at [699, 468] on span "Access Issues with DataSnipper Files via Microsoft Integrations" at bounding box center [821, 467] width 933 height 22
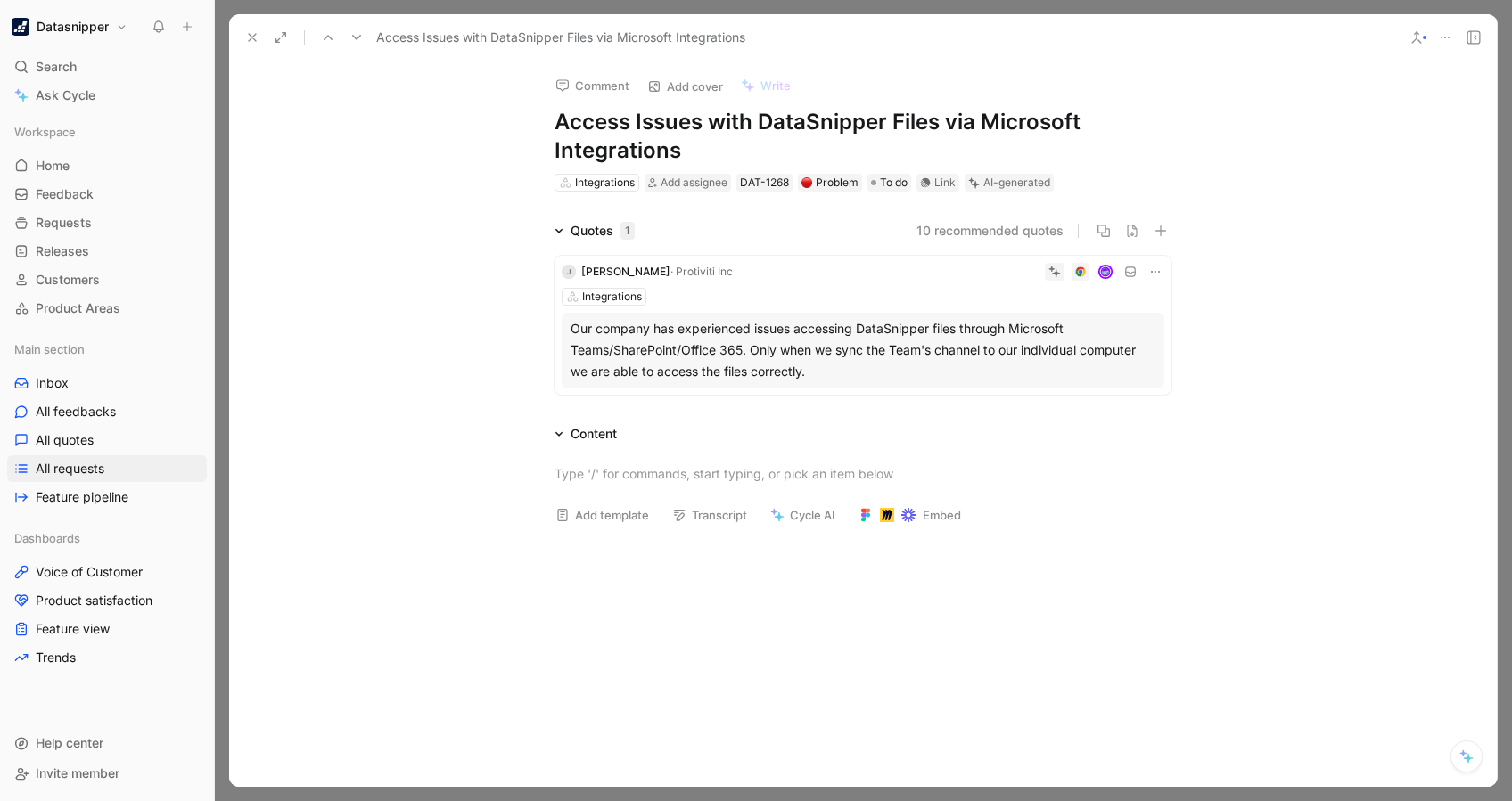
click at [255, 34] on use at bounding box center [252, 37] width 7 height 7
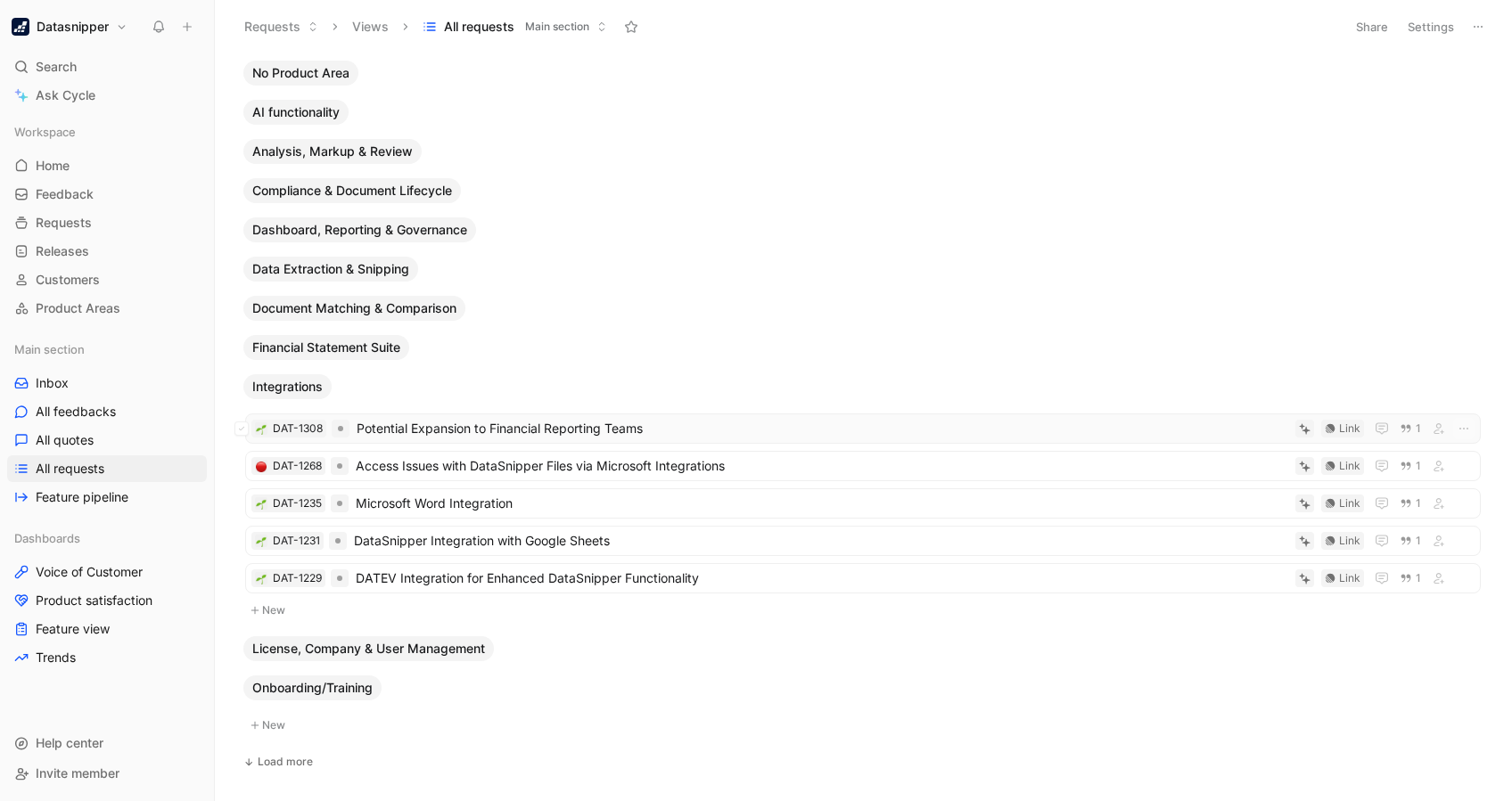
click at [586, 436] on span "Potential Expansion to Financial Reporting Teams" at bounding box center [822, 429] width 932 height 22
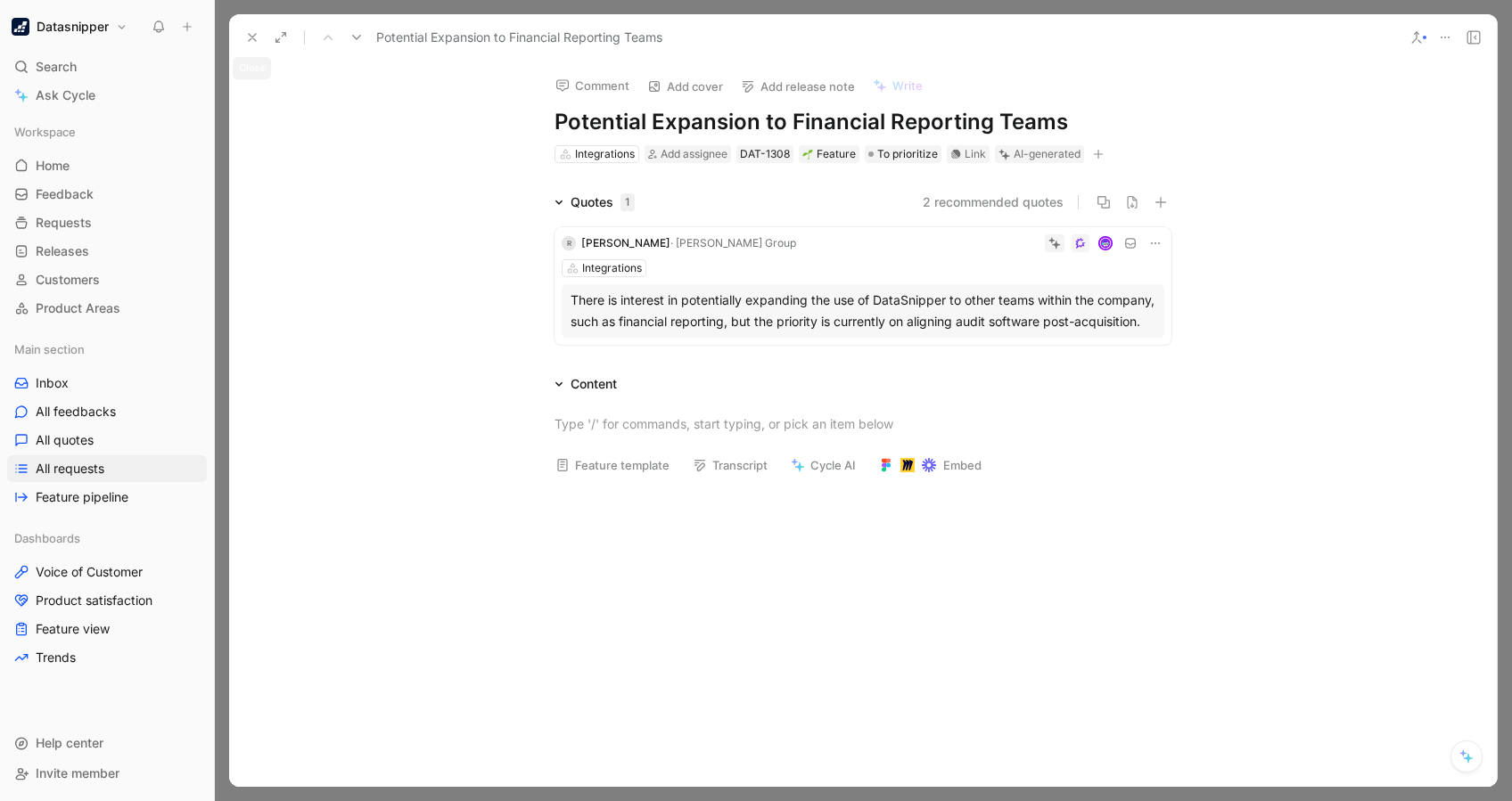
click at [249, 27] on button at bounding box center [253, 38] width 25 height 25
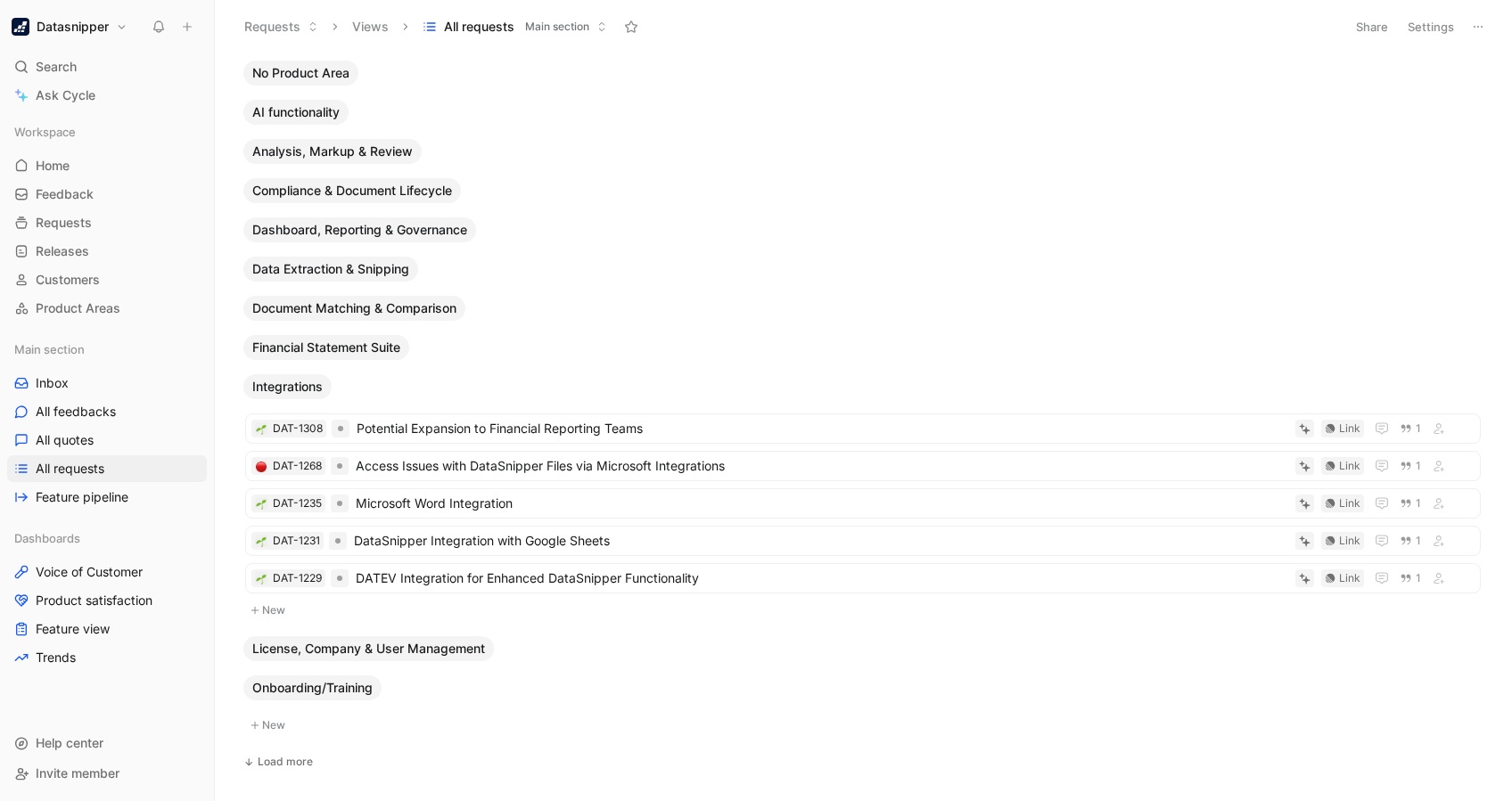
click at [71, 21] on h1 "Datasnipper" at bounding box center [73, 27] width 73 height 16
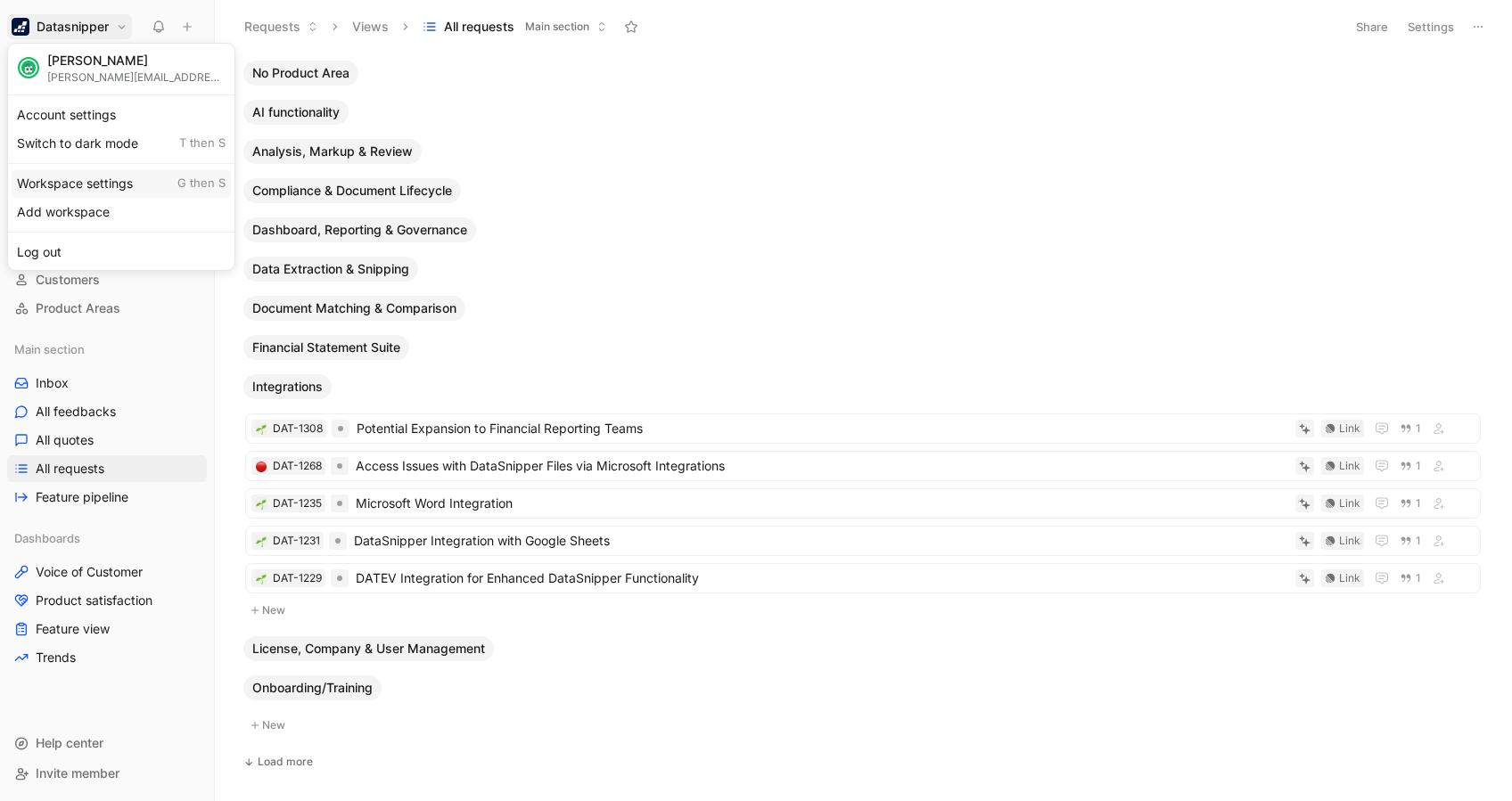
click at [70, 180] on div "Workspace settings G then S" at bounding box center [121, 183] width 219 height 28
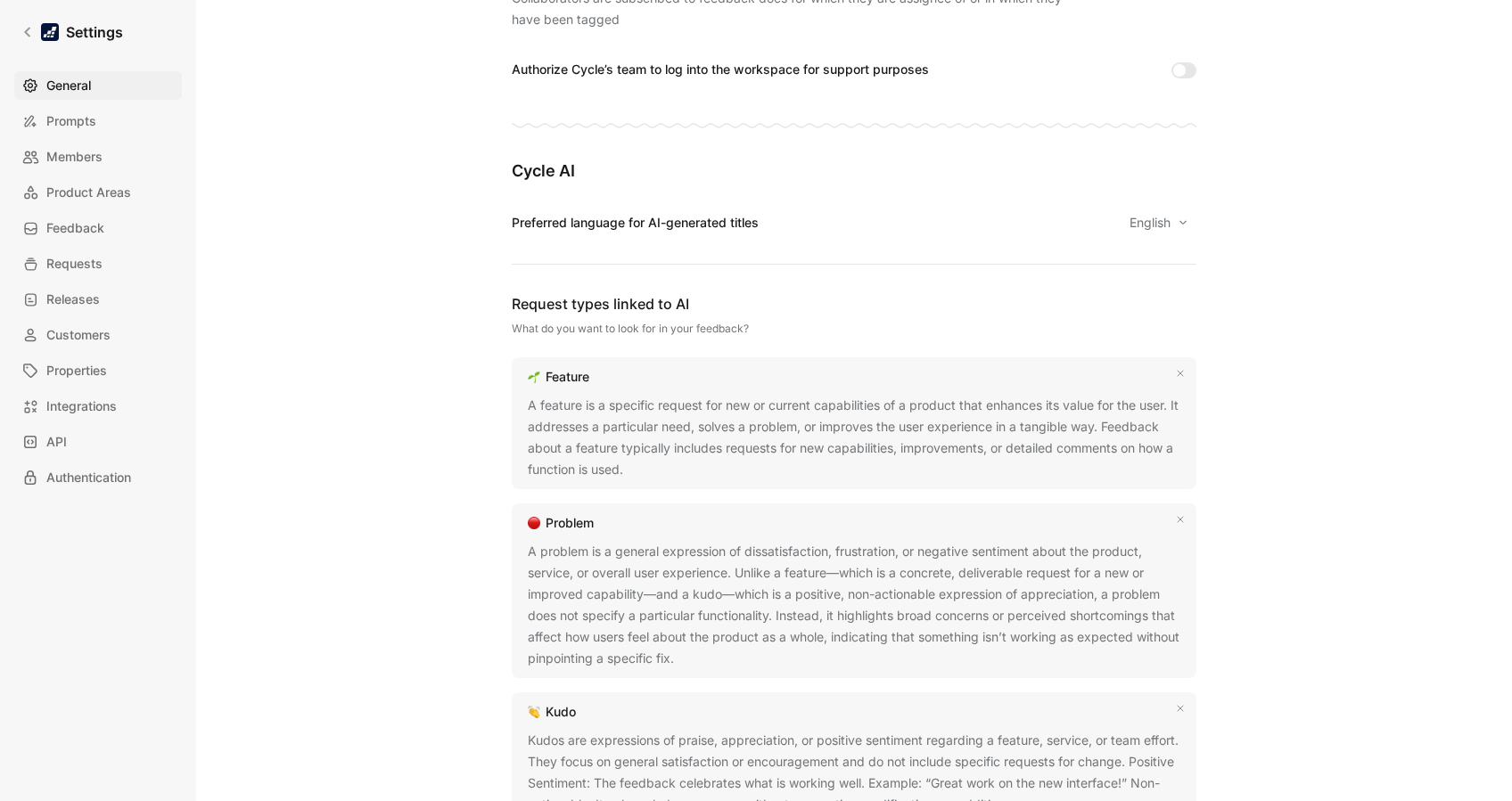
scroll to position [877, 0]
click at [683, 458] on div "A feature is a specific request for new or current capabilities of a product th…" at bounding box center [854, 437] width 653 height 85
click at [1133, 600] on div "General Saved Workspace Name This impacts Cycle AI requests Datasnipper Logo «r…" at bounding box center [854, 378] width 1259 height 2452
click at [1133, 130] on div "General Saved Workspace Name This impacts Cycle AI requests Datasnipper Logo «r…" at bounding box center [854, 378] width 1259 height 2452
click at [50, 27] on div at bounding box center [50, 33] width 18 height 18
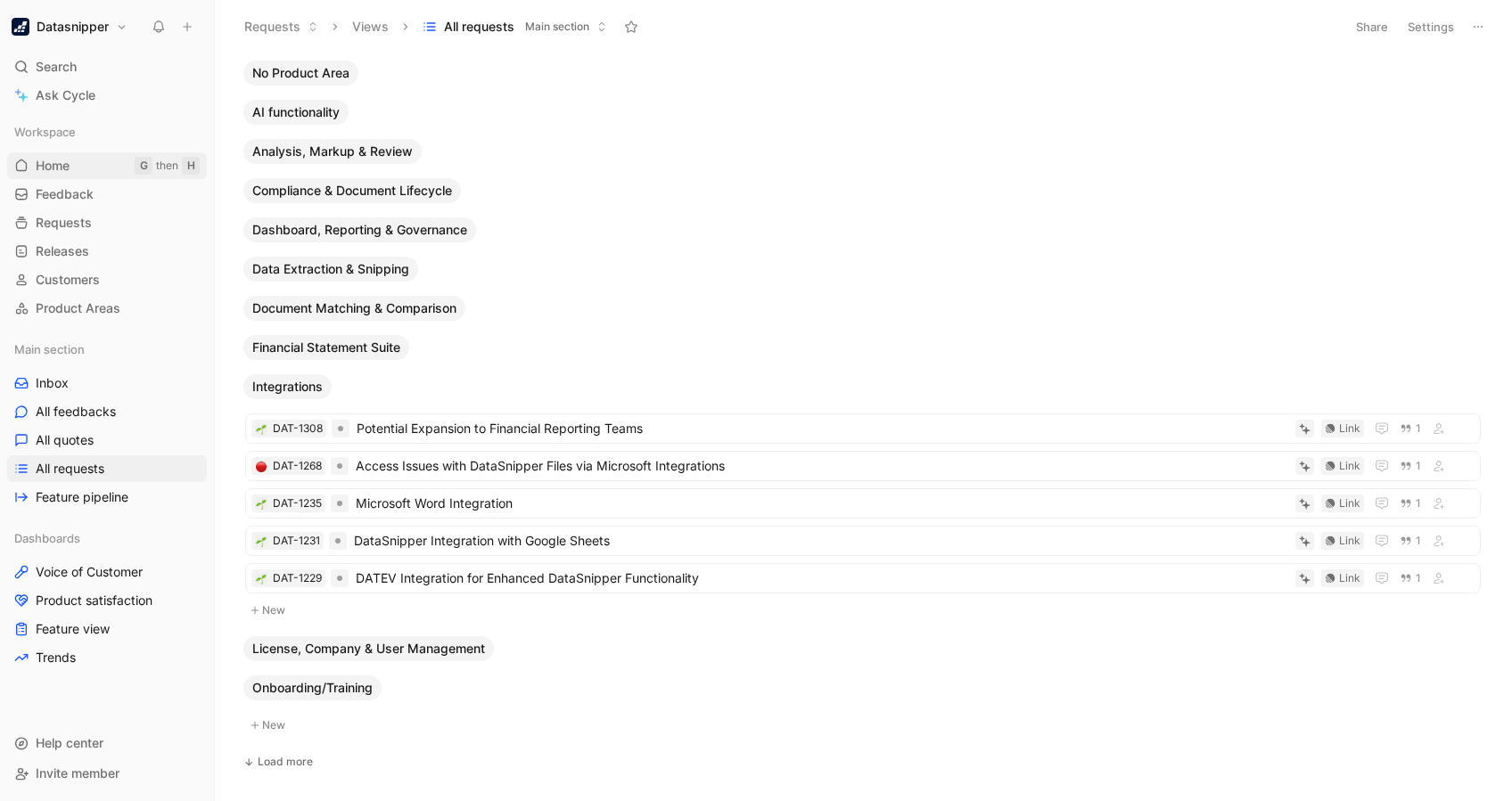
click at [67, 179] on link "Home G then H" at bounding box center [107, 166] width 199 height 27
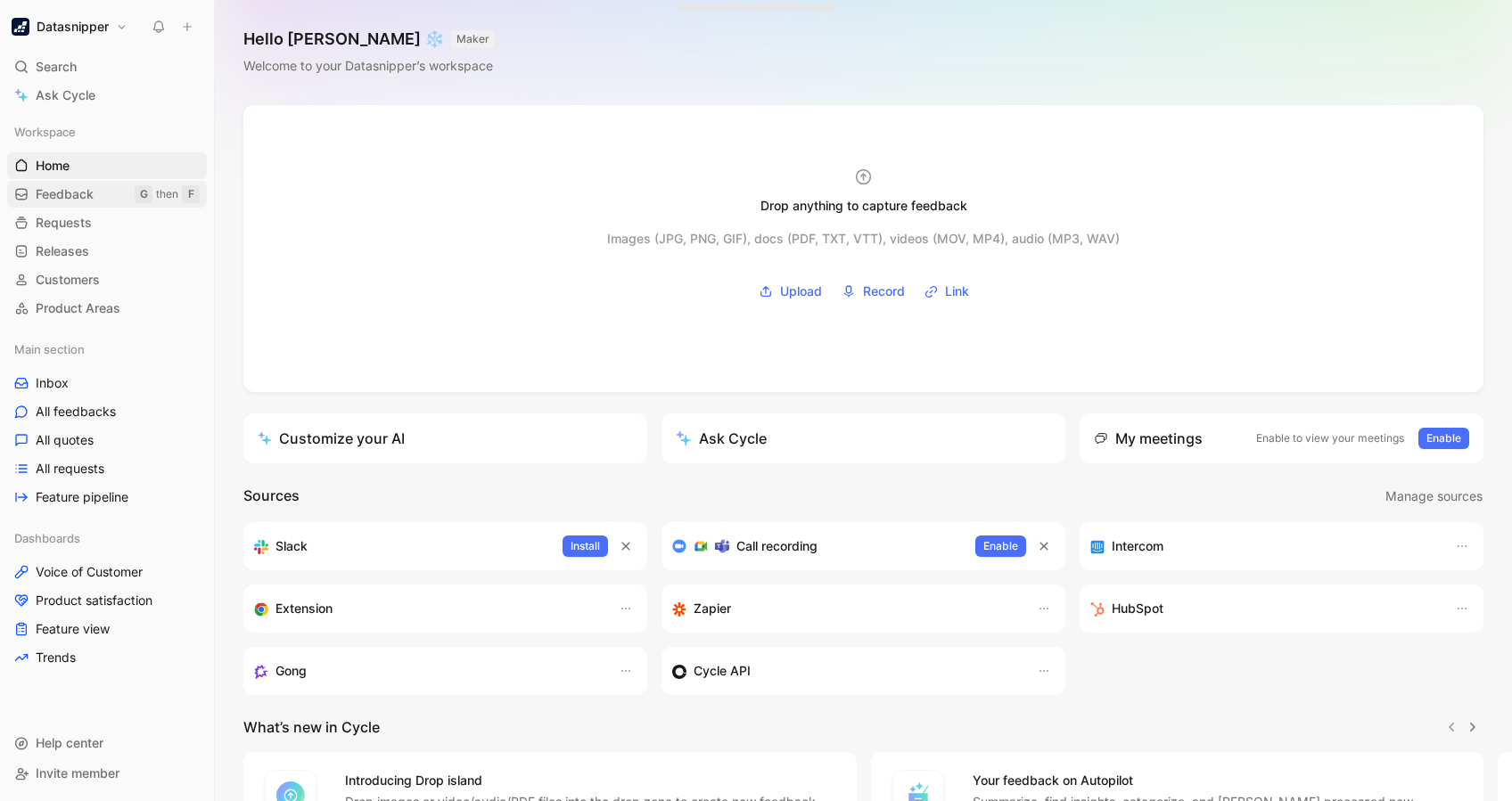
click at [80, 193] on span "Feedback" at bounding box center [64, 195] width 58 height 18
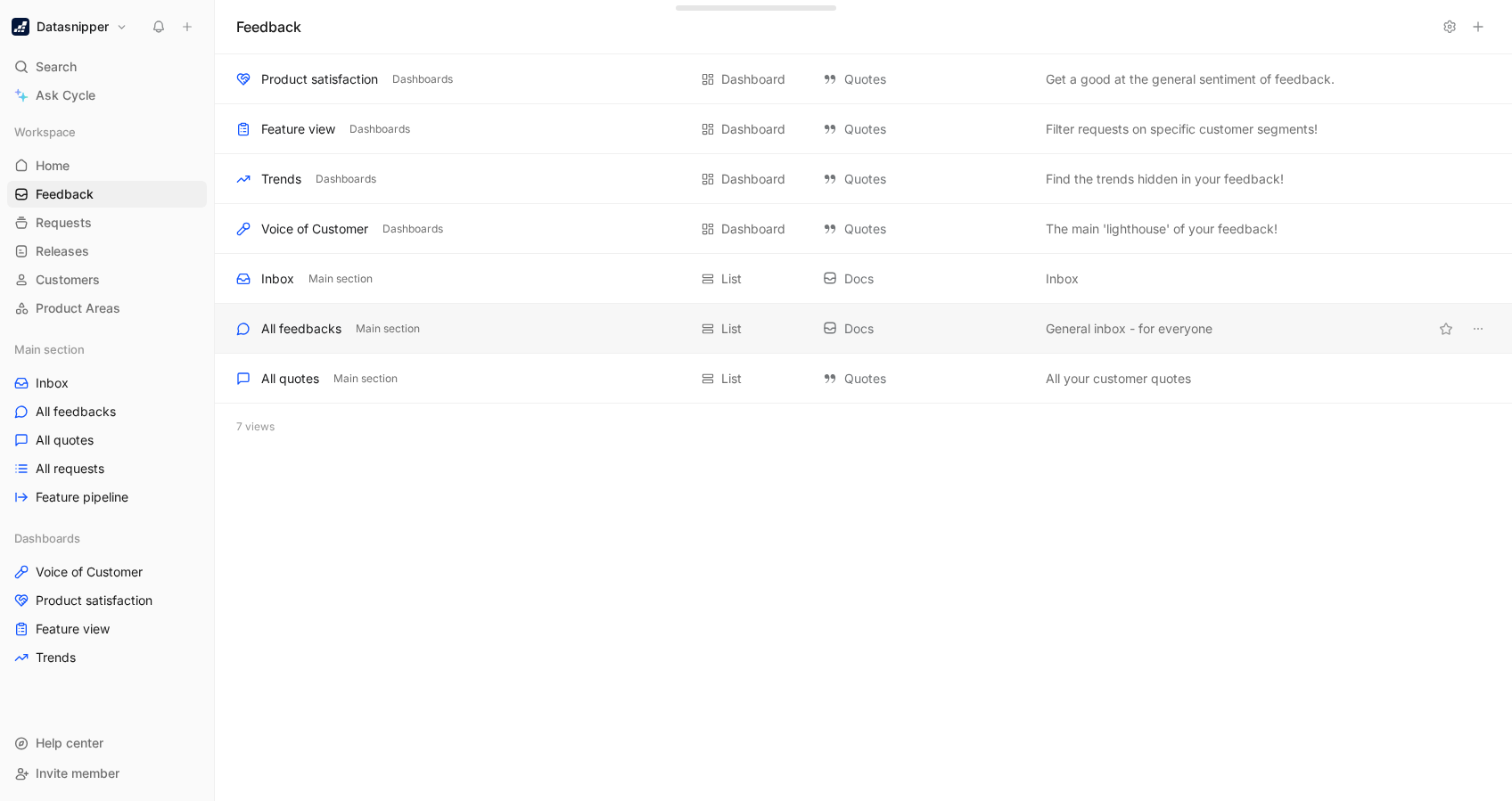
click at [302, 316] on div "All feedbacks Main section List Docs General inbox - for everyone" at bounding box center [863, 328] width 1297 height 50
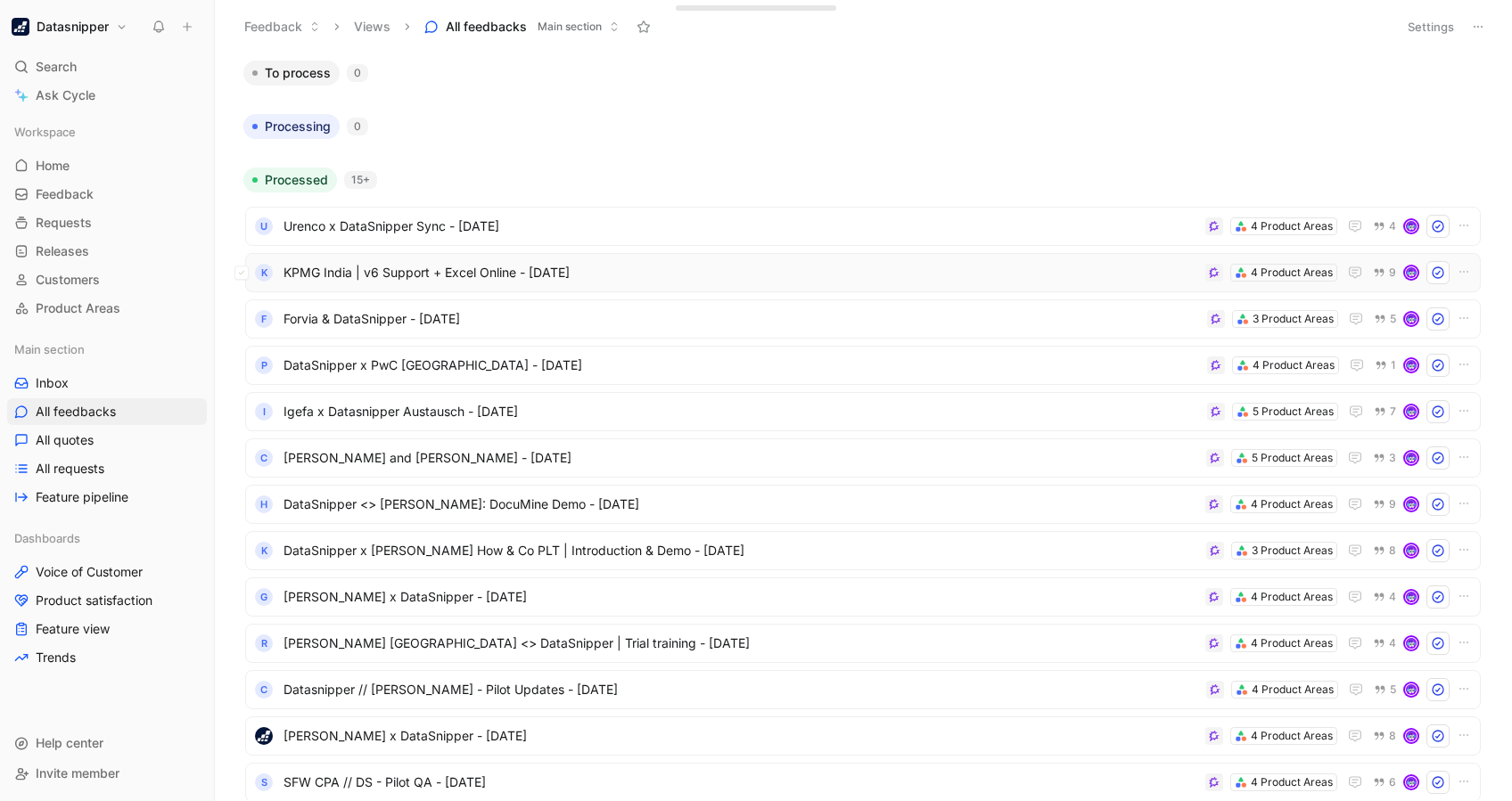
click at [642, 263] on span "KPMG India | v6 Support + Excel Online - [DATE]" at bounding box center [741, 273] width 915 height 22
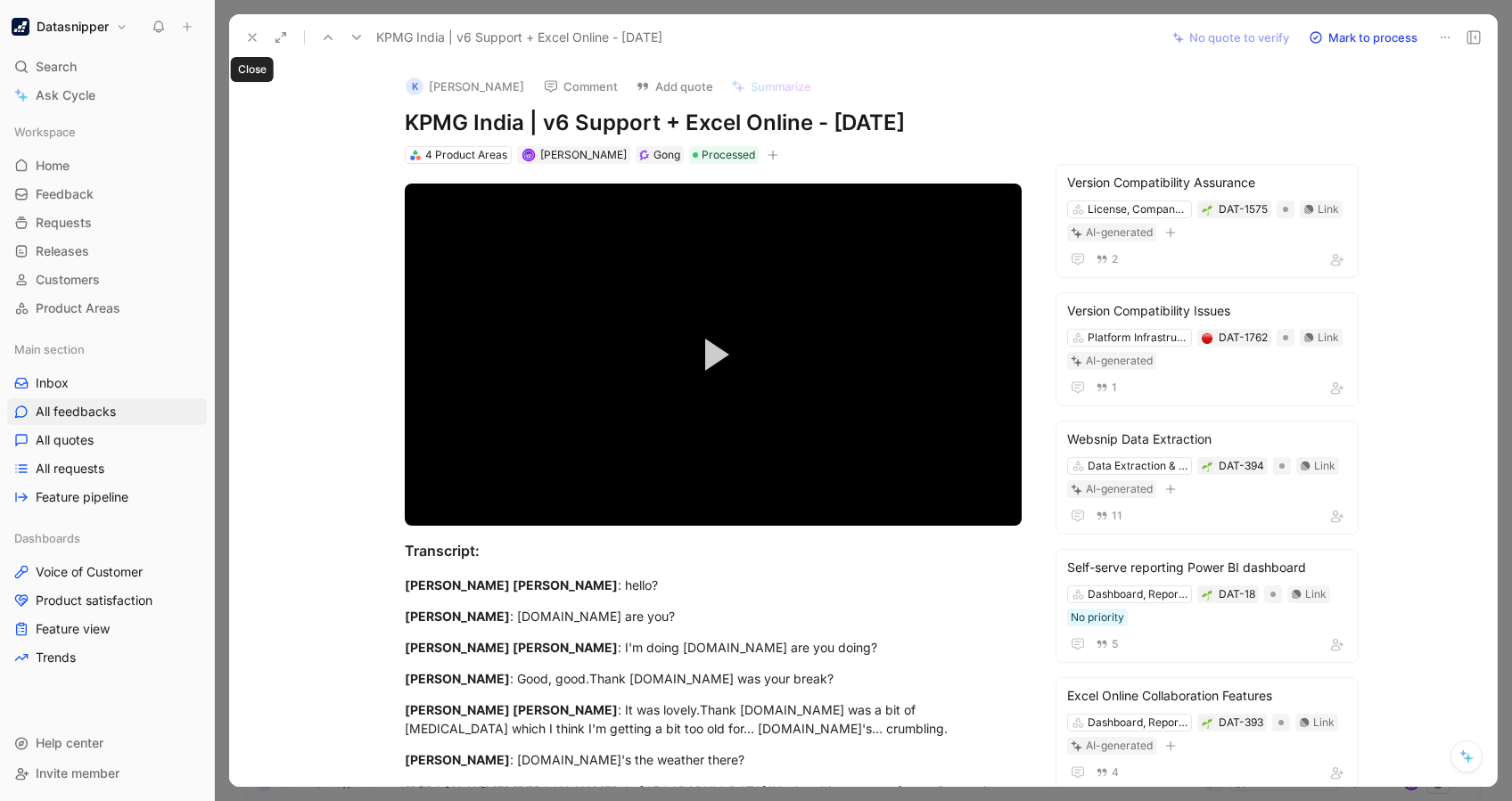
click at [247, 27] on button at bounding box center [253, 38] width 25 height 25
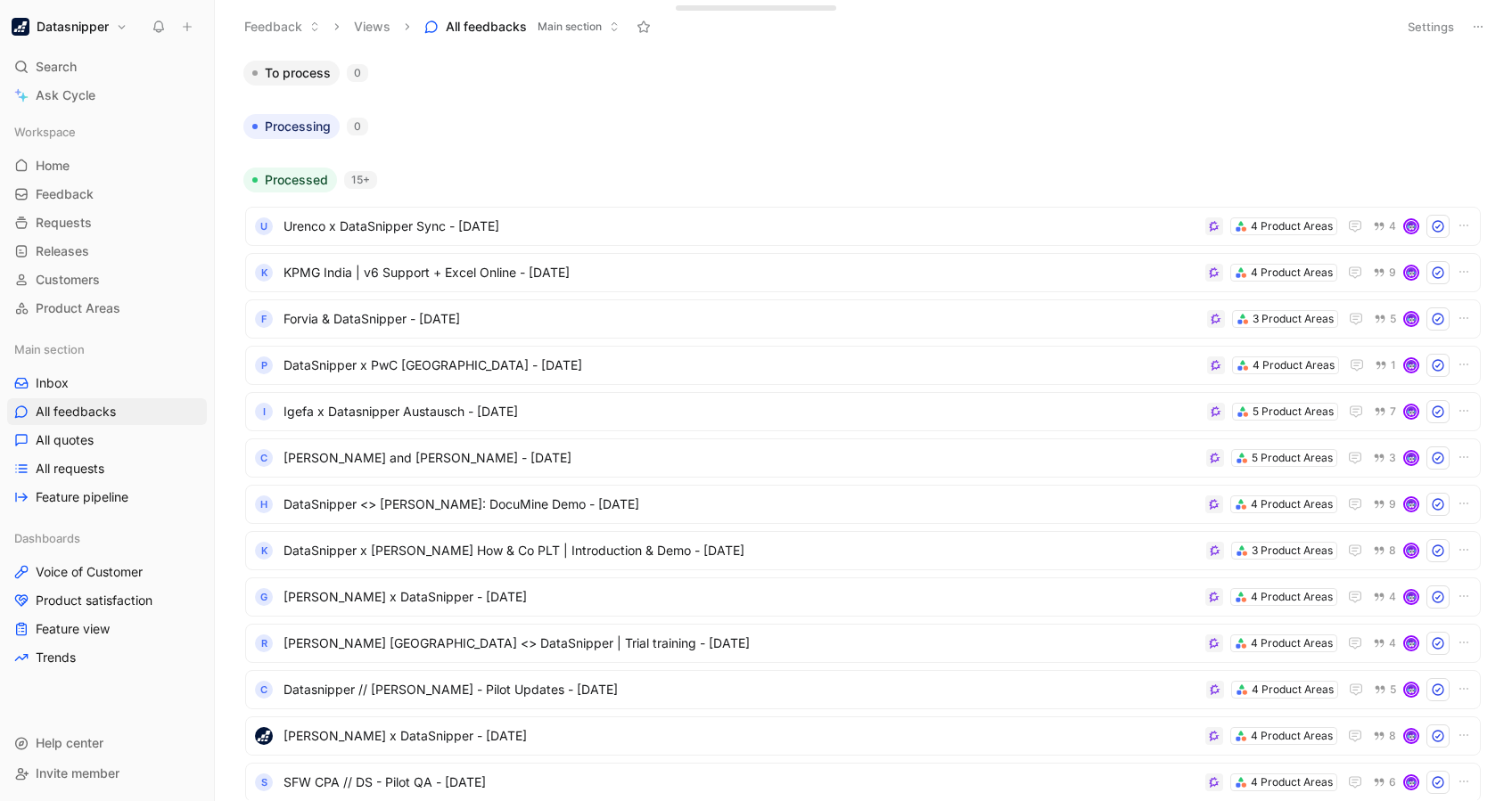
click at [570, 24] on span "Main section" at bounding box center [569, 27] width 64 height 18
click at [877, 129] on div "Processing 0" at bounding box center [863, 127] width 1254 height 25
click at [647, 27] on use at bounding box center [644, 26] width 13 height 12
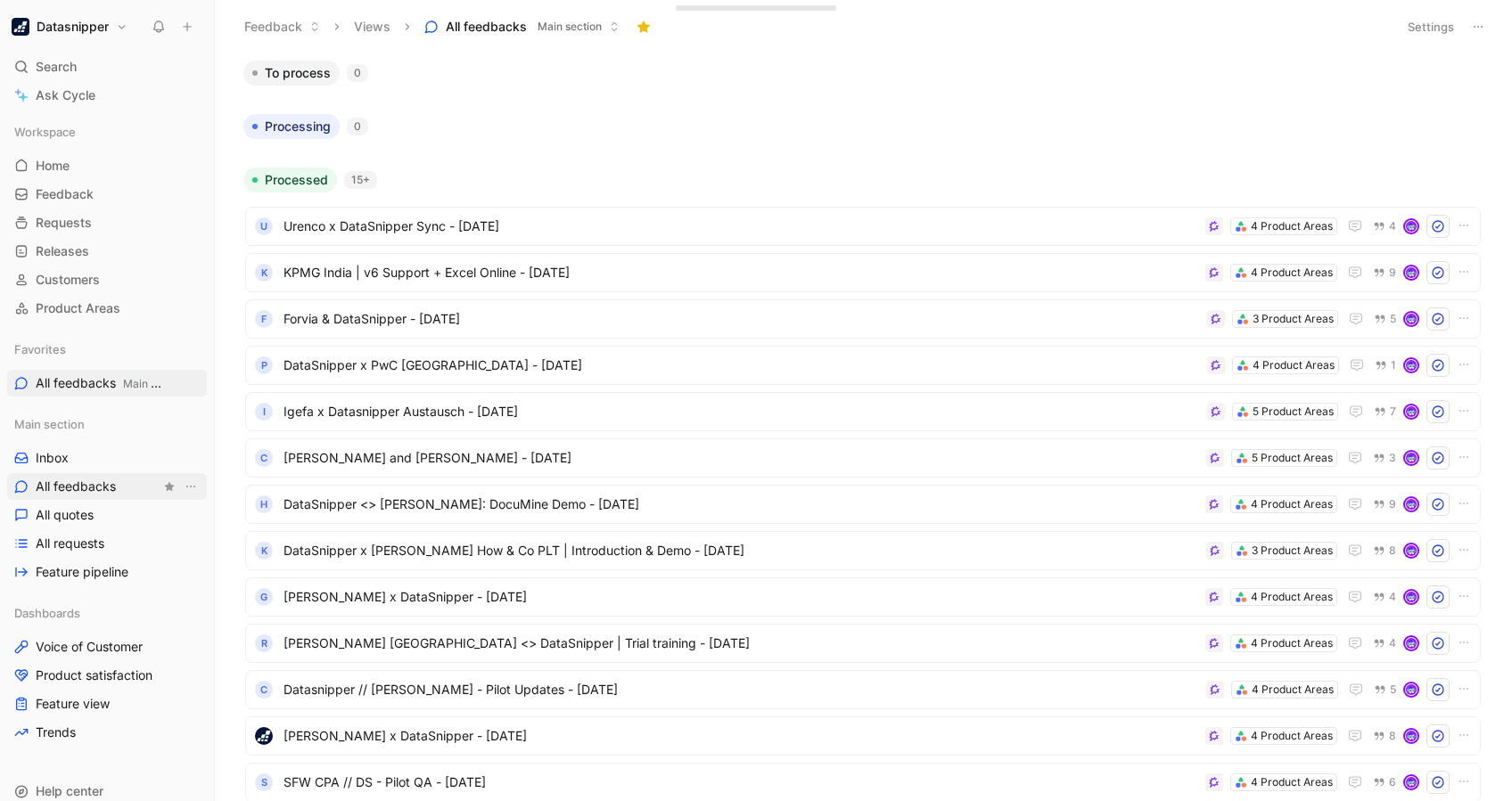
click at [50, 481] on span "All feedbacks" at bounding box center [75, 487] width 81 height 18
click at [650, 26] on button at bounding box center [644, 27] width 25 height 25
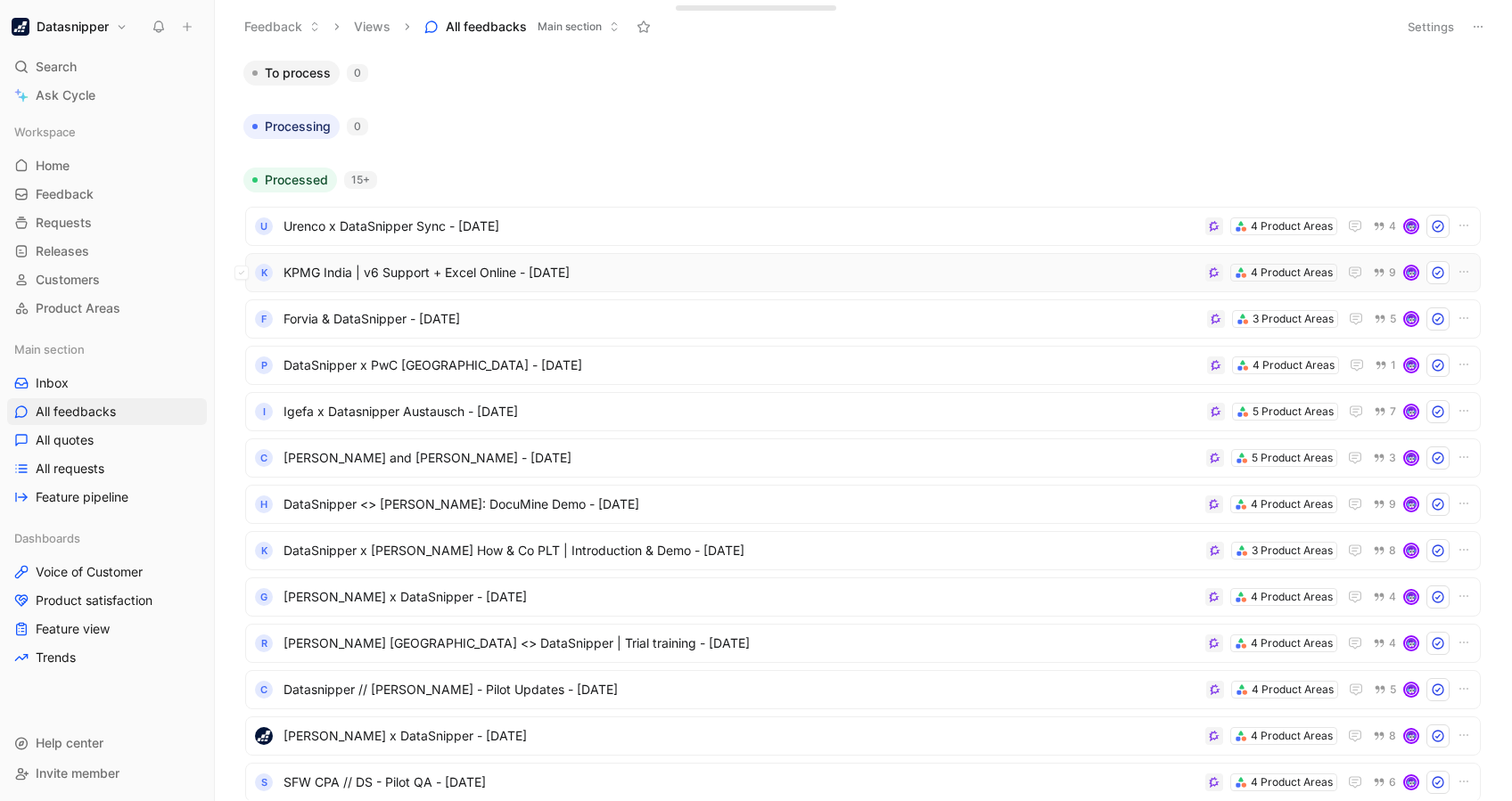
click at [862, 264] on span "KPMG India | v6 Support + Excel Online - [DATE]" at bounding box center [741, 273] width 915 height 22
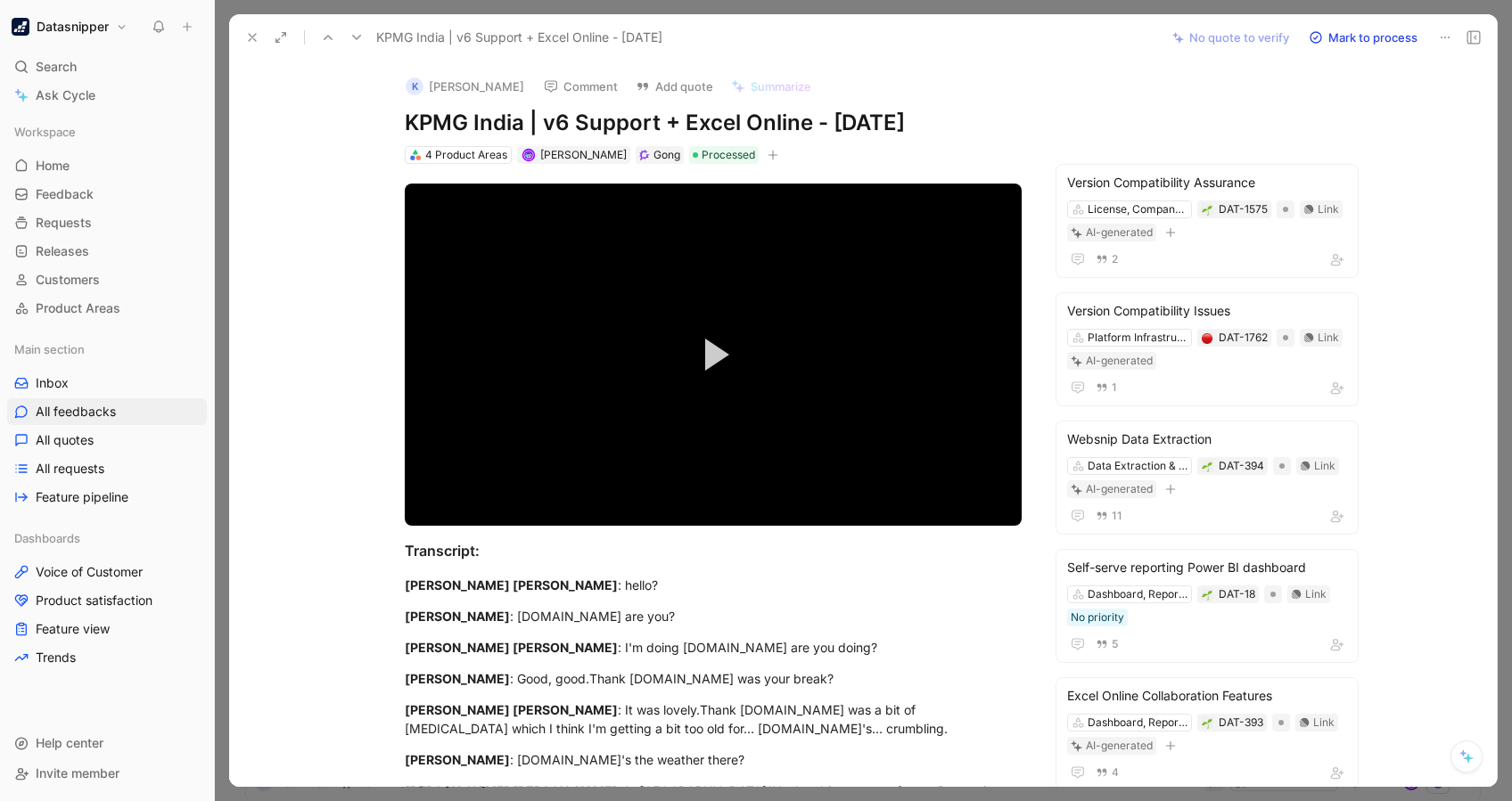
click at [112, 31] on button "Datasnipper" at bounding box center [70, 27] width 125 height 25
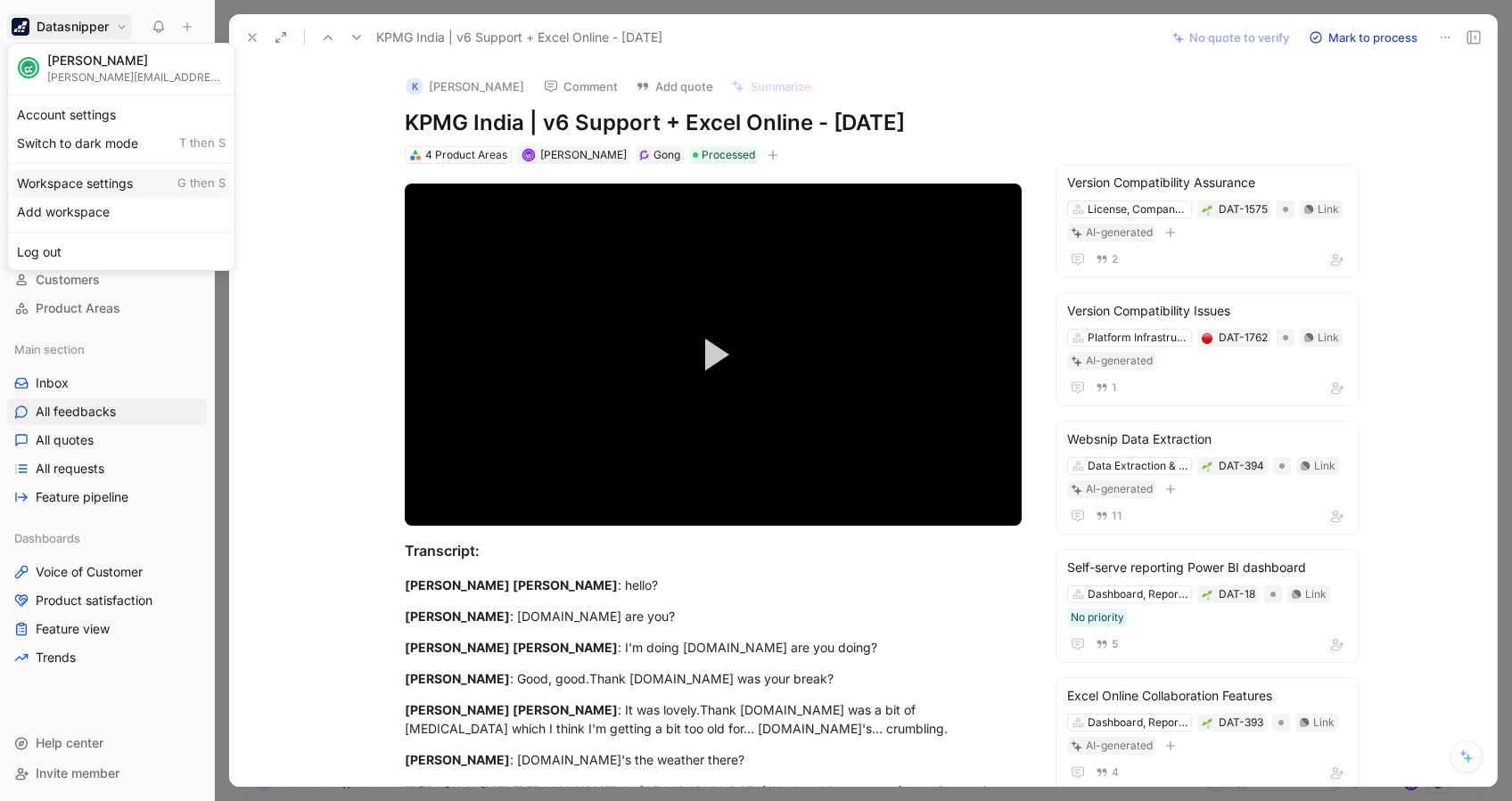
click at [60, 170] on div "Workspace settings G then S" at bounding box center [121, 183] width 219 height 28
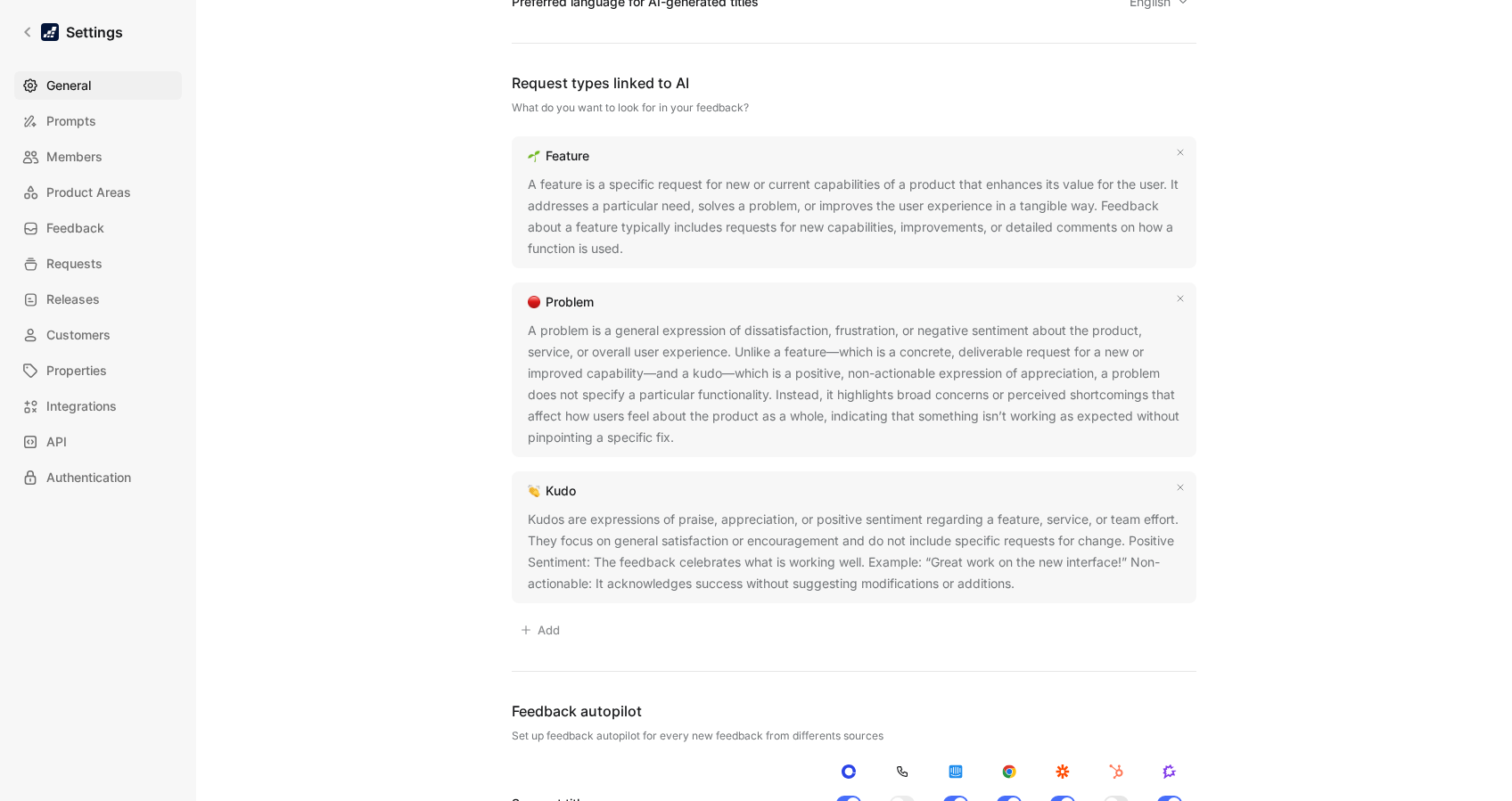
scroll to position [1071, 0]
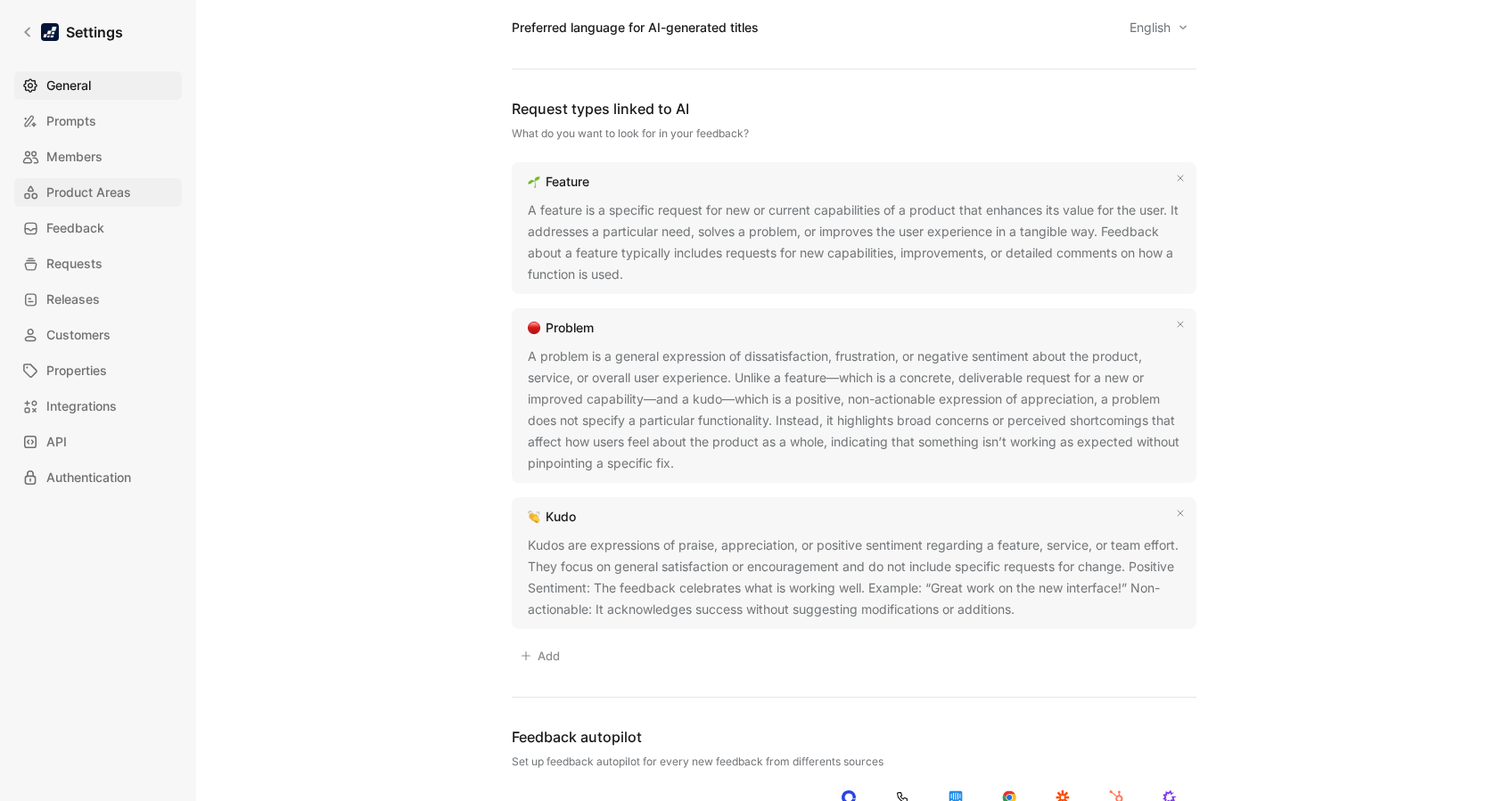
click at [81, 198] on span "Product Areas" at bounding box center [88, 193] width 84 height 22
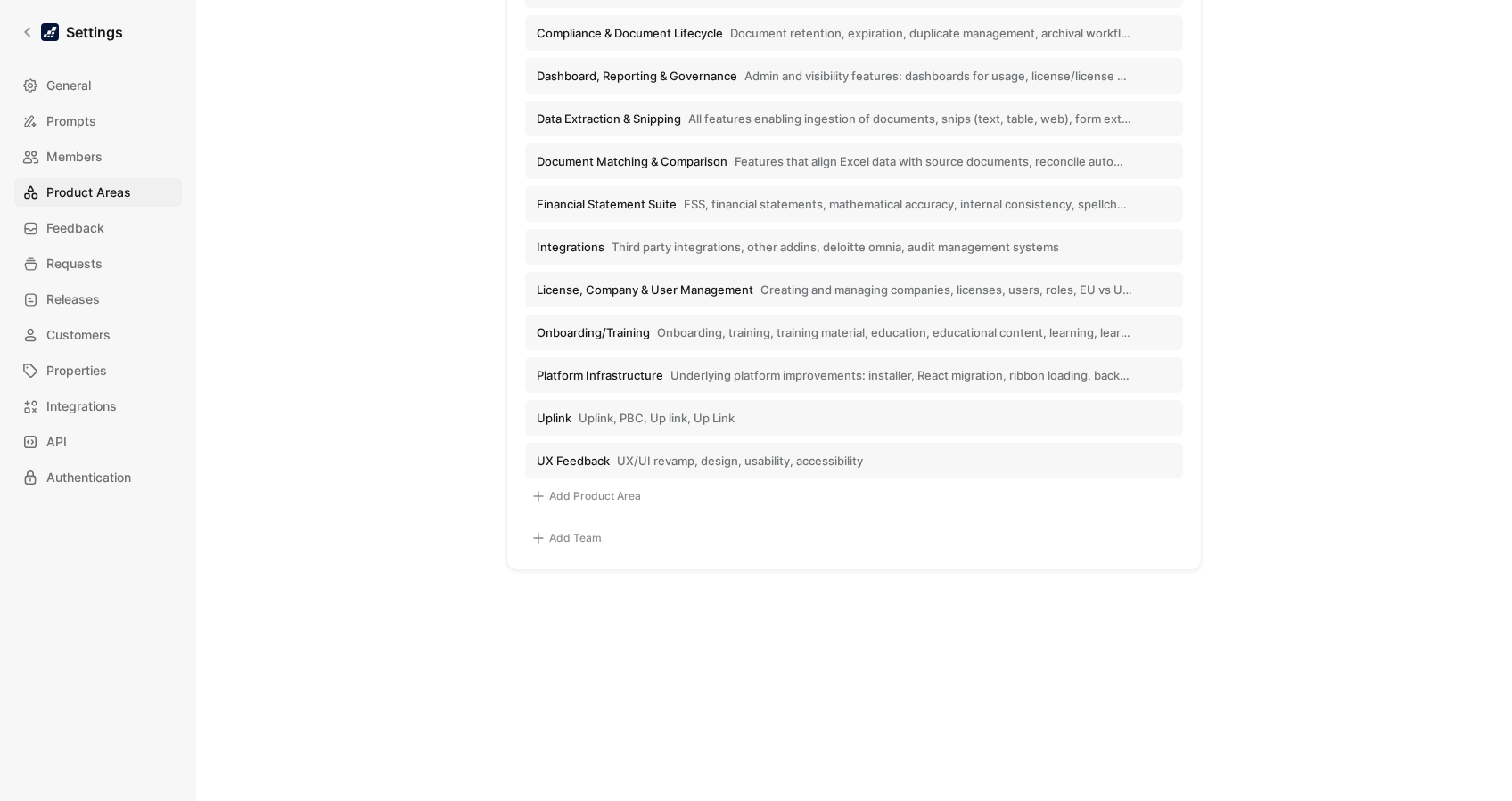
scroll to position [442, 0]
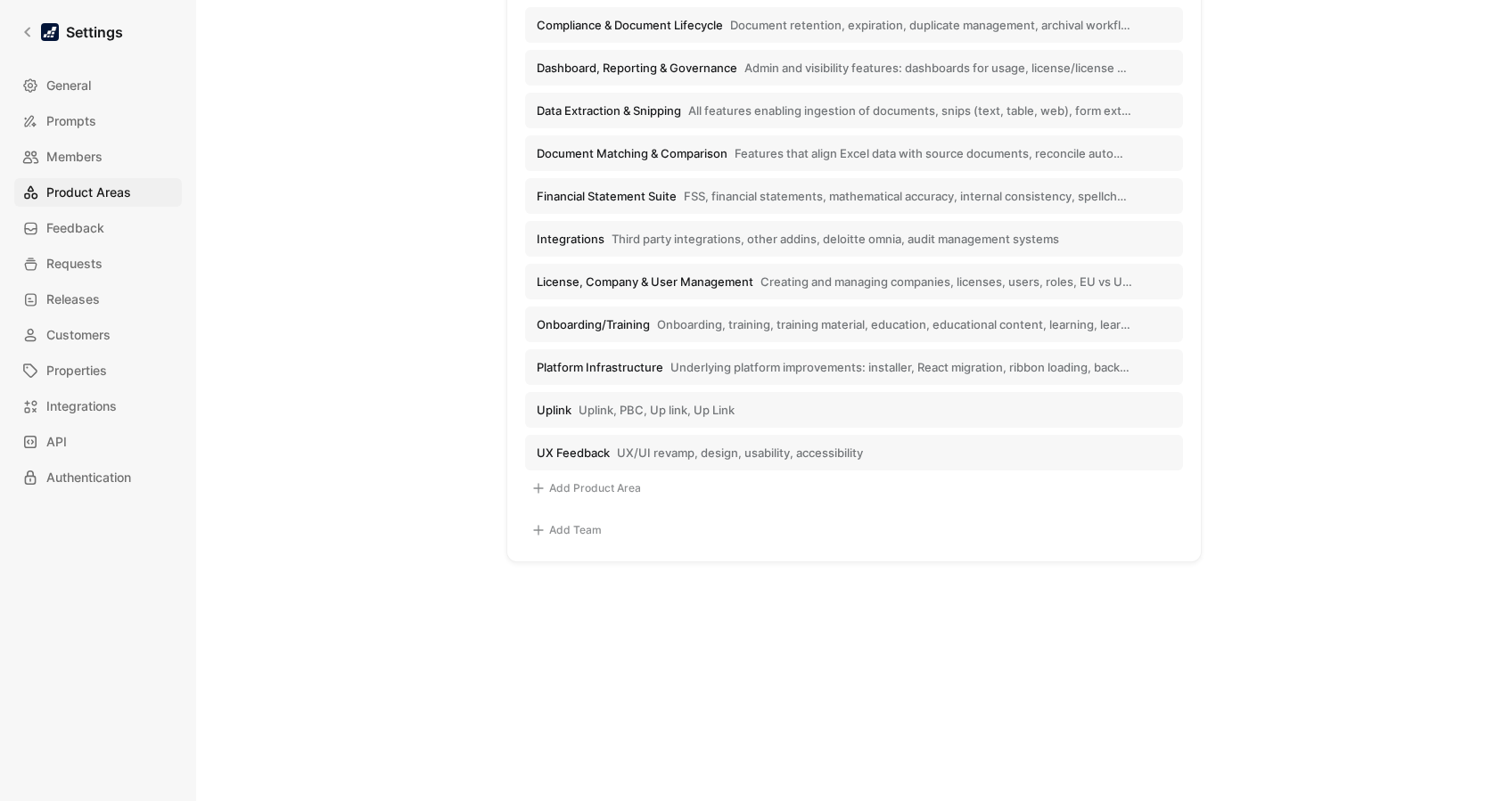
click at [836, 320] on span "Onboarding, training, training material, education, educational content, learni…" at bounding box center [895, 324] width 475 height 16
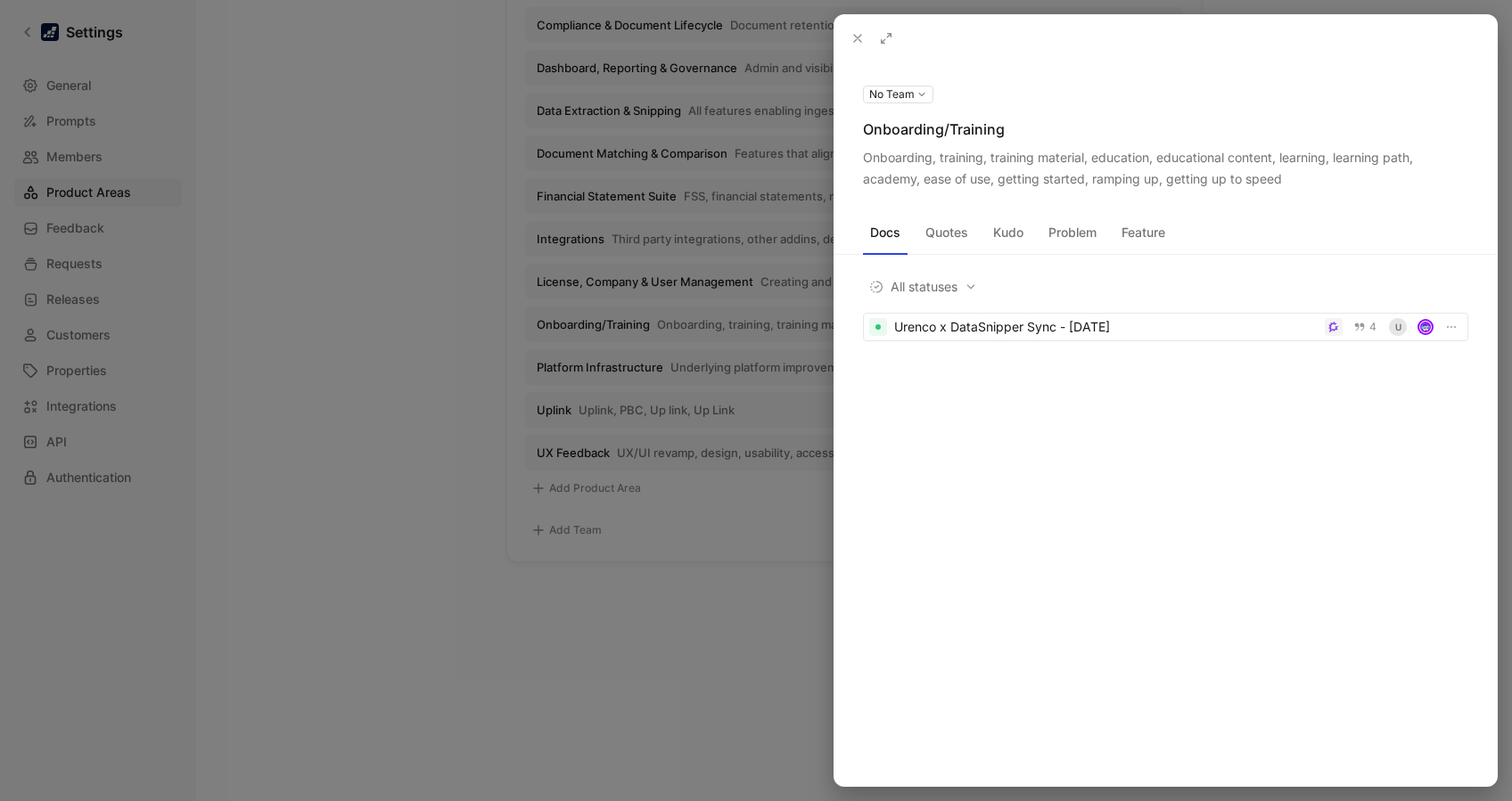
click at [1036, 136] on div "Onboarding/Training" at bounding box center [1166, 130] width 606 height 22
click at [0, 0] on button at bounding box center [0, 0] width 0 height 0
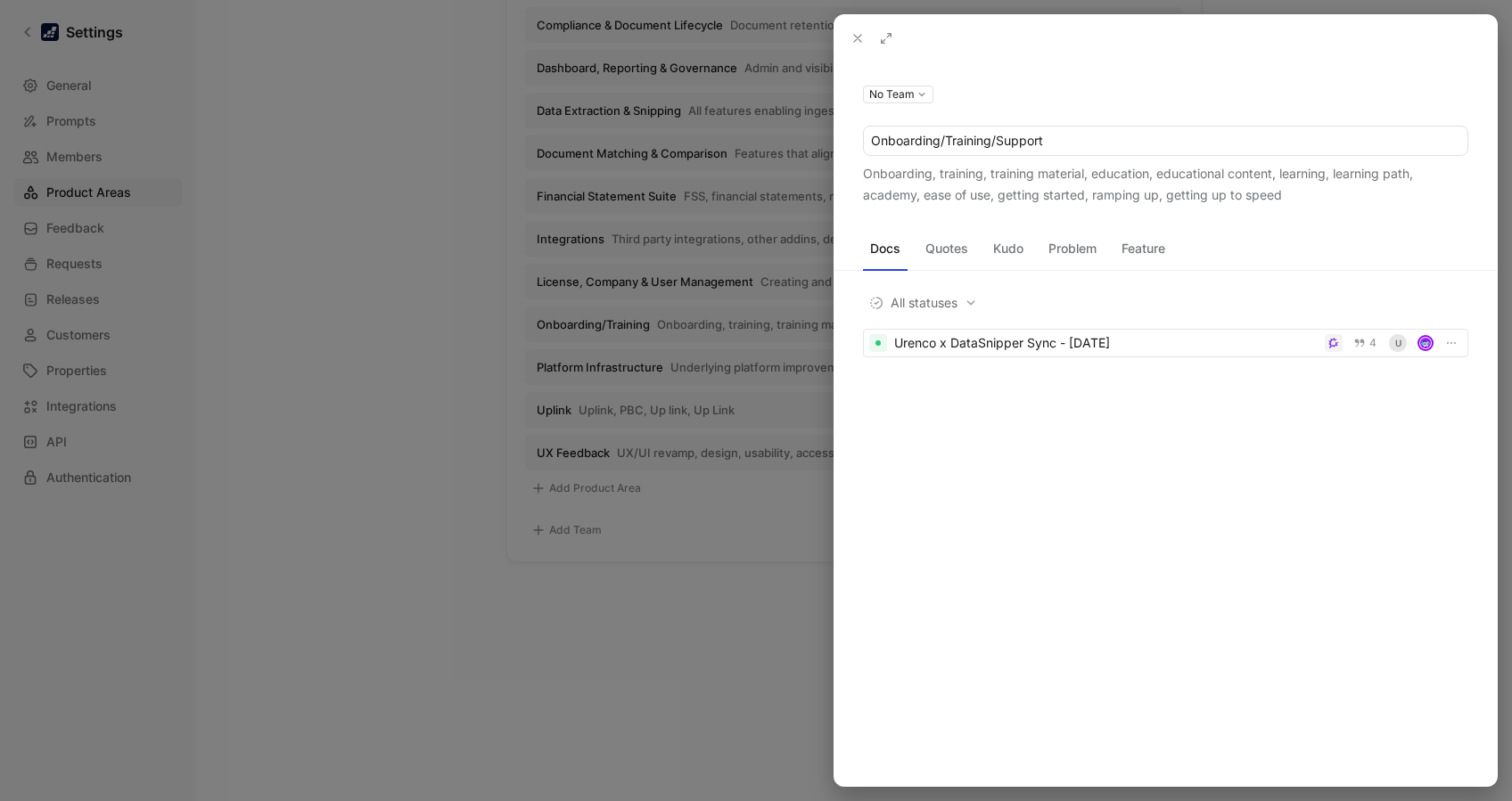
type input "Onboarding/Training/Support"
click at [1133, 198] on div "Onboarding, training, training material, education, educational content, learni…" at bounding box center [1166, 184] width 606 height 43
click at [0, 0] on icon at bounding box center [0, 0] width 0 height 0
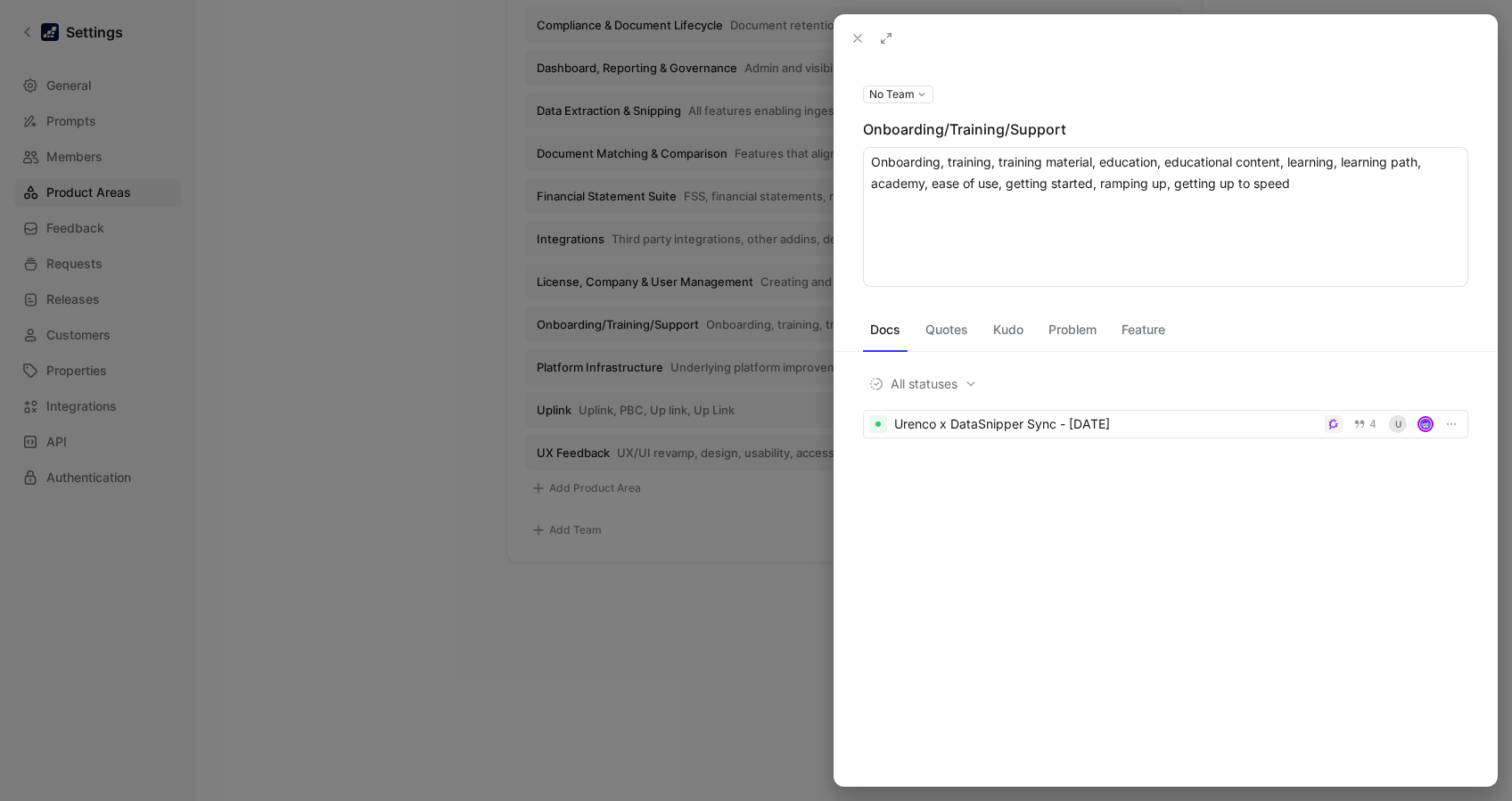
click at [1133, 189] on textarea "Onboarding, training, training material, education, educational content, learni…" at bounding box center [1166, 217] width 606 height 140
type textarea "Onboarding, training, training material, education, educational content, learni…"
click at [908, 91] on button "No Team" at bounding box center [898, 94] width 71 height 18
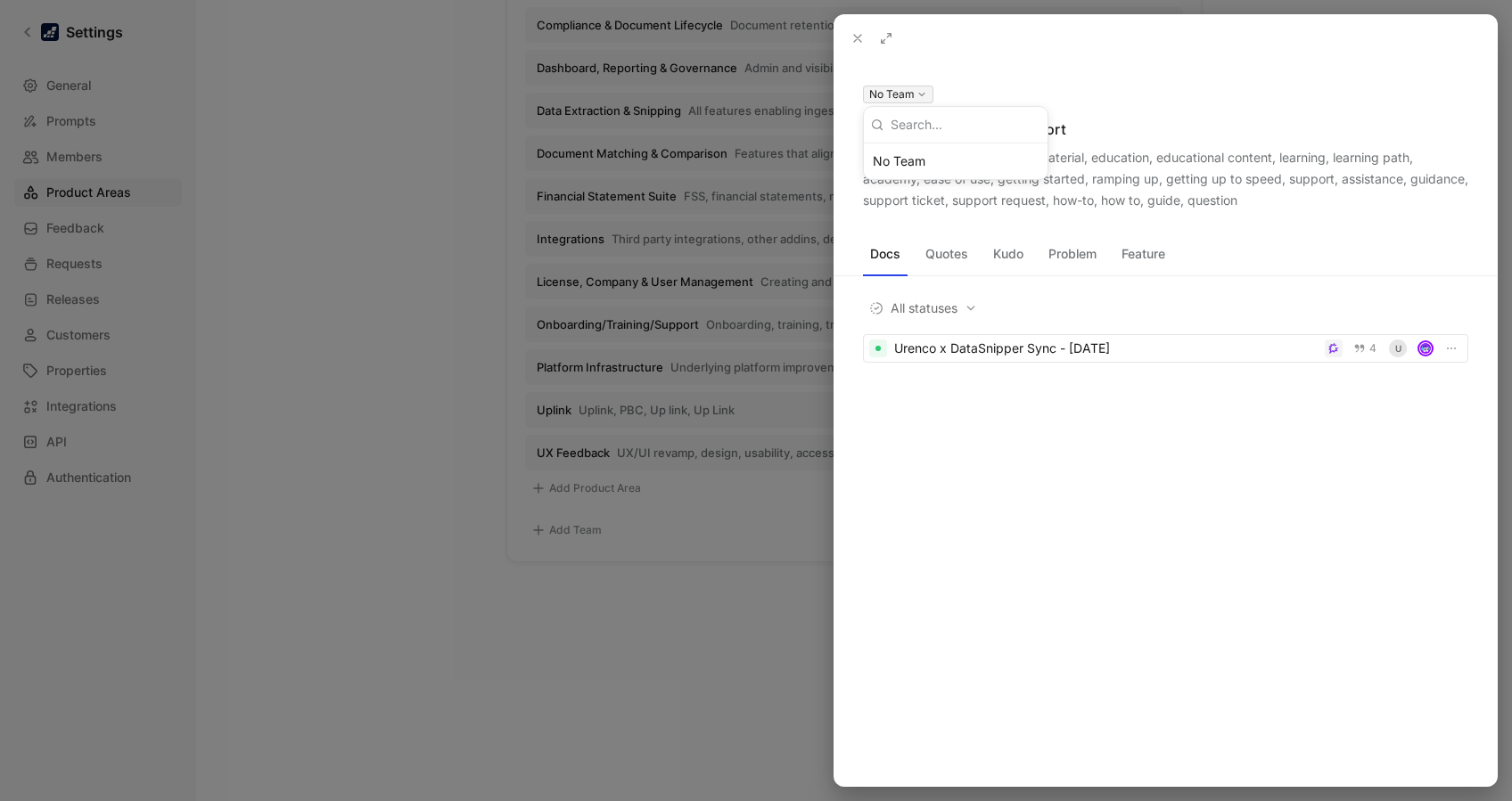
click at [1071, 63] on div at bounding box center [756, 400] width 1512 height 801
click at [634, 600] on div at bounding box center [756, 400] width 1512 height 801
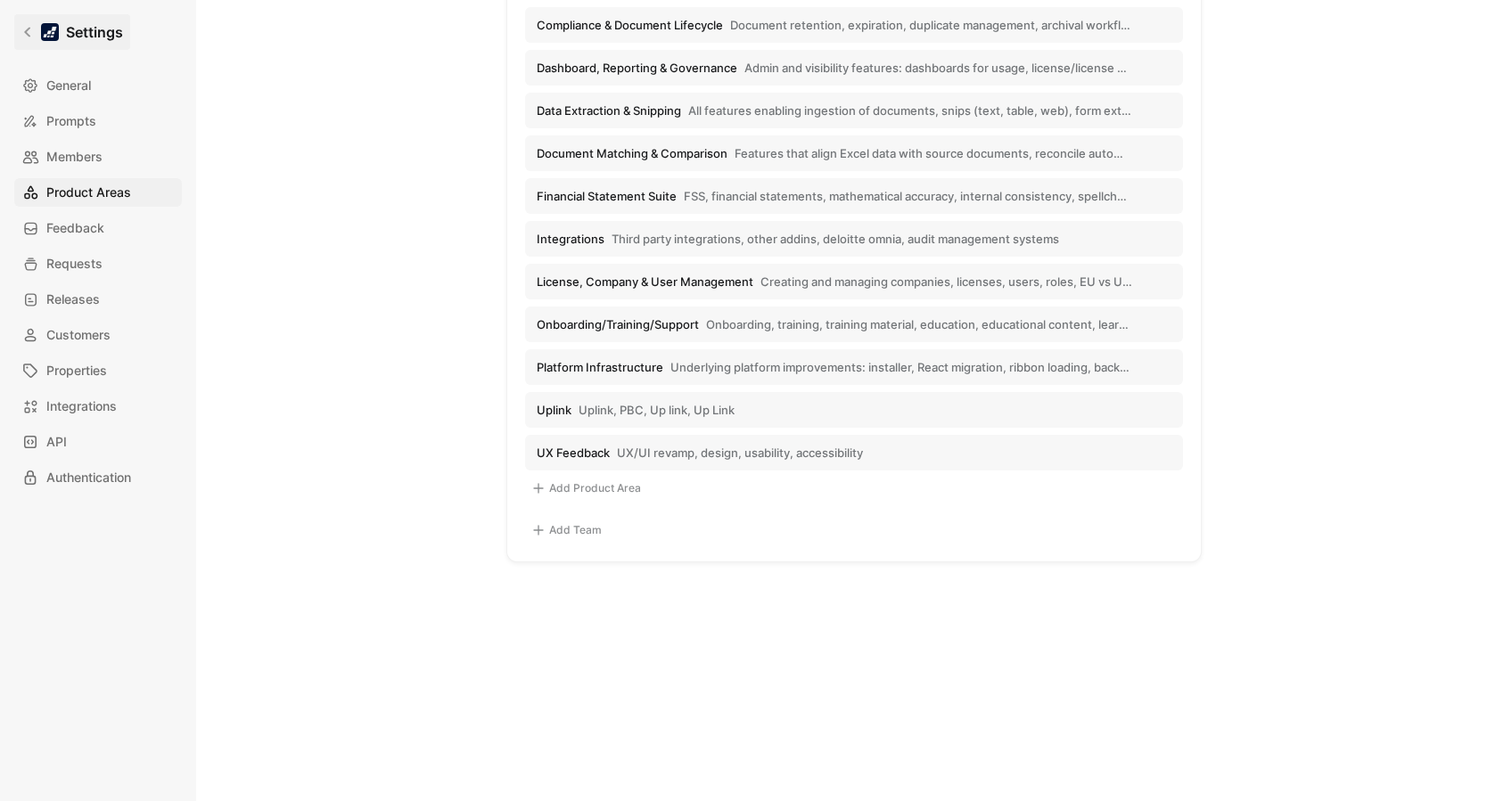
click at [23, 34] on icon at bounding box center [28, 33] width 13 height 13
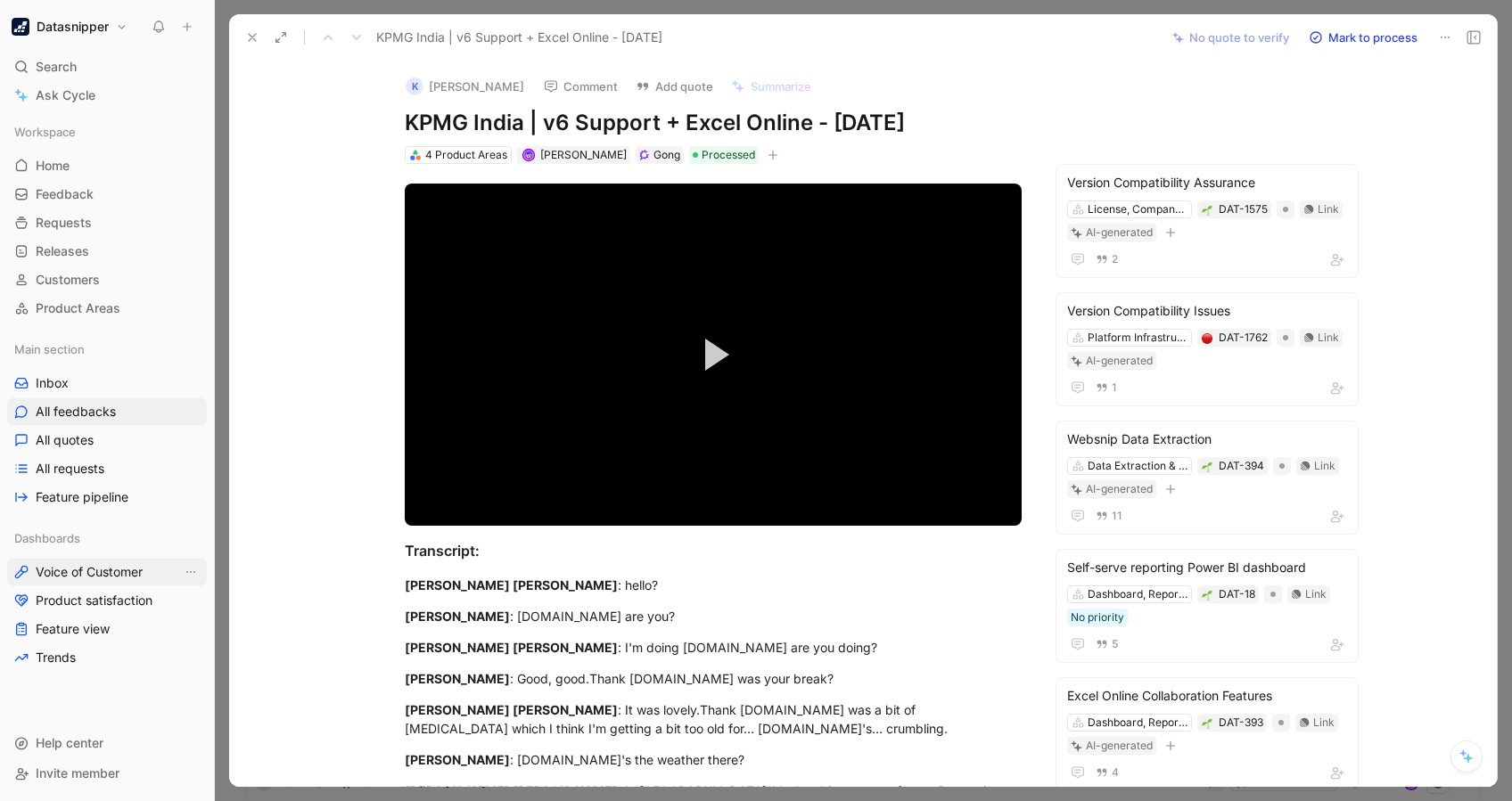
click at [97, 577] on span "Voice of Customer" at bounding box center [89, 573] width 107 height 18
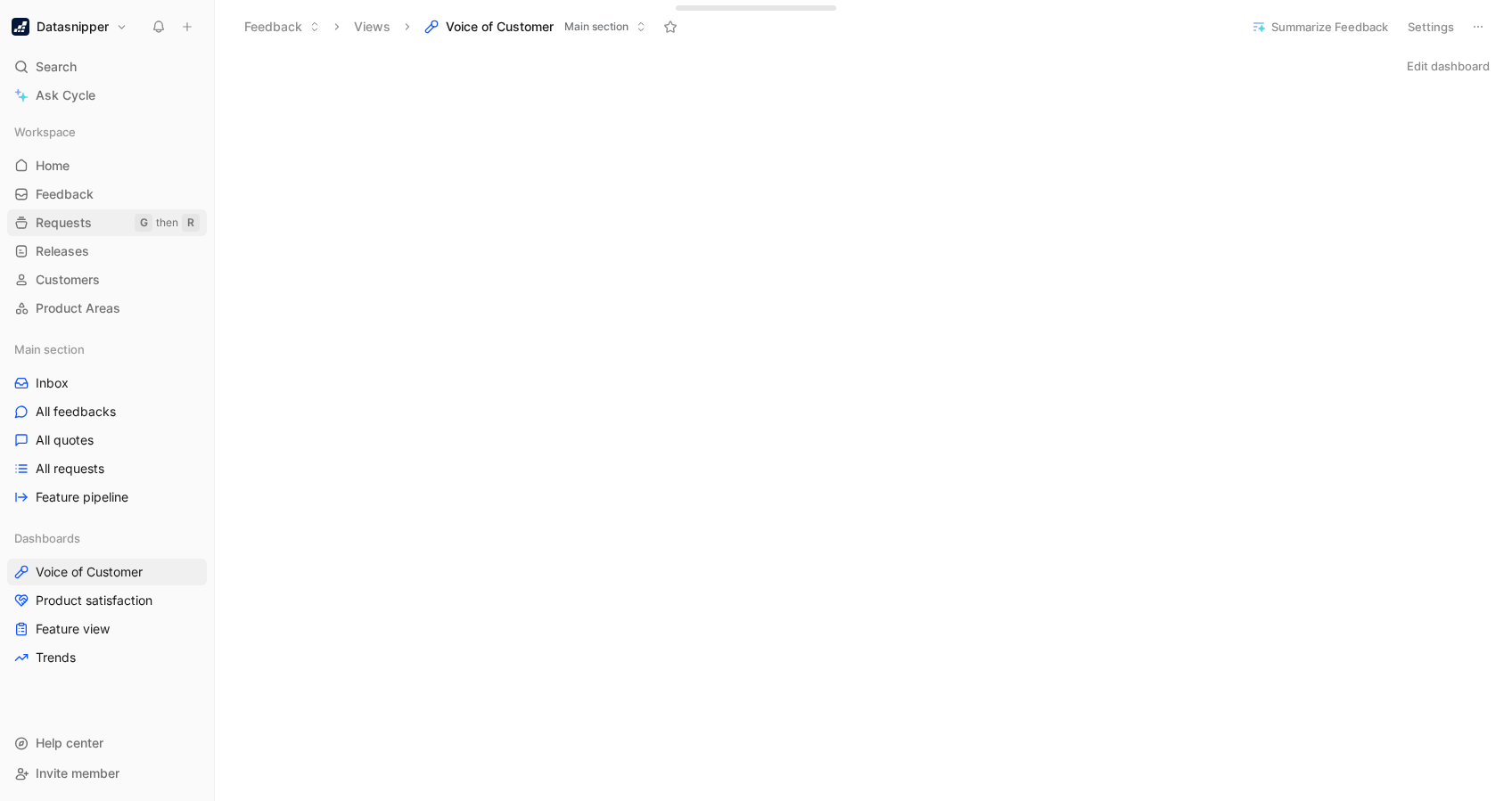
click at [71, 221] on span "Requests" at bounding box center [63, 223] width 56 height 18
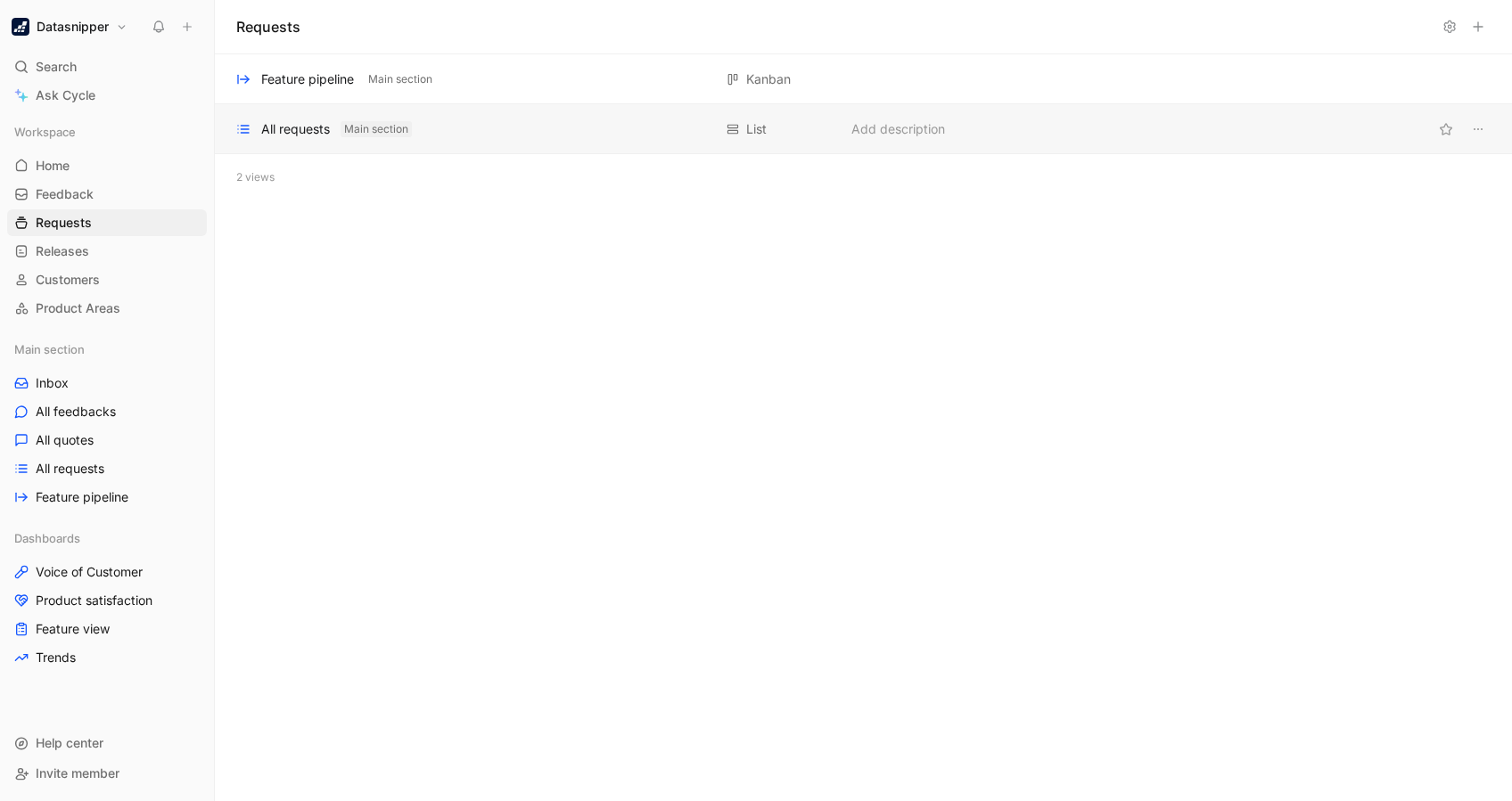
click at [341, 134] on button "Main section" at bounding box center [376, 130] width 72 height 16
drag, startPoint x: 629, startPoint y: 312, endPoint x: 427, endPoint y: 139, distance: 266.0
click at [427, 139] on div "All requests Main section List Add description" at bounding box center [863, 129] width 1297 height 50
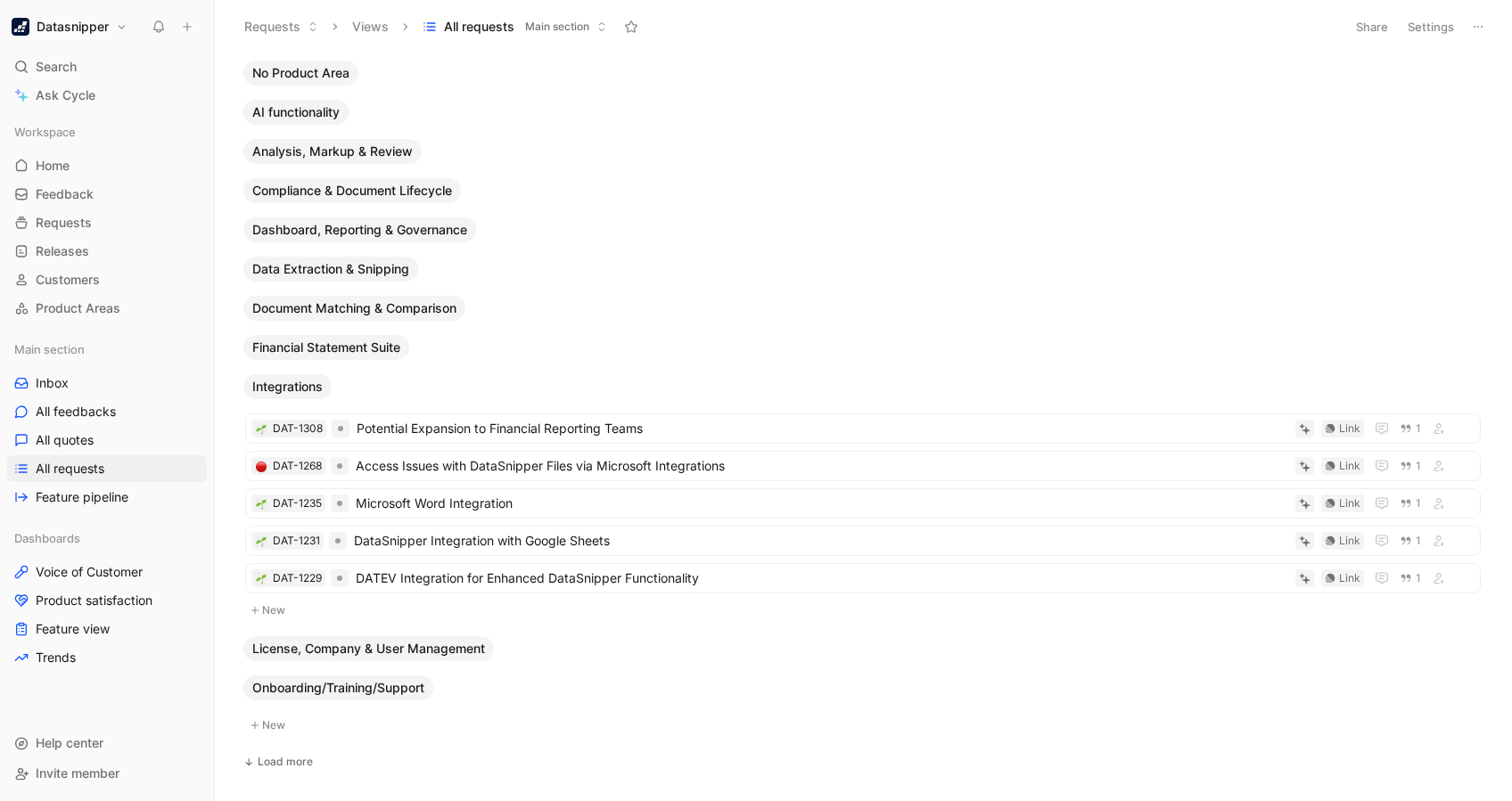
click at [315, 114] on span "AI functionality" at bounding box center [296, 112] width 87 height 18
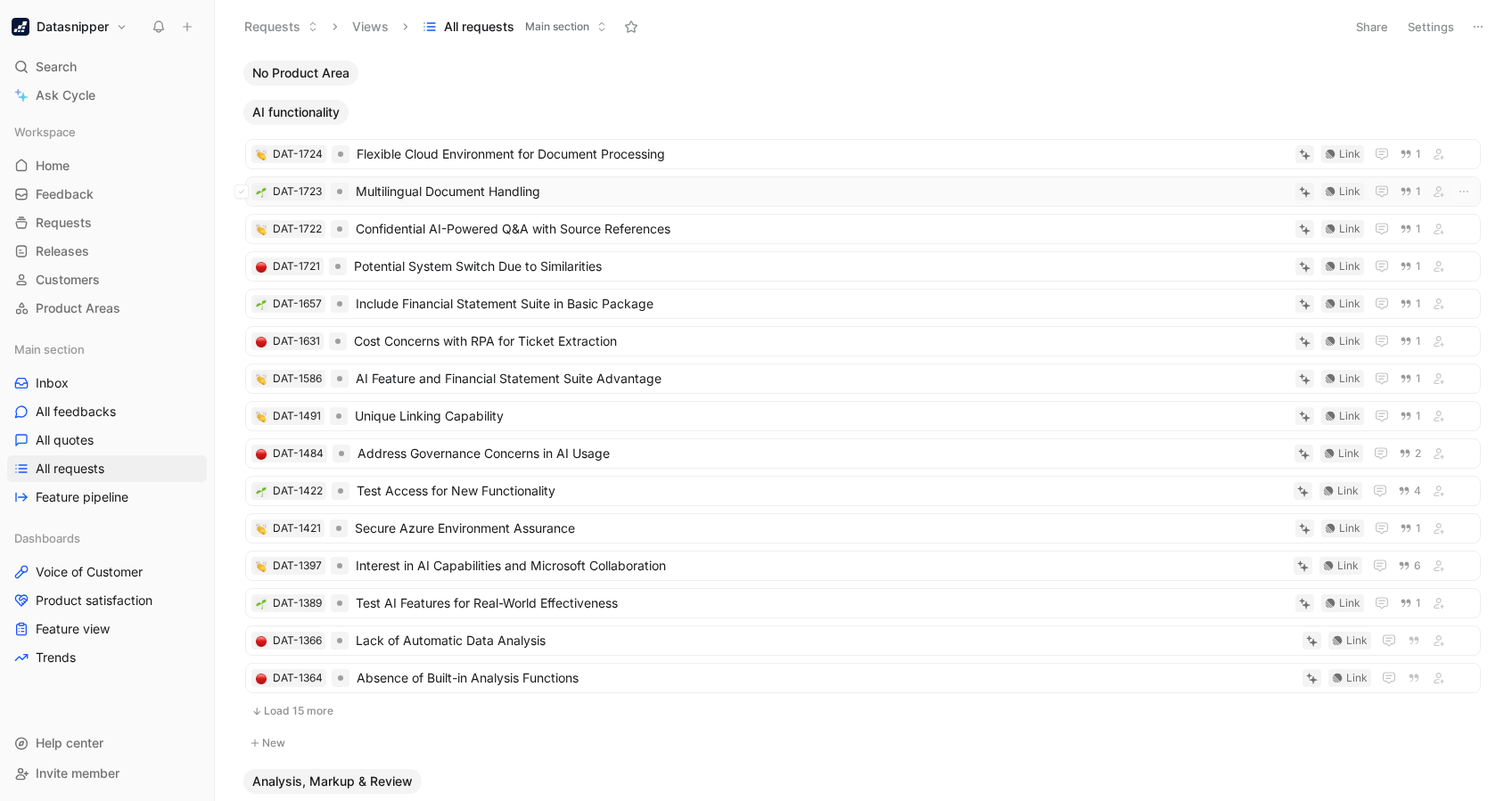
click at [647, 188] on span "Multilingual Document Handling" at bounding box center [821, 192] width 933 height 22
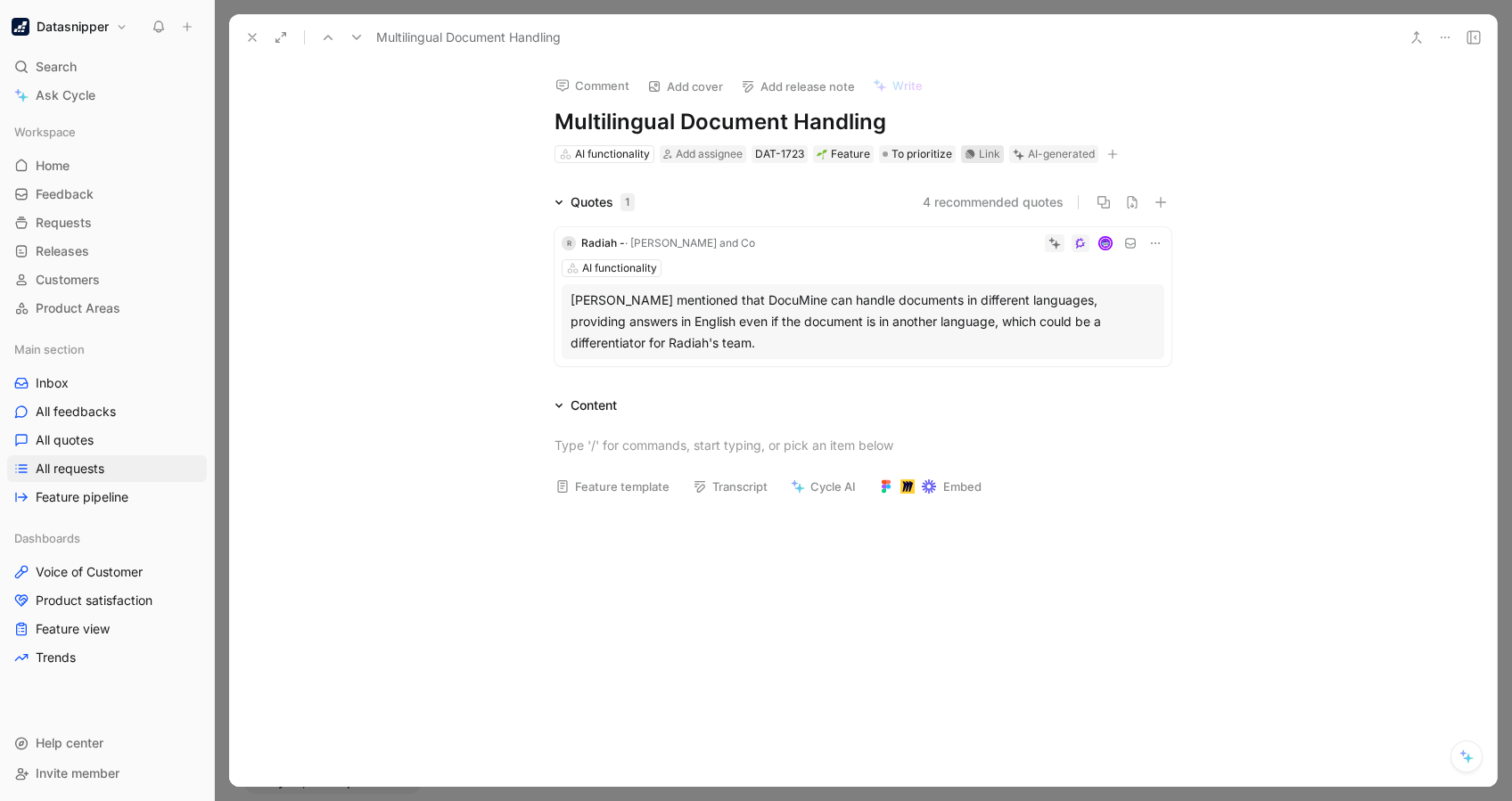
click at [979, 153] on div "Link" at bounding box center [990, 154] width 22 height 18
click at [253, 33] on icon at bounding box center [253, 37] width 15 height 14
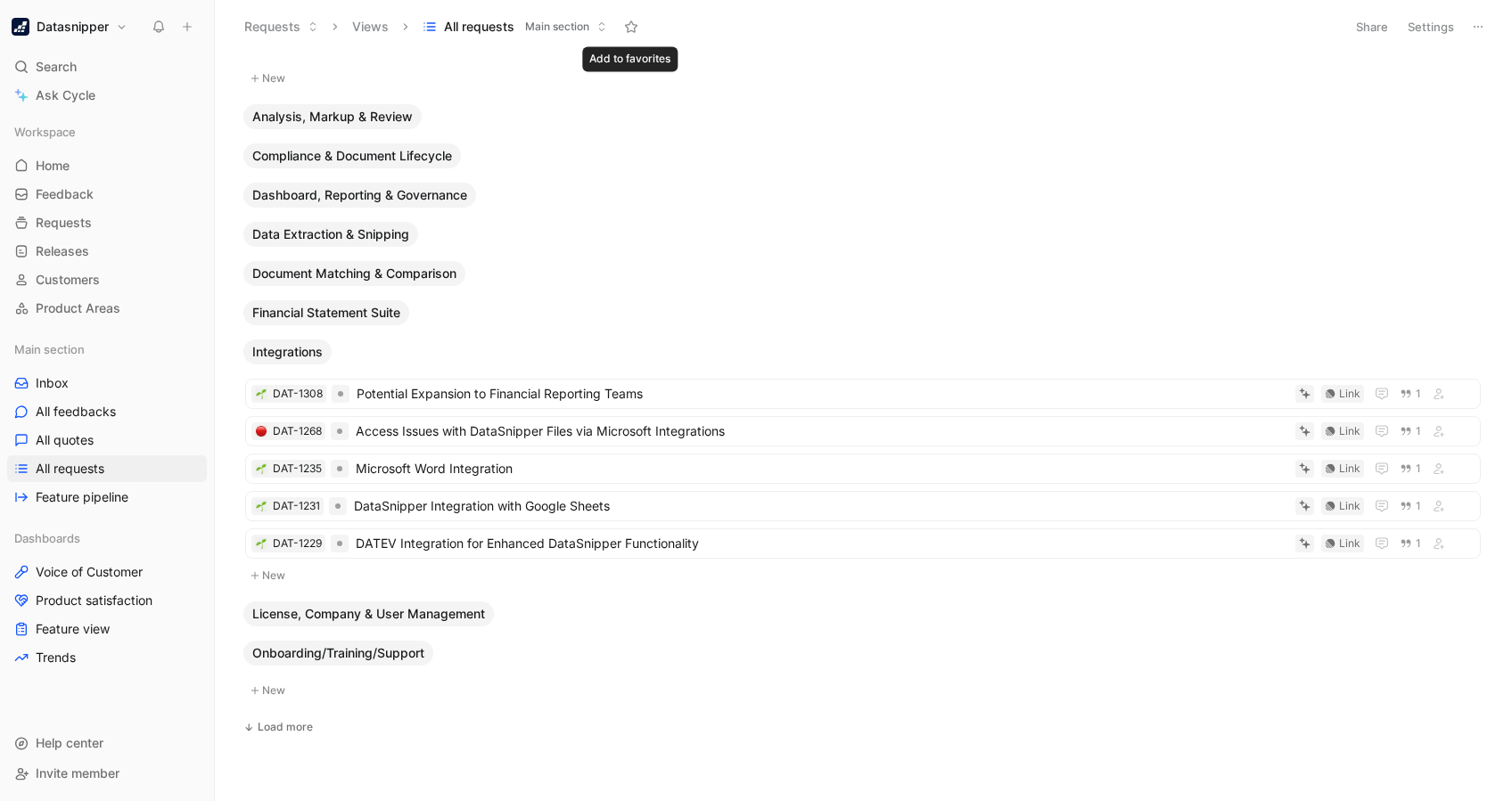
scroll to position [687, 0]
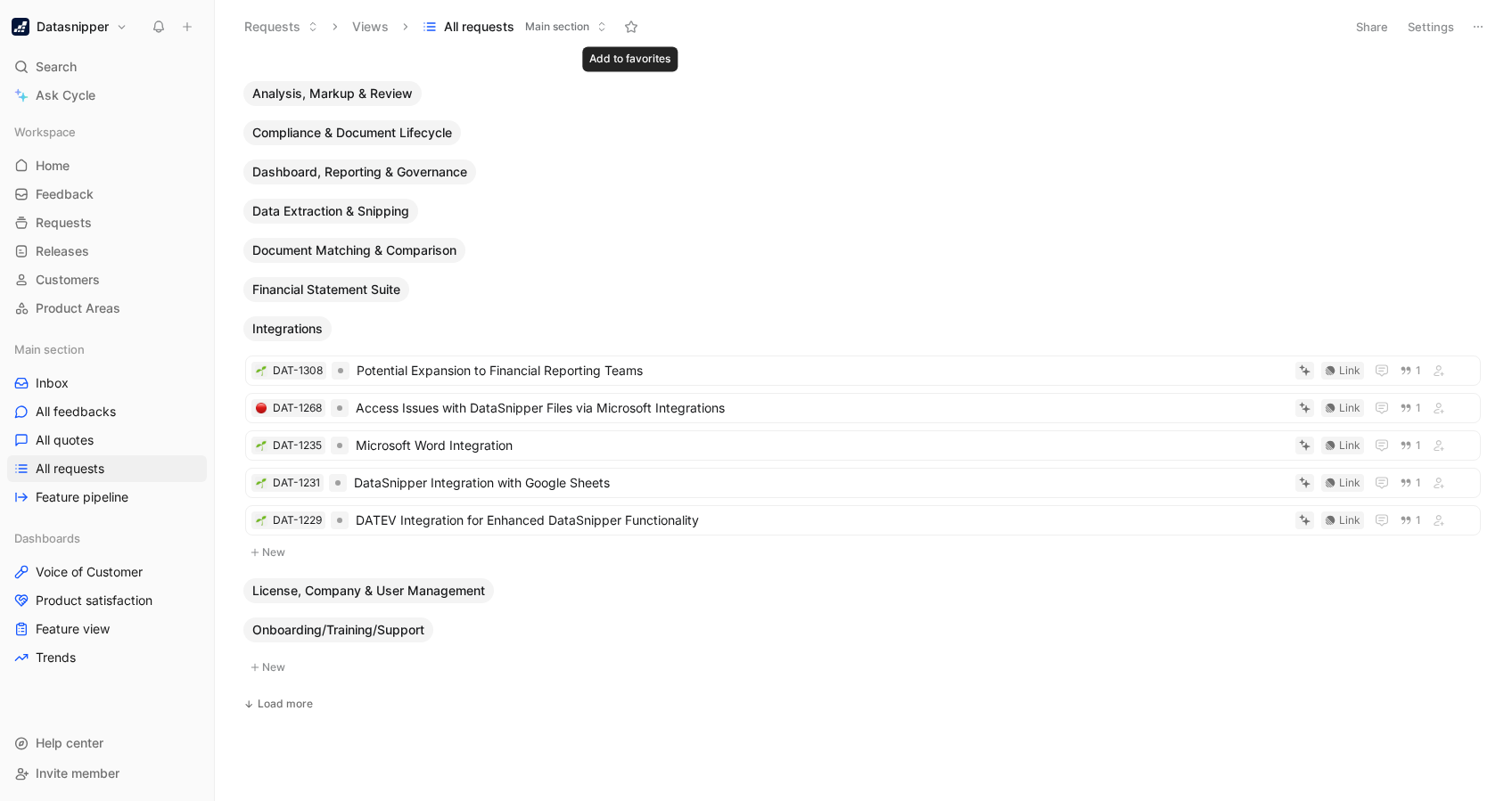
click at [305, 332] on span "Integrations" at bounding box center [287, 329] width 71 height 18
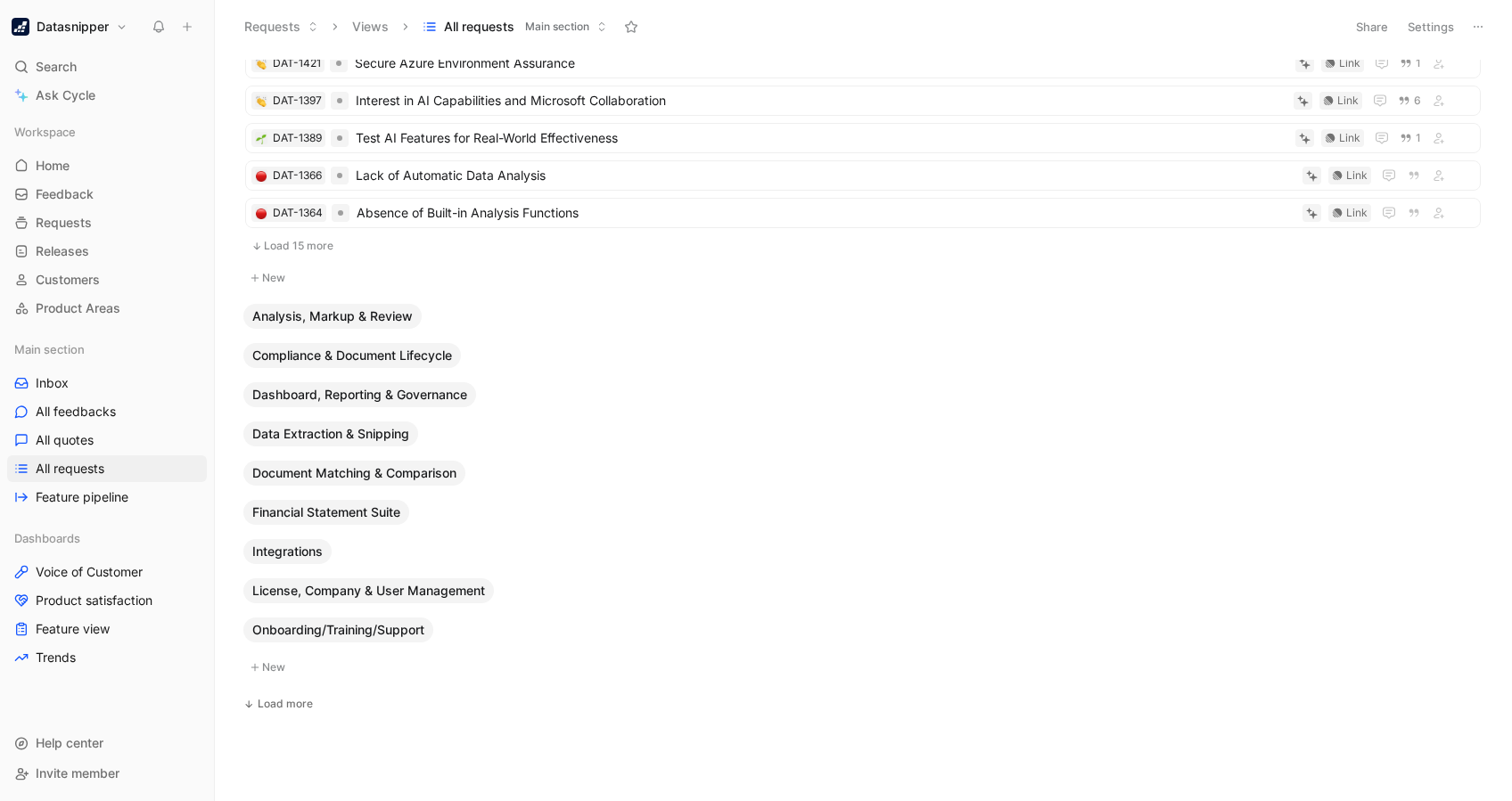
click at [335, 600] on span "Onboarding/Training/Support" at bounding box center [338, 631] width 172 height 18
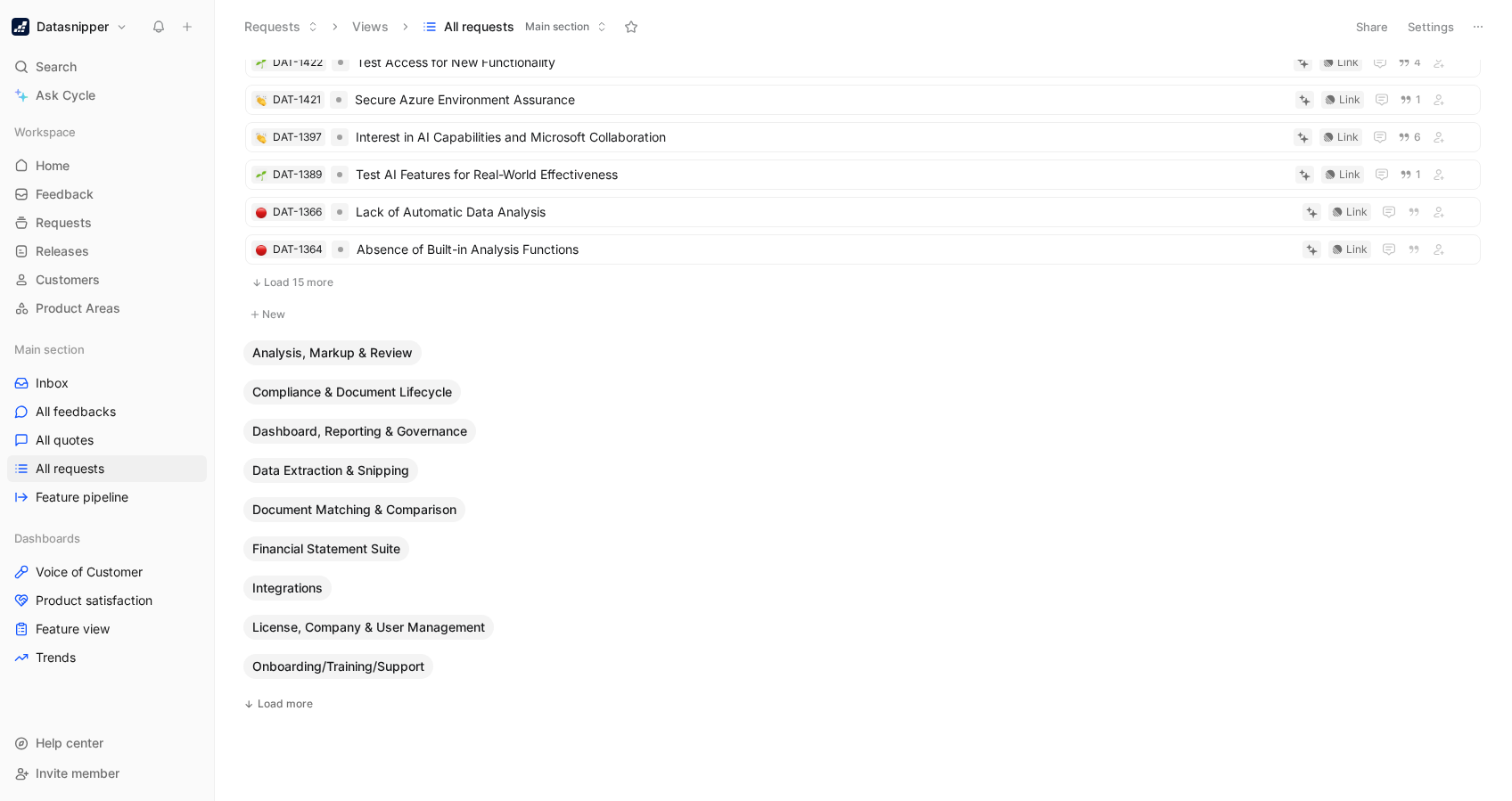
click at [394, 600] on span "Onboarding/Training/Support" at bounding box center [338, 667] width 172 height 18
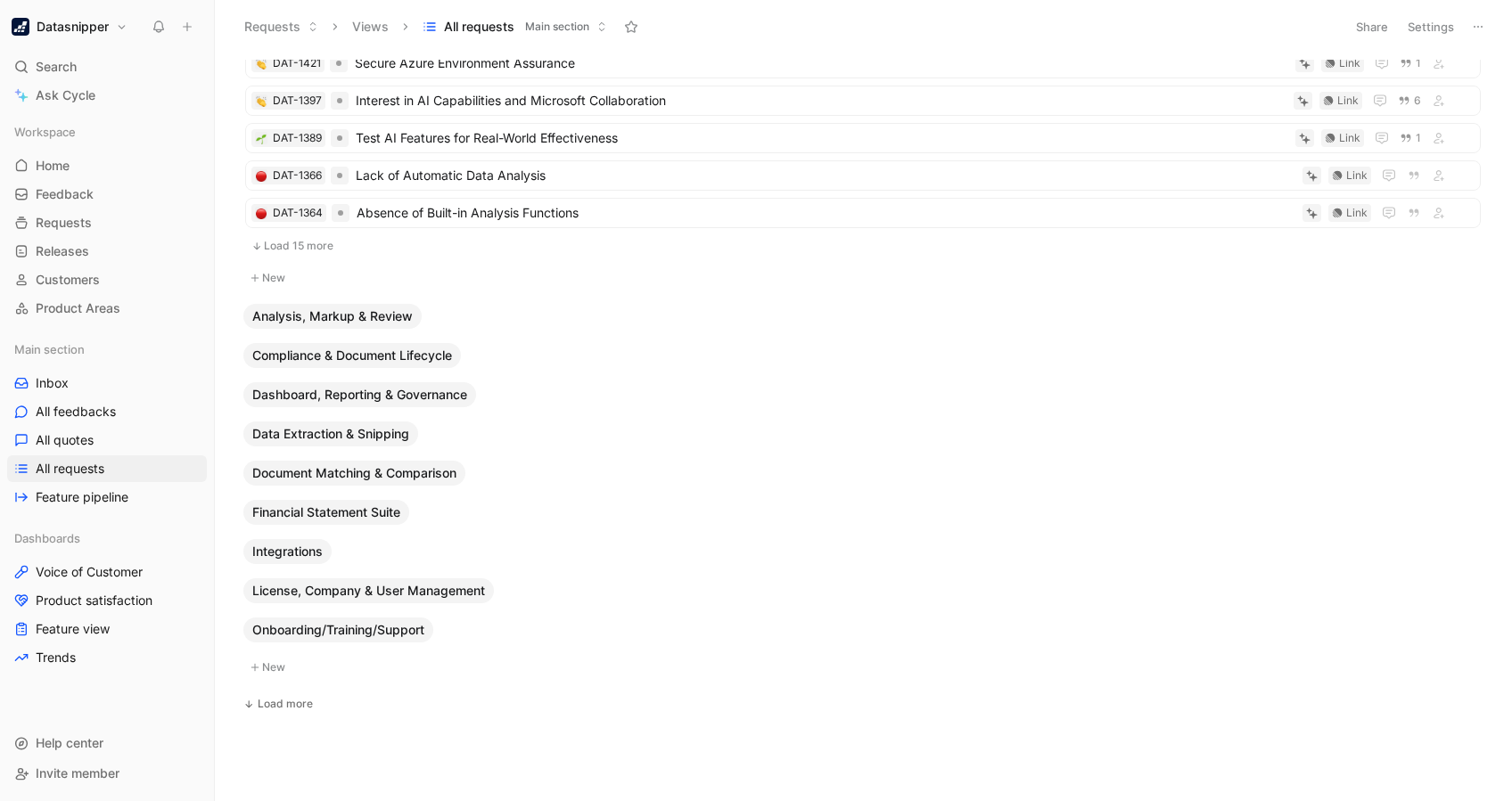
click at [292, 550] on span "Integrations" at bounding box center [287, 552] width 71 height 18
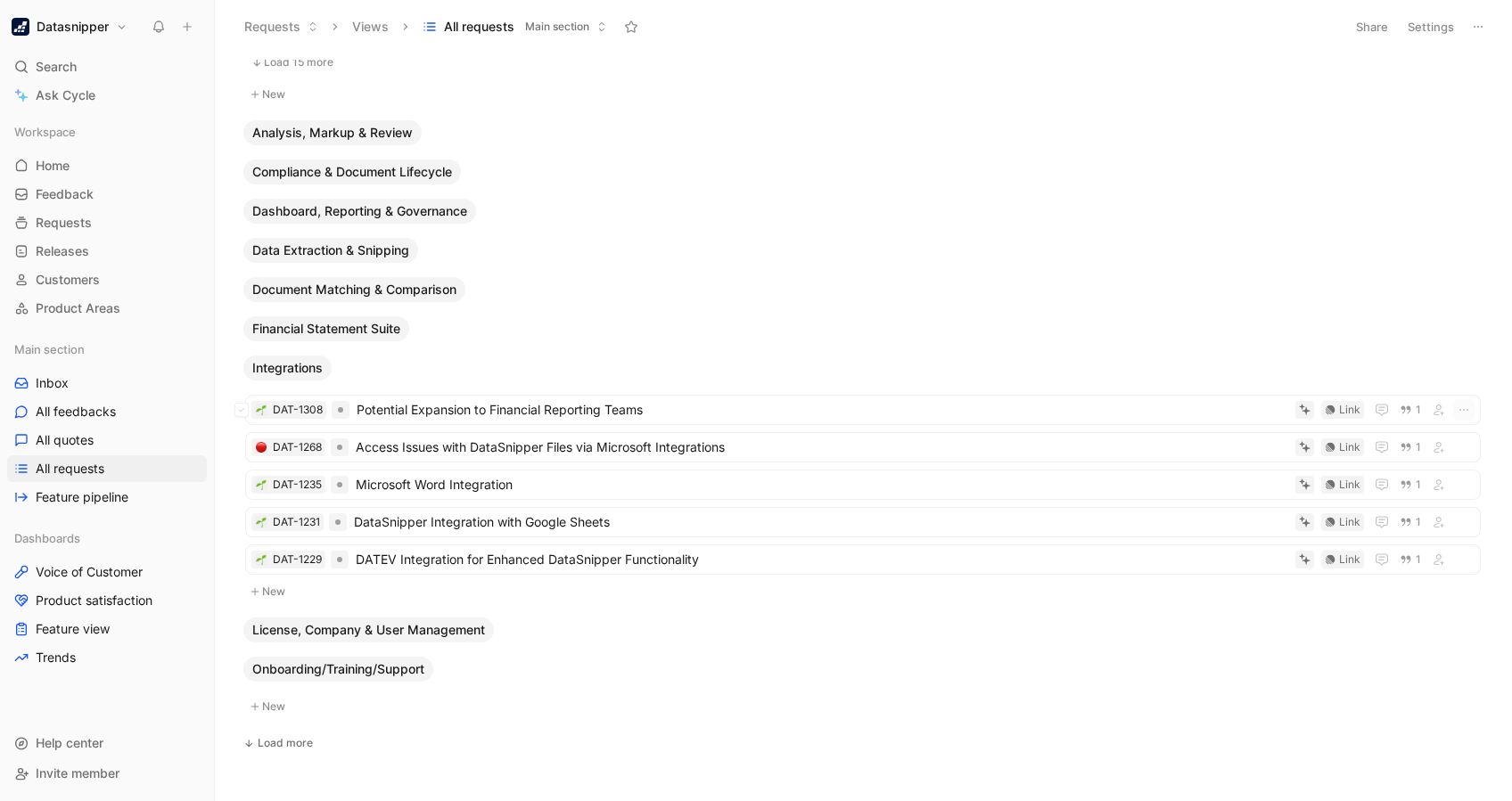
scroll to position [649, 0]
click at [297, 363] on span "Integrations" at bounding box center [287, 367] width 71 height 18
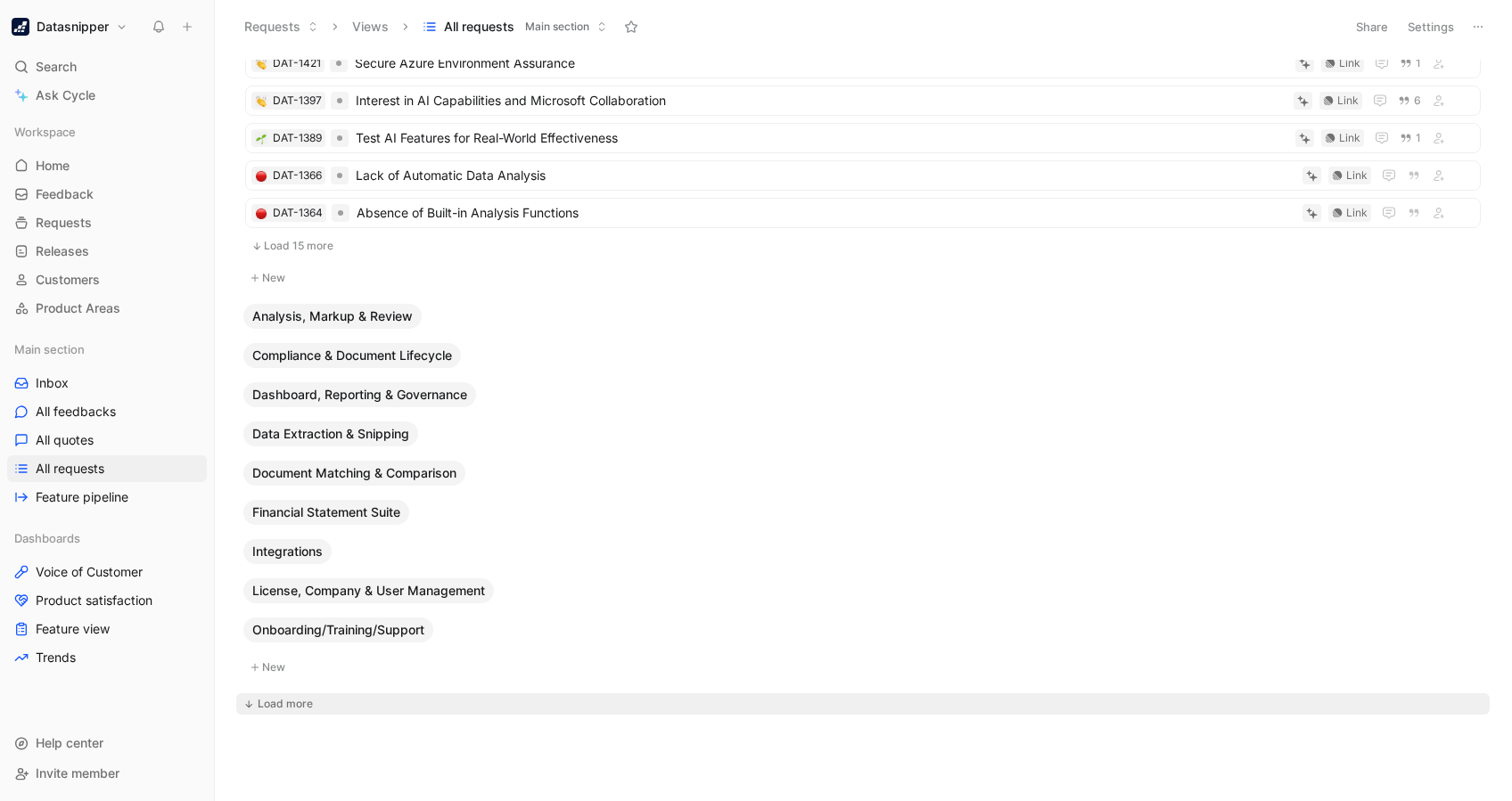
click at [284, 600] on div "Load more" at bounding box center [285, 704] width 55 height 18
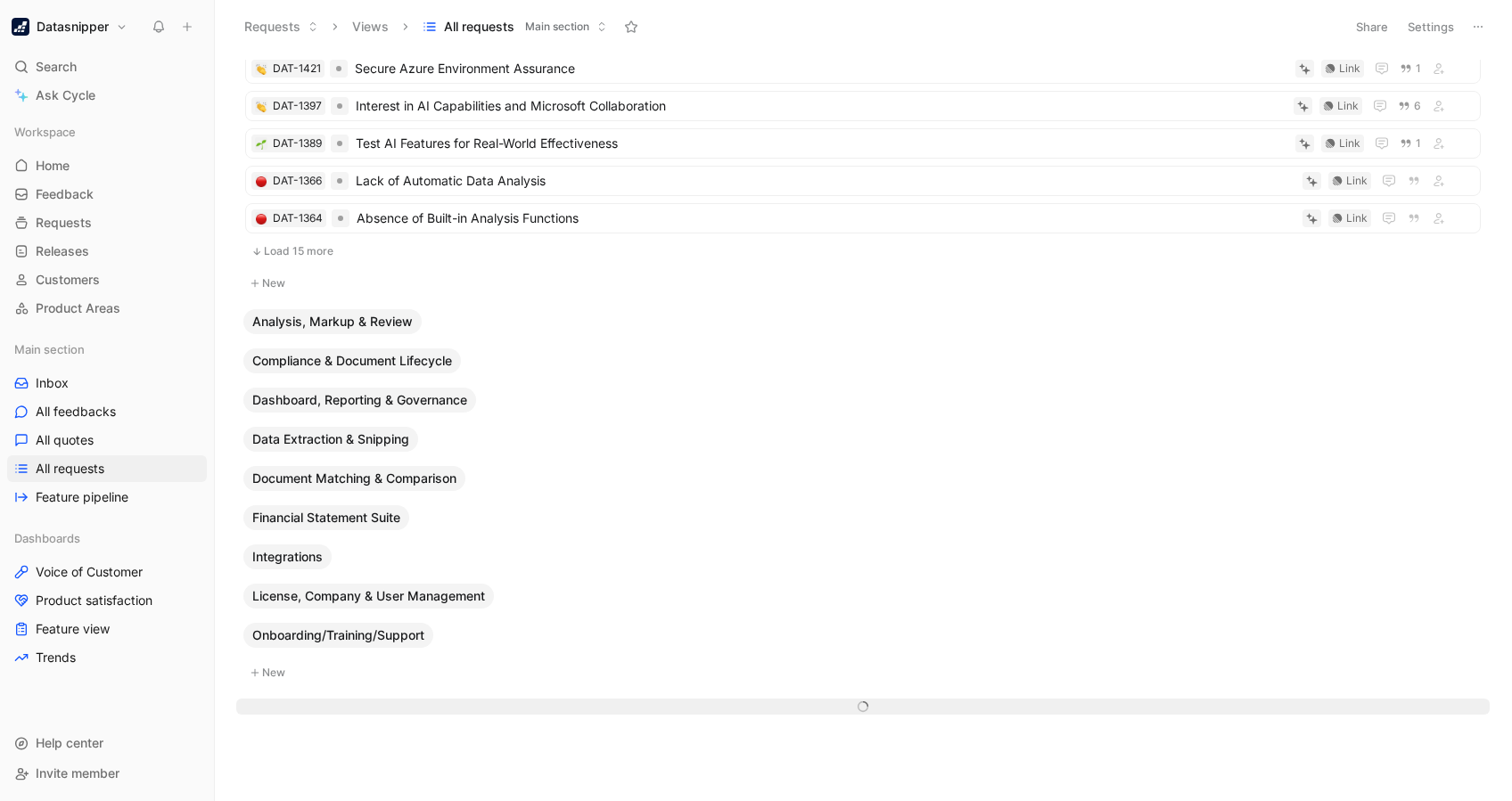
scroll to position [0, 0]
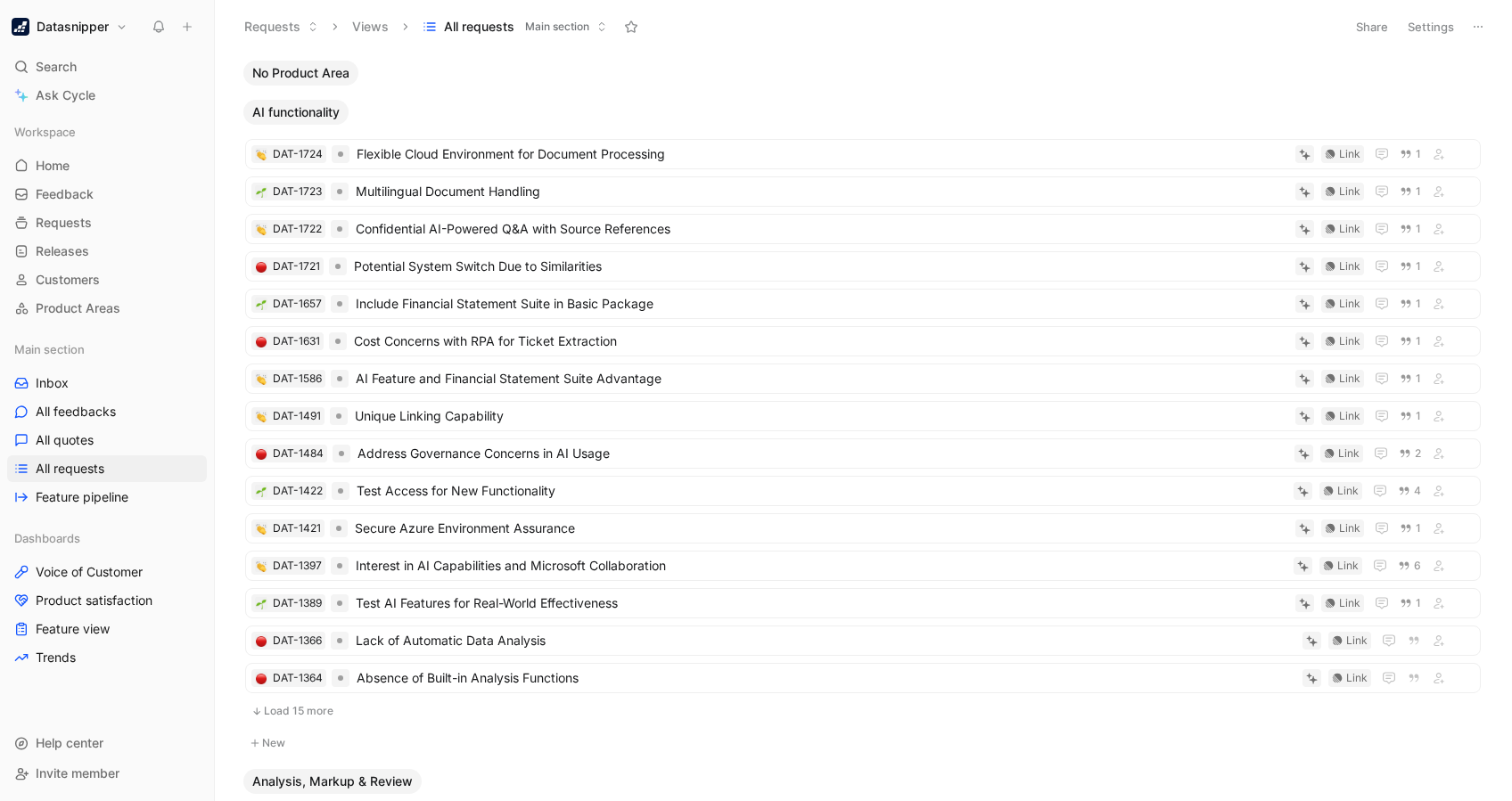
click at [308, 114] on span "AI functionality" at bounding box center [296, 112] width 87 height 18
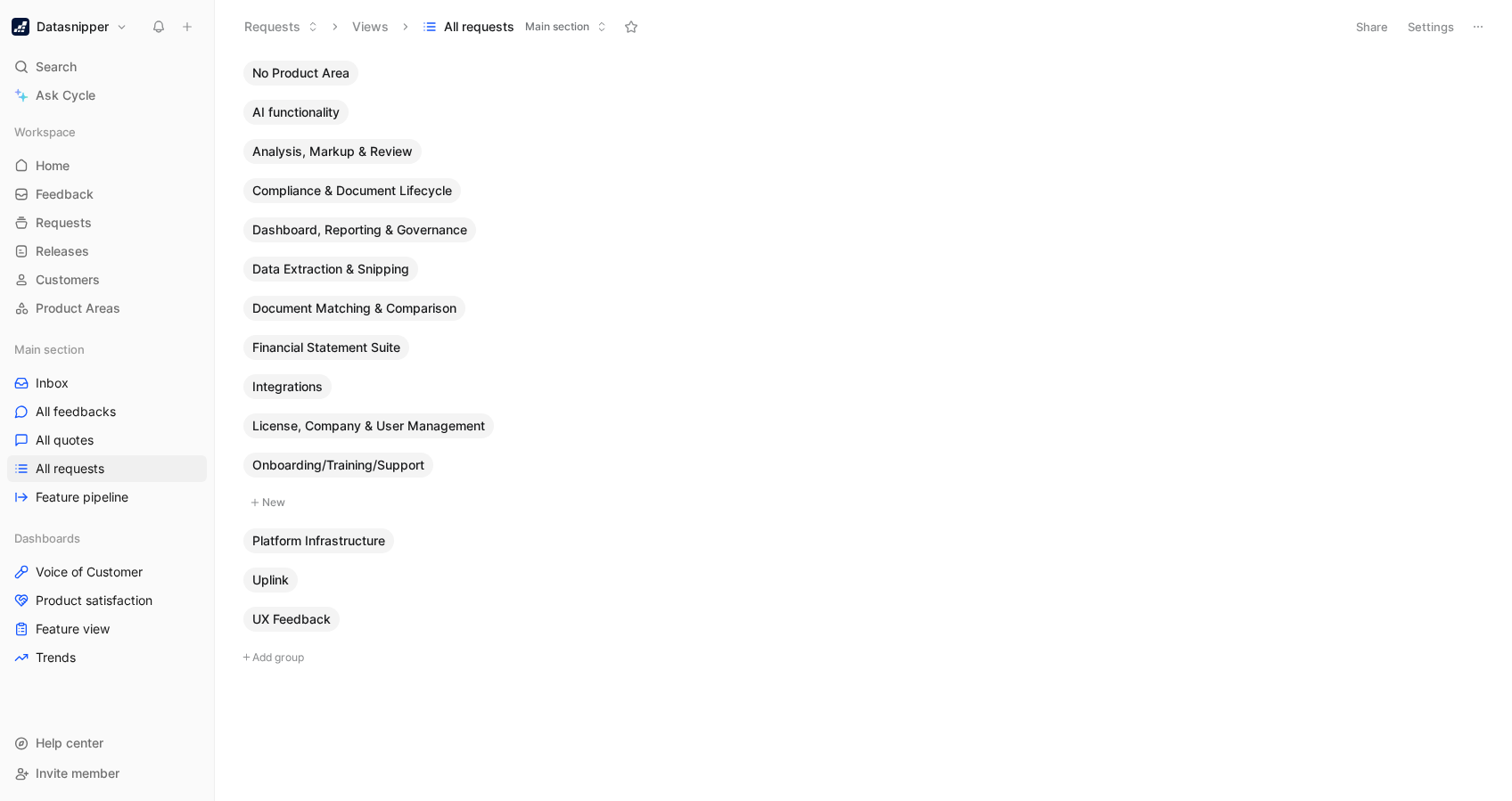
click at [284, 580] on span "Uplink" at bounding box center [270, 581] width 36 height 18
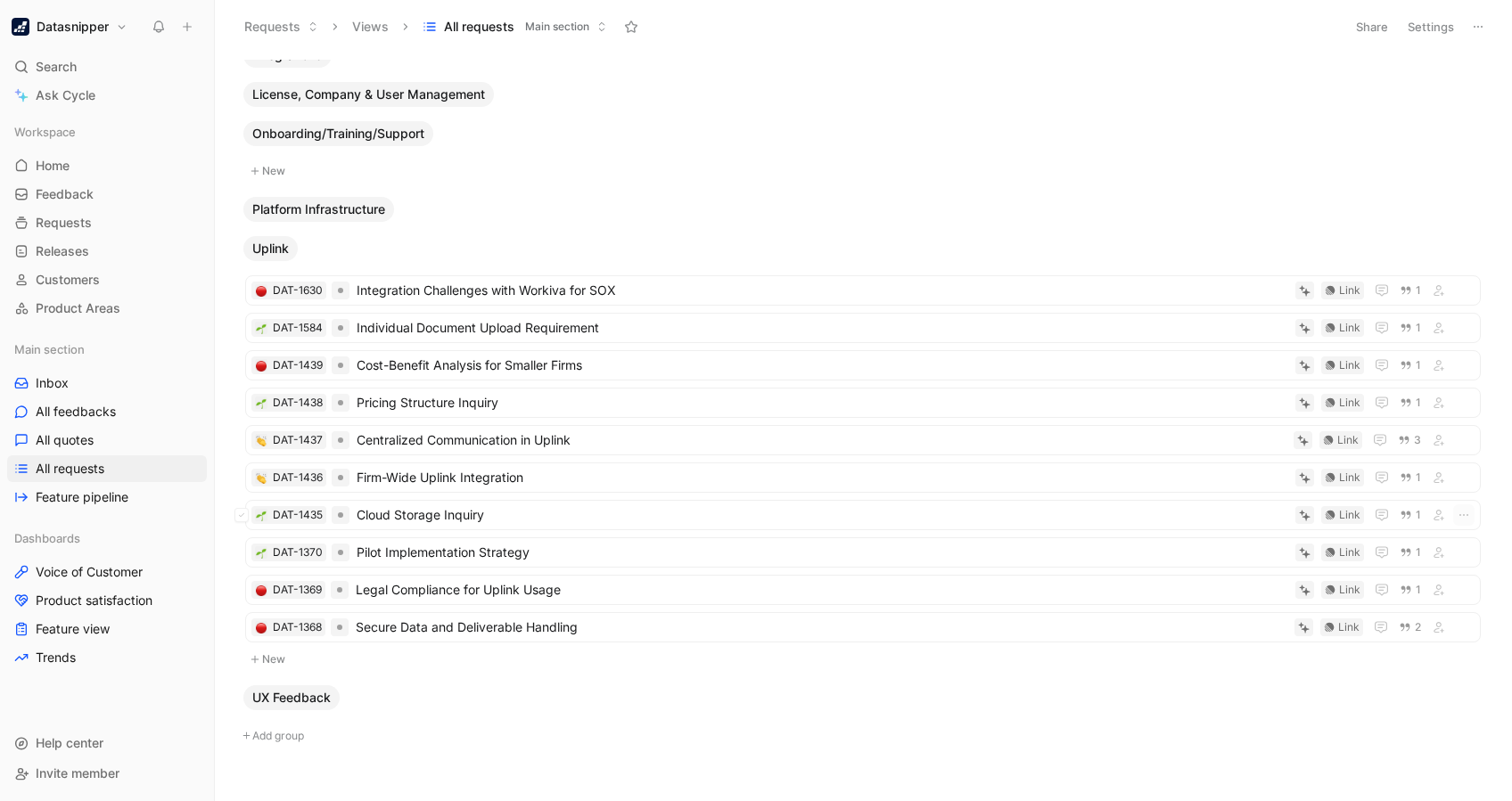
scroll to position [333, 0]
click at [470, 512] on span "Cloud Storage Inquiry" at bounding box center [822, 515] width 932 height 22
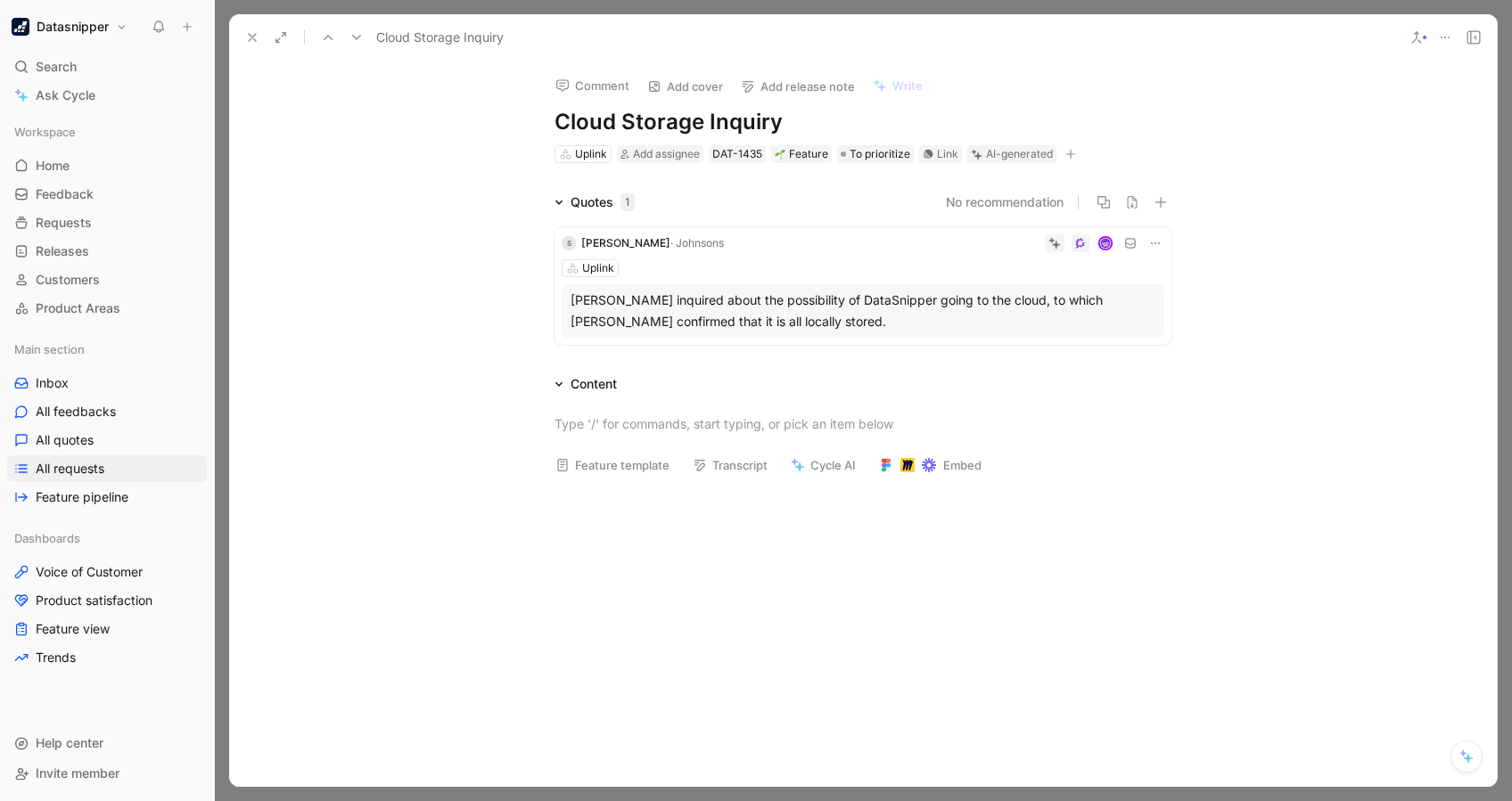
click at [252, 38] on use at bounding box center [252, 37] width 7 height 7
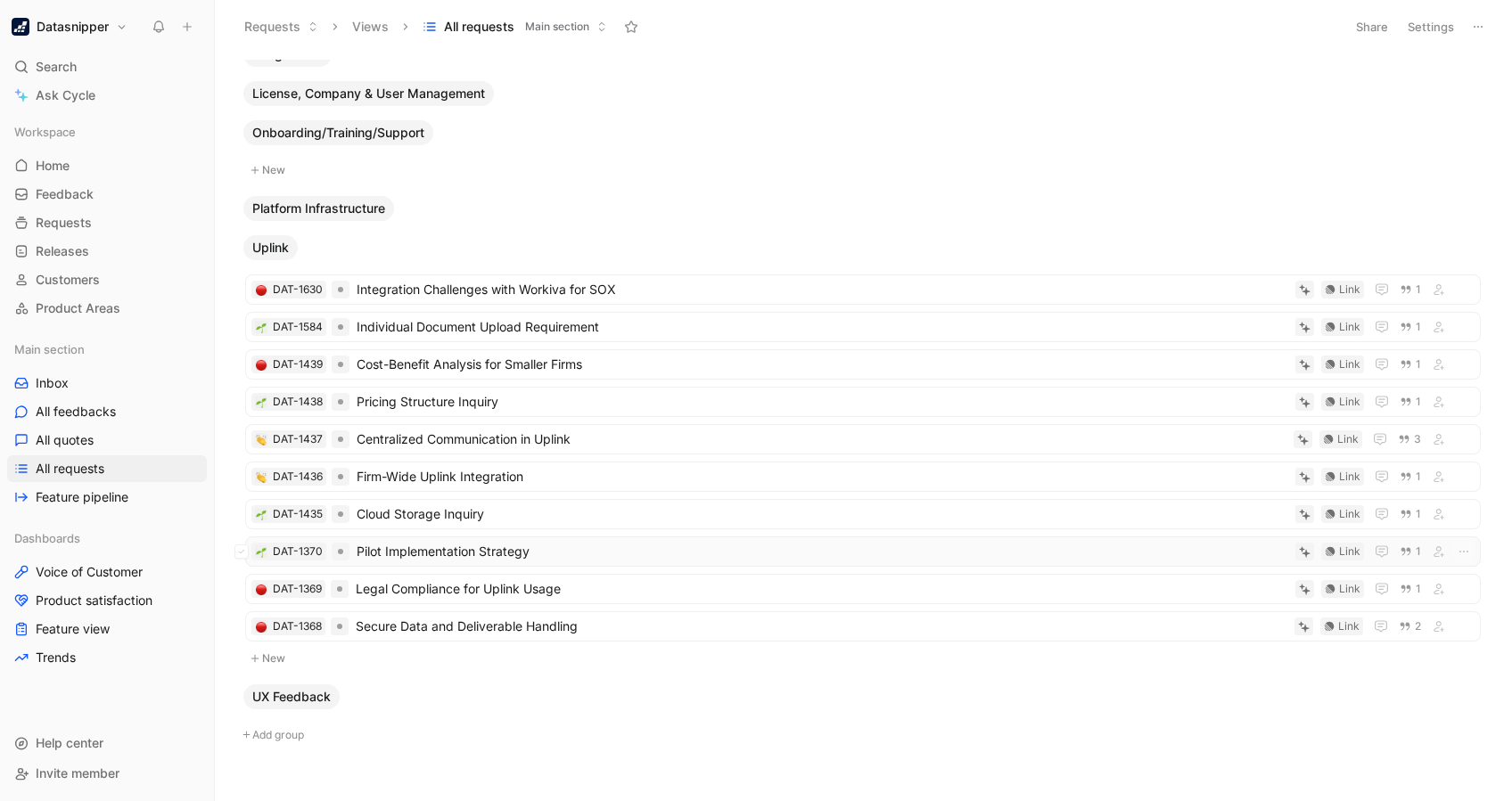
click at [510, 549] on span "Pilot Implementation Strategy" at bounding box center [822, 552] width 932 height 22
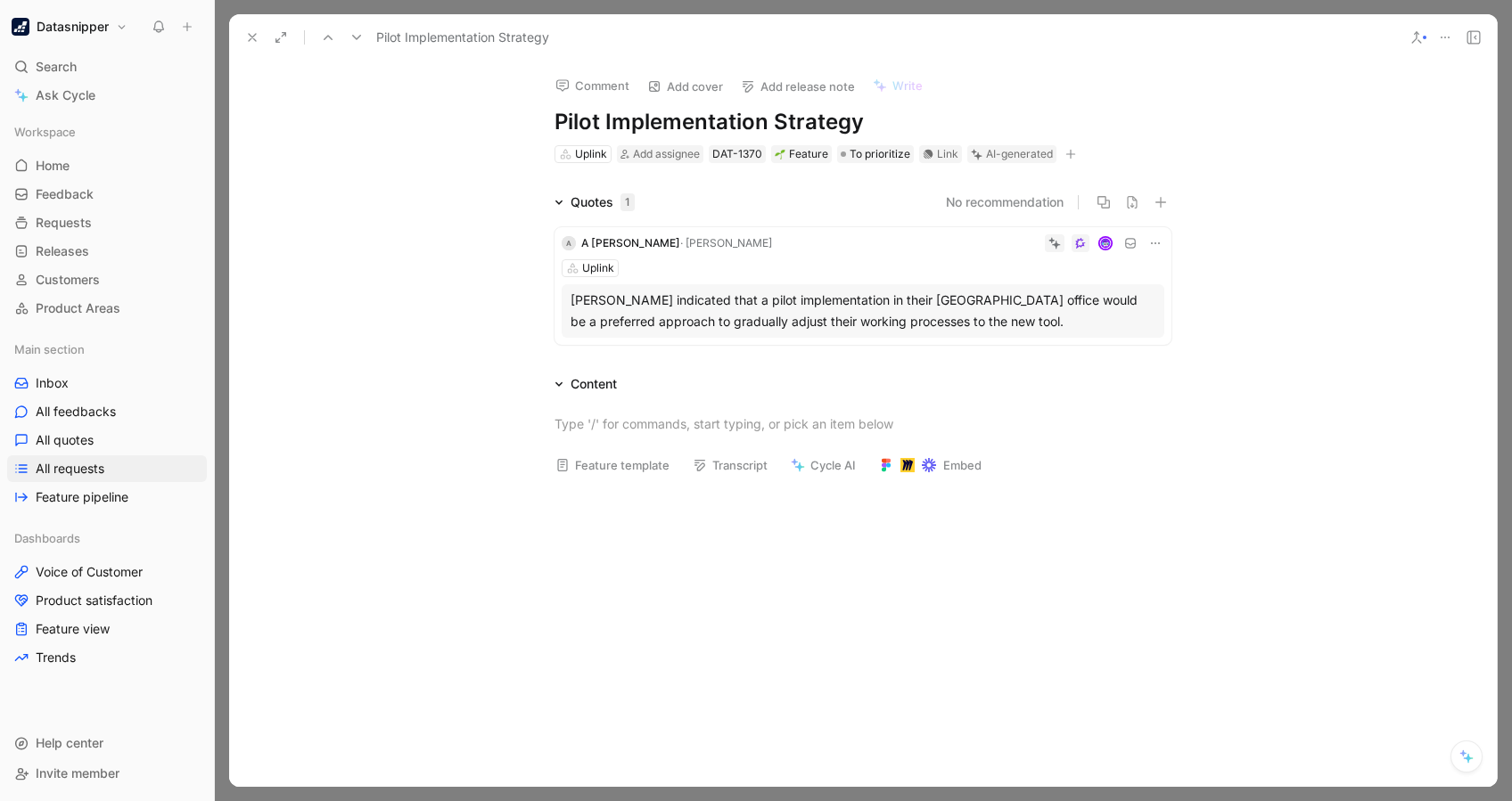
click at [677, 307] on div "[PERSON_NAME] indicated that a pilot implementation in their [GEOGRAPHIC_DATA] …" at bounding box center [863, 311] width 585 height 43
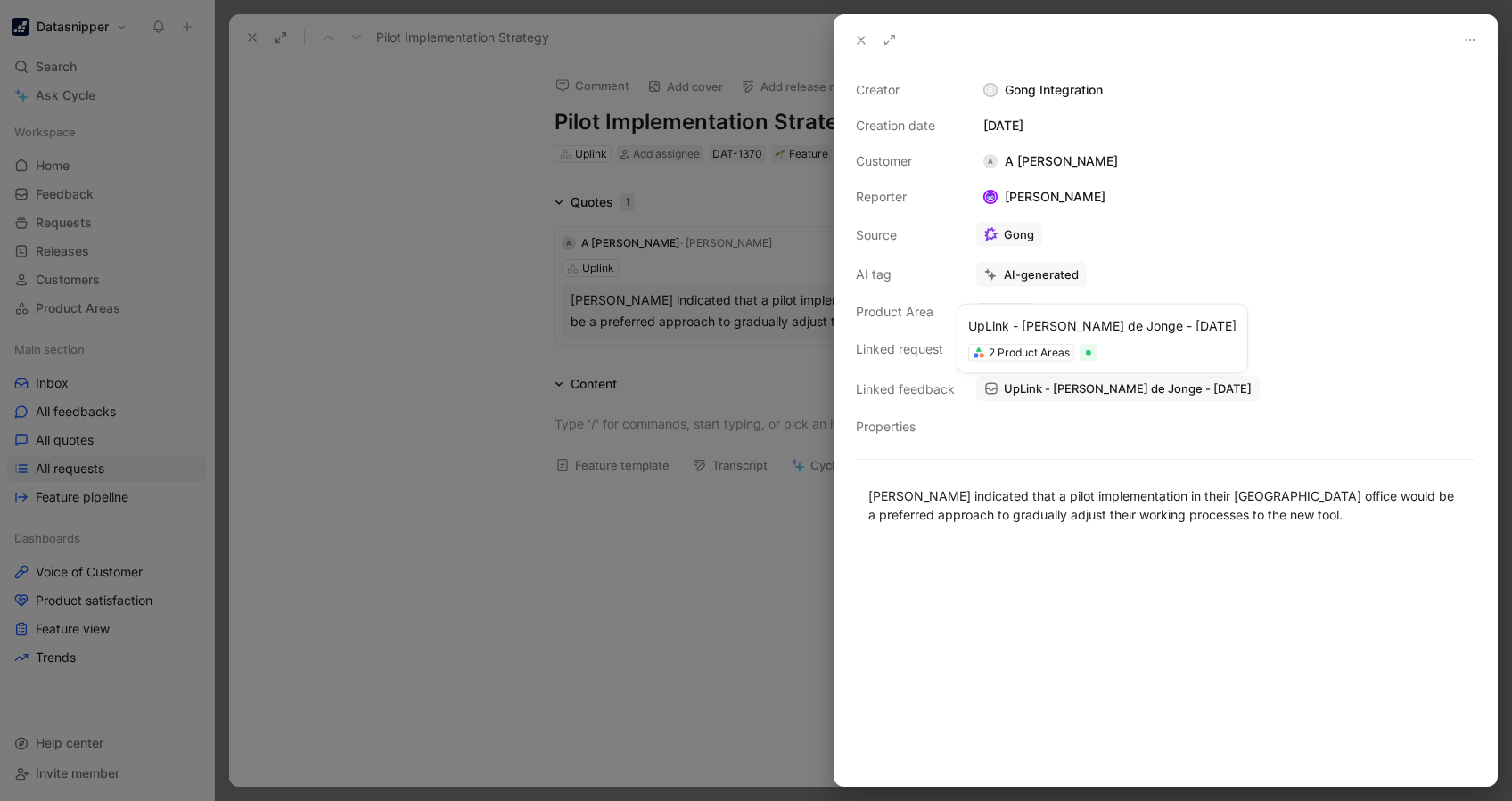
click at [1083, 388] on span "UpLink - [PERSON_NAME] de Jonge - [DATE]" at bounding box center [1128, 389] width 247 height 16
click at [587, 600] on div at bounding box center [756, 400] width 1512 height 801
click at [512, 513] on div at bounding box center [756, 400] width 1512 height 801
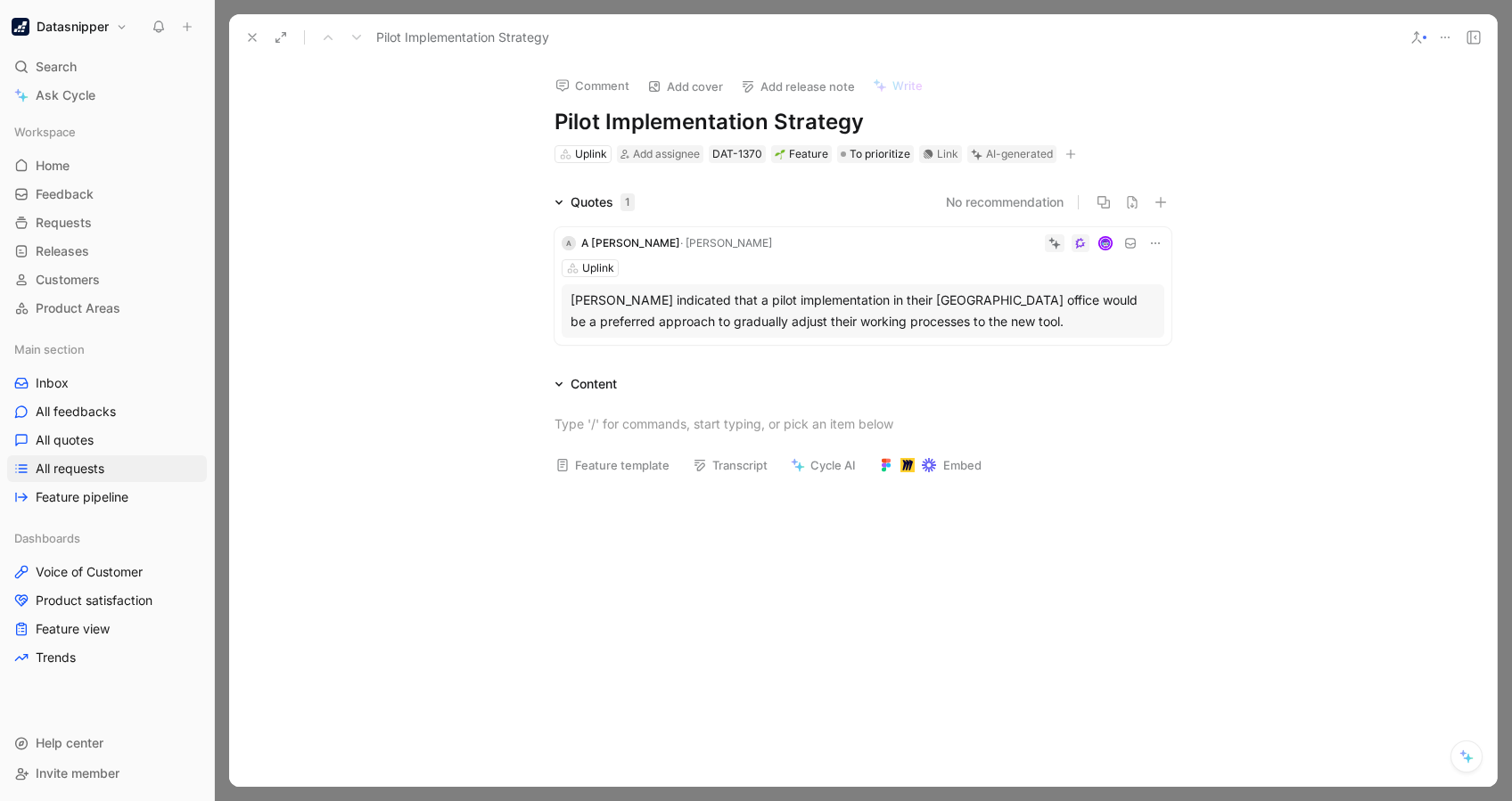
click at [251, 41] on icon at bounding box center [253, 37] width 15 height 14
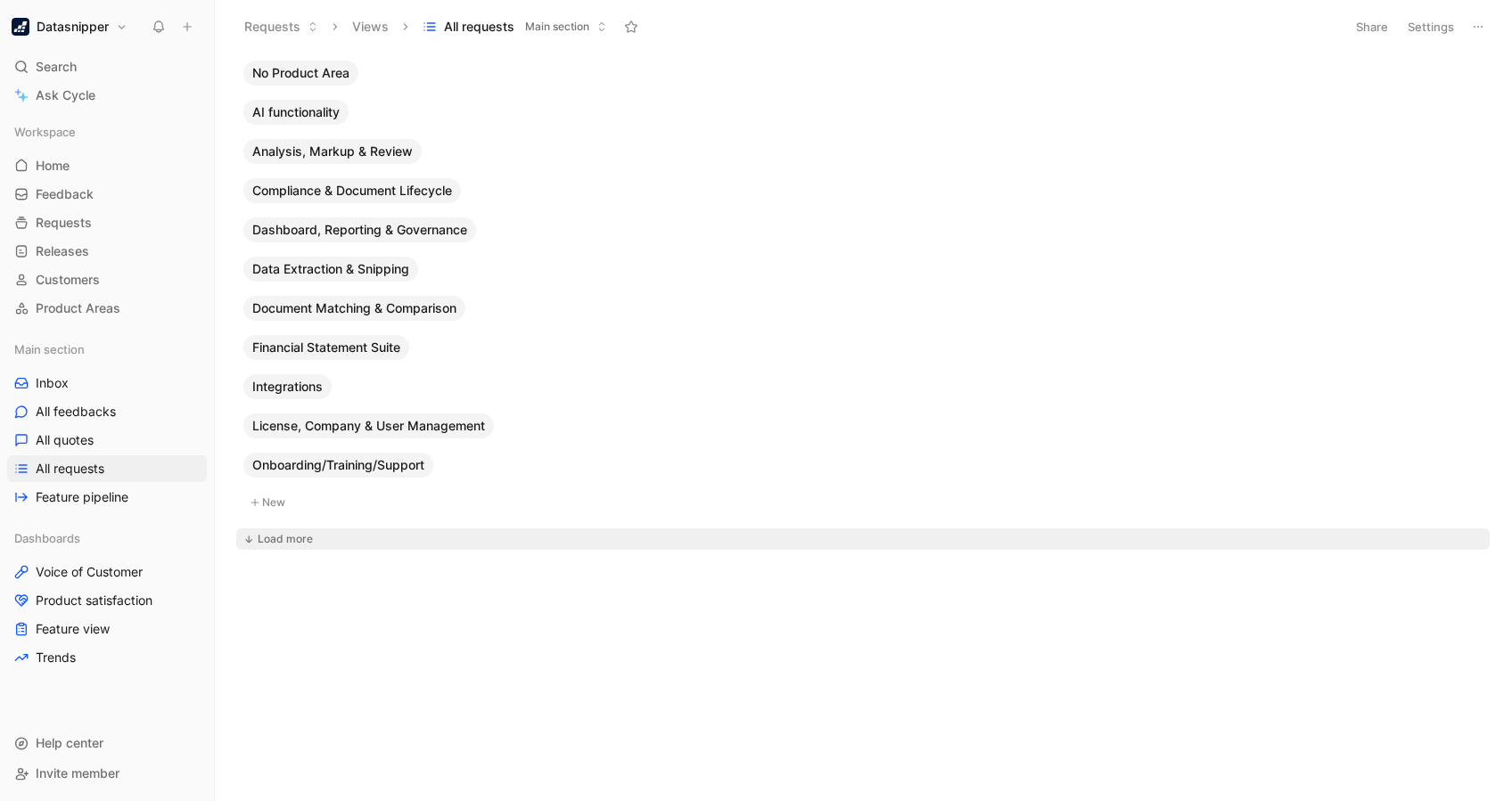
click at [300, 542] on div "Load more" at bounding box center [285, 539] width 55 height 18
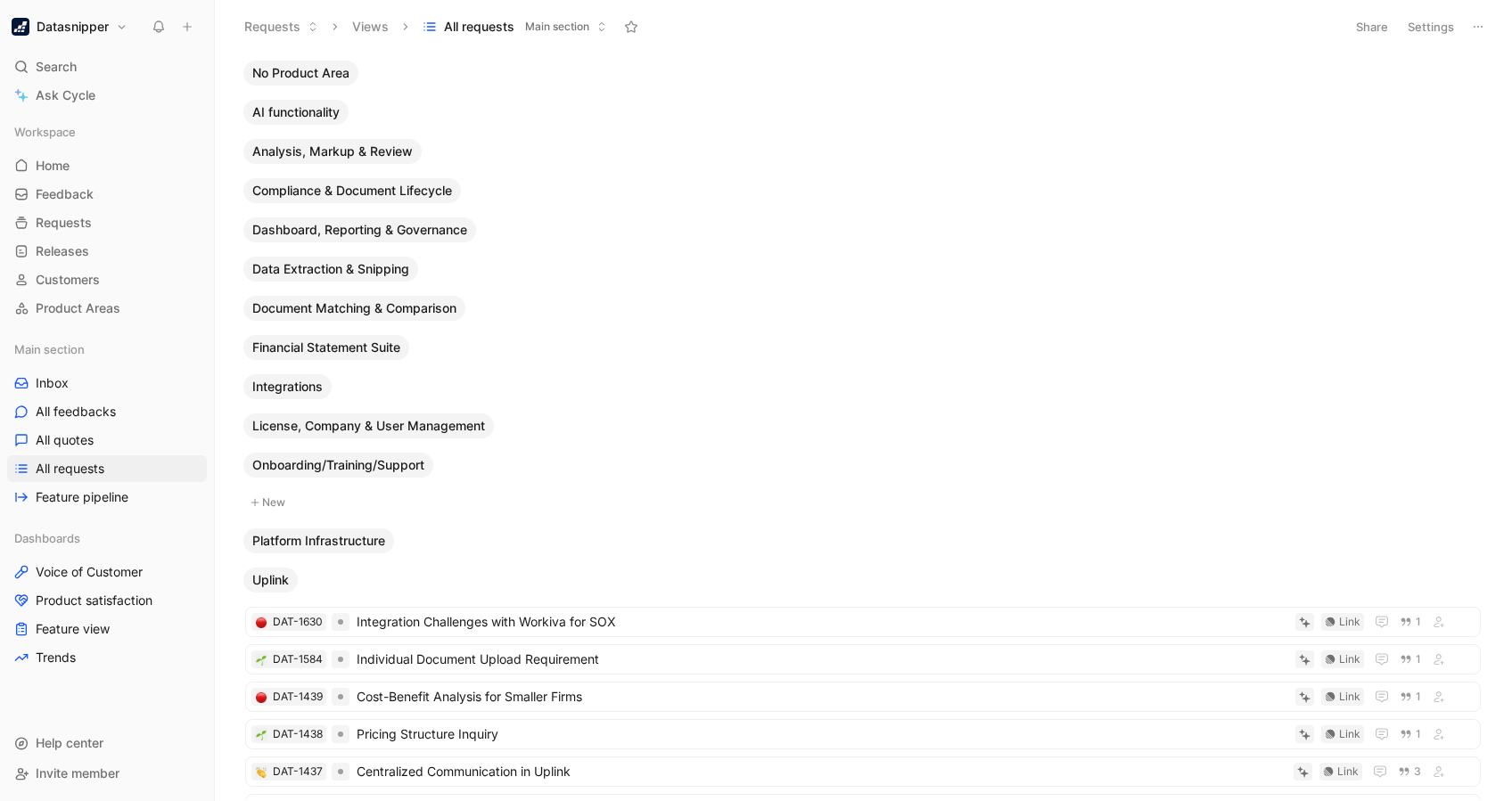
click at [1133, 18] on button "Settings" at bounding box center [1430, 27] width 63 height 25
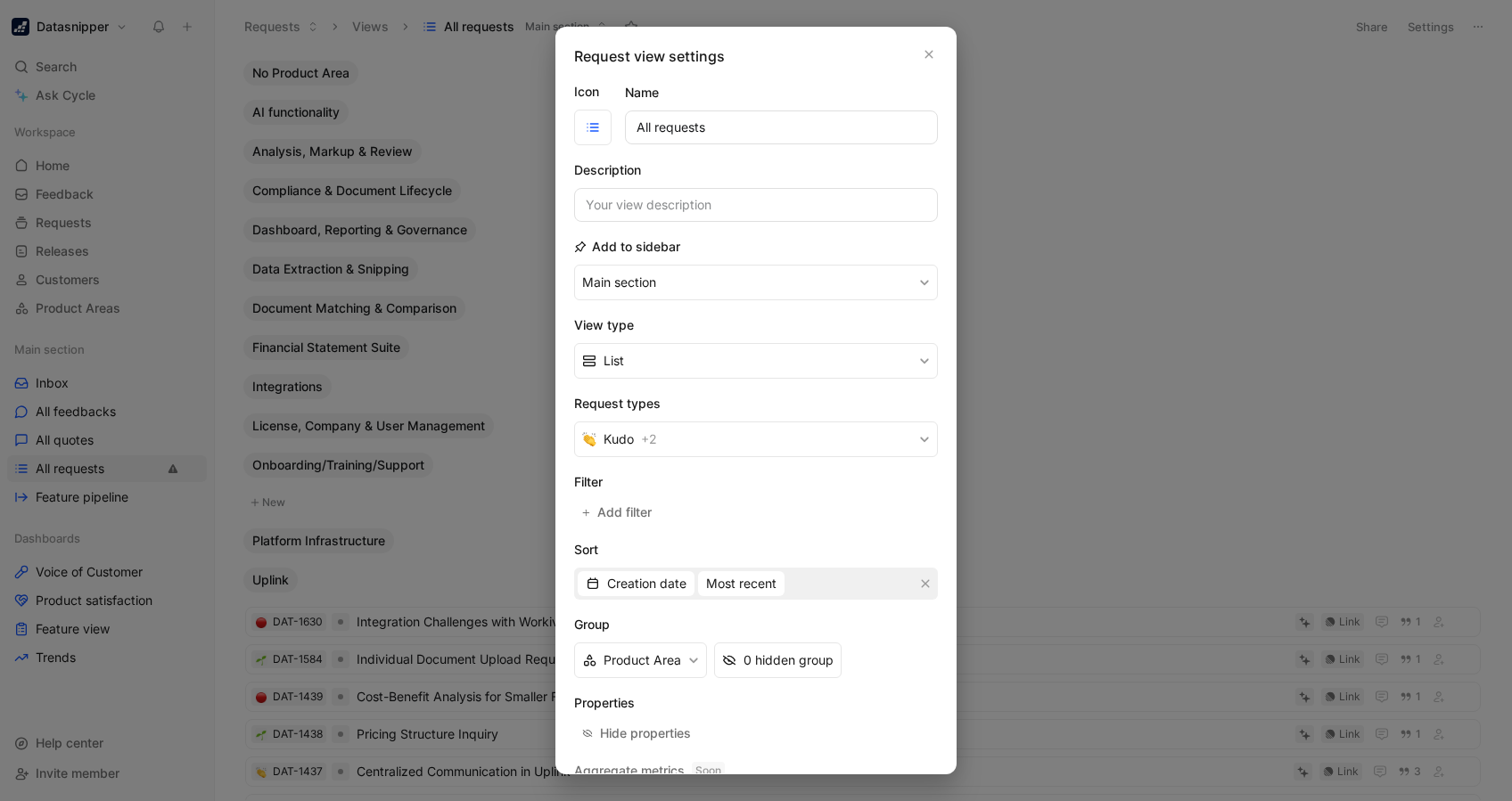
click at [1133, 166] on div at bounding box center [756, 400] width 1512 height 801
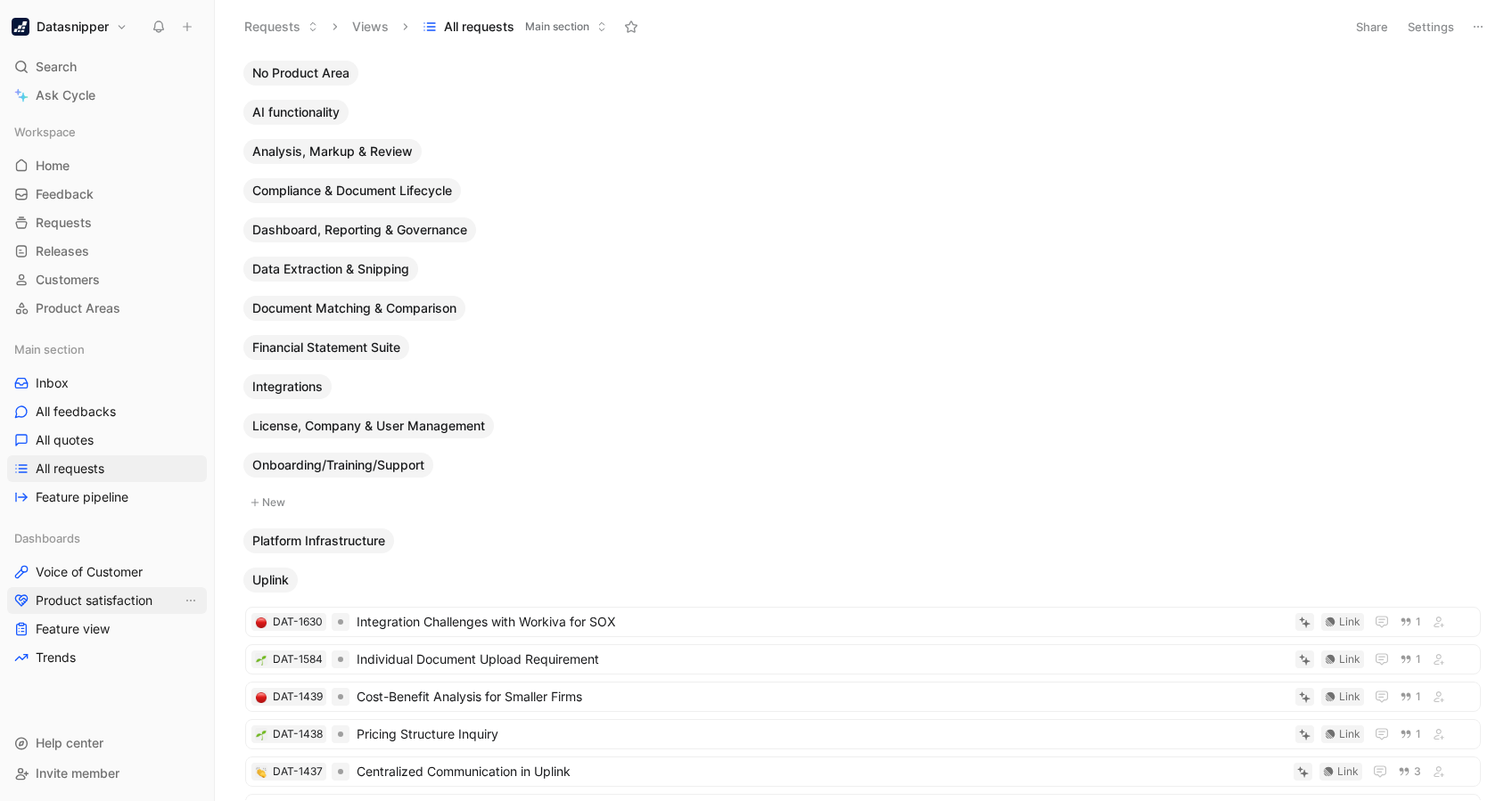
click at [118, 597] on span "Product satisfaction" at bounding box center [93, 601] width 117 height 18
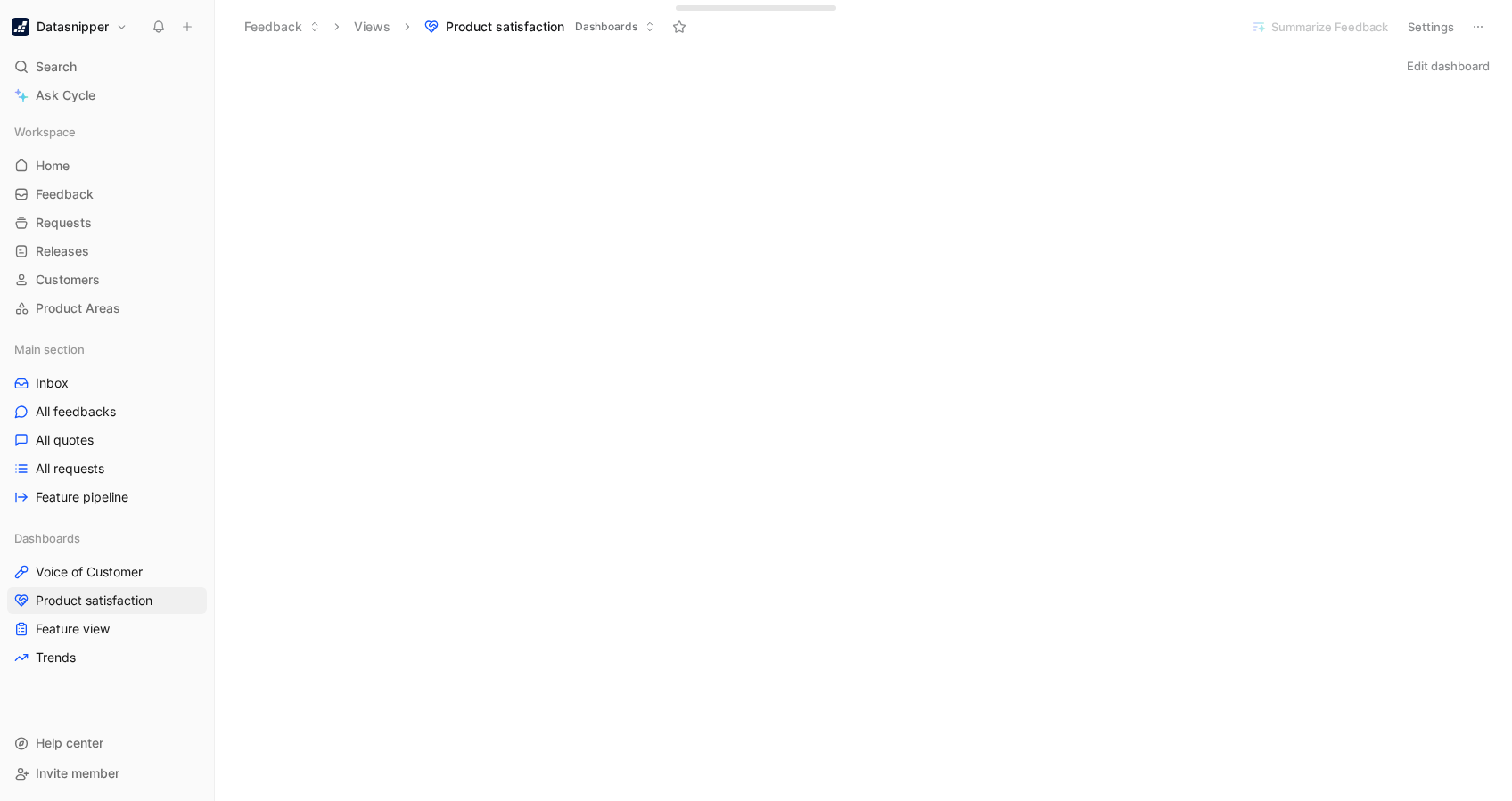
click at [1133, 57] on button "Edit dashboard" at bounding box center [1448, 66] width 99 height 25
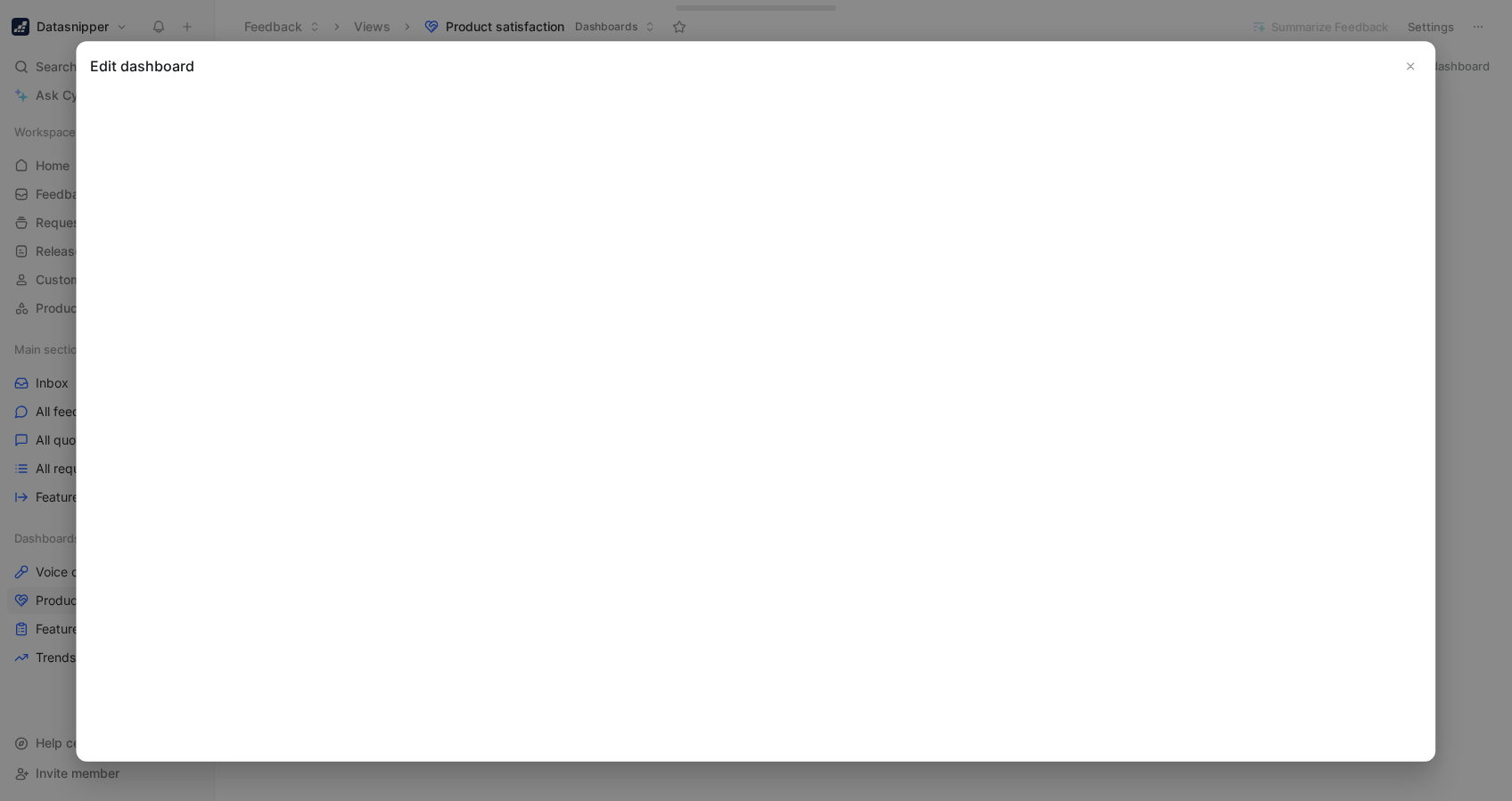
click at [1133, 377] on div at bounding box center [756, 400] width 1512 height 801
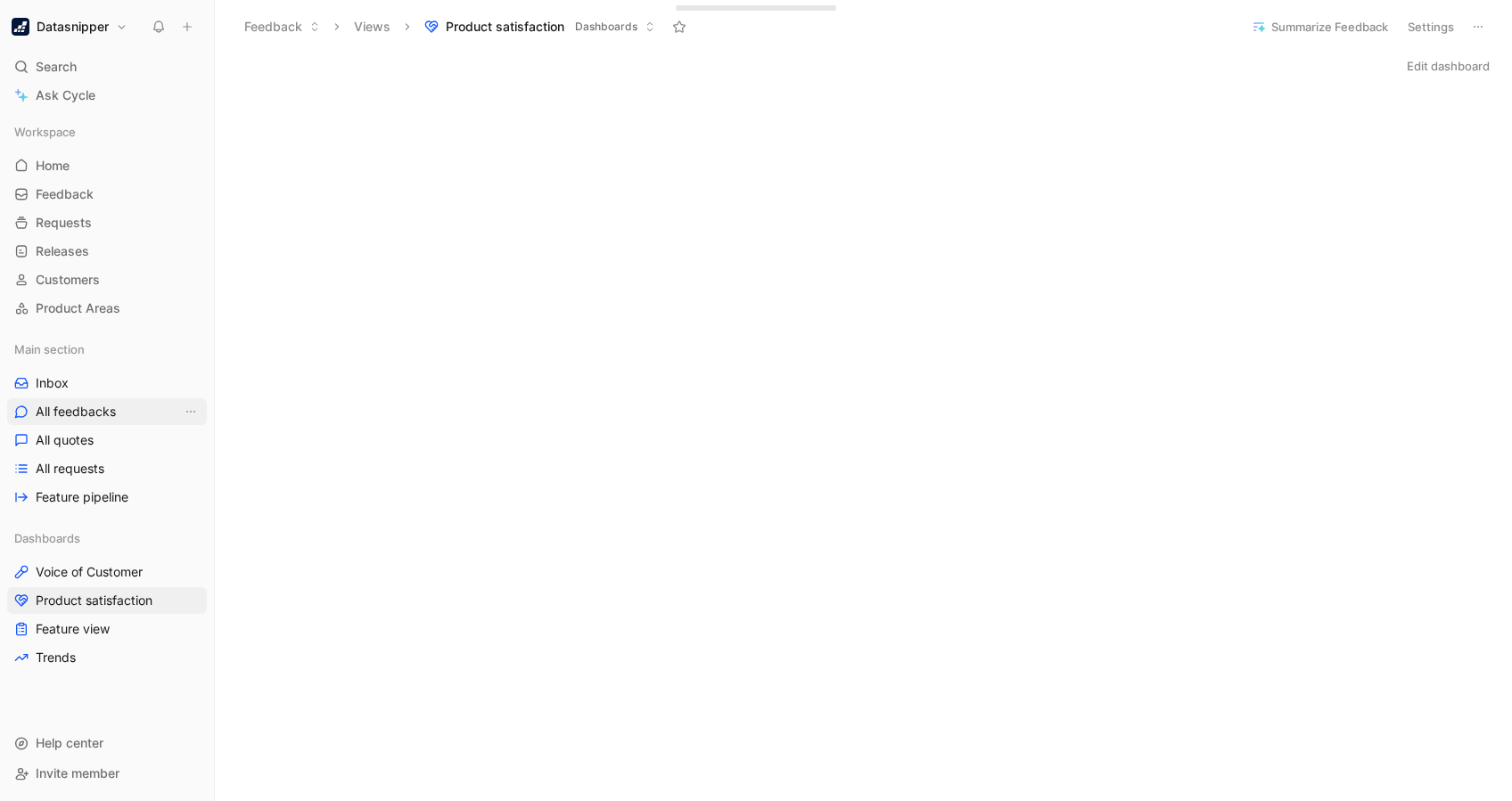
click at [83, 419] on span "All feedbacks" at bounding box center [75, 412] width 81 height 18
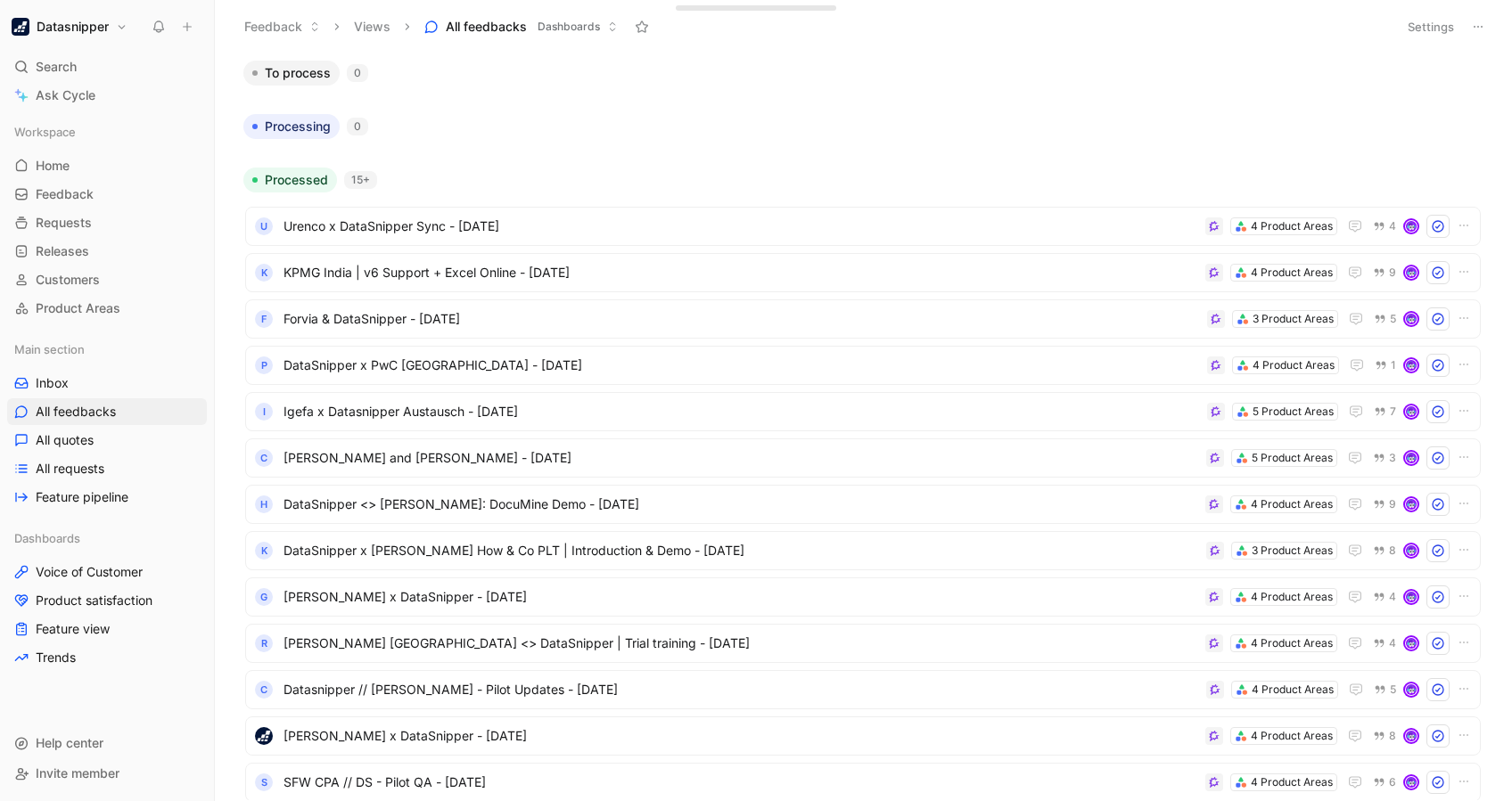
click at [1133, 34] on button "Settings" at bounding box center [1430, 27] width 63 height 25
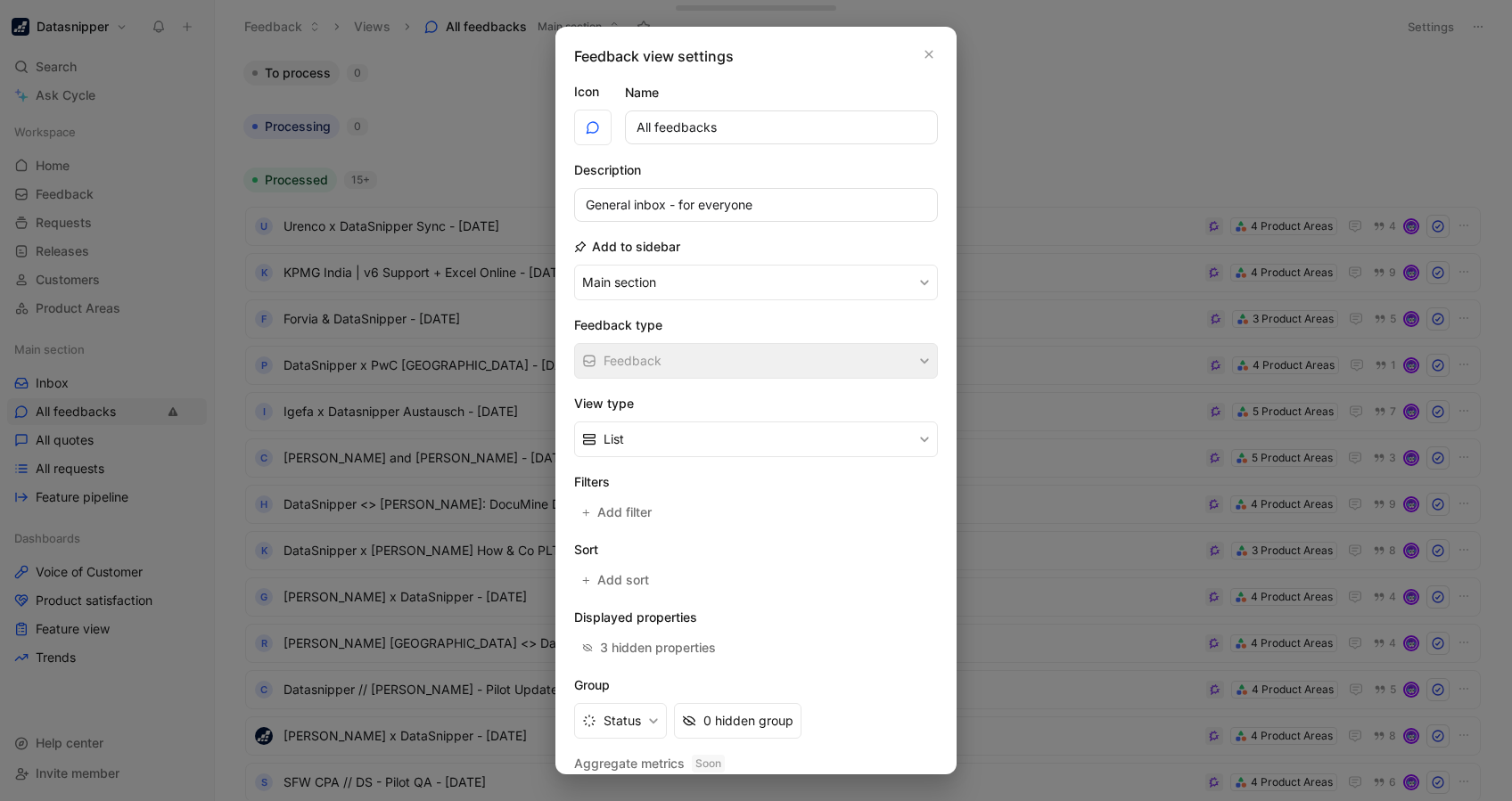
scroll to position [56, 0]
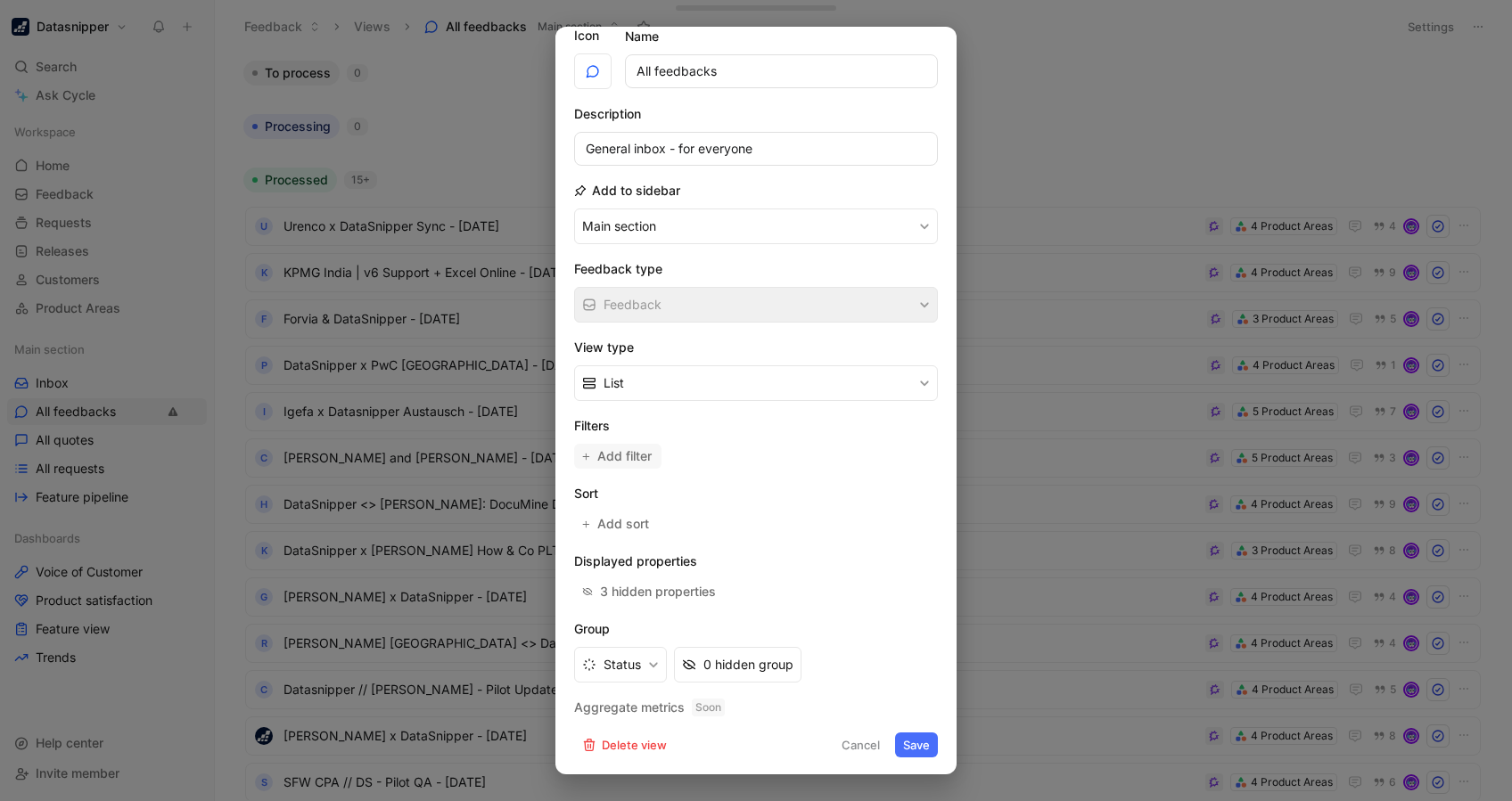
click at [600, 460] on span "Add filter" at bounding box center [625, 457] width 56 height 22
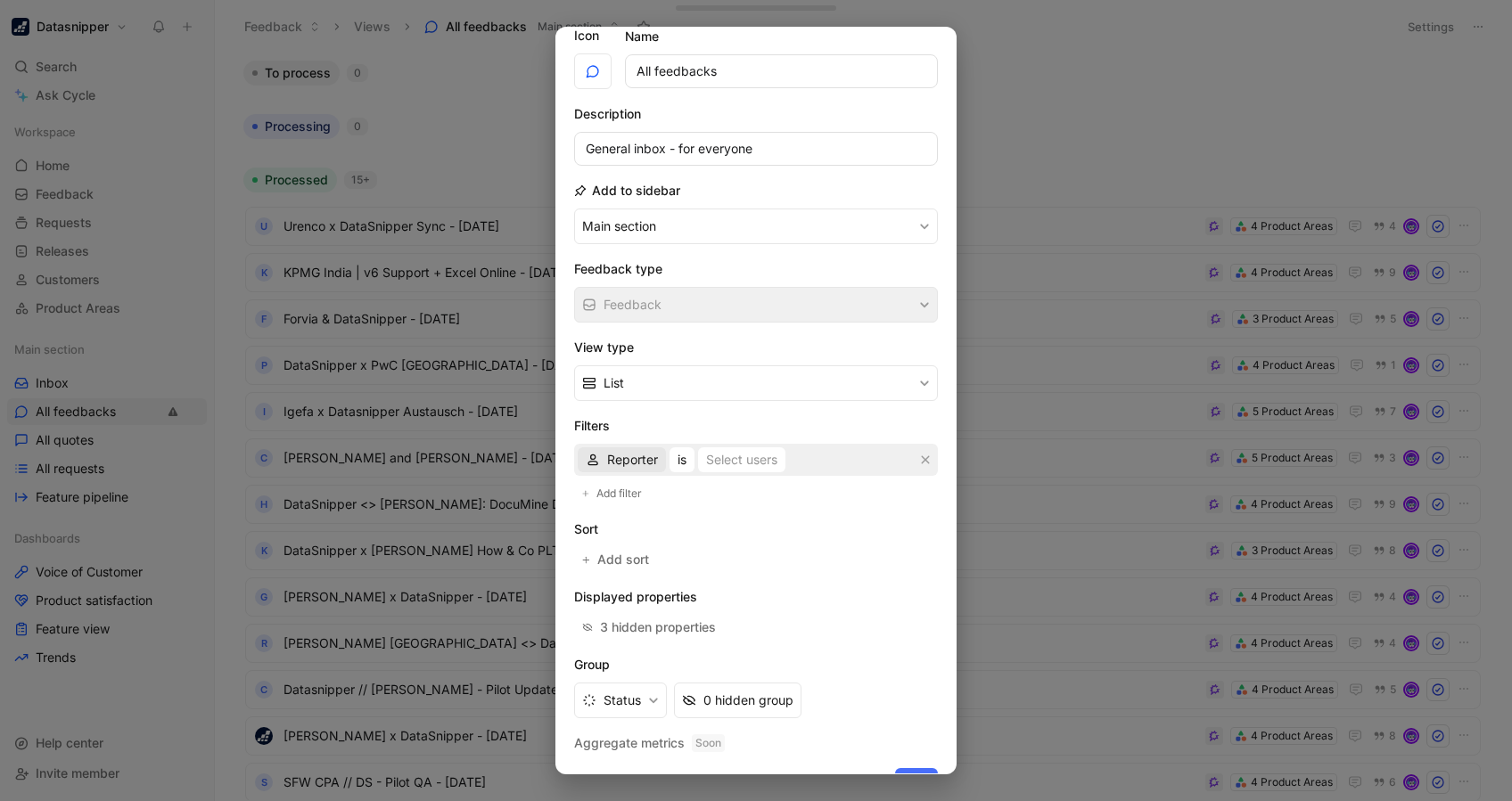
click at [629, 457] on span "Reporter" at bounding box center [633, 460] width 51 height 22
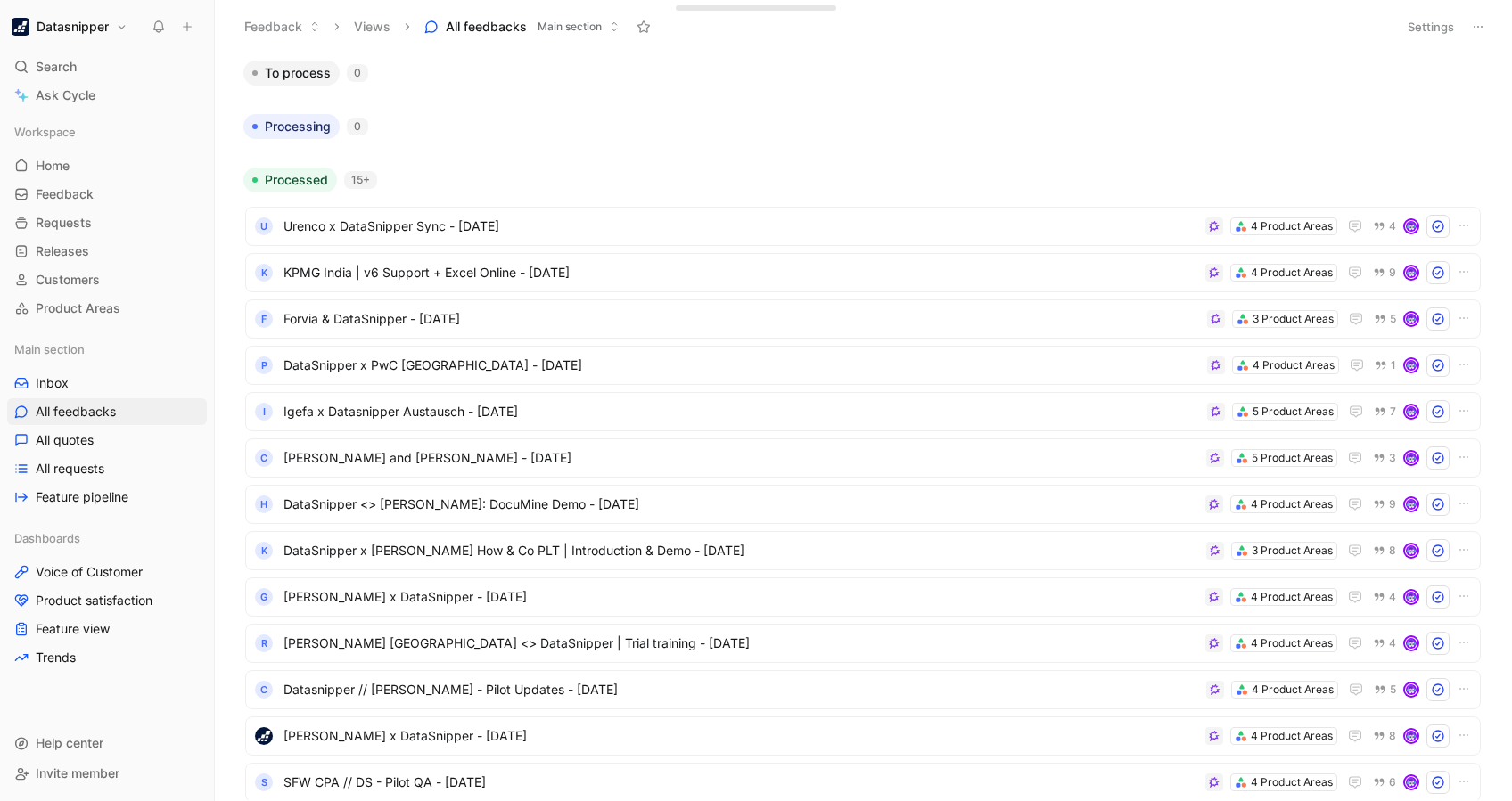
click at [72, 584] on div "Dashboards Voice of Customer Product satisfaction Feature view Trends" at bounding box center [107, 597] width 199 height 146
click at [63, 574] on span "Voice of Customer" at bounding box center [89, 573] width 107 height 18
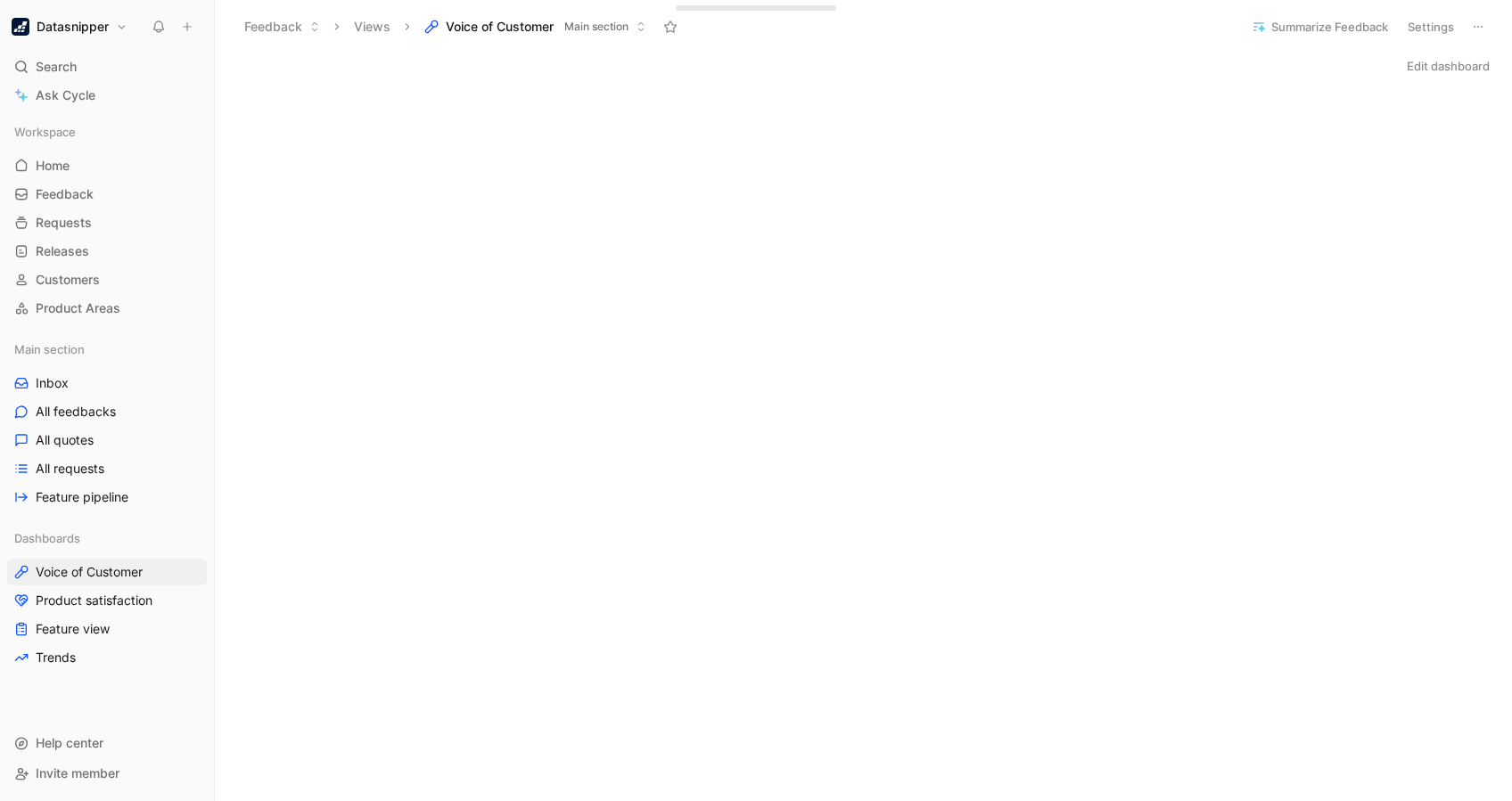
click at [918, 63] on div "Edit dashboard" at bounding box center [863, 66] width 1297 height 25
